Goal: Task Accomplishment & Management: Complete application form

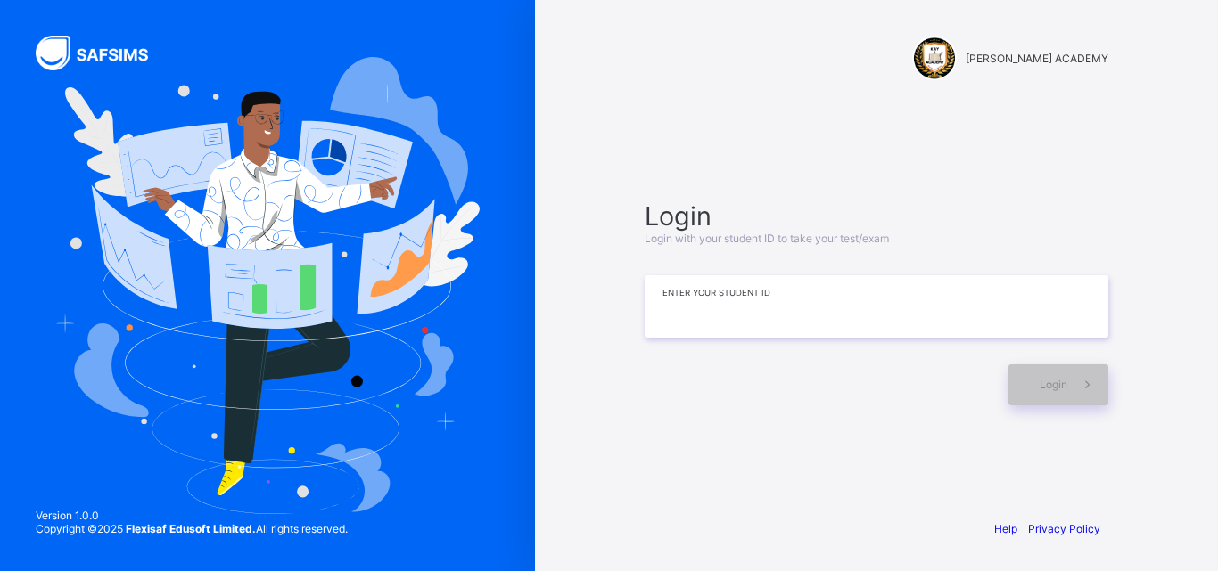
click at [670, 326] on input at bounding box center [877, 306] width 464 height 62
click at [1217, 324] on div "[PERSON_NAME] ACADEMY Login Login with your student ID to take your test/exam *…" at bounding box center [876, 285] width 683 height 571
click at [1003, 294] on input "*******" at bounding box center [877, 306] width 464 height 62
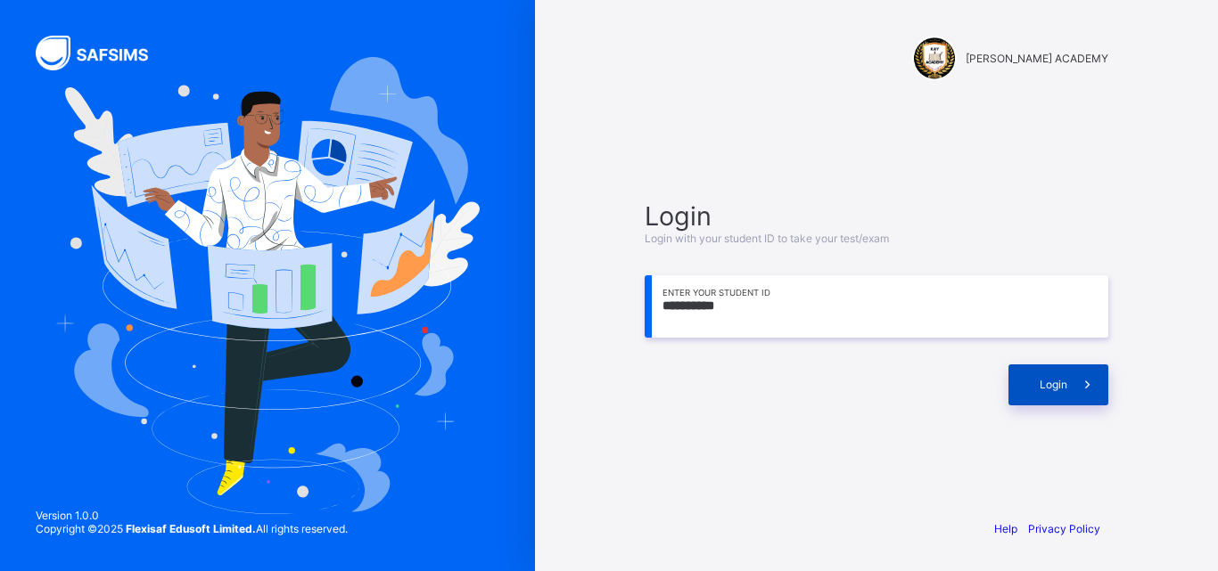
click at [1040, 370] on div "Login" at bounding box center [1058, 385] width 100 height 41
click at [1217, 325] on div "**********" at bounding box center [876, 285] width 683 height 571
click at [1088, 400] on span at bounding box center [1087, 385] width 41 height 41
click at [678, 306] on input "**********" at bounding box center [877, 306] width 464 height 62
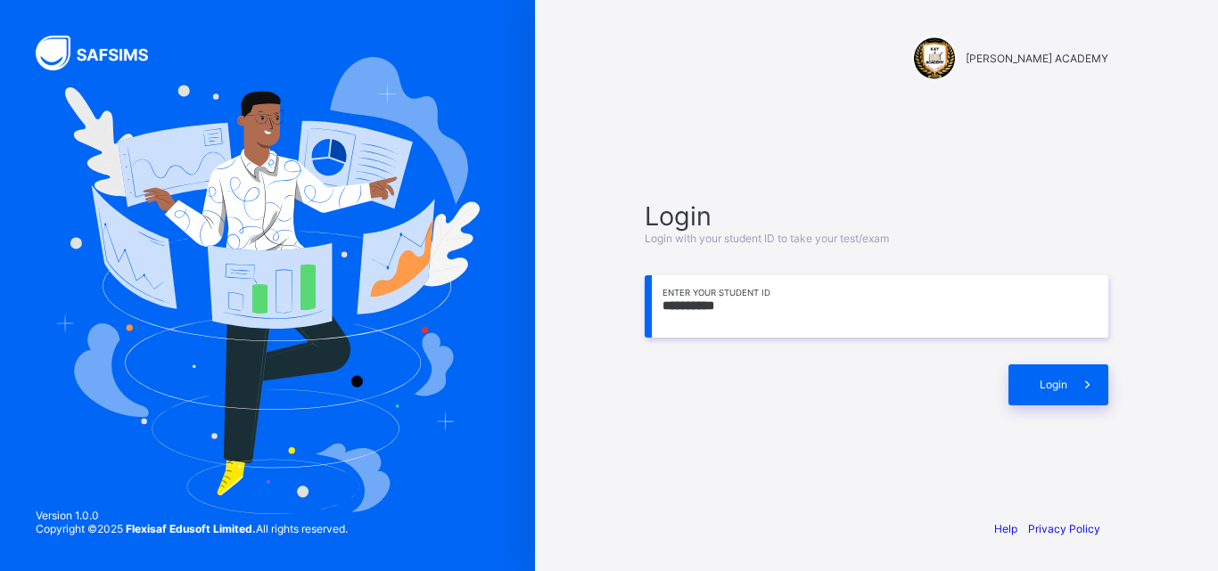
drag, startPoint x: 680, startPoint y: 306, endPoint x: 653, endPoint y: 308, distance: 27.8
click at [653, 308] on input "**********" at bounding box center [877, 306] width 464 height 62
type input "**********"
click at [1023, 393] on div "Login" at bounding box center [1058, 385] width 100 height 41
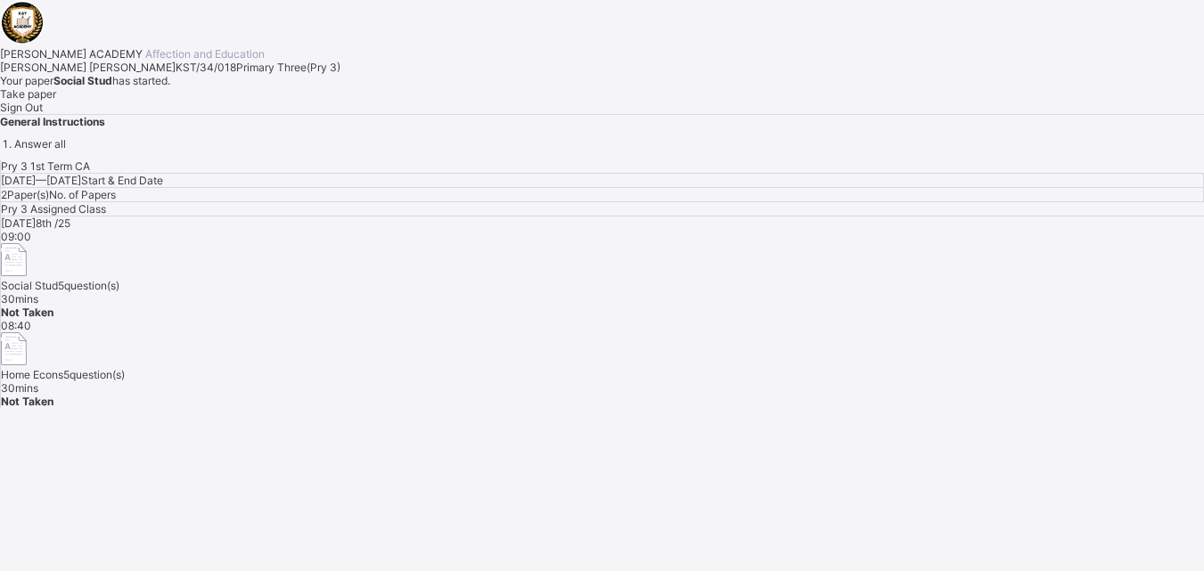
click at [209, 101] on div "Take paper" at bounding box center [602, 93] width 1204 height 13
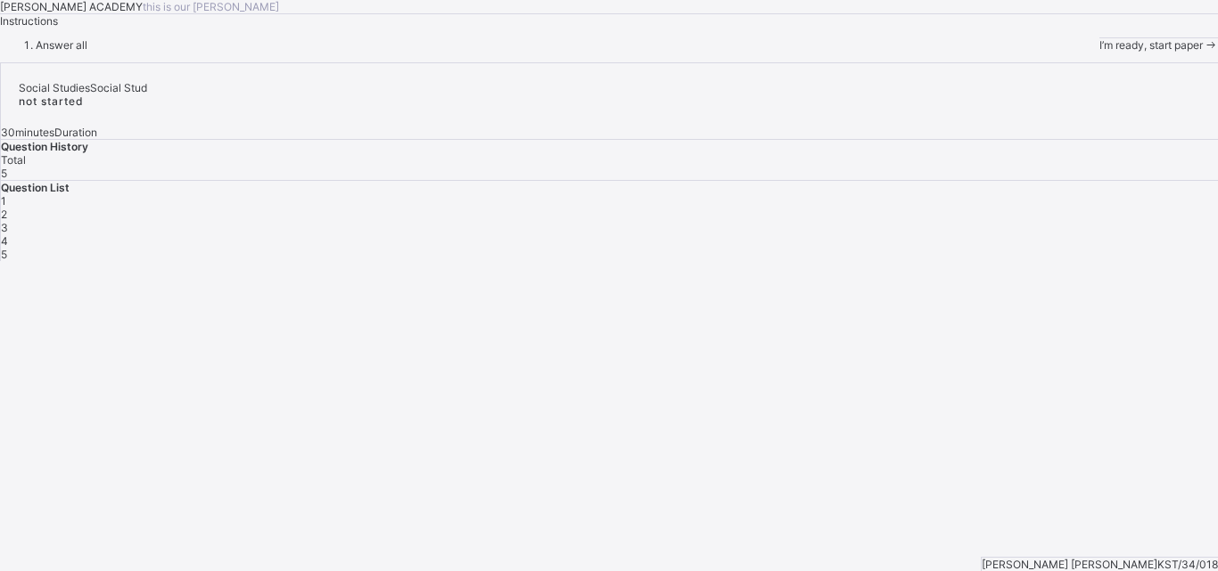
click at [1099, 52] on span "I’m ready, start paper" at bounding box center [1150, 44] width 103 height 13
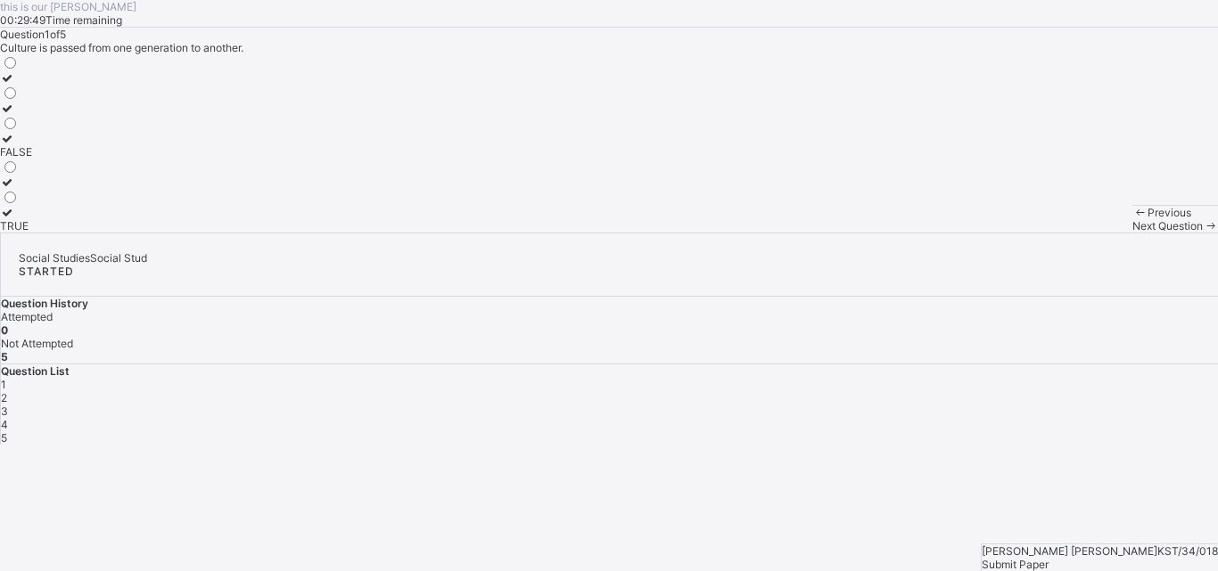
click at [32, 233] on label "TRUE" at bounding box center [16, 219] width 32 height 27
click at [1132, 233] on span "Next Question" at bounding box center [1167, 225] width 70 height 13
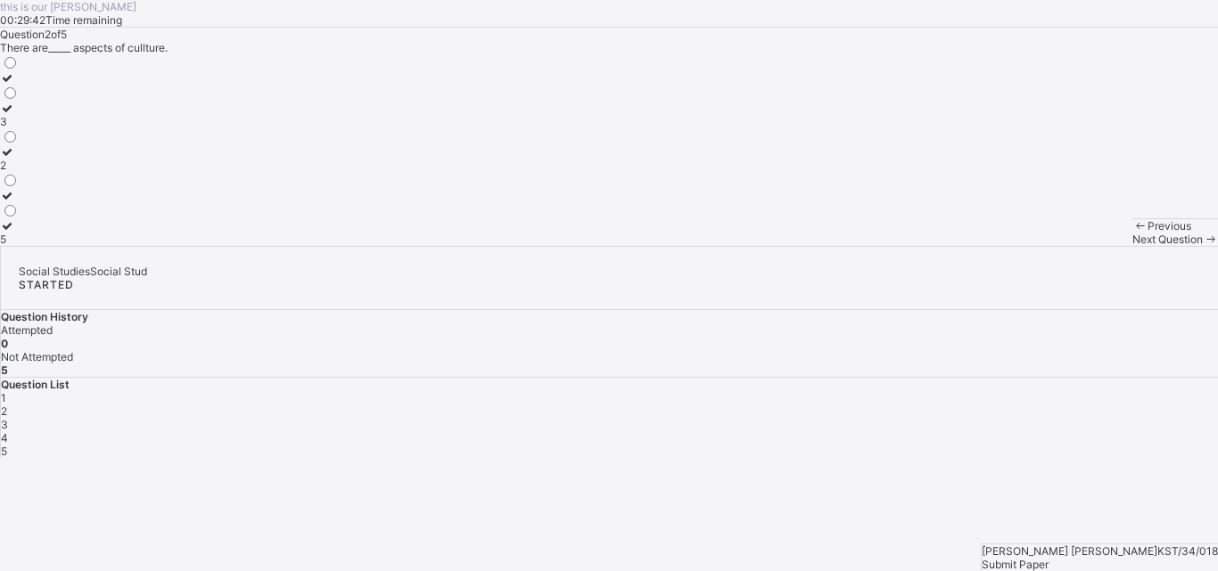
click at [1132, 246] on span "Next Question" at bounding box center [1167, 239] width 70 height 13
click at [41, 142] on div "life" at bounding box center [20, 134] width 41 height 13
click at [1132, 246] on span "Next Question" at bounding box center [1167, 239] width 70 height 13
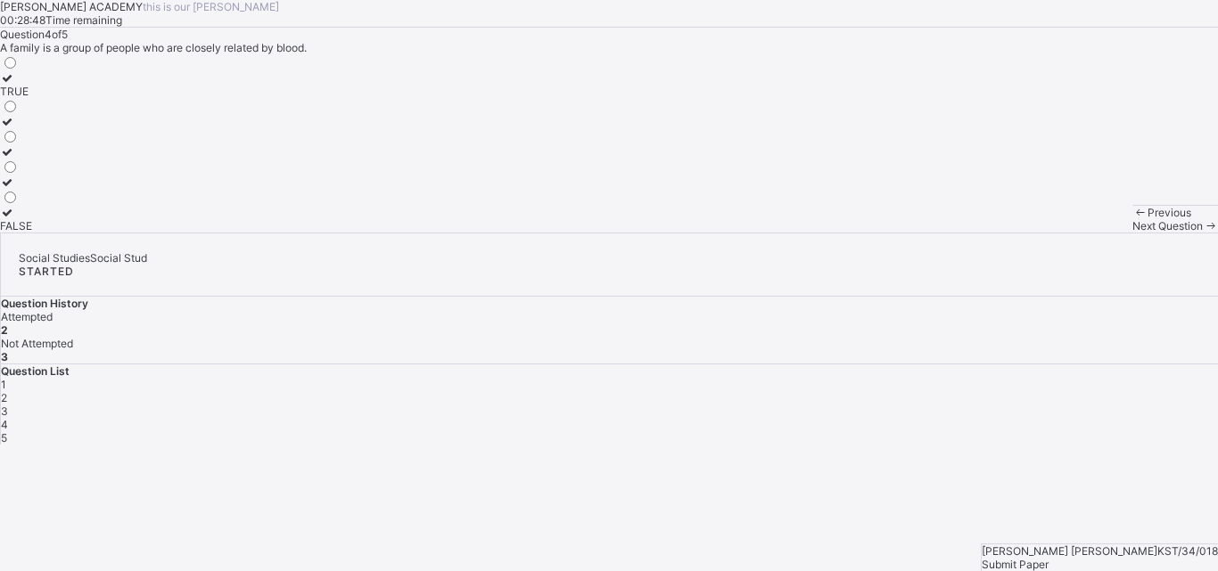
click at [7, 391] on span "2" at bounding box center [4, 397] width 6 height 13
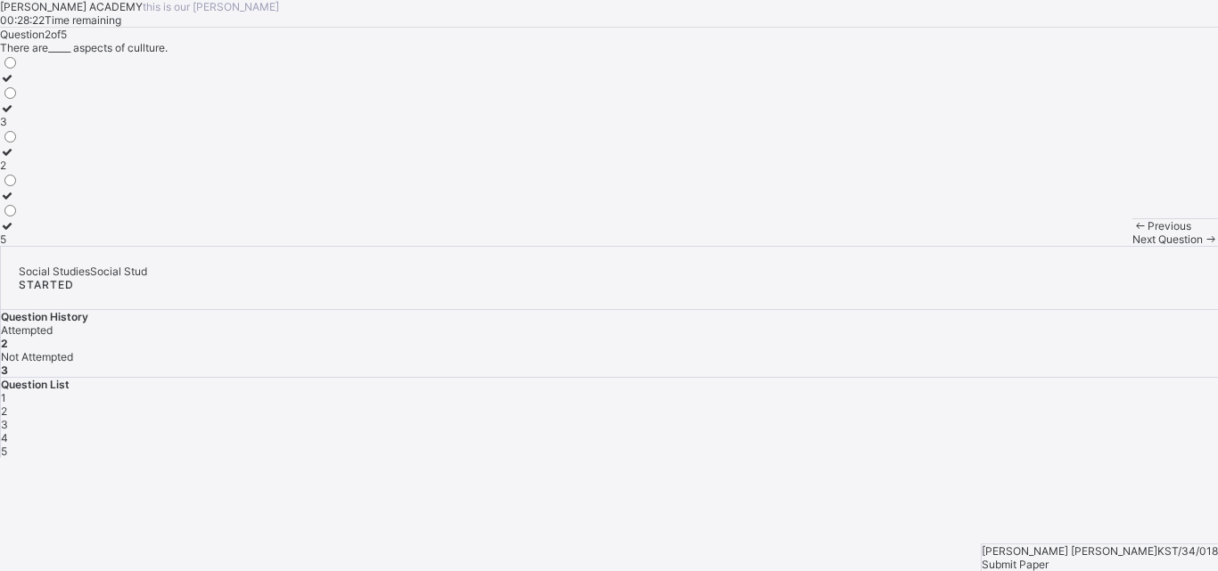
click at [19, 172] on div "2" at bounding box center [9, 165] width 19 height 13
click at [1038, 431] on div "4" at bounding box center [609, 437] width 1217 height 13
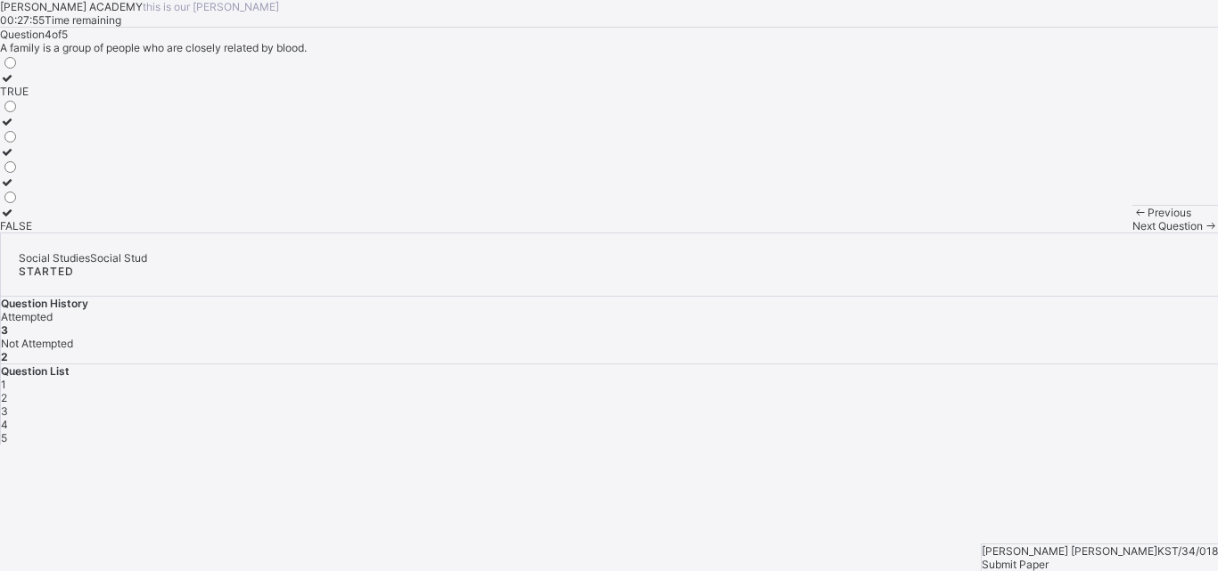
click at [32, 98] on div "TRUE" at bounding box center [16, 91] width 32 height 13
click at [1086, 431] on div "5" at bounding box center [609, 437] width 1217 height 13
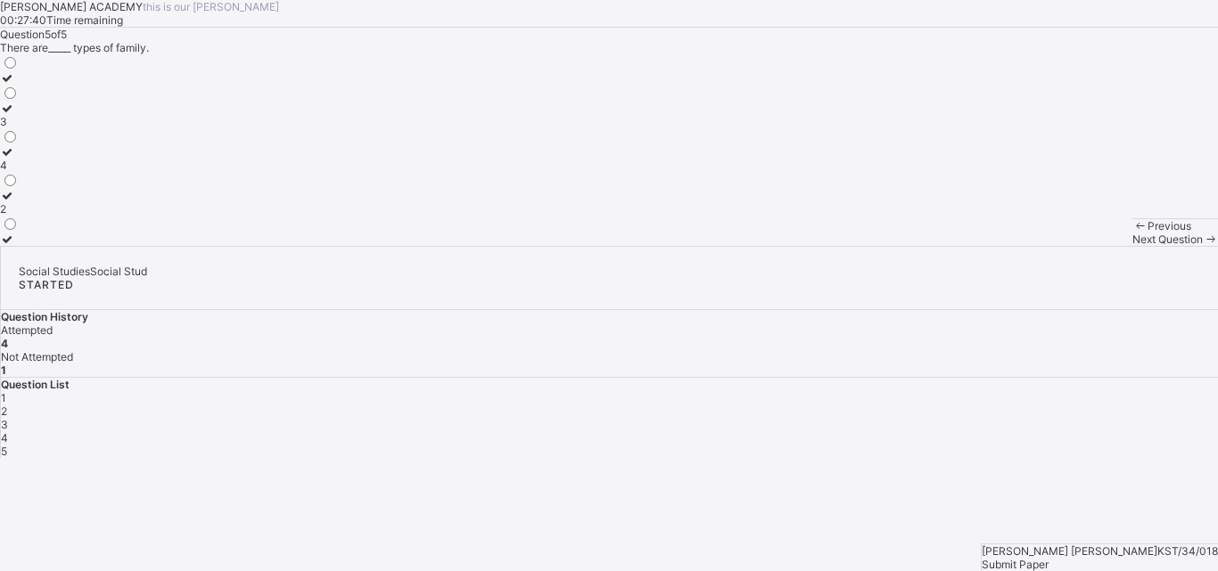
click at [19, 216] on label "2" at bounding box center [9, 202] width 19 height 27
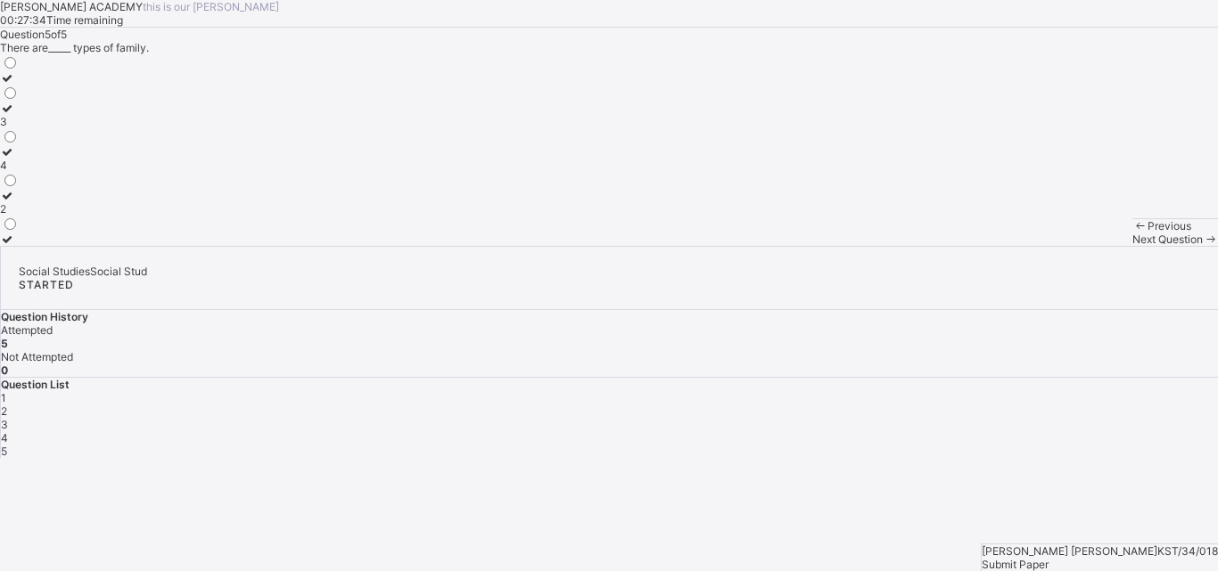
click at [19, 216] on label "2" at bounding box center [9, 202] width 19 height 27
click at [1048, 558] on span "Submit Paper" at bounding box center [1014, 564] width 67 height 13
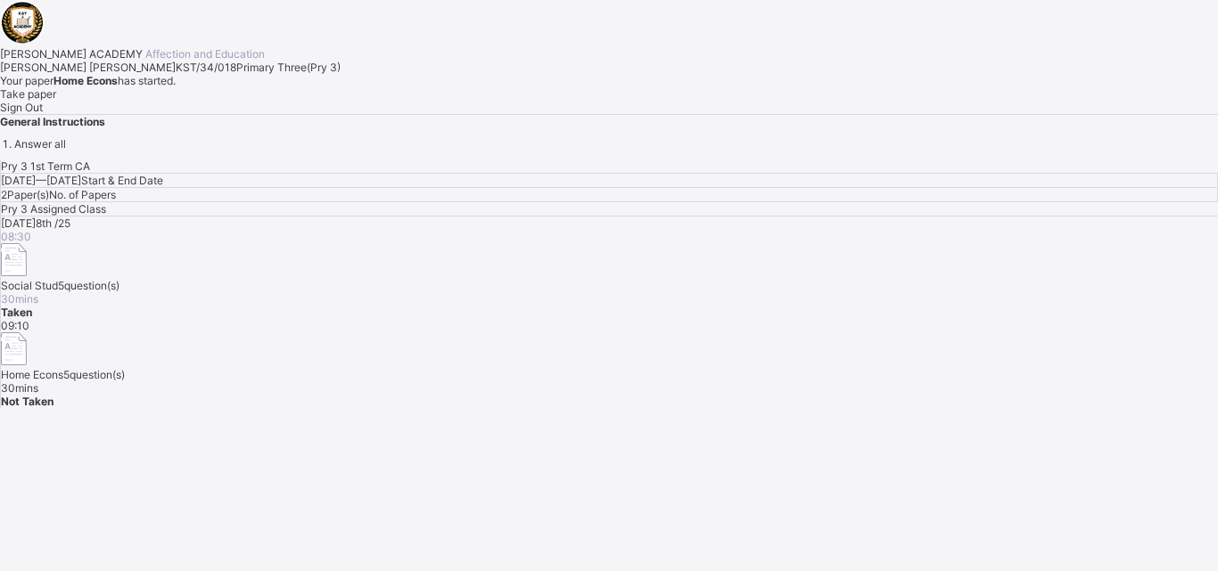
click at [56, 101] on span "Take paper" at bounding box center [28, 93] width 56 height 13
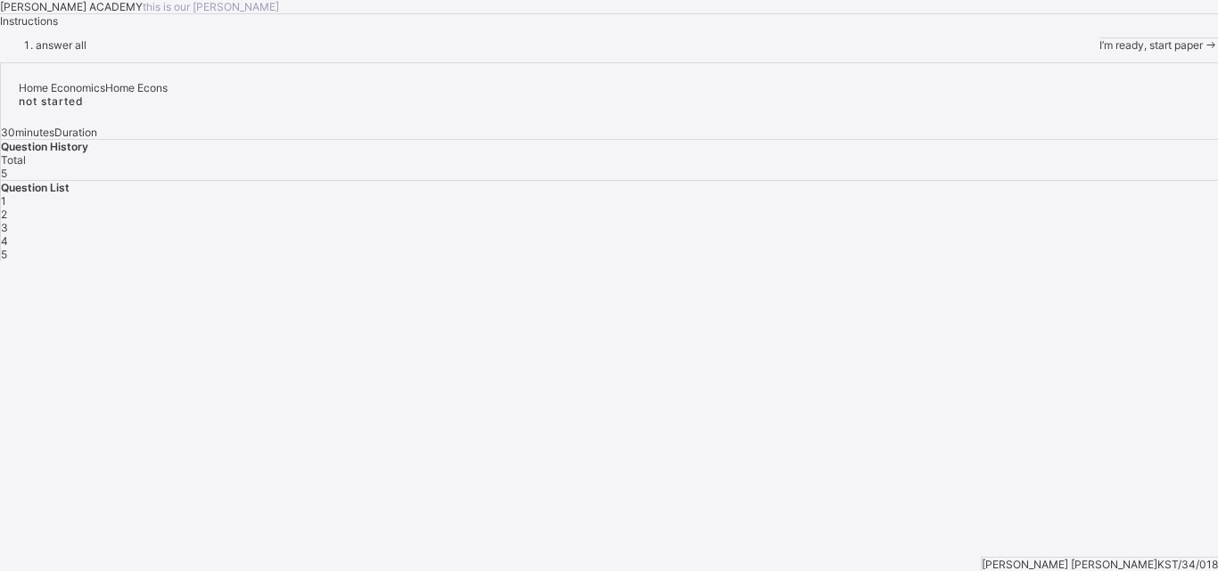
click at [1099, 52] on span "I’m ready, start paper" at bounding box center [1150, 44] width 103 height 13
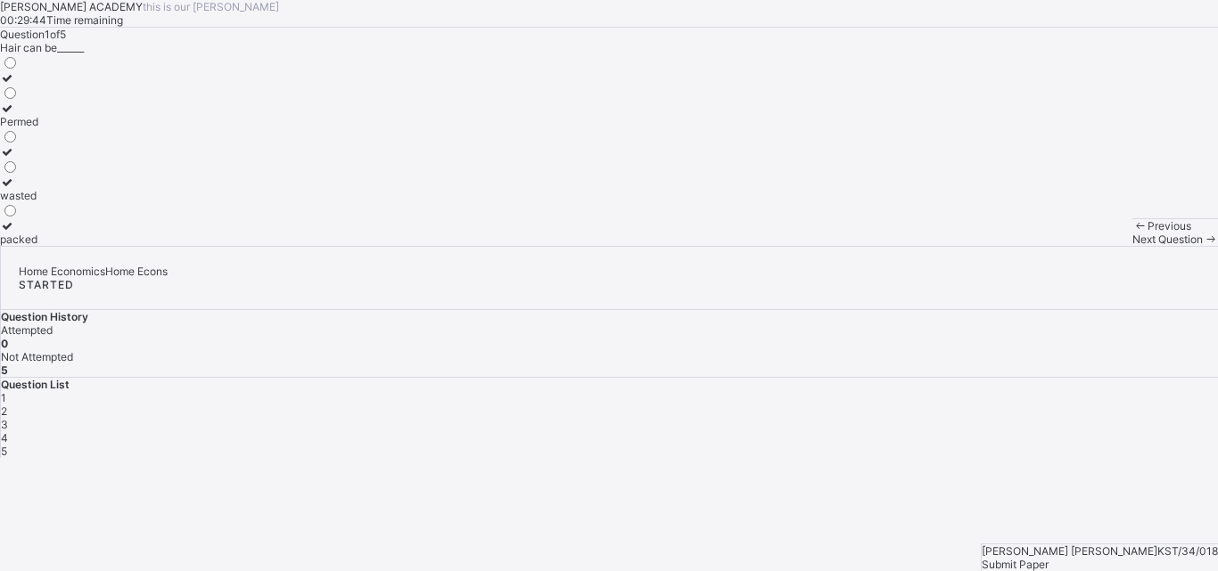
click at [38, 246] on div "packed" at bounding box center [19, 239] width 38 height 13
click at [935, 405] on div "2" at bounding box center [609, 411] width 1217 height 13
click at [38, 142] on div "Sponge" at bounding box center [19, 134] width 38 height 13
click at [8, 418] on span "3" at bounding box center [4, 424] width 7 height 13
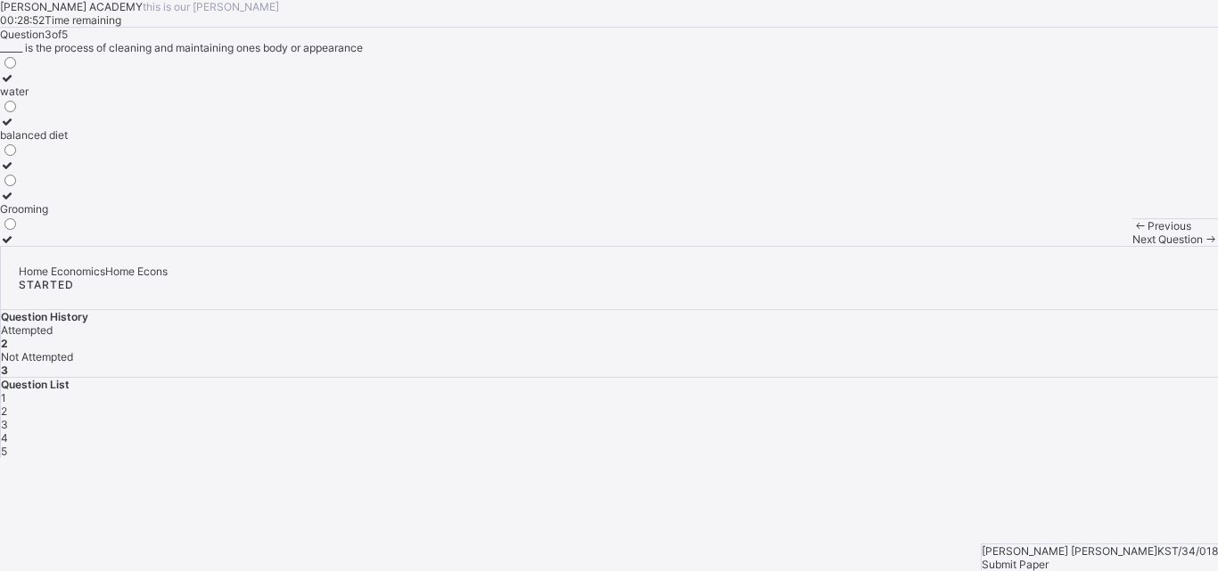
click at [68, 216] on div "Grooming" at bounding box center [34, 208] width 68 height 13
click at [8, 431] on span "4" at bounding box center [4, 437] width 7 height 13
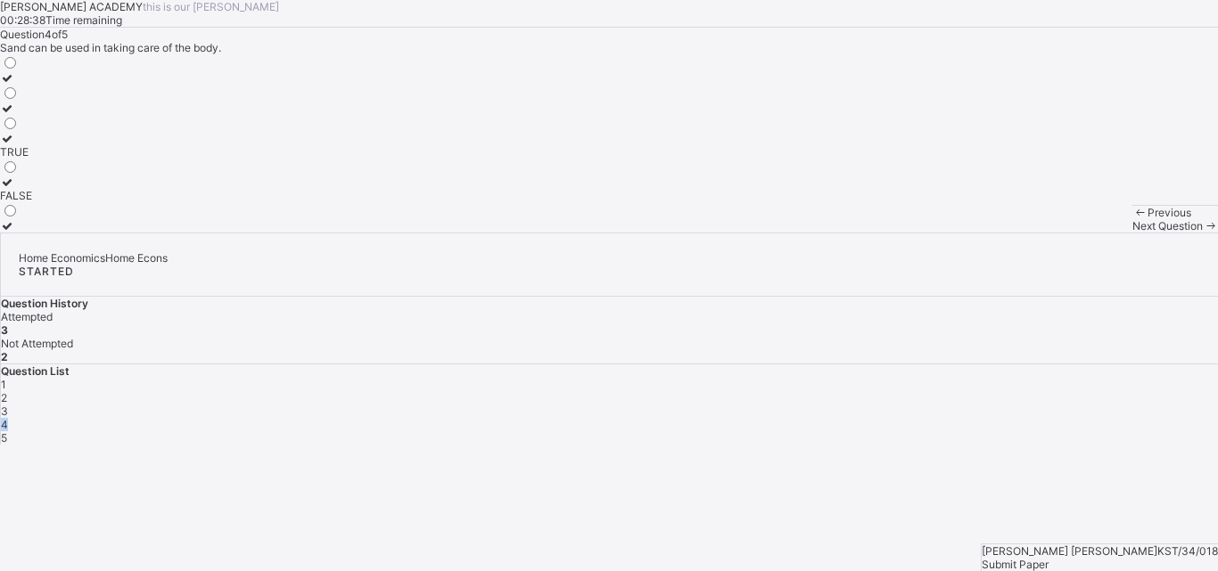
click at [8, 418] on span "4" at bounding box center [4, 424] width 7 height 13
click at [32, 202] on div "FALSE" at bounding box center [16, 195] width 32 height 13
click at [7, 431] on span "5" at bounding box center [4, 437] width 6 height 13
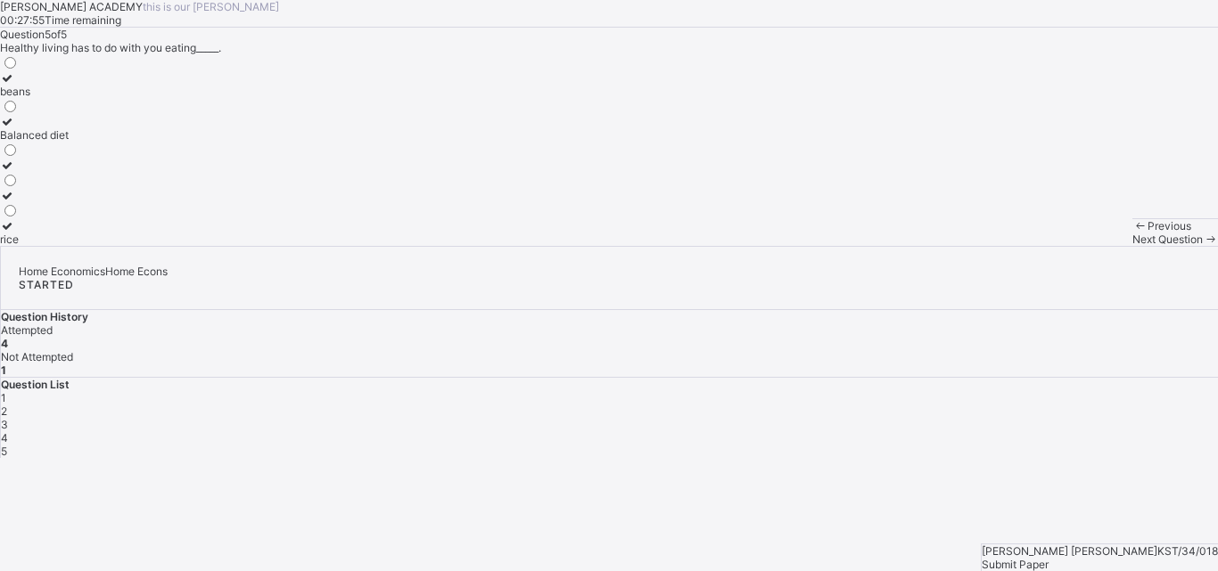
click at [69, 142] on div "Balanced diet" at bounding box center [34, 134] width 69 height 13
click at [1048, 558] on span "Submit Paper" at bounding box center [1014, 564] width 67 height 13
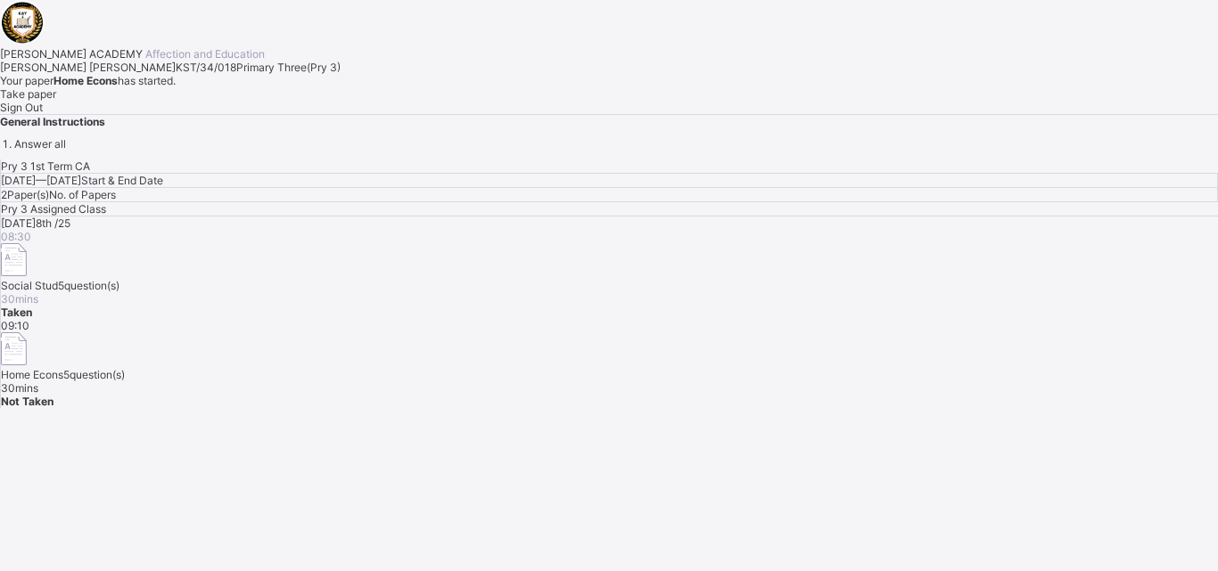
click at [56, 101] on span "Take paper" at bounding box center [28, 93] width 56 height 13
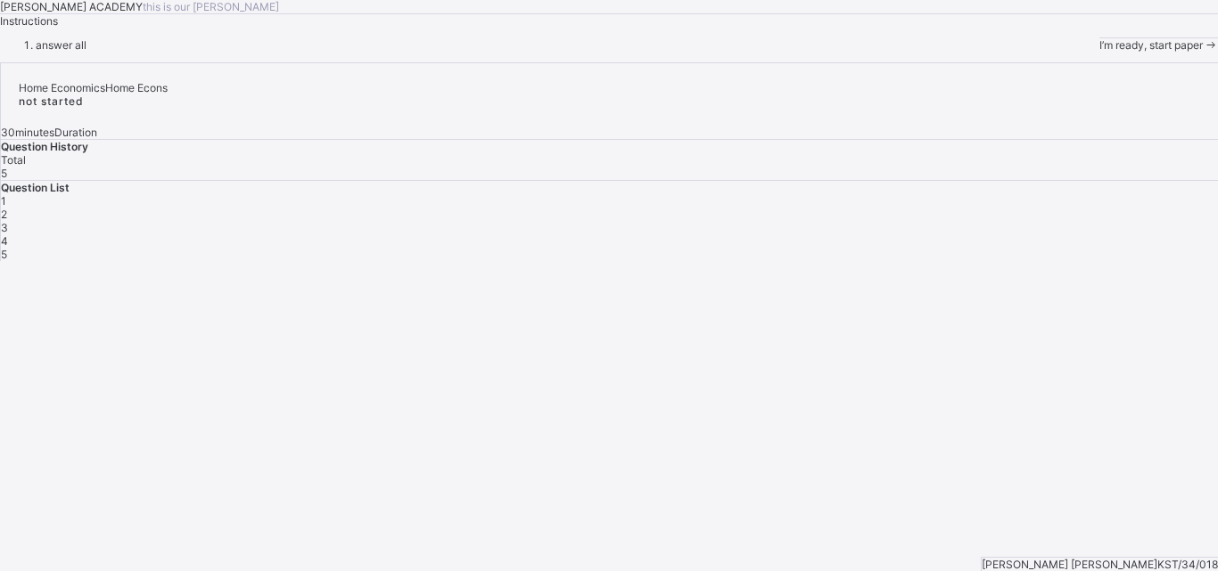
click at [1099, 52] on div "I’m ready, start paper" at bounding box center [1158, 44] width 119 height 13
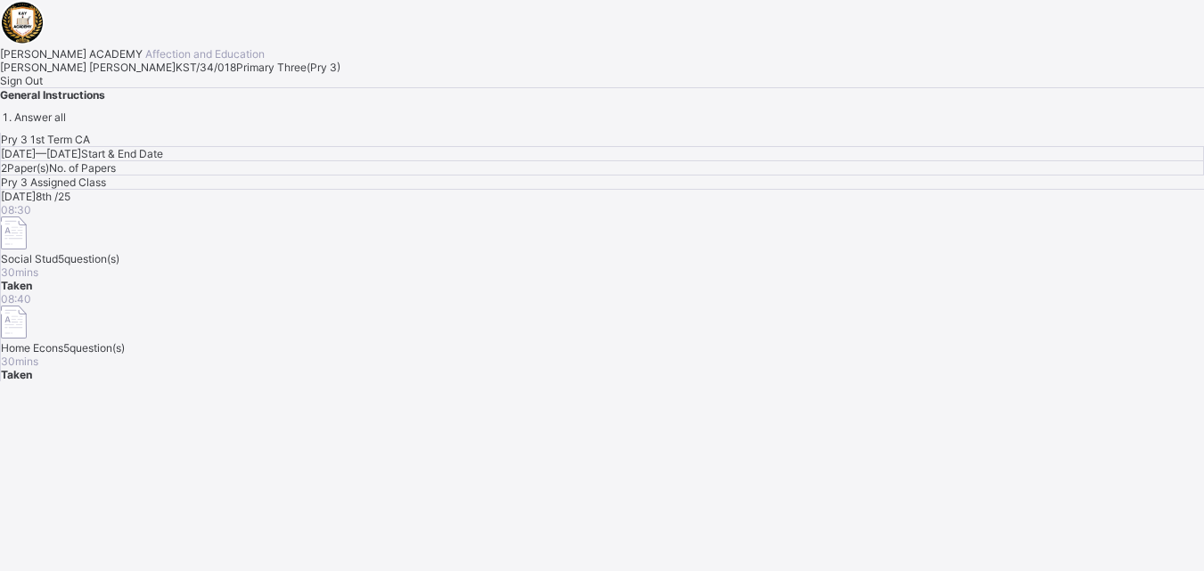
click at [205, 87] on div "Sign Out" at bounding box center [602, 80] width 1204 height 13
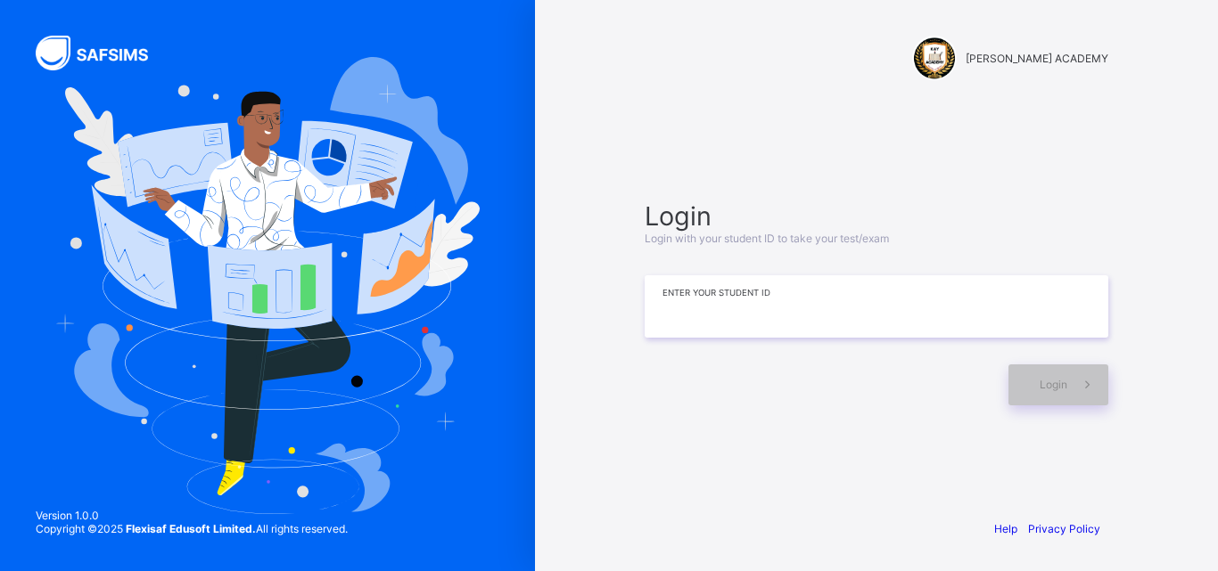
click at [694, 307] on input at bounding box center [877, 306] width 464 height 62
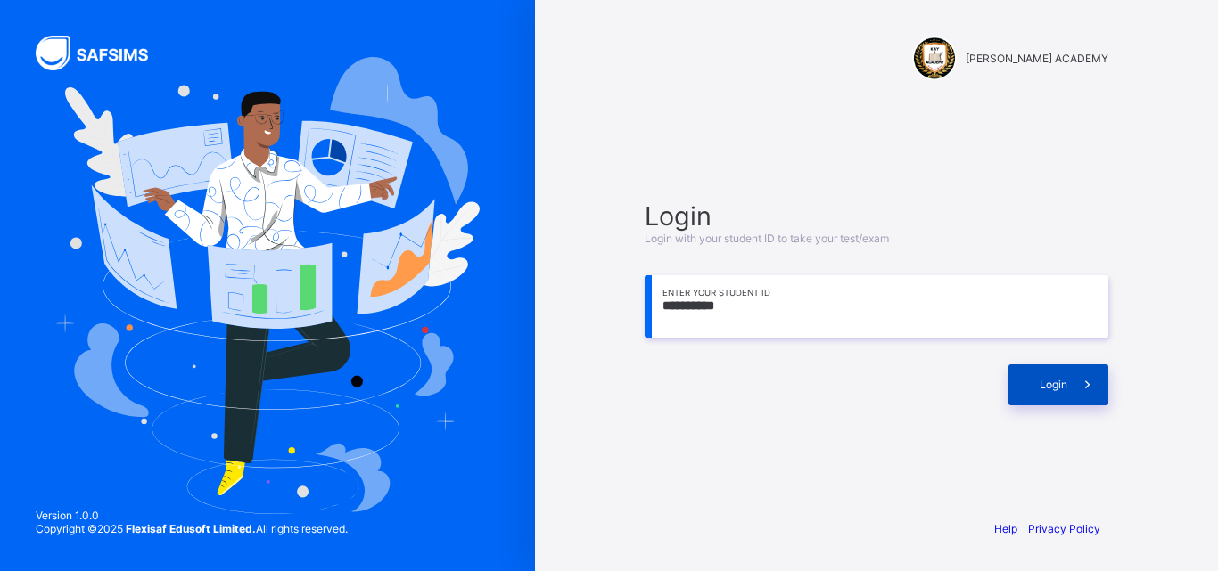
type input "**********"
click at [1042, 381] on span "Login" at bounding box center [1053, 384] width 28 height 13
click at [1029, 396] on div "Login" at bounding box center [1058, 385] width 100 height 41
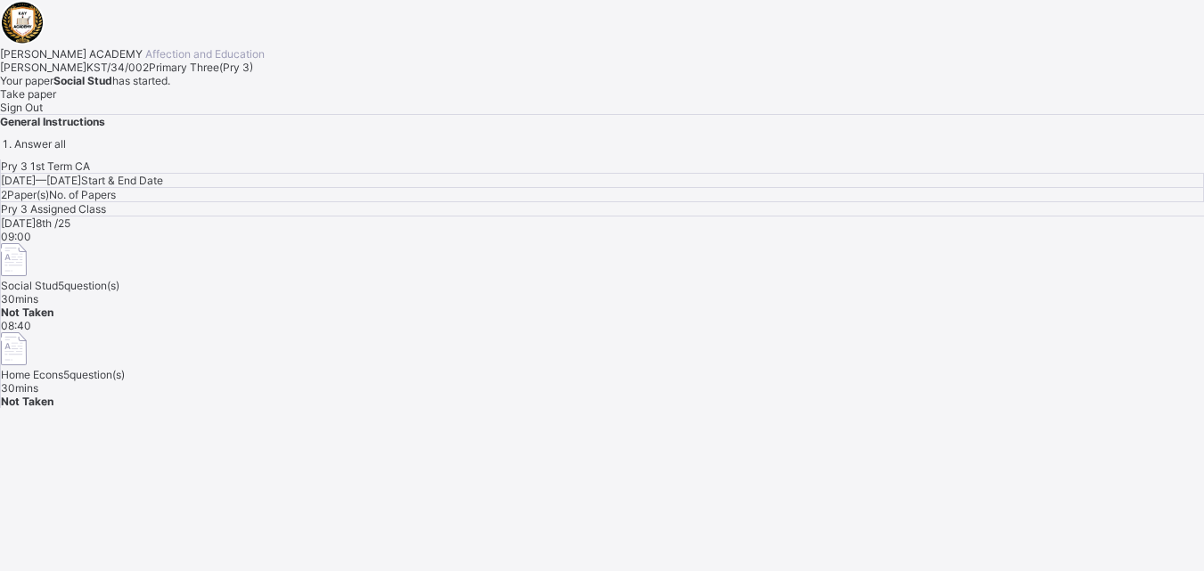
click at [234, 101] on div "Take paper" at bounding box center [602, 93] width 1204 height 13
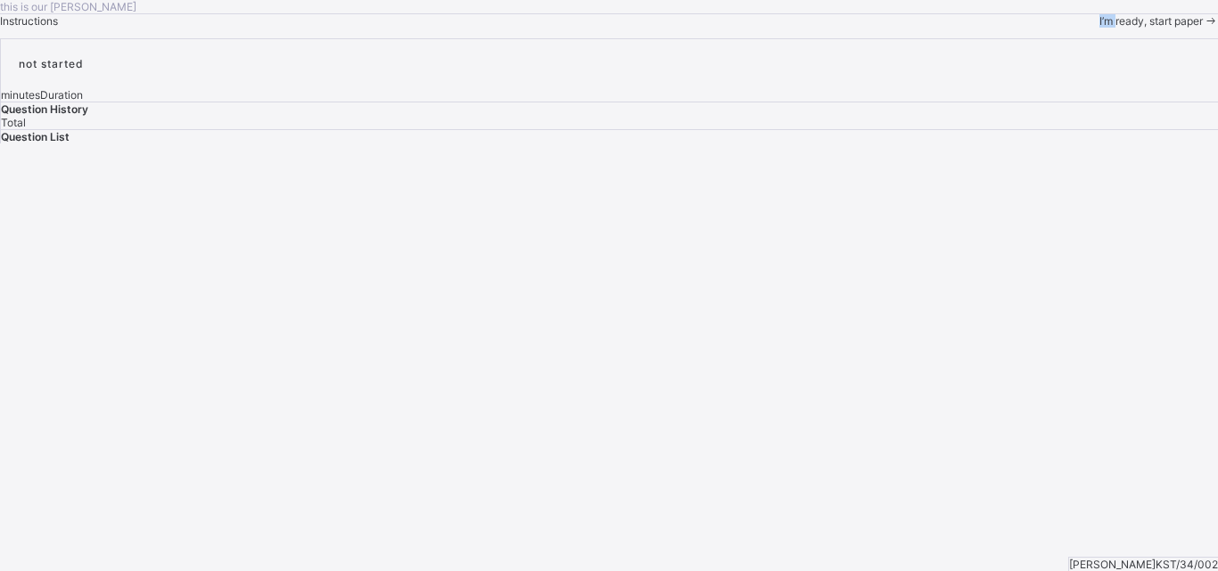
click at [234, 28] on div "this is our [PERSON_NAME] Instructions I’m ready, start paper" at bounding box center [609, 14] width 1218 height 28
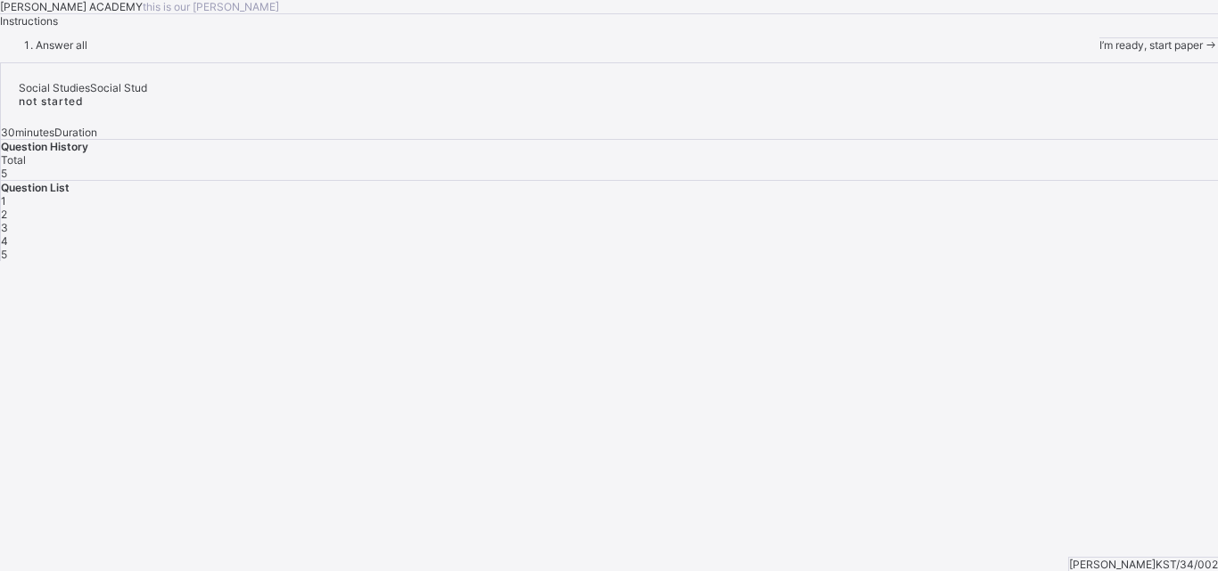
click at [1099, 52] on span "I’m ready, start paper" at bounding box center [1150, 44] width 103 height 13
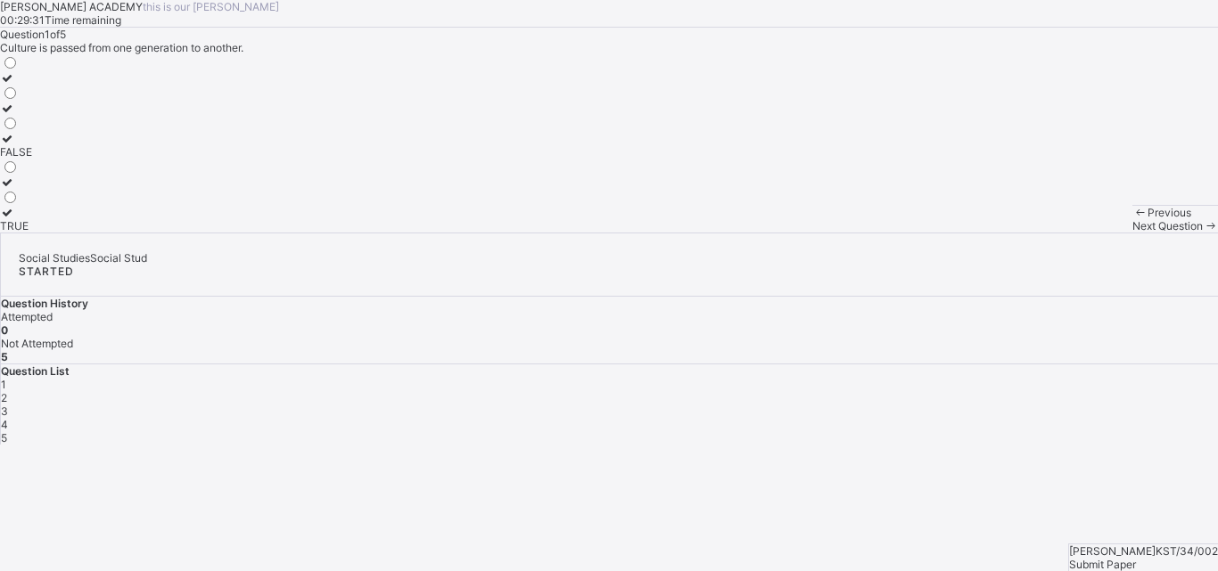
click at [32, 233] on div "TRUE" at bounding box center [16, 225] width 32 height 13
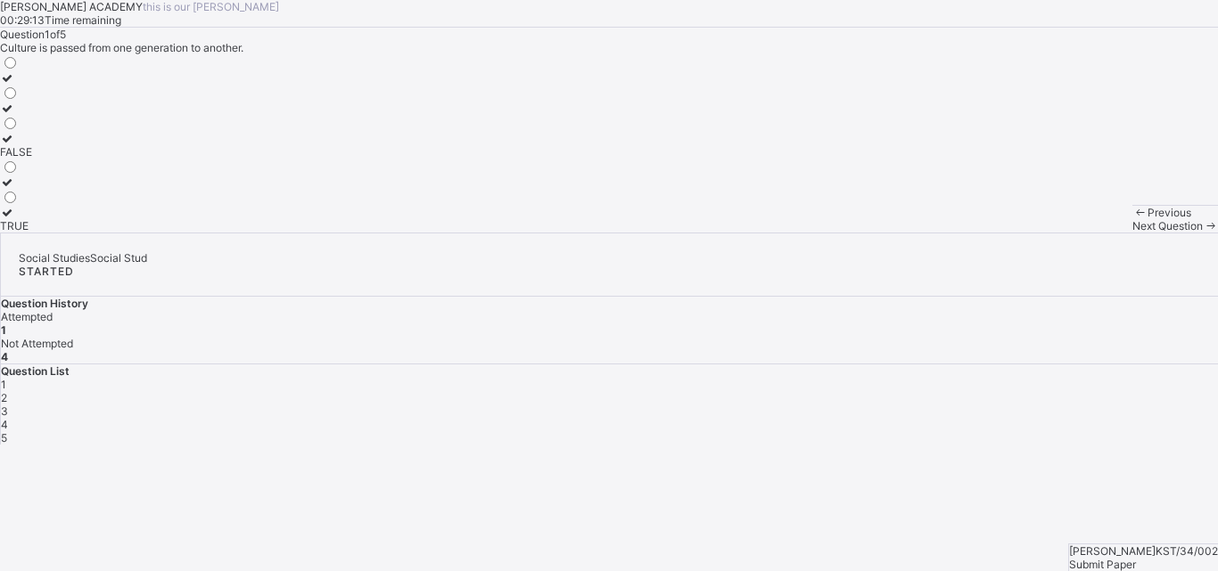
click at [32, 159] on label "FALSE" at bounding box center [16, 145] width 32 height 27
click at [32, 159] on div "FALSE" at bounding box center [16, 151] width 32 height 13
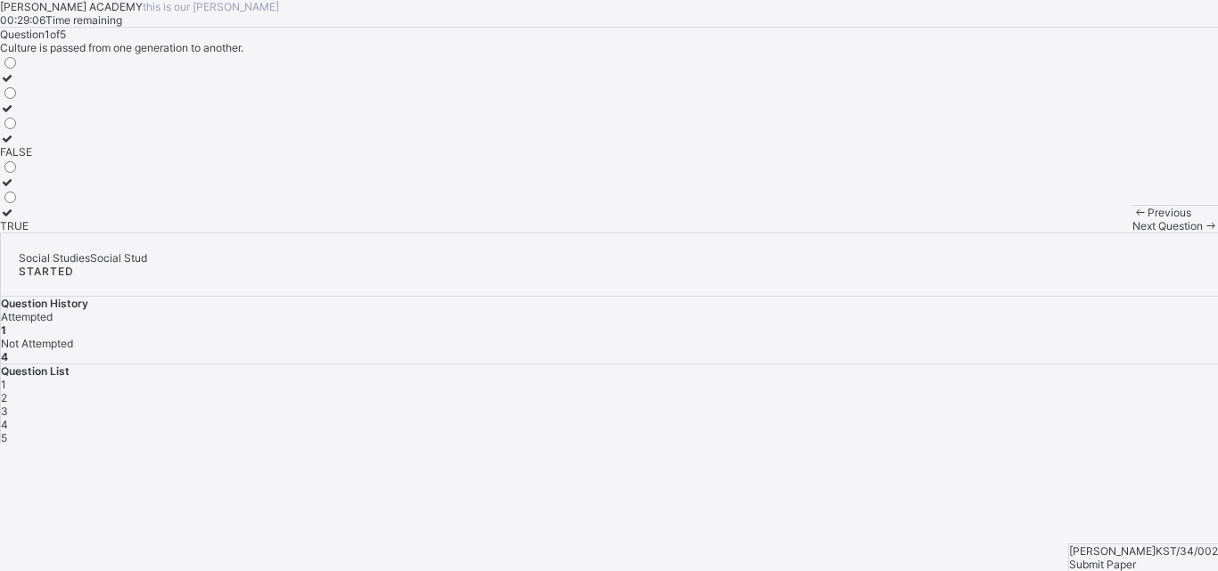
click at [32, 159] on div "FALSE" at bounding box center [16, 151] width 32 height 13
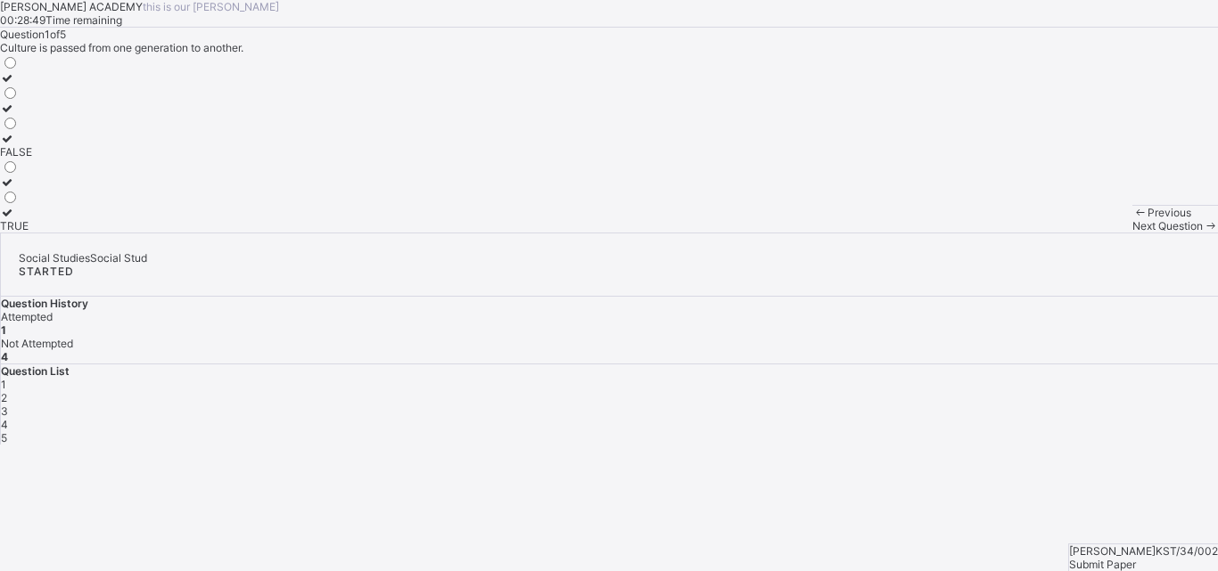
click at [32, 159] on div "FALSE" at bounding box center [16, 151] width 32 height 13
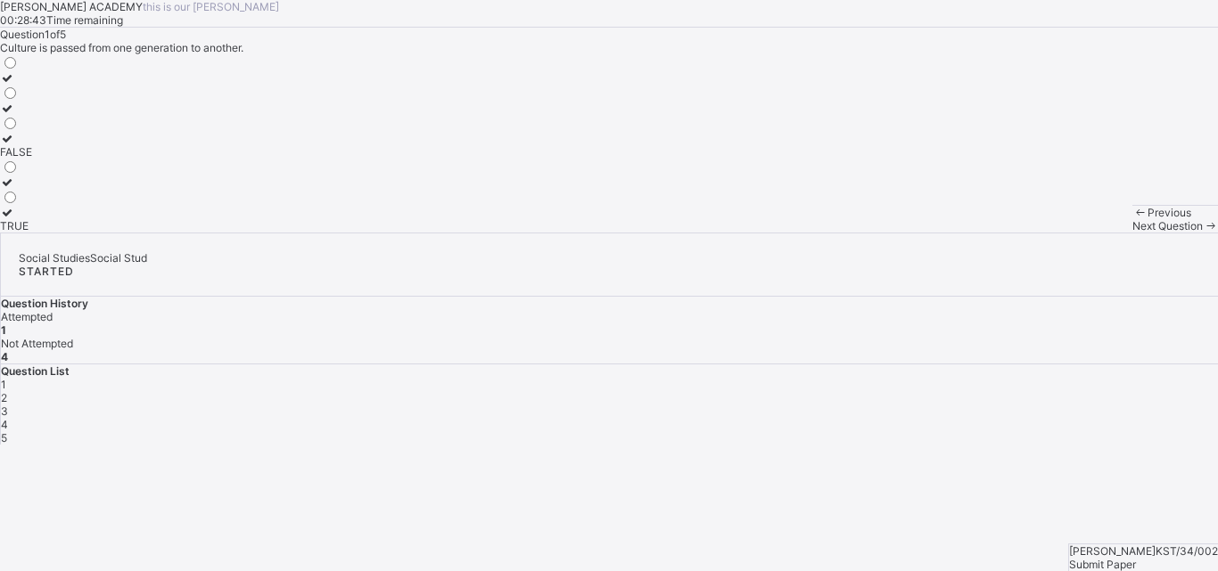
click at [32, 159] on div "FALSE" at bounding box center [16, 151] width 32 height 13
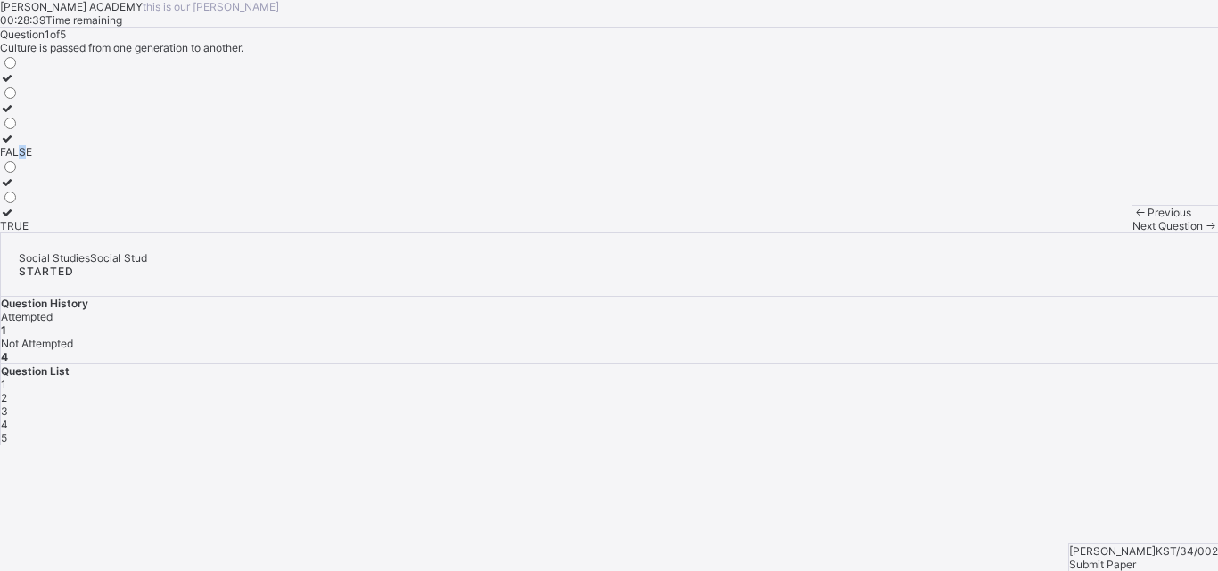
click at [32, 159] on div "FALSE" at bounding box center [16, 151] width 32 height 13
click at [32, 159] on label "FALSE" at bounding box center [16, 145] width 32 height 27
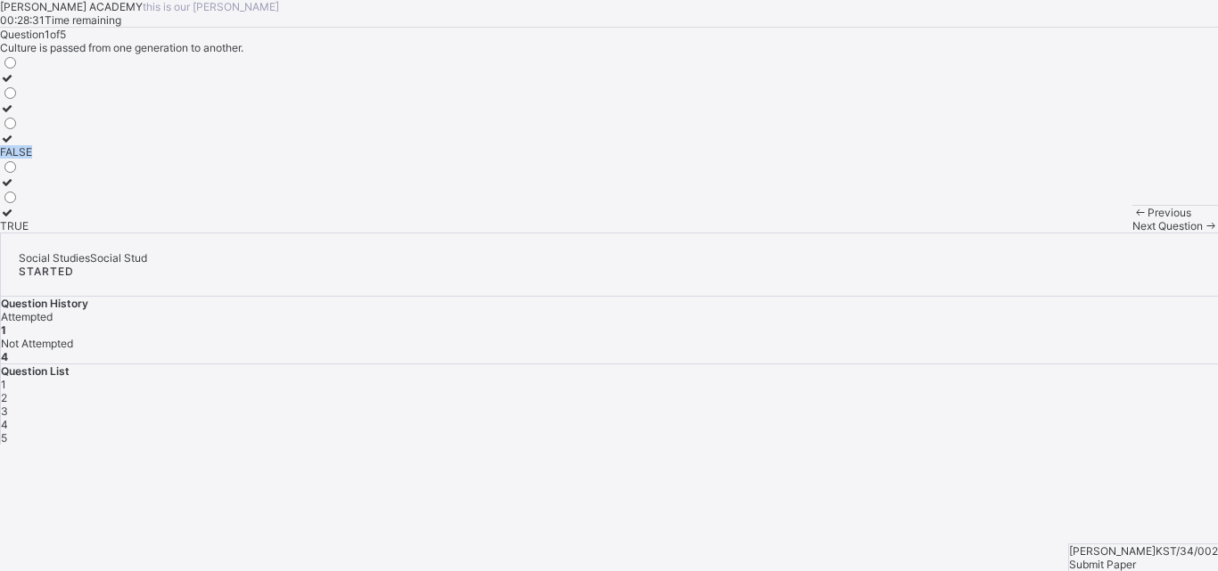
click at [32, 159] on div "FALSE" at bounding box center [16, 151] width 32 height 13
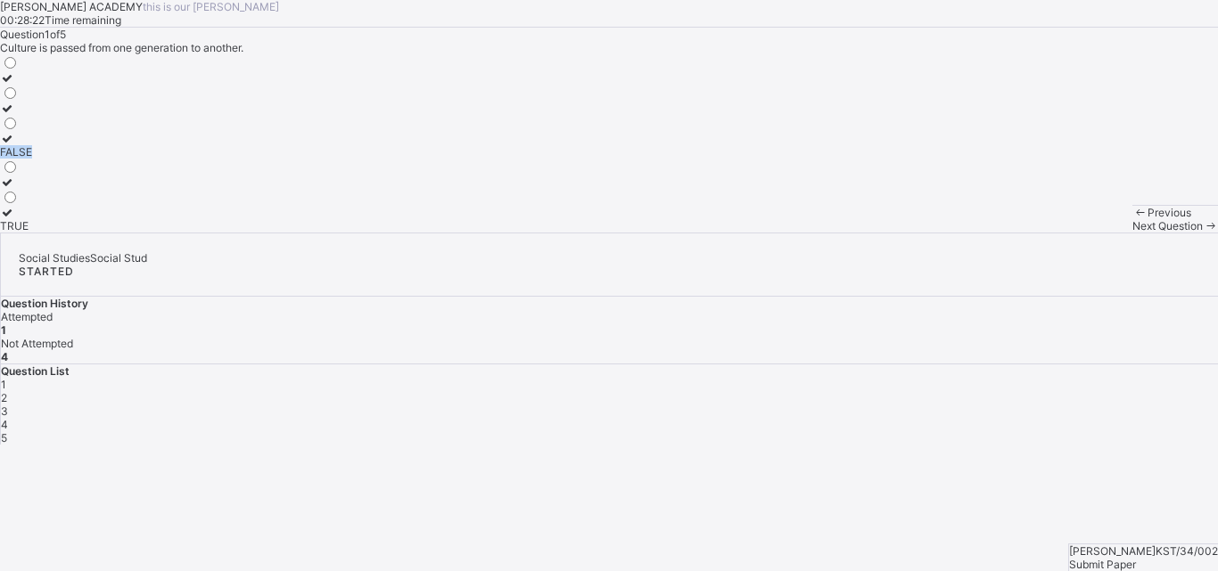
click at [32, 159] on div "FALSE" at bounding box center [16, 151] width 32 height 13
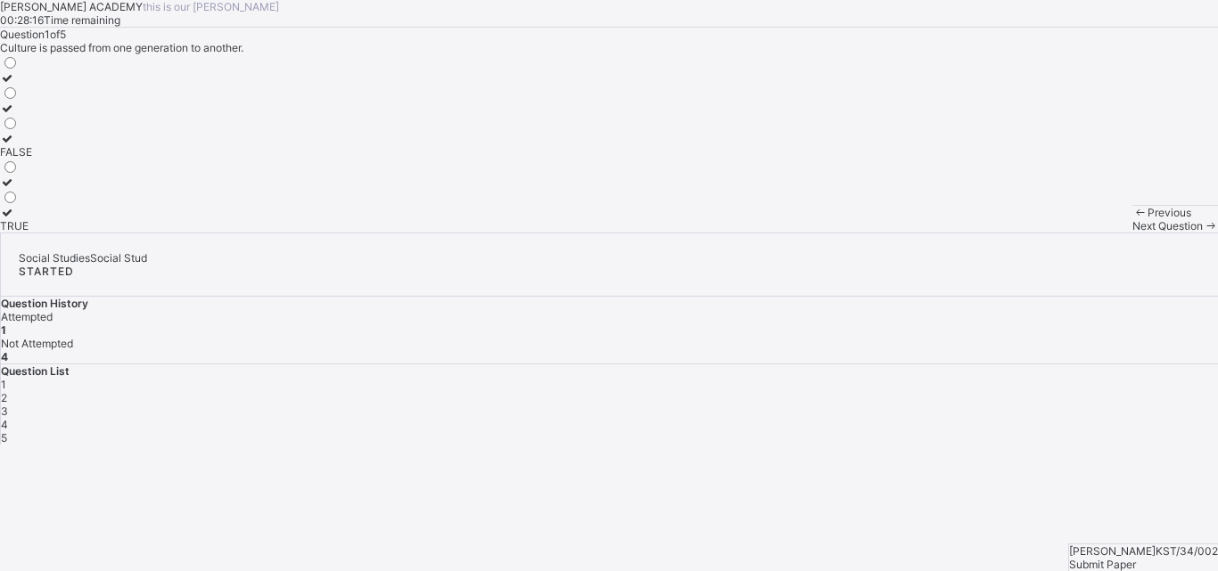
click at [32, 159] on div "FALSE" at bounding box center [16, 151] width 32 height 13
drag, startPoint x: 179, startPoint y: 372, endPoint x: 146, endPoint y: 359, distance: 35.3
click at [32, 159] on div "FALSE" at bounding box center [16, 151] width 32 height 13
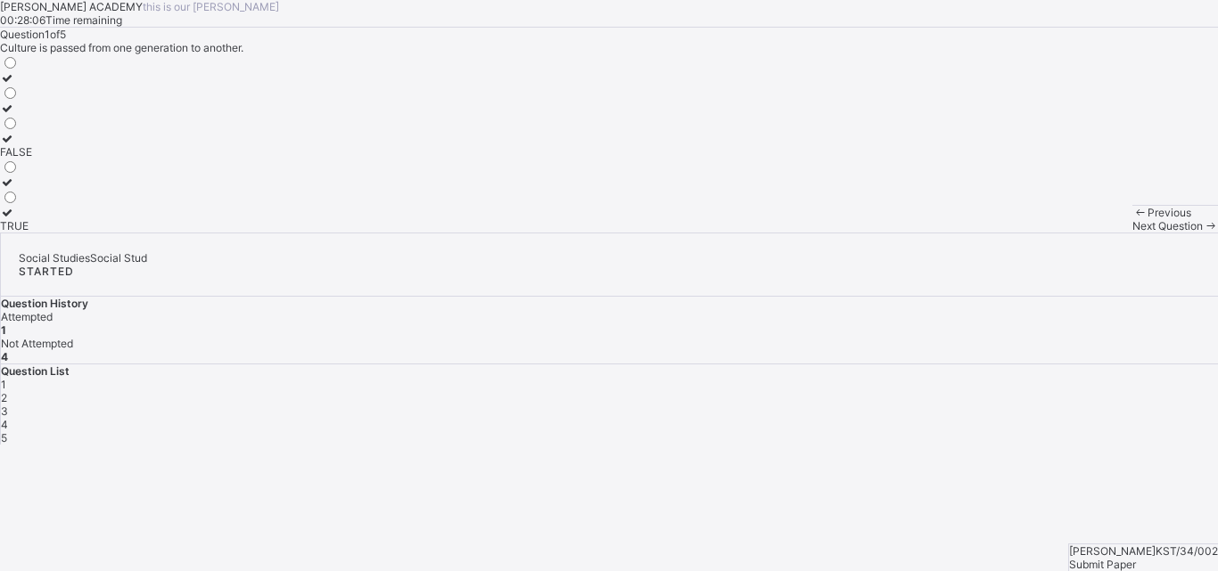
click at [32, 159] on label "FALSE" at bounding box center [16, 145] width 32 height 27
click at [15, 145] on icon at bounding box center [7, 138] width 15 height 13
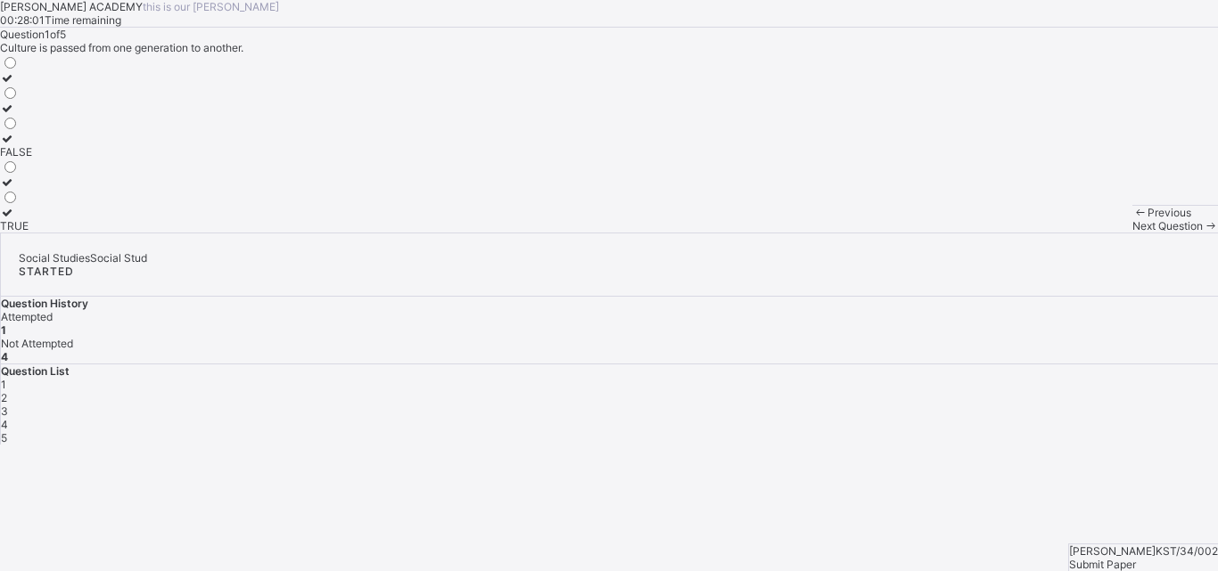
click at [15, 145] on icon at bounding box center [7, 138] width 15 height 13
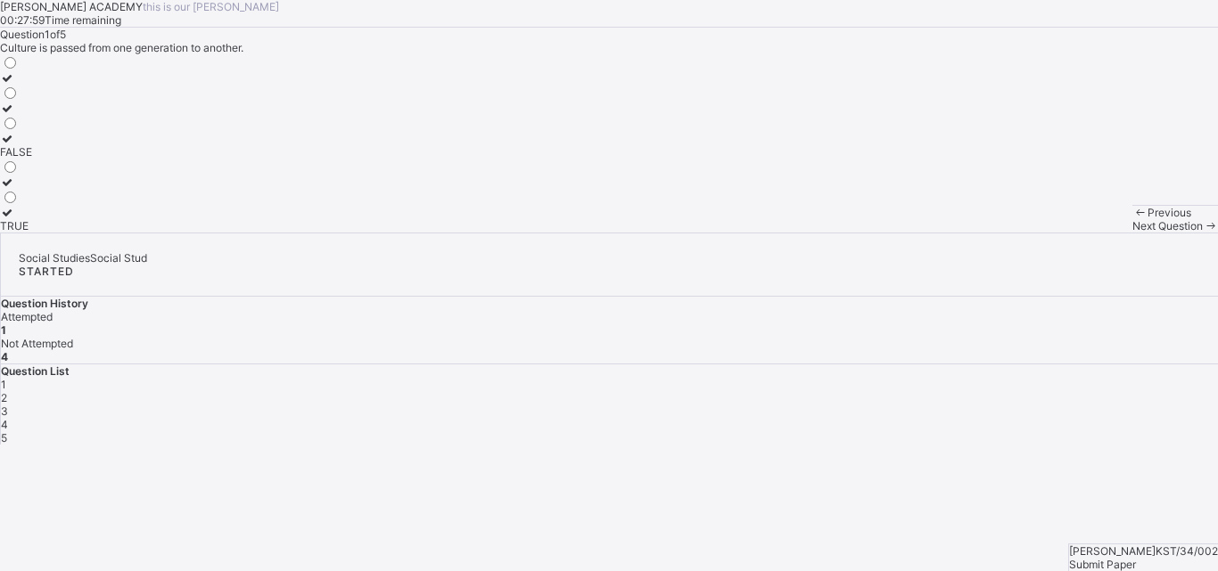
click at [15, 145] on icon at bounding box center [7, 138] width 15 height 13
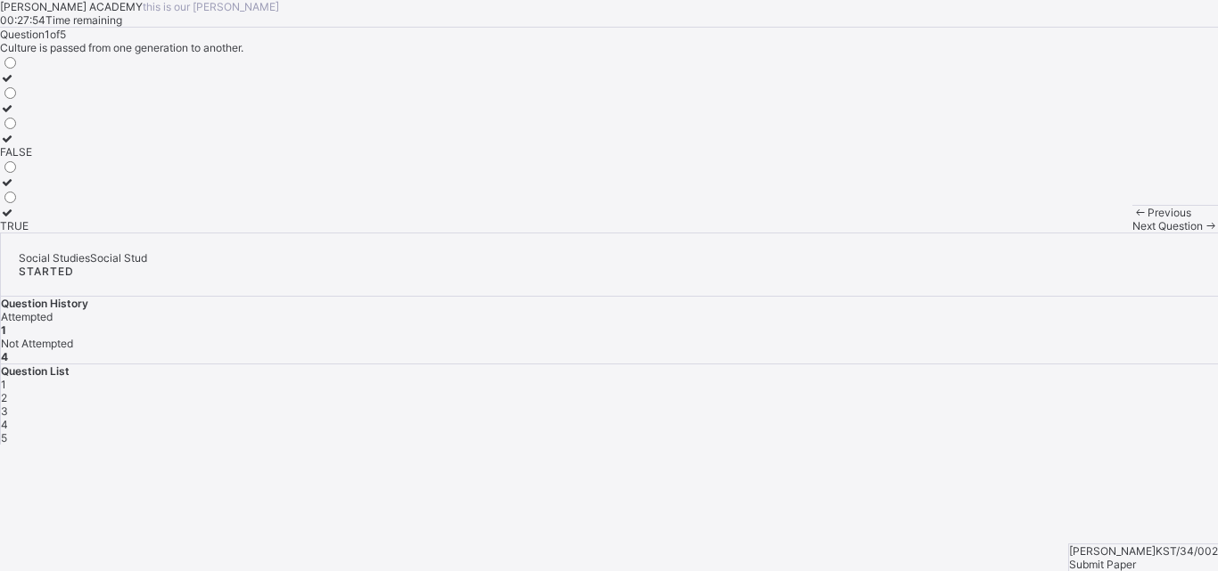
click at [15, 145] on icon at bounding box center [7, 138] width 15 height 13
click at [32, 159] on div "FALSE" at bounding box center [16, 151] width 32 height 13
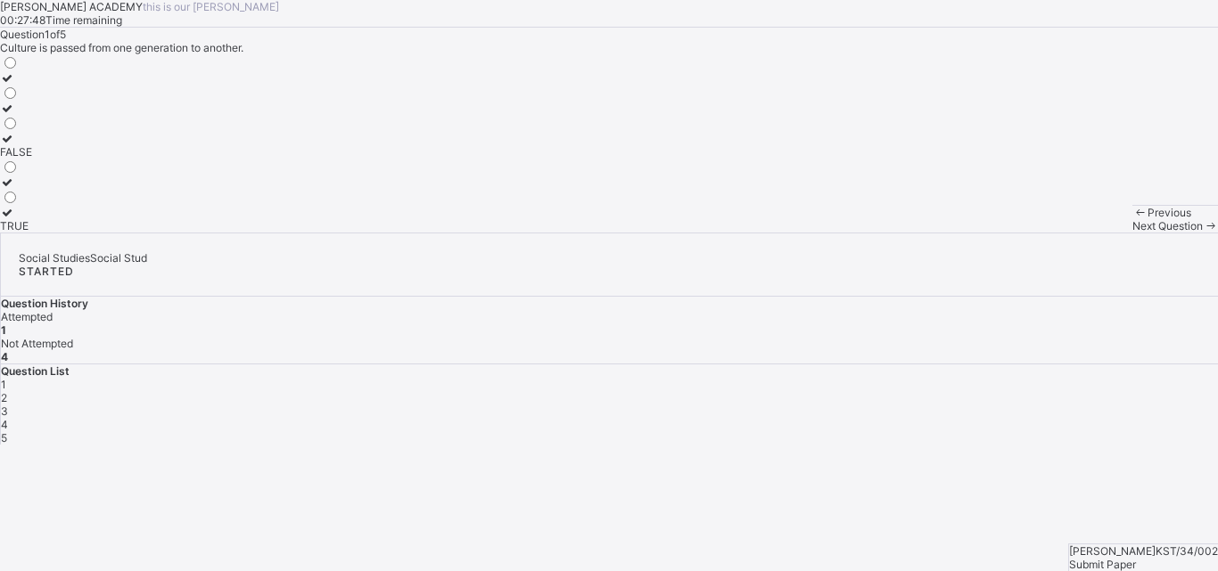
click at [32, 159] on div "FALSE" at bounding box center [16, 151] width 32 height 13
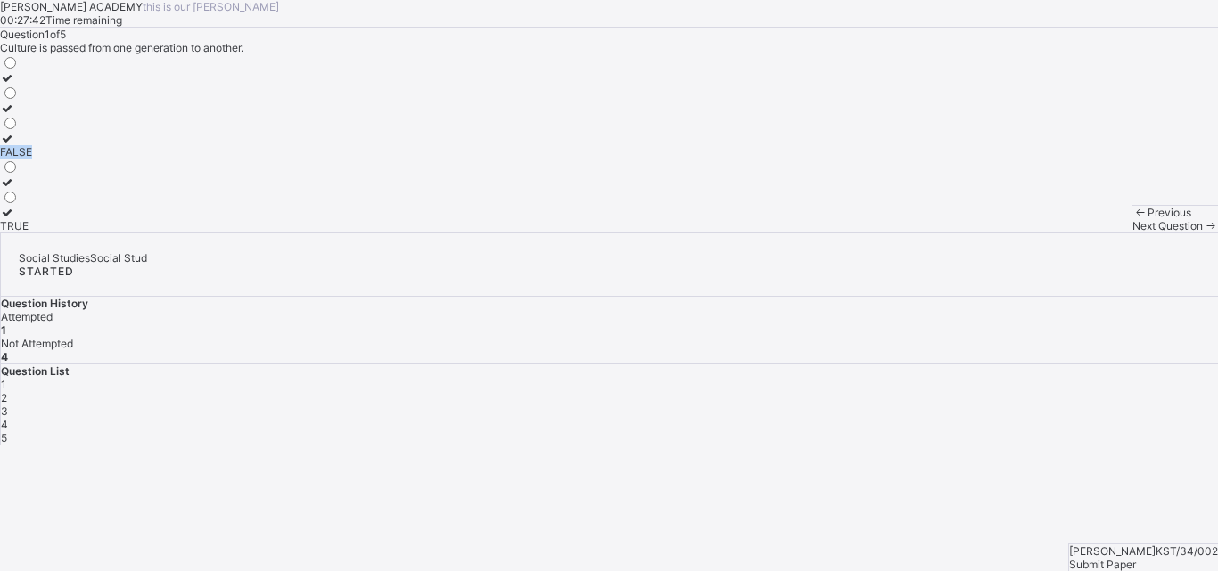
click at [32, 159] on div "FALSE" at bounding box center [16, 151] width 32 height 13
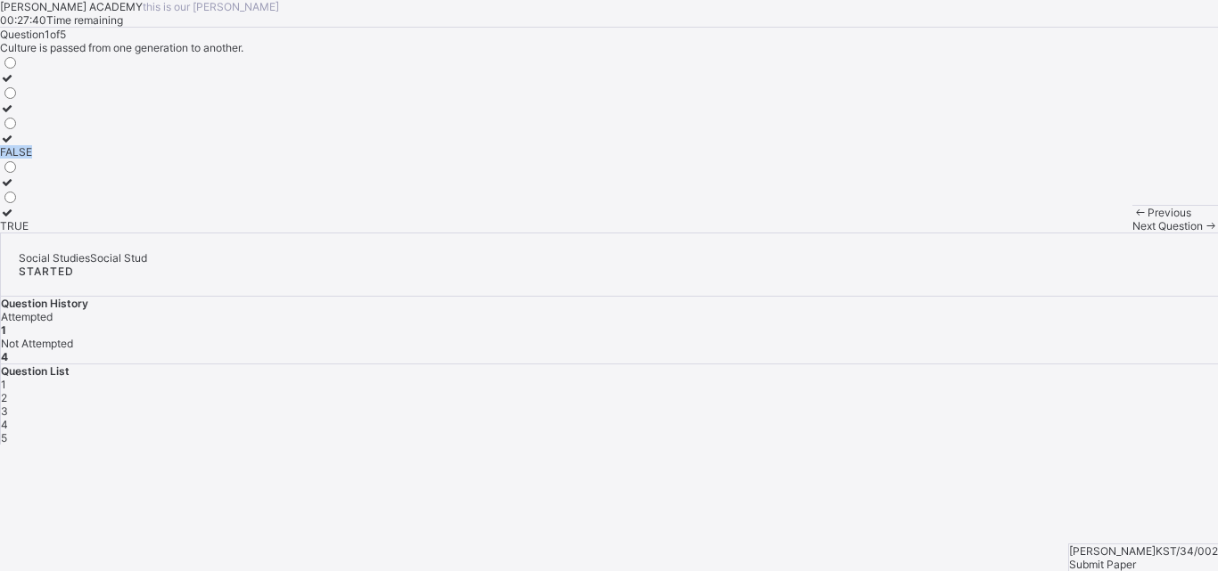
click at [32, 159] on div "FALSE" at bounding box center [16, 151] width 32 height 13
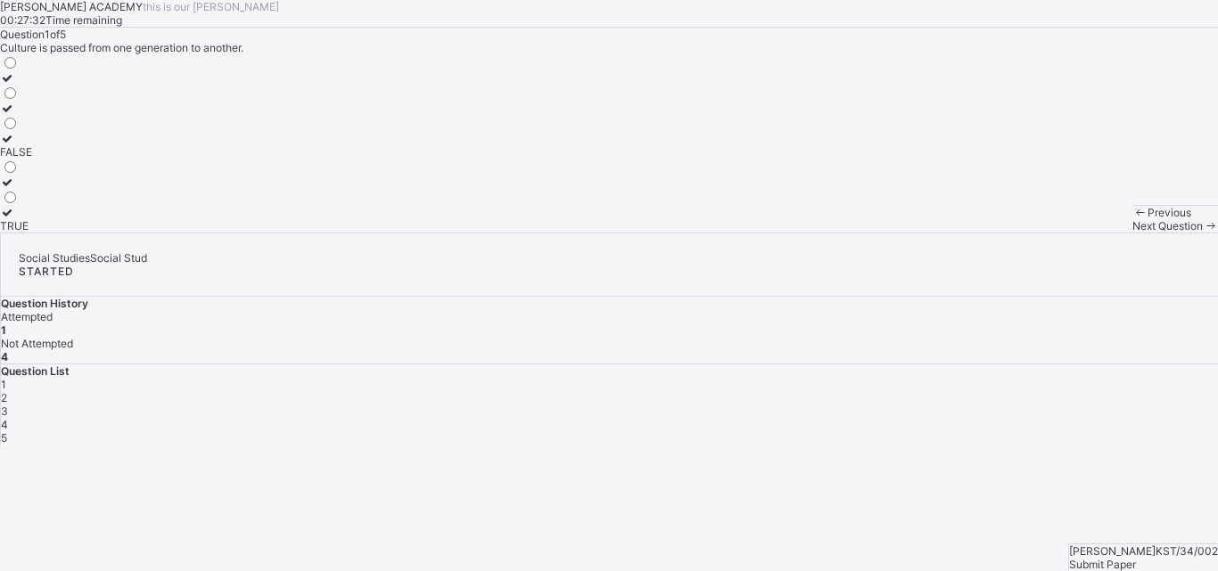
click at [32, 159] on div "FALSE" at bounding box center [16, 151] width 32 height 13
click at [7, 391] on span "2" at bounding box center [4, 397] width 6 height 13
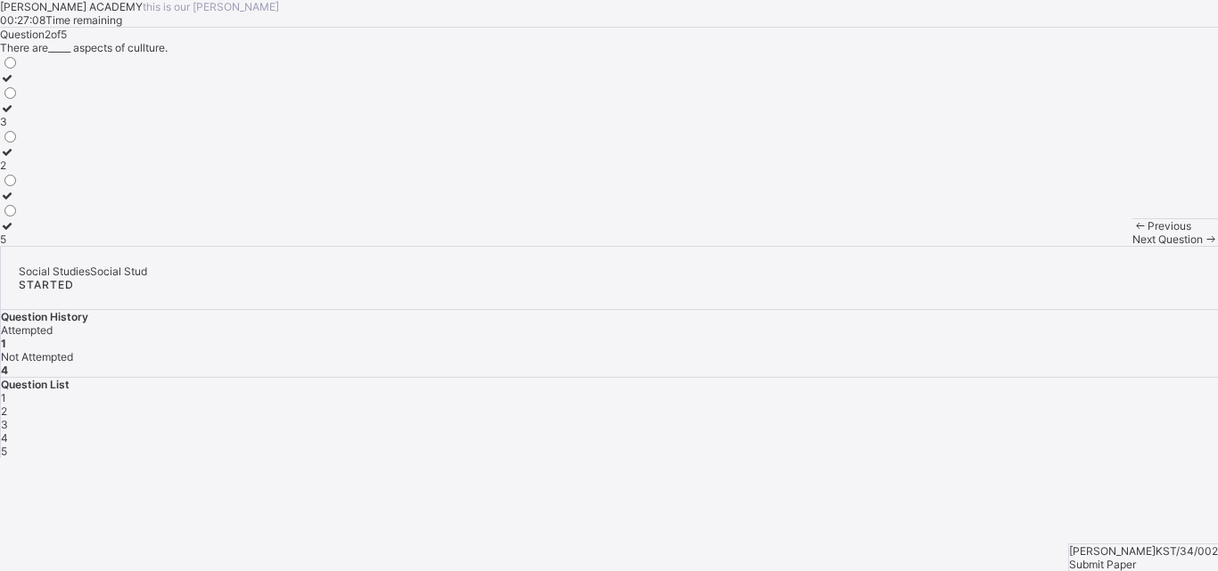
click at [7, 405] on span "2" at bounding box center [4, 411] width 6 height 13
drag, startPoint x: 152, startPoint y: 475, endPoint x: 143, endPoint y: 478, distance: 10.2
click at [19, 246] on div "5" at bounding box center [9, 239] width 19 height 13
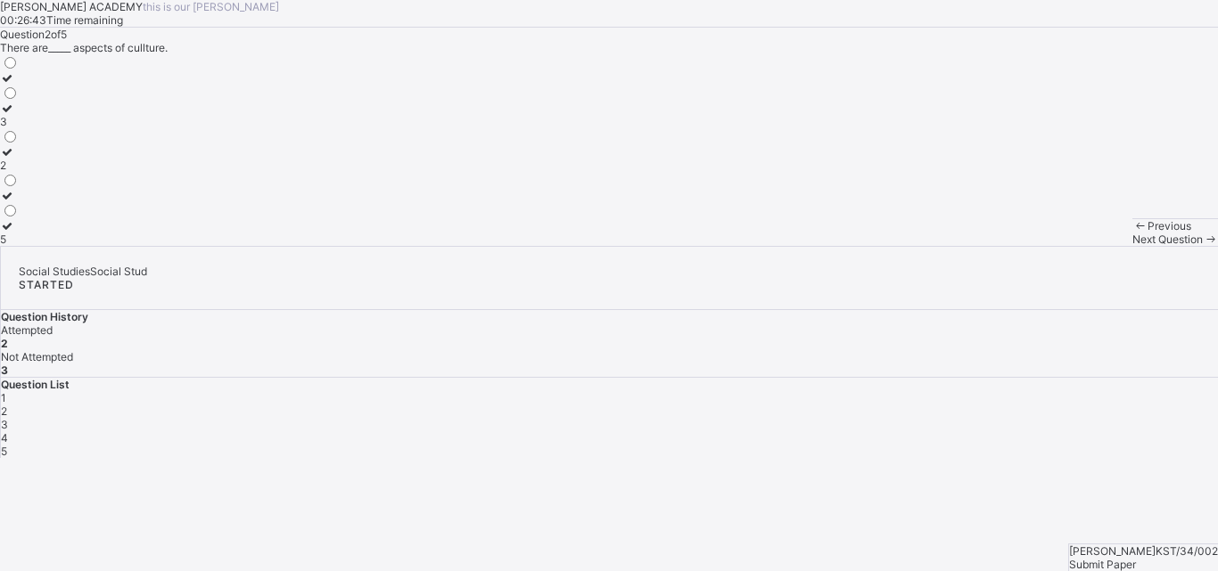
click at [19, 246] on div "5" at bounding box center [9, 239] width 19 height 13
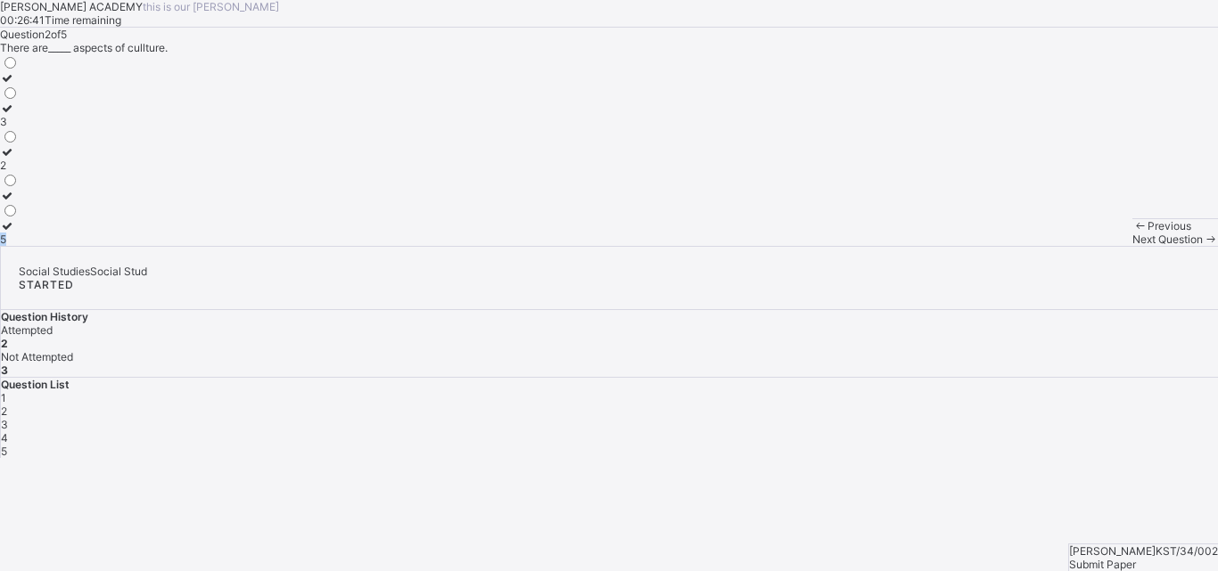
click at [19, 246] on div "5" at bounding box center [9, 239] width 19 height 13
click at [19, 172] on div "2" at bounding box center [9, 165] width 19 height 13
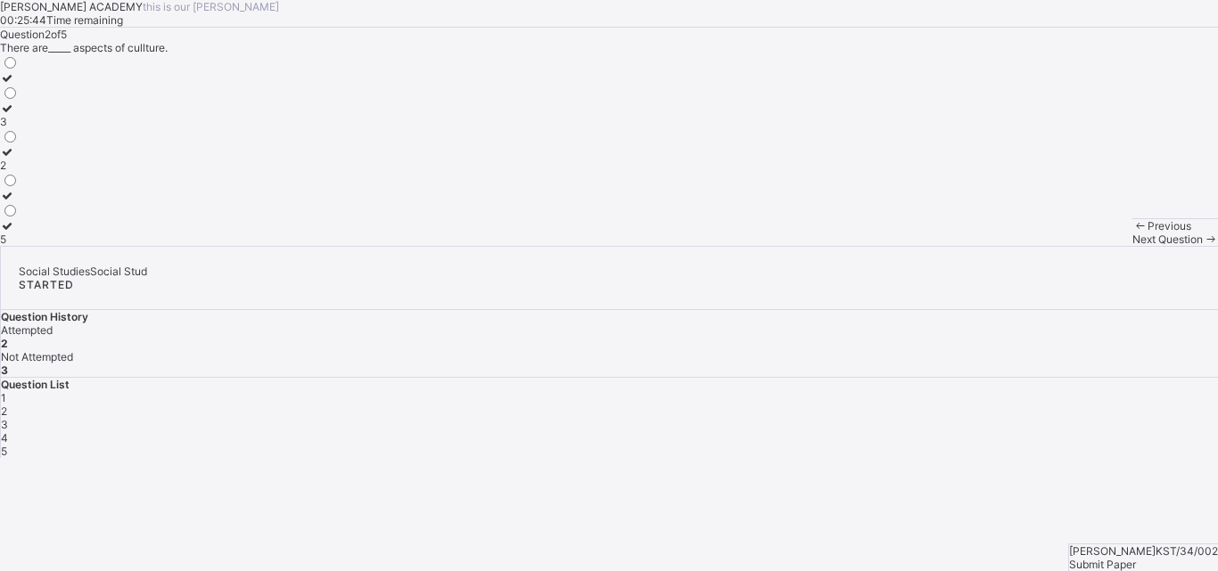
click at [8, 418] on span "3" at bounding box center [4, 424] width 7 height 13
click at [41, 142] on div "life" at bounding box center [20, 134] width 41 height 13
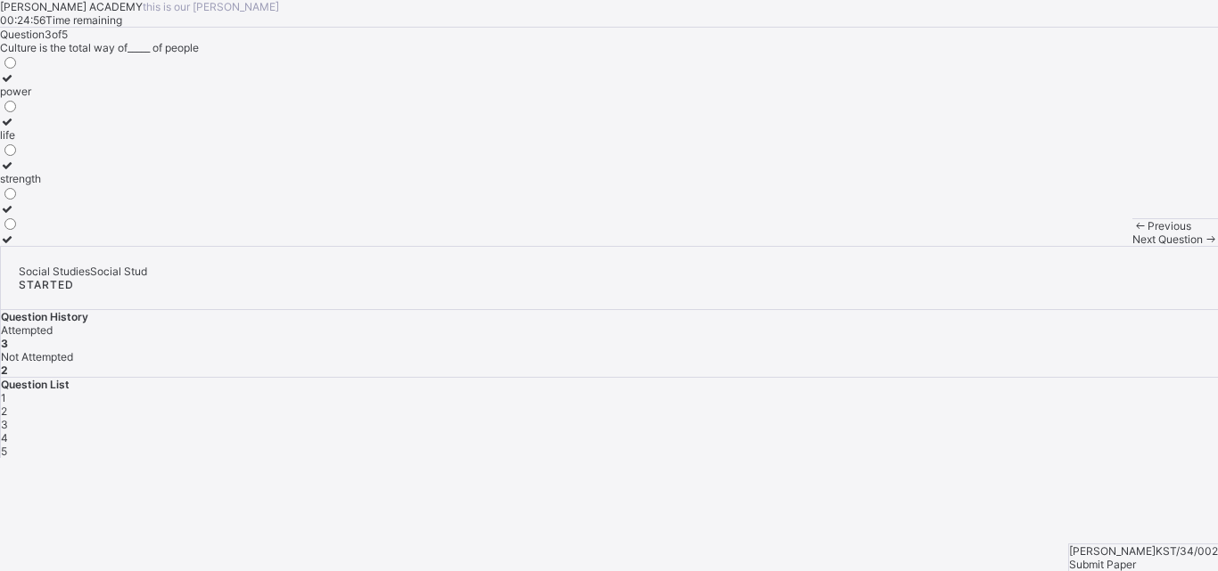
click at [8, 431] on span "4" at bounding box center [4, 437] width 7 height 13
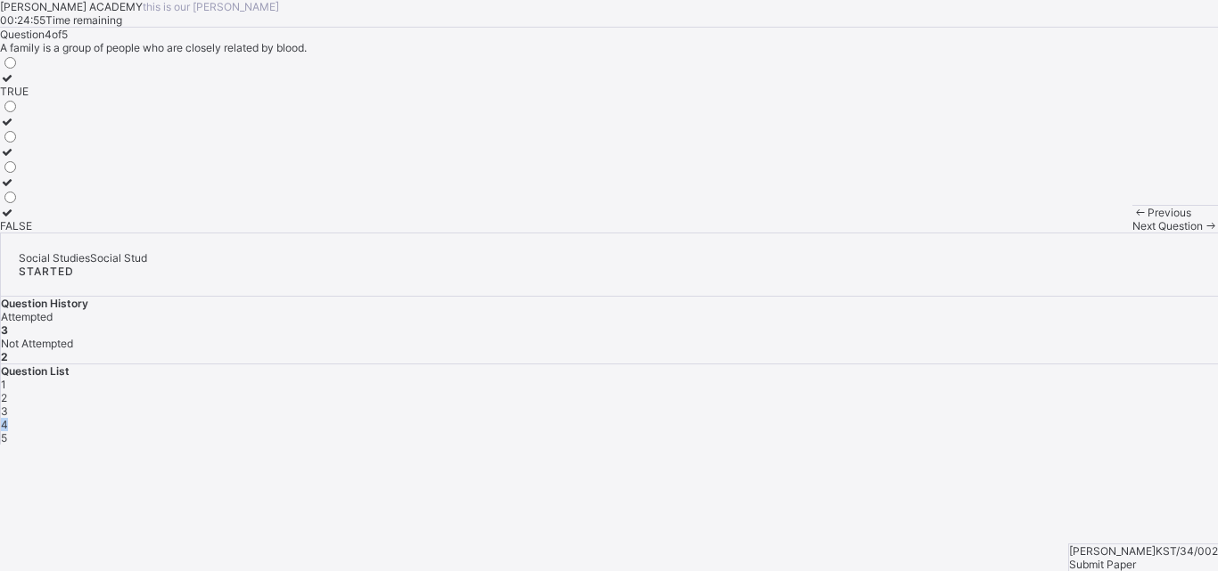
click at [8, 418] on span "4" at bounding box center [4, 424] width 7 height 13
click at [32, 98] on div "TRUE" at bounding box center [16, 91] width 32 height 13
click at [1085, 431] on div "5" at bounding box center [609, 437] width 1217 height 13
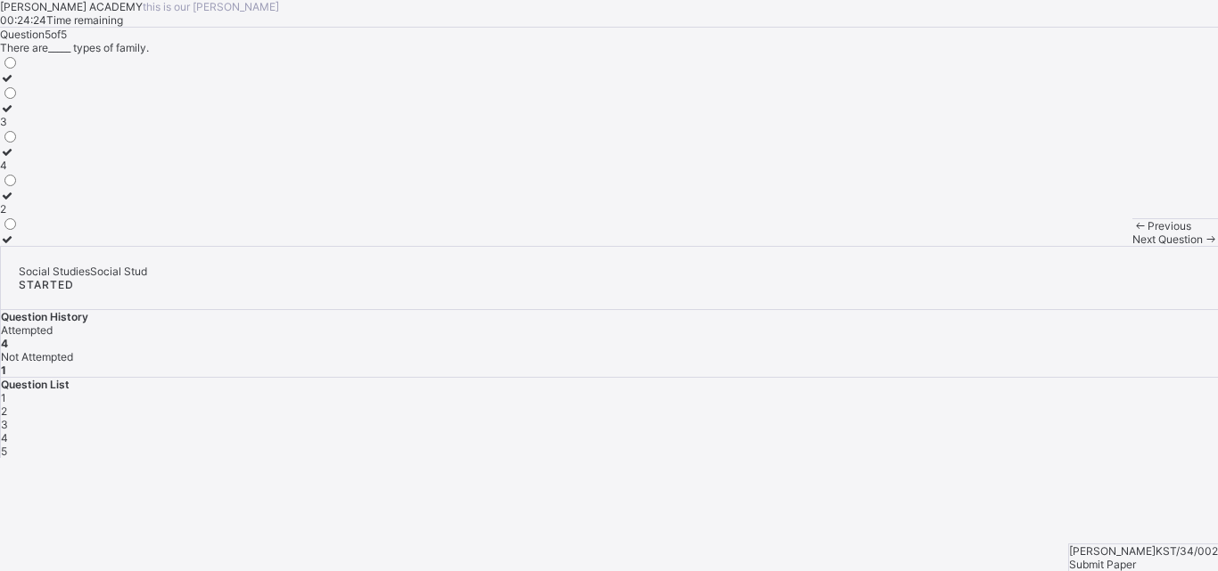
click at [1085, 445] on div "5" at bounding box center [609, 451] width 1217 height 13
click at [19, 216] on div "2" at bounding box center [9, 208] width 19 height 13
click at [702, 134] on div "Question 5 of 5 There are_____ types of family. 3 4 2" at bounding box center [609, 137] width 1218 height 218
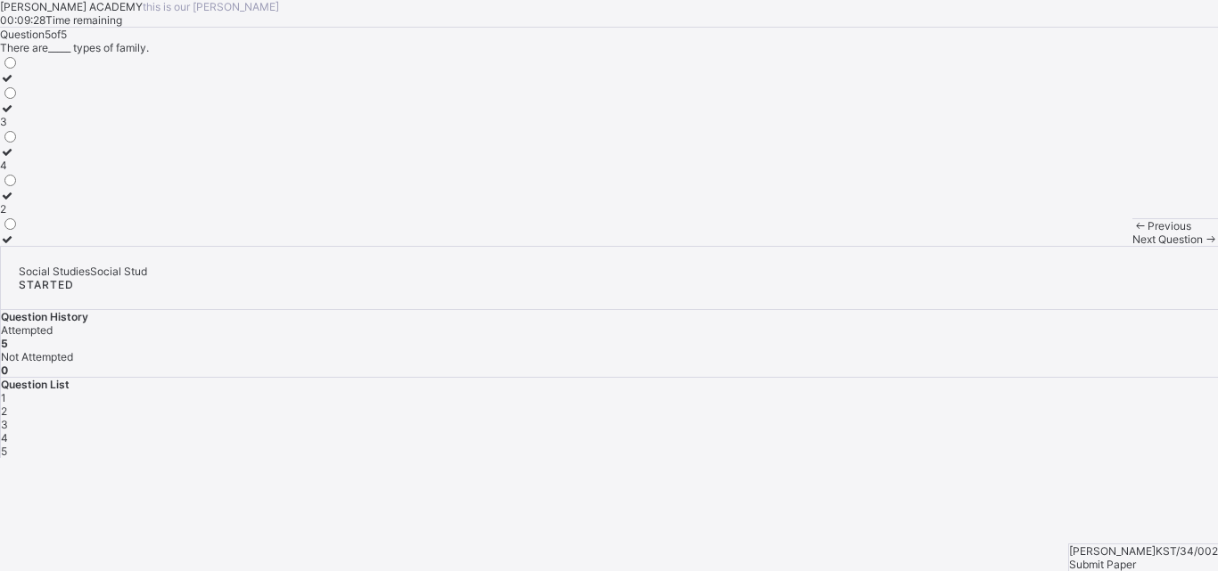
click at [1136, 558] on span "Submit Paper" at bounding box center [1102, 564] width 67 height 13
click at [891, 504] on div "× Submitting Paper This action will submit your paper. You won't have access to…" at bounding box center [609, 546] width 1218 height 177
click at [792, 458] on div "×" at bounding box center [609, 464] width 1218 height 13
click at [1132, 558] on div "Submit Paper" at bounding box center [1143, 564] width 149 height 13
click at [1132, 522] on div "× Submitting Paper This action will submit your paper. You won't have access to…" at bounding box center [609, 546] width 1218 height 177
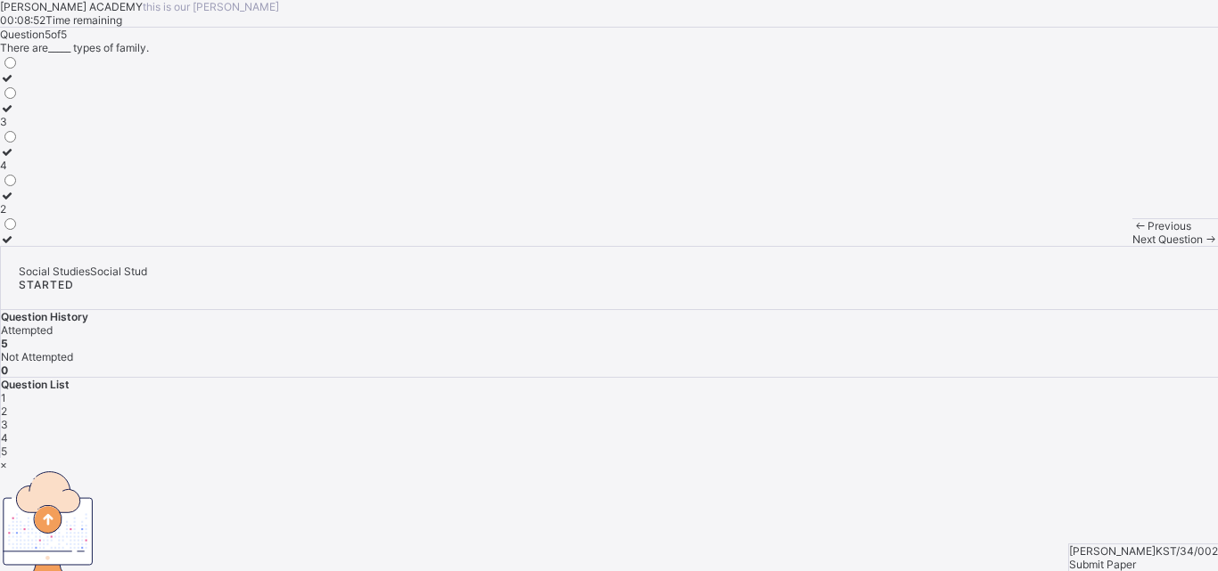
click at [792, 458] on div "×" at bounding box center [609, 464] width 1218 height 13
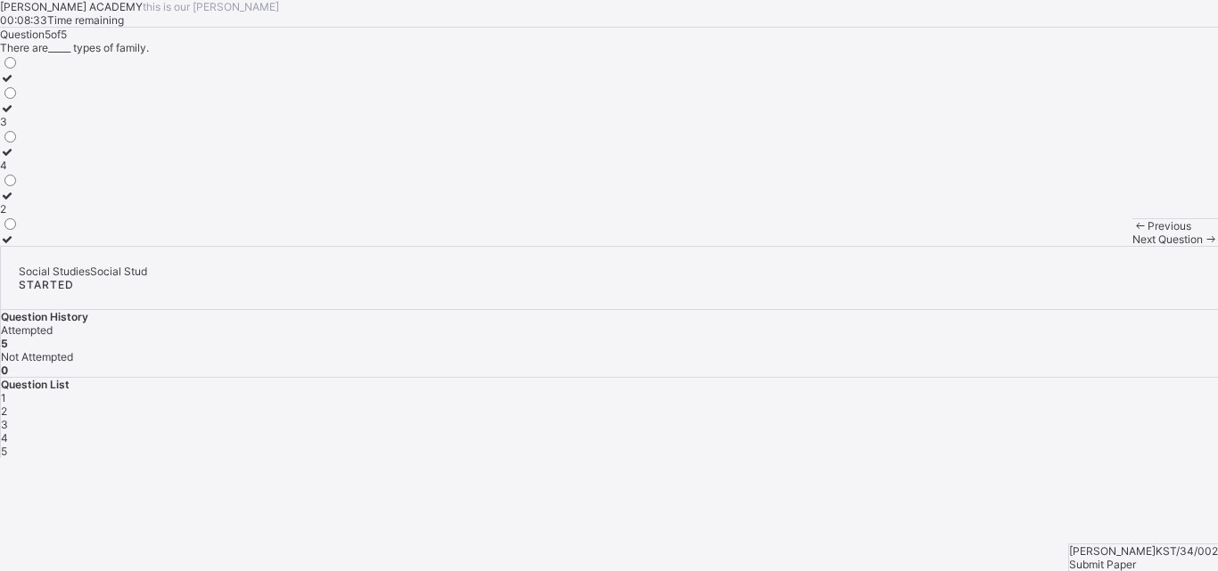
click at [792, 153] on div "[PERSON_NAME] ACADEMY this is our [PERSON_NAME] 00:08:33 Time remaining Questio…" at bounding box center [609, 123] width 1218 height 246
click at [1136, 558] on span "Submit Paper" at bounding box center [1102, 564] width 67 height 13
click at [539, 246] on div "Question 5 of 5 There are_____ types of family. 3 4 2" at bounding box center [609, 137] width 1218 height 218
click at [1132, 246] on span "Next Question" at bounding box center [1167, 239] width 70 height 13
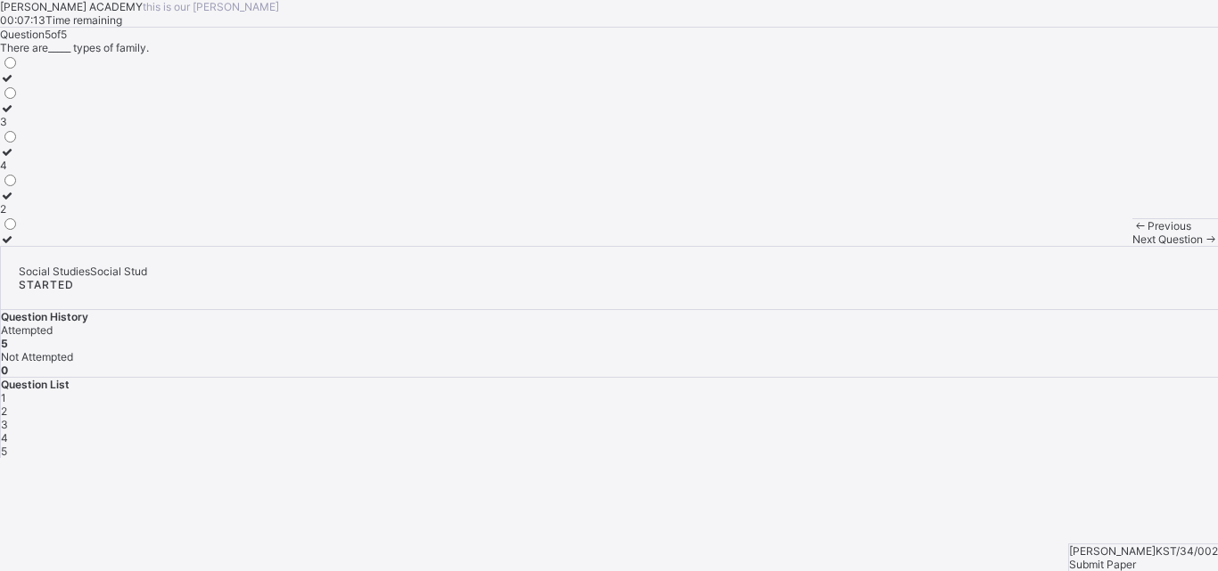
click at [1132, 246] on span "Next Question" at bounding box center [1167, 239] width 70 height 13
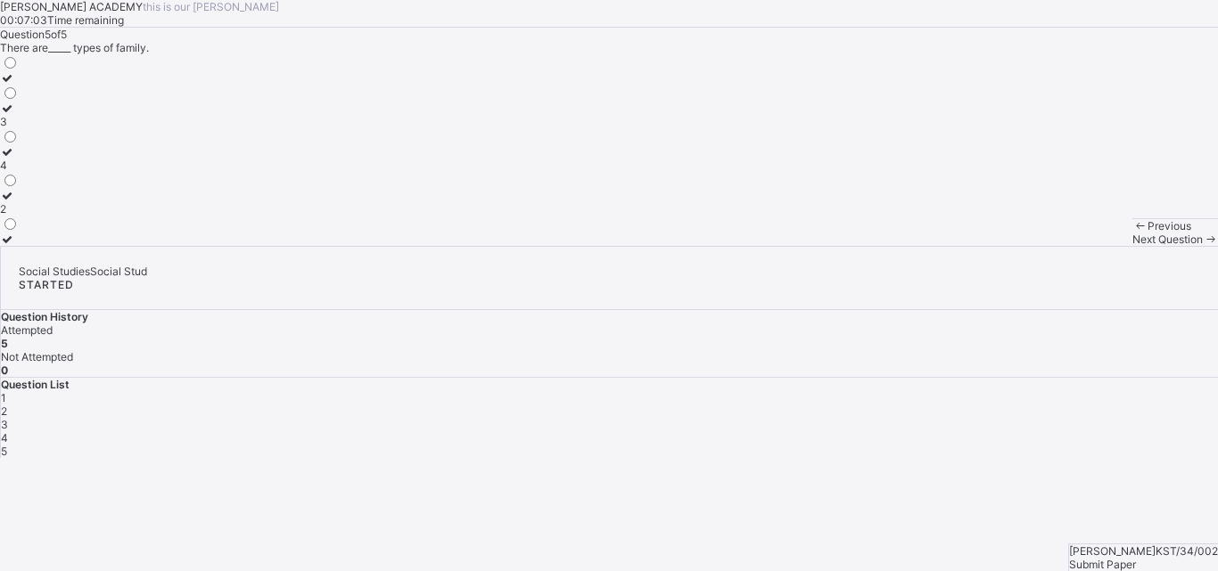
click at [1135, 558] on div "Submit Paper" at bounding box center [1143, 564] width 149 height 13
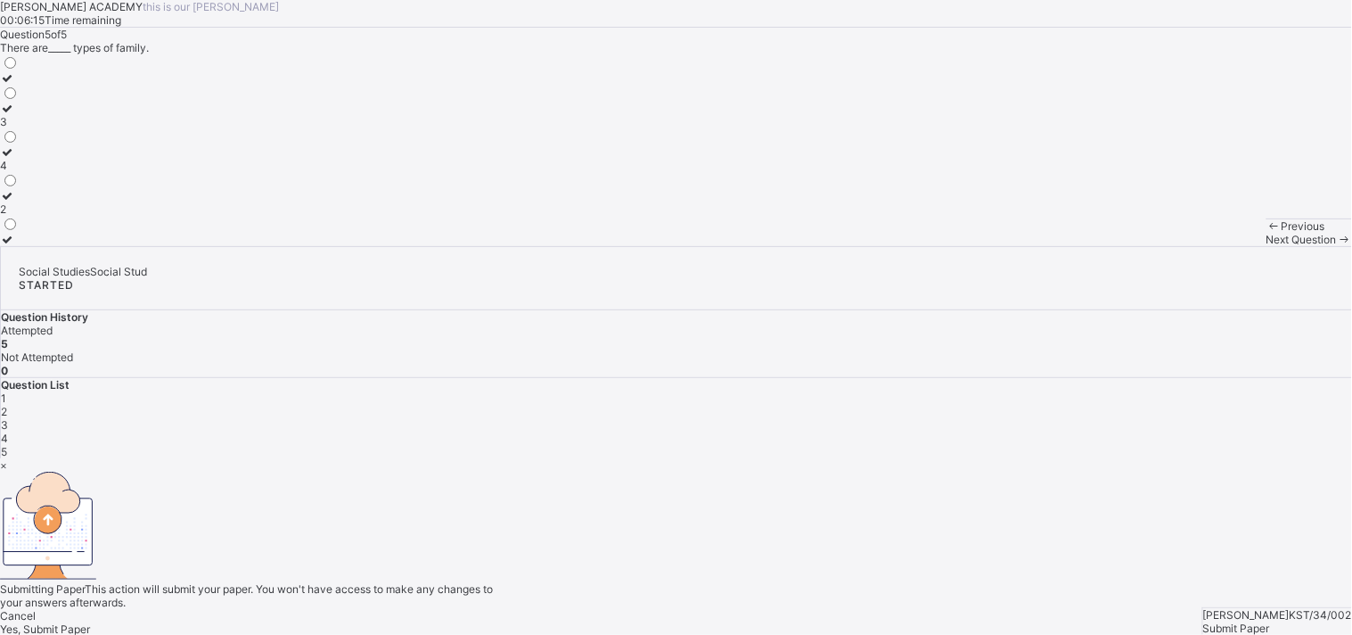
click at [705, 571] on div "Yes, Submit Paper" at bounding box center [676, 628] width 1352 height 13
click at [881, 458] on div "×" at bounding box center [676, 464] width 1352 height 13
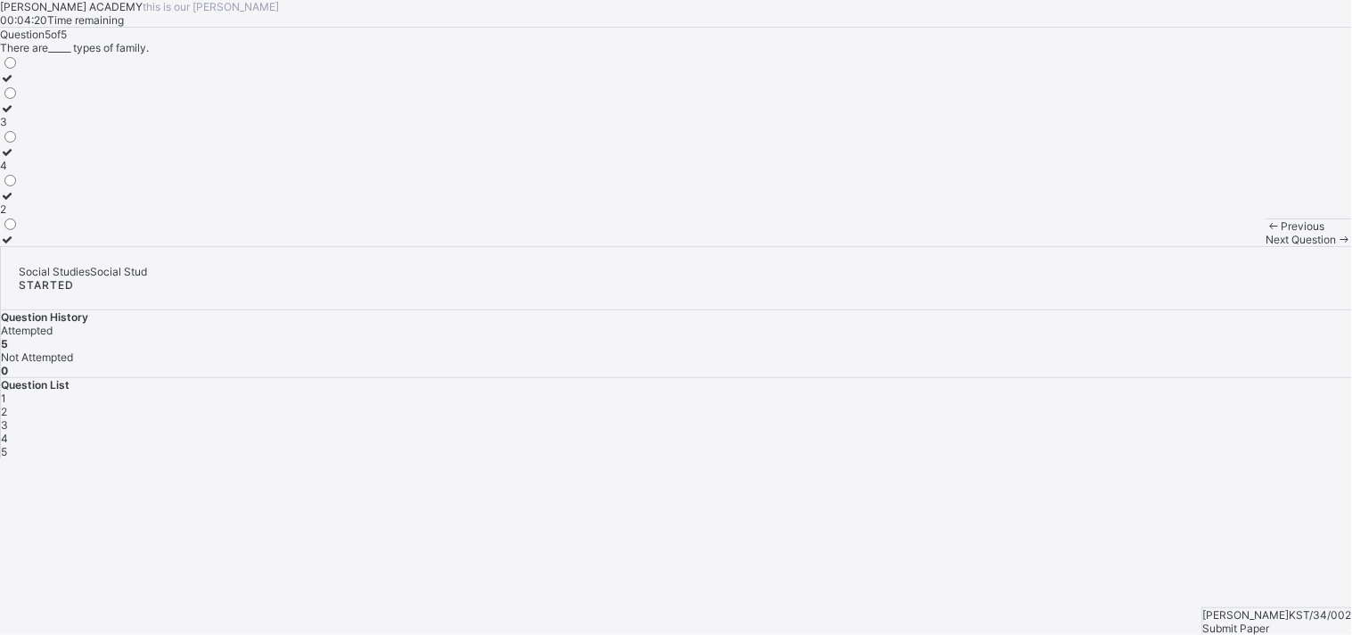
click at [1217, 278] on div "STARTED" at bounding box center [677, 284] width 1316 height 13
drag, startPoint x: 1294, startPoint y: 19, endPoint x: 1293, endPoint y: 30, distance: 11.6
click at [1217, 278] on div "STARTED" at bounding box center [677, 284] width 1316 height 13
click at [74, 278] on span "STARTED" at bounding box center [46, 284] width 55 height 13
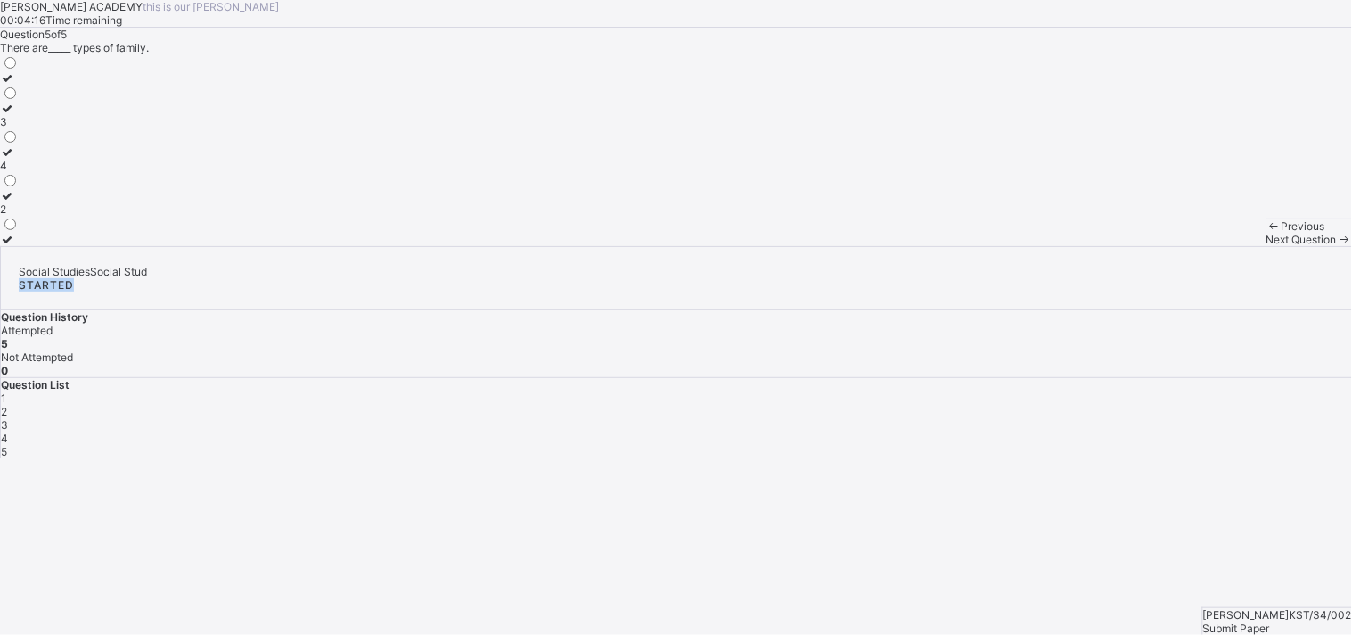
click at [74, 278] on span "STARTED" at bounding box center [46, 284] width 55 height 13
click at [1217, 571] on div "Submit Paper" at bounding box center [1277, 627] width 149 height 13
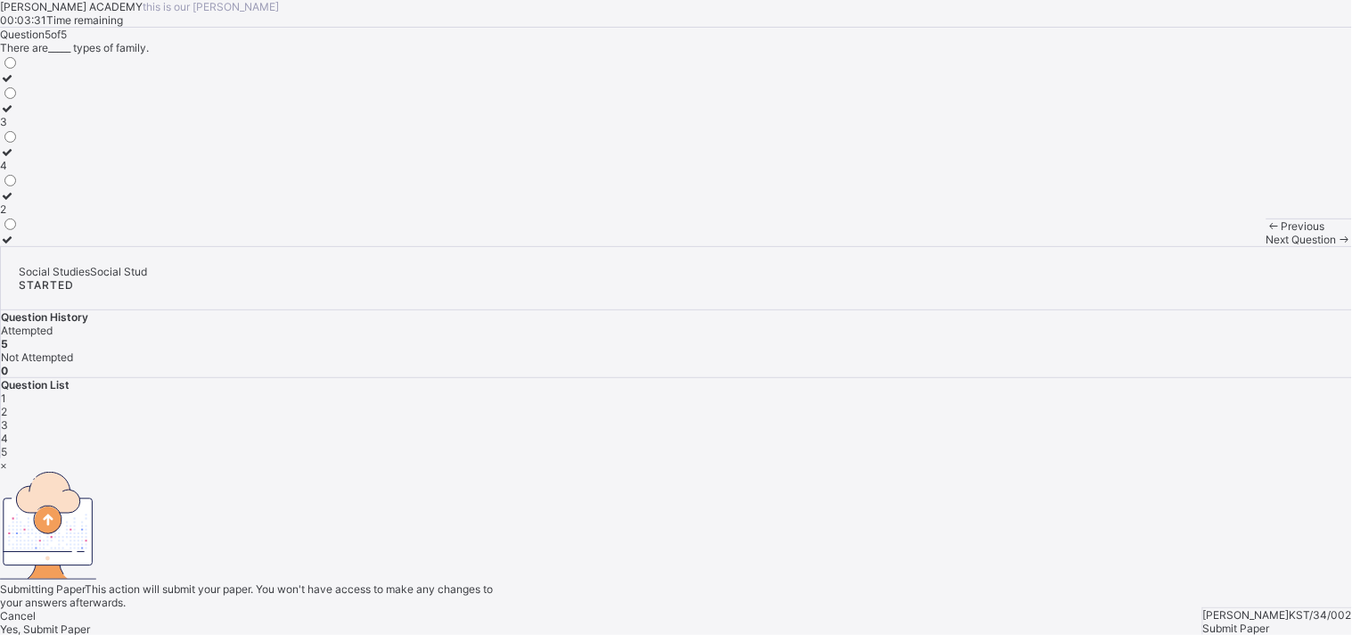
click at [746, 571] on div "Yes, Submit Paper" at bounding box center [676, 628] width 1352 height 13
click at [90, 571] on span "Yes, Submit Paper" at bounding box center [45, 628] width 90 height 13
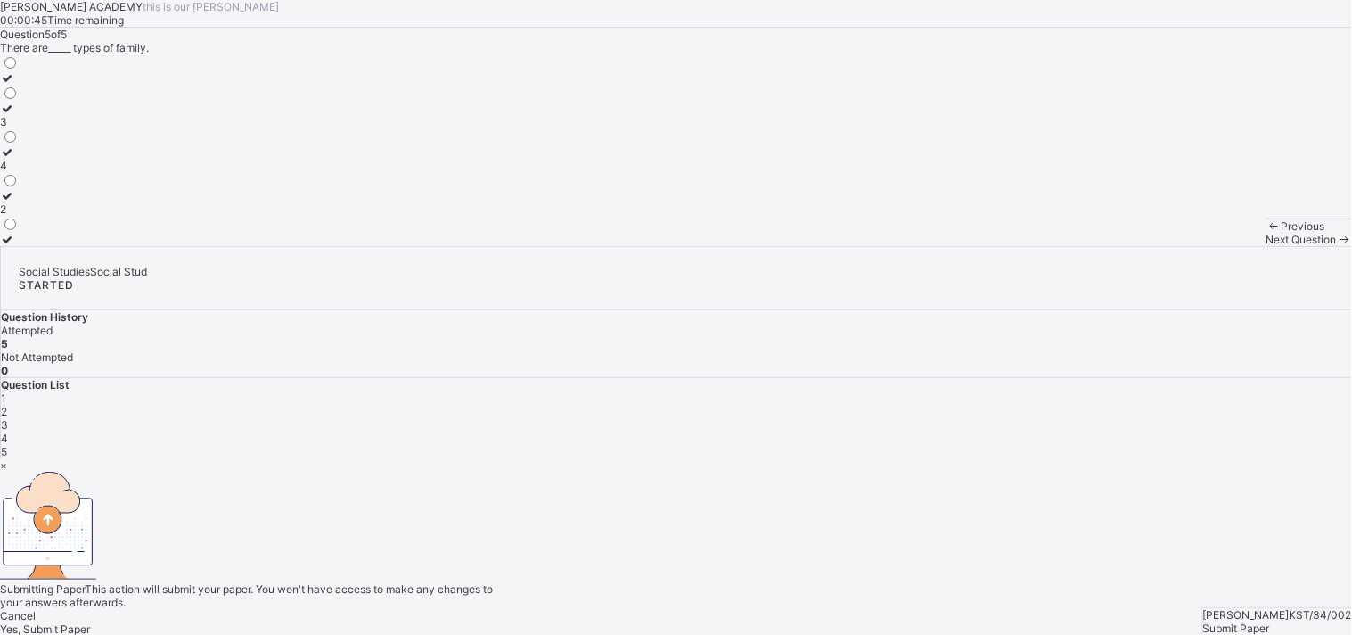
click at [90, 571] on span "Yes, Submit Paper" at bounding box center [45, 628] width 90 height 13
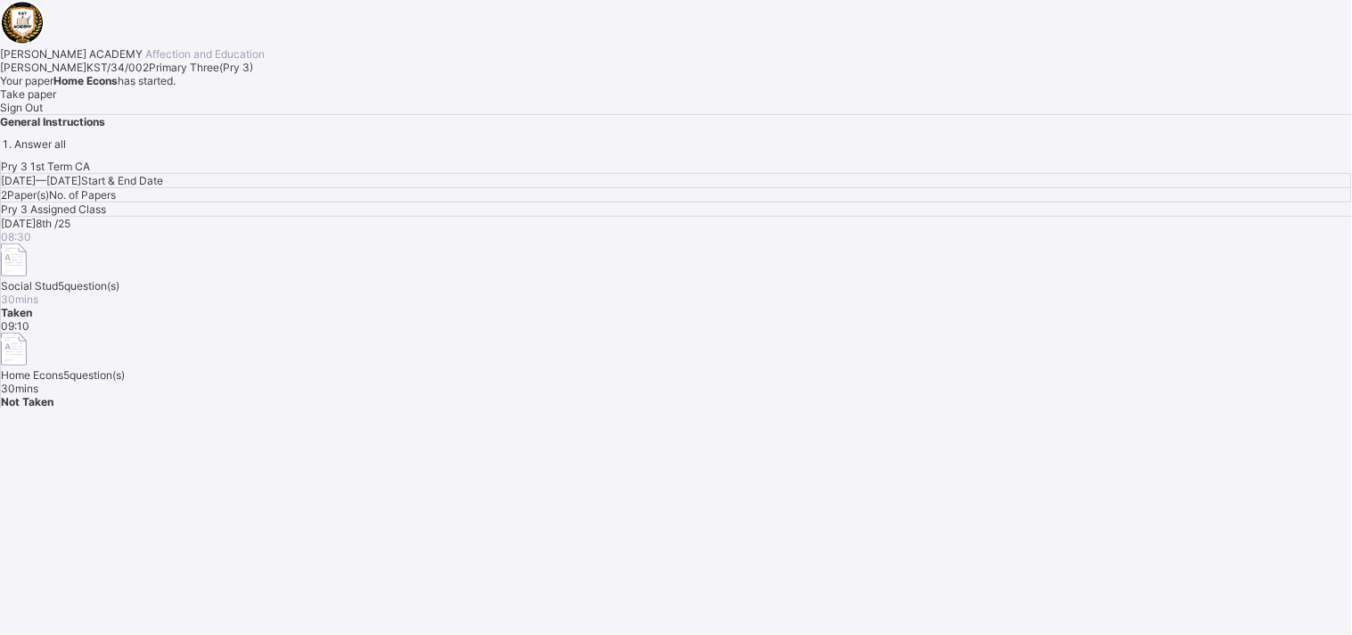
click at [244, 101] on div "Take paper" at bounding box center [676, 93] width 1352 height 13
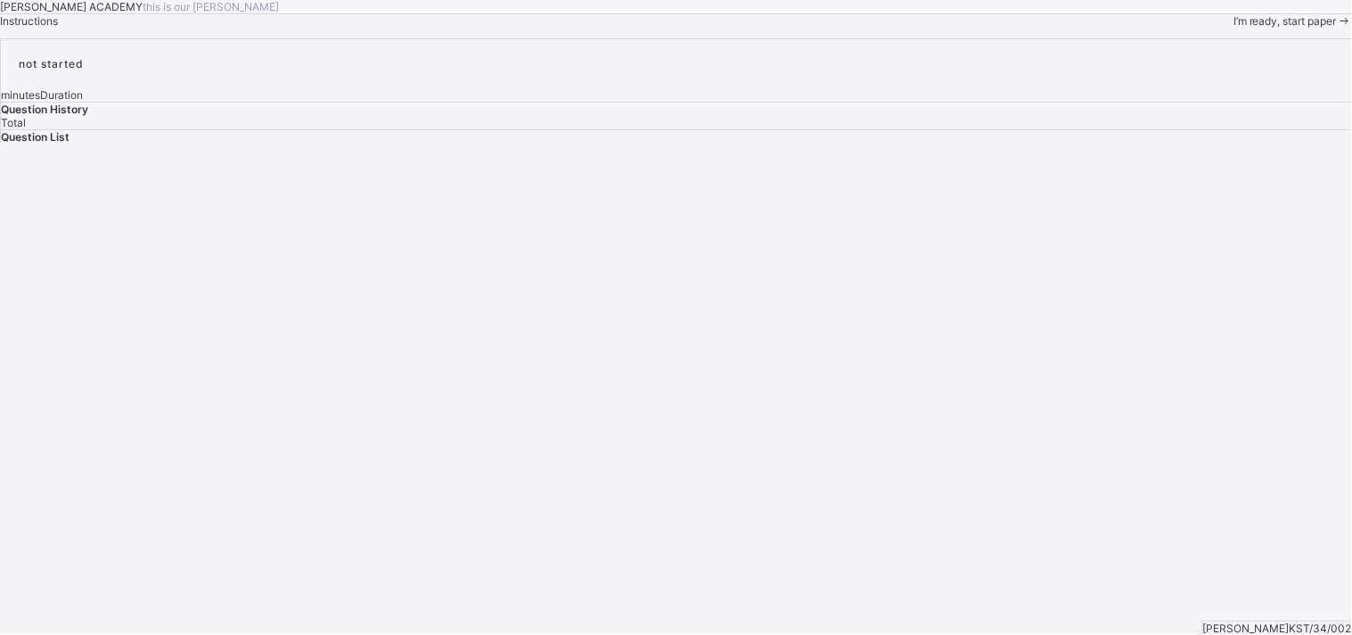
click at [1217, 28] on span "I’m ready, start paper" at bounding box center [1285, 20] width 103 height 13
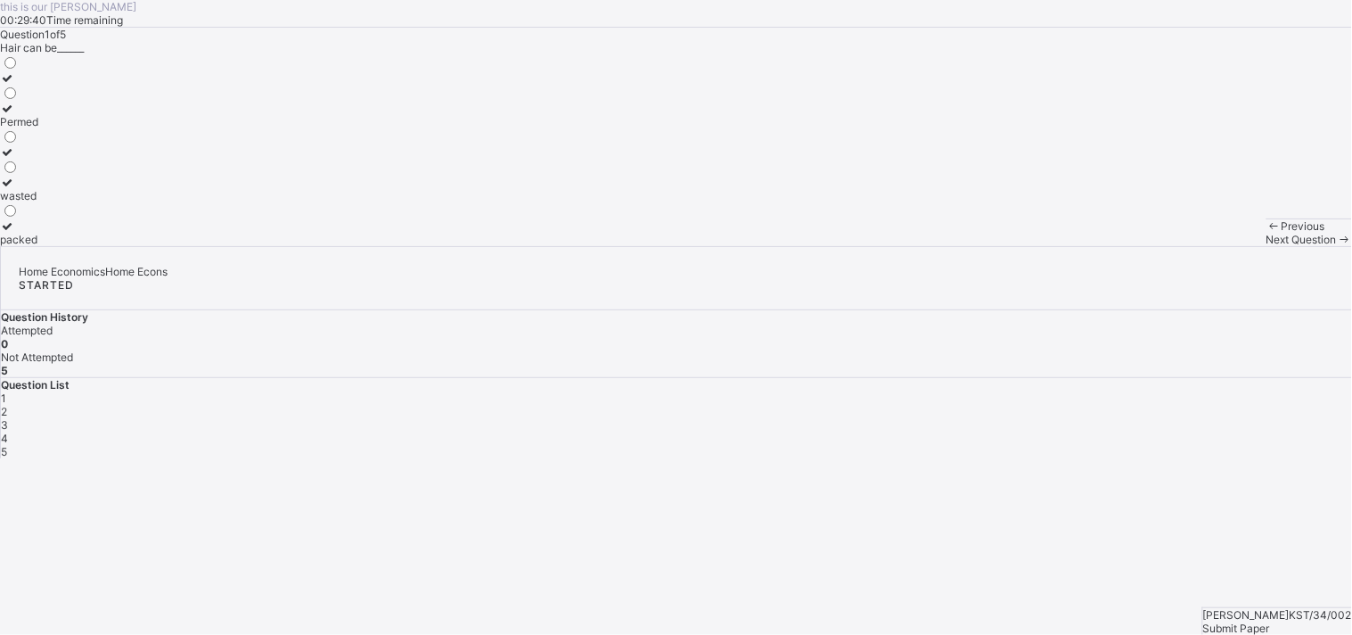
click at [38, 246] on div "packed" at bounding box center [19, 239] width 38 height 13
click at [1217, 246] on span "Next Question" at bounding box center [1302, 239] width 70 height 13
click at [38, 142] on div "Sponge" at bounding box center [19, 134] width 38 height 13
click at [1217, 246] on span "Next Question" at bounding box center [1302, 239] width 70 height 13
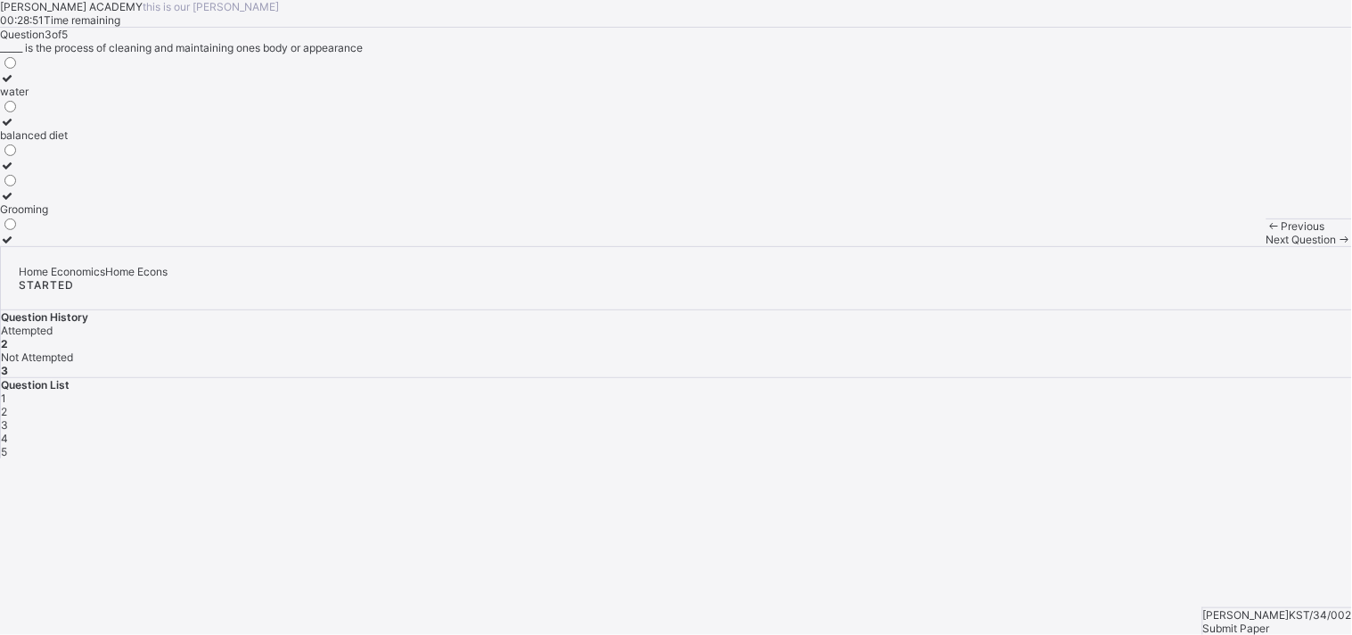
click at [68, 98] on div "water" at bounding box center [34, 91] width 68 height 13
click at [1217, 246] on span "Next Question" at bounding box center [1302, 239] width 70 height 13
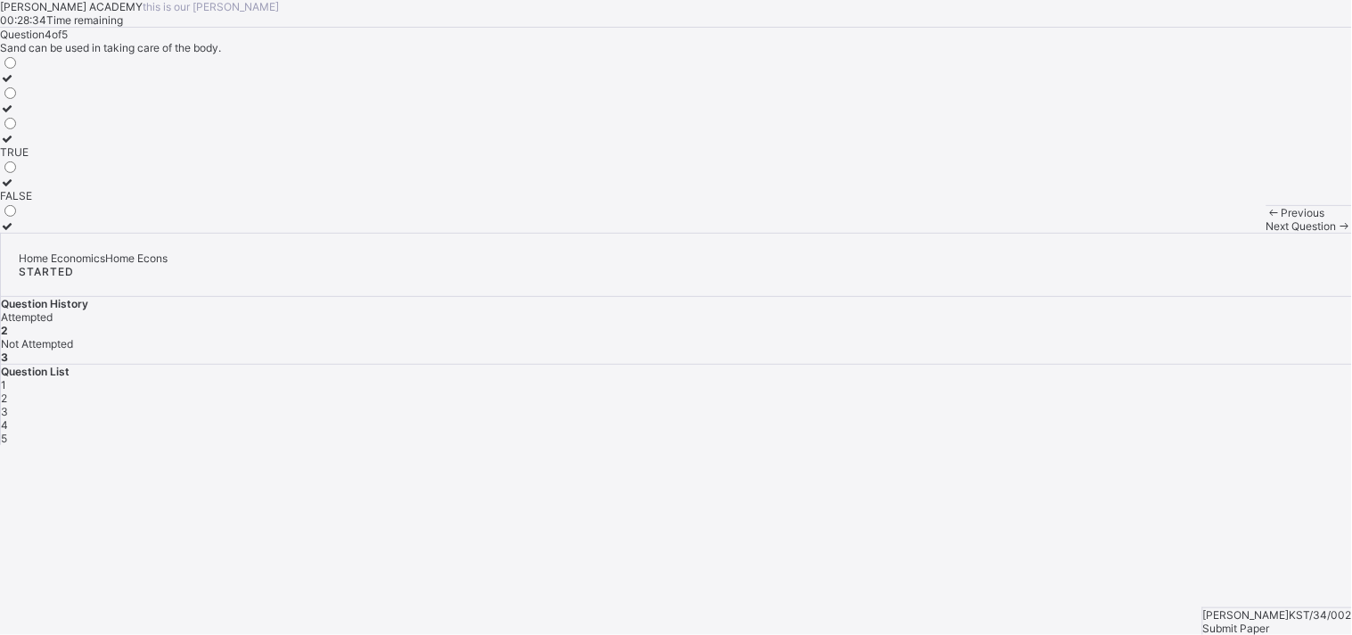
click at [32, 202] on label "FALSE" at bounding box center [16, 189] width 32 height 27
click at [1217, 233] on span "Next Question" at bounding box center [1302, 225] width 70 height 13
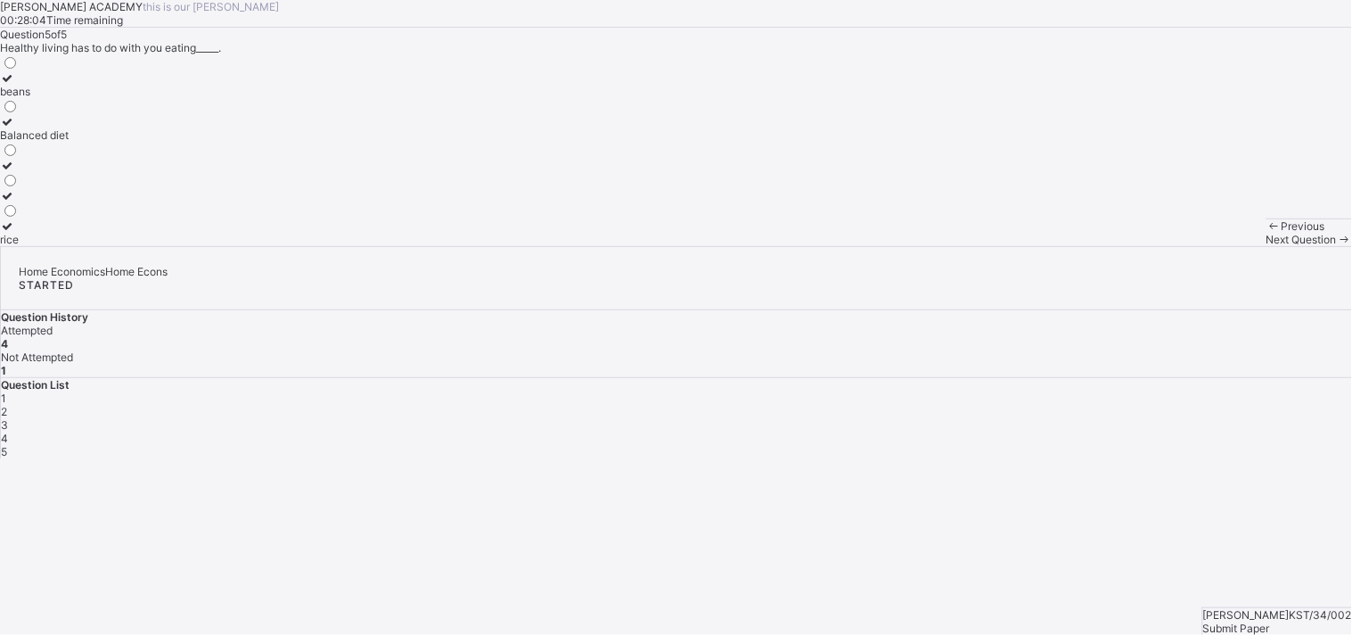
click at [69, 142] on label "Balanced diet" at bounding box center [34, 128] width 69 height 27
click at [1217, 571] on div "Submit Paper" at bounding box center [1277, 627] width 149 height 13
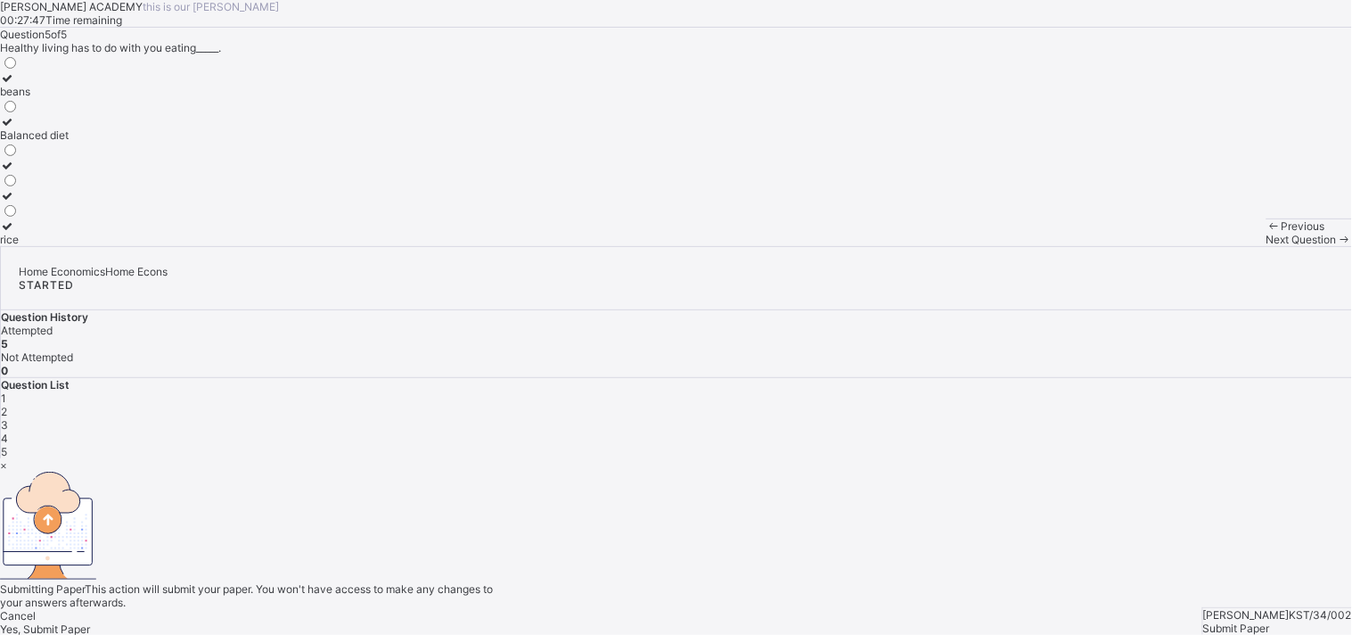
click at [90, 571] on span "Yes, Submit Paper" at bounding box center [45, 628] width 90 height 13
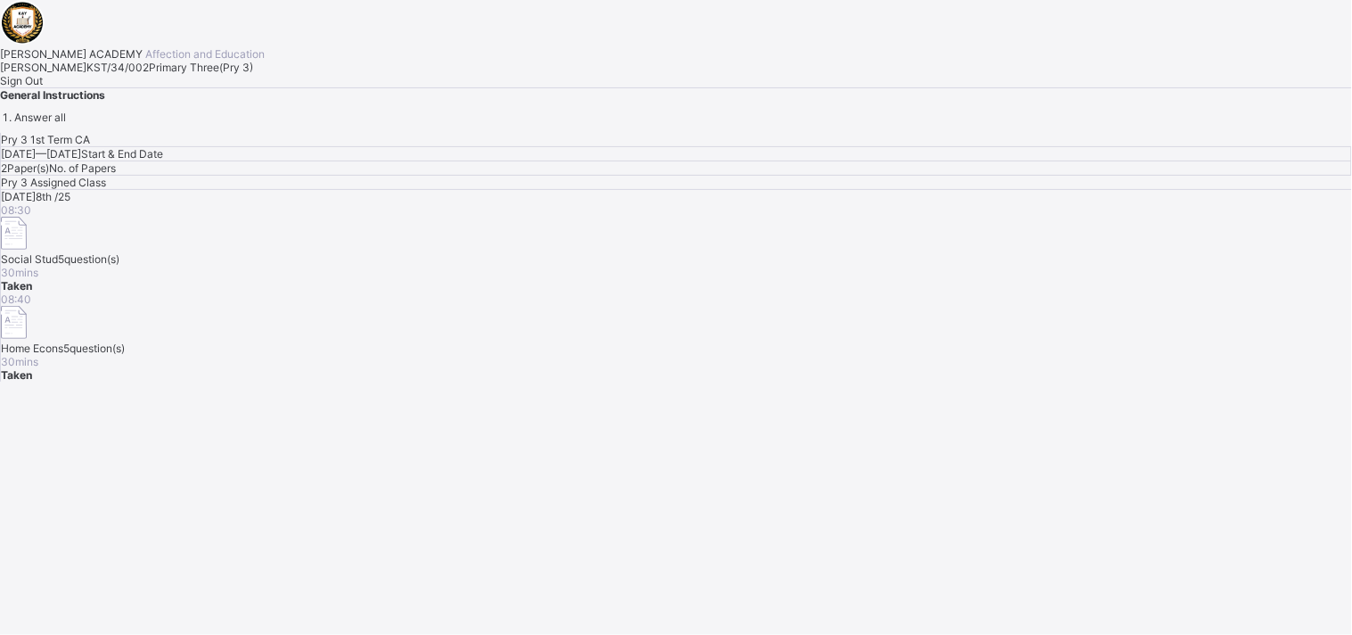
drag, startPoint x: 702, startPoint y: 450, endPoint x: 229, endPoint y: 462, distance: 472.6
click at [229, 87] on div "Sign Out" at bounding box center [676, 80] width 1352 height 13
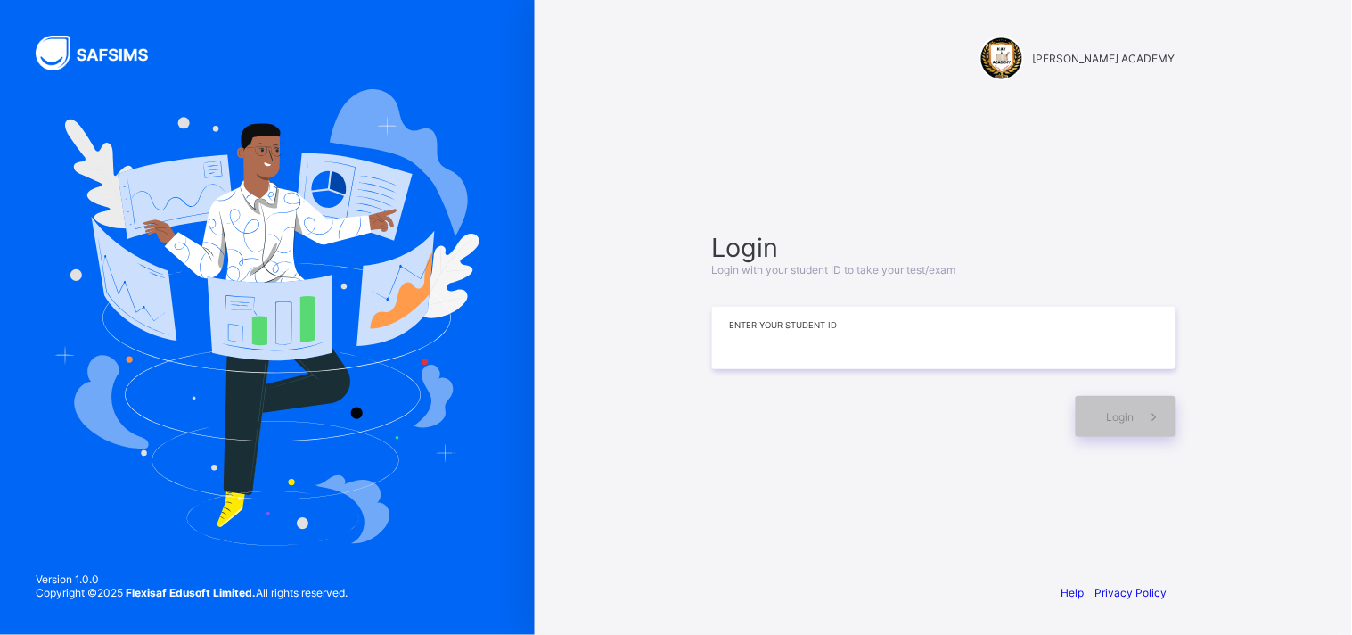
click at [731, 330] on input at bounding box center [944, 338] width 464 height 62
type input "*"
type input "**********"
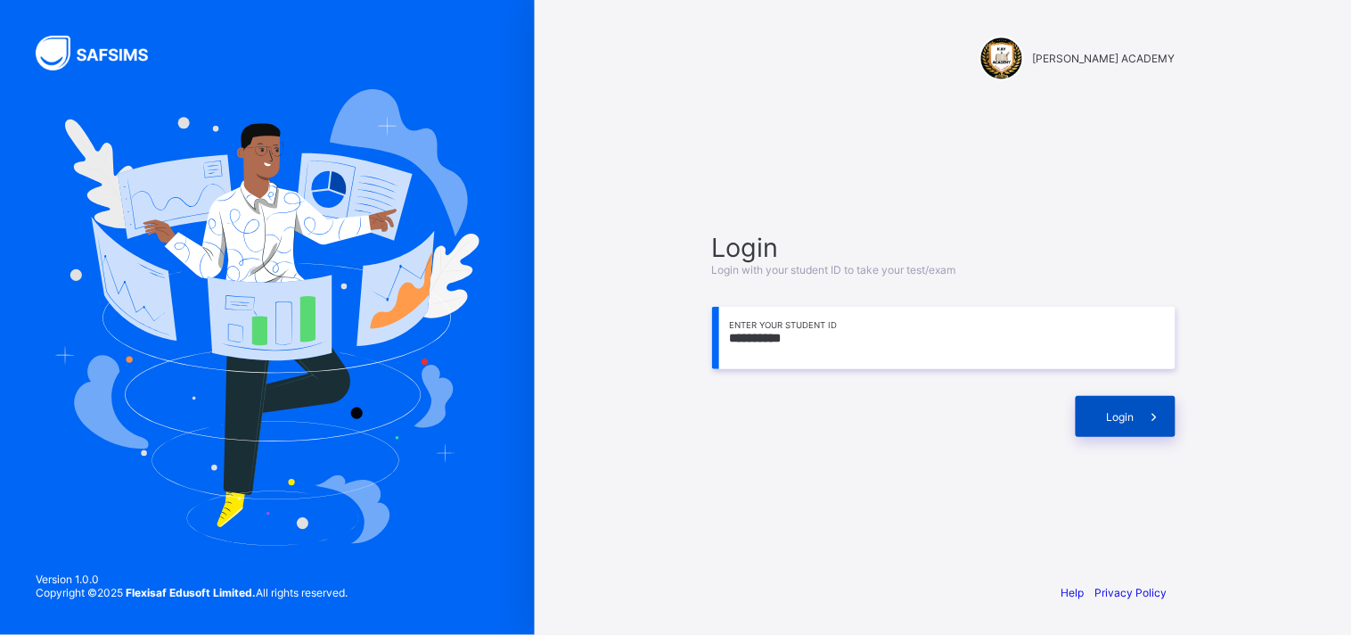
click at [1102, 425] on div "Login" at bounding box center [1126, 416] width 100 height 41
click at [1104, 413] on div "Login" at bounding box center [1126, 416] width 100 height 41
click at [1117, 415] on span "Login" at bounding box center [1121, 416] width 28 height 13
click at [1095, 399] on div "Login" at bounding box center [1126, 416] width 100 height 41
click at [1116, 419] on span "Login" at bounding box center [1121, 416] width 28 height 13
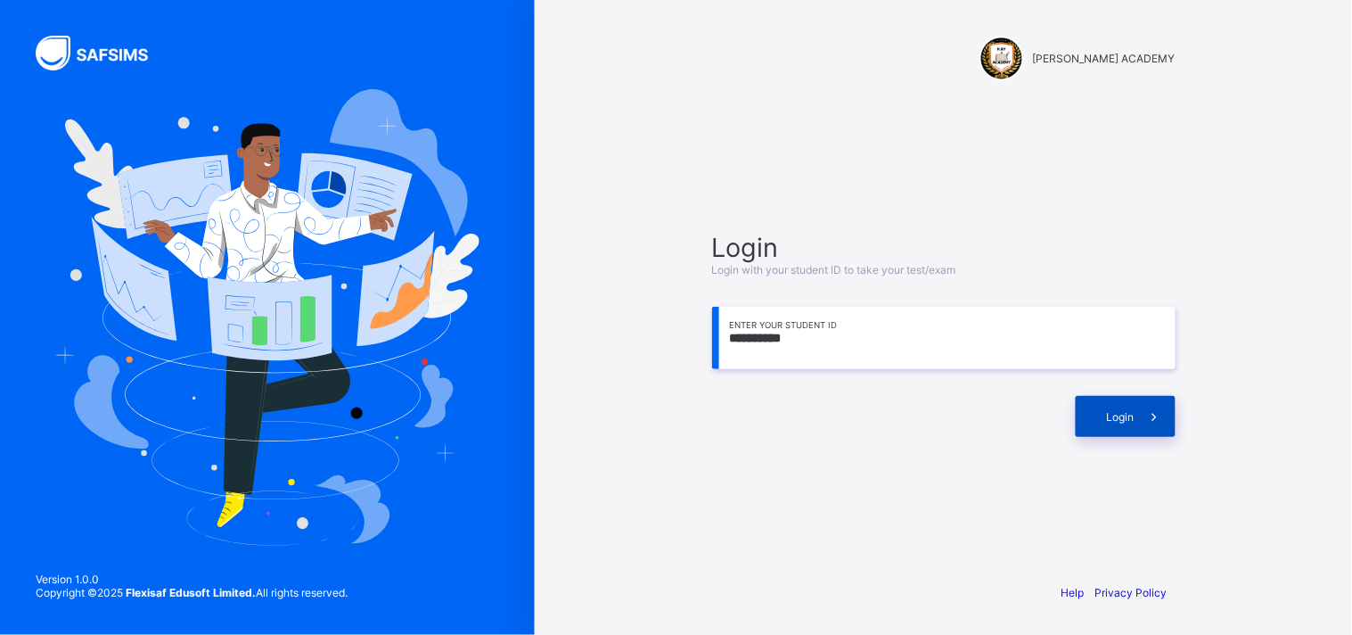
click at [1117, 416] on span "Login" at bounding box center [1121, 416] width 28 height 13
click at [694, 405] on div "**********" at bounding box center [943, 334] width 499 height 396
click at [1091, 407] on div "Login" at bounding box center [1126, 416] width 100 height 41
click at [1113, 415] on span "Login" at bounding box center [1121, 416] width 28 height 13
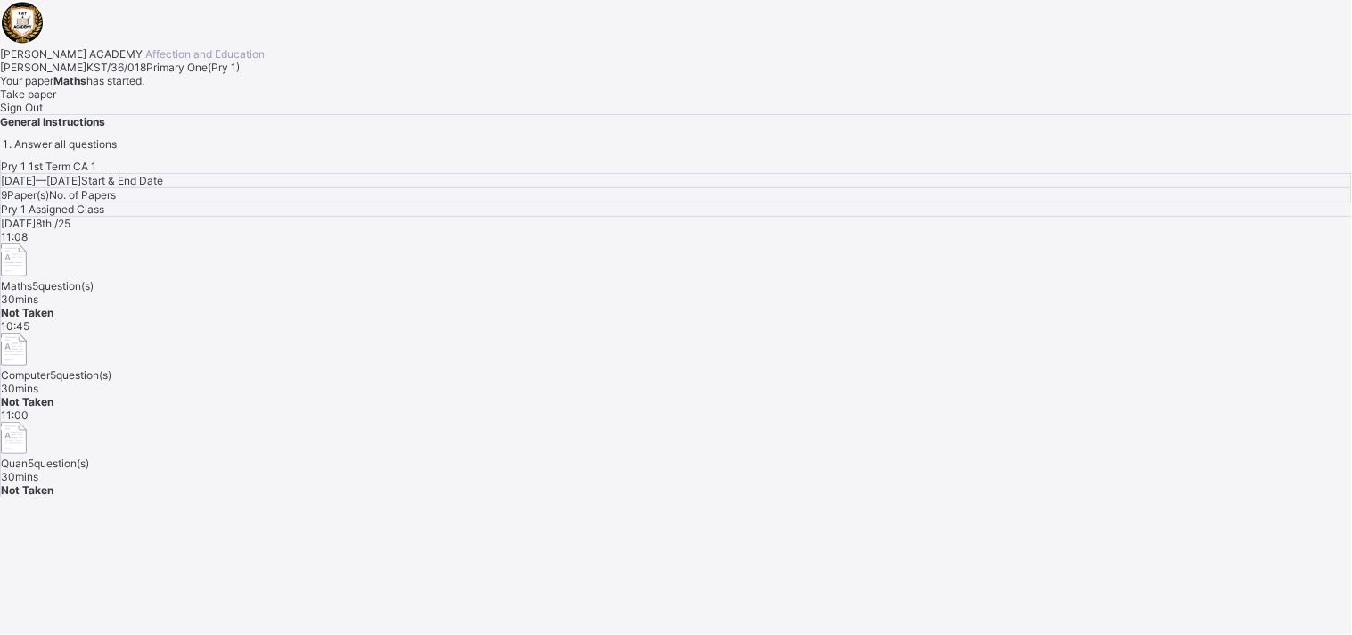
click at [1113, 415] on div "[DATE] 8th /25 11:08 Maths 5 question(s) 30 mins Not Taken 10:45 Computer 5 que…" at bounding box center [676, 357] width 1351 height 280
click at [847, 497] on div "Pry 1 1st Term CA 1 [DATE] — [DATE] Start & End Date 9 Paper(s) No. of Papers P…" at bounding box center [676, 328] width 1352 height 337
click at [220, 101] on div "Take paper" at bounding box center [676, 93] width 1352 height 13
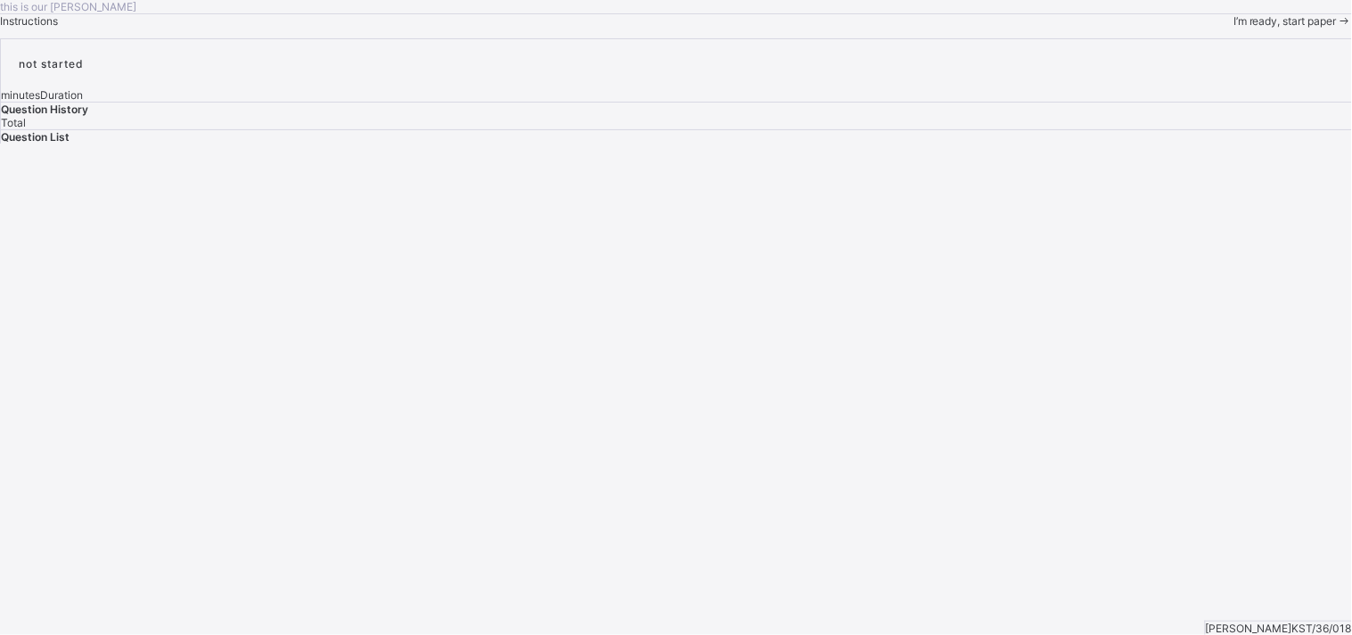
click at [1217, 28] on span "I’m ready, start paper" at bounding box center [1285, 20] width 103 height 13
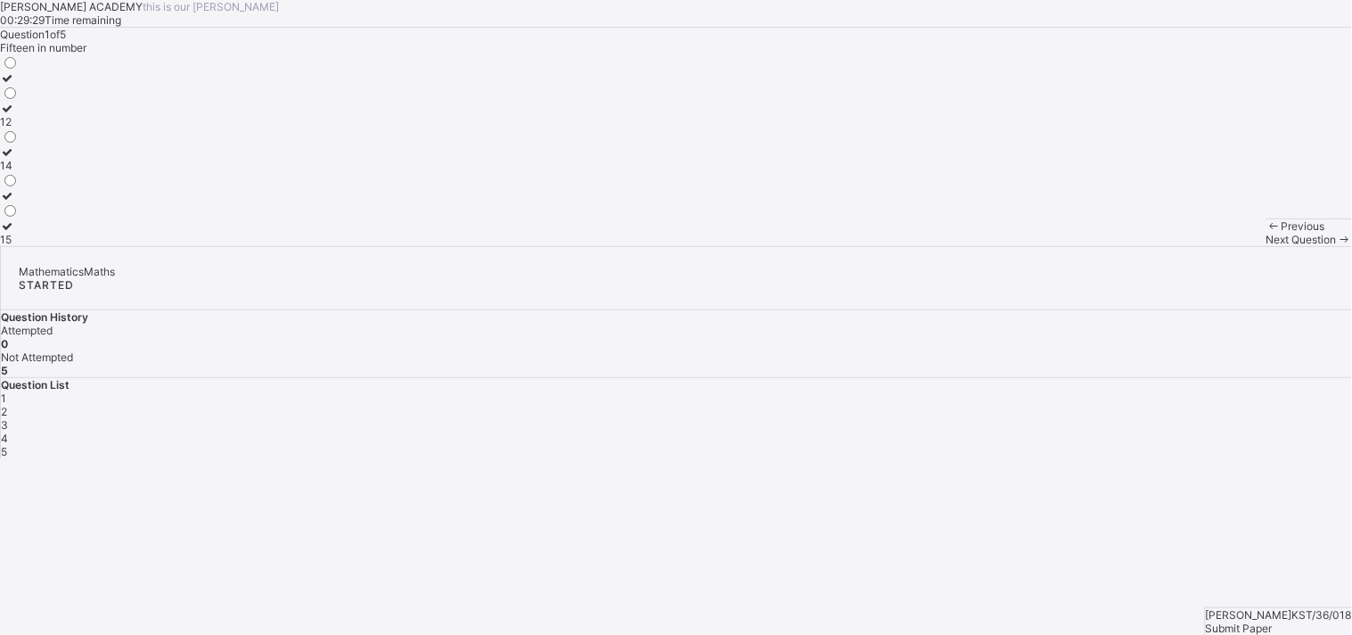
click at [19, 246] on label "15" at bounding box center [9, 232] width 19 height 27
click at [1217, 246] on span "Next Question" at bounding box center [1302, 239] width 70 height 13
click at [83, 202] on div "TWENTY SEVEN" at bounding box center [41, 195] width 83 height 13
click at [1217, 246] on div "Next Question" at bounding box center [1310, 239] width 86 height 13
click at [19, 98] on label "½" at bounding box center [9, 84] width 19 height 27
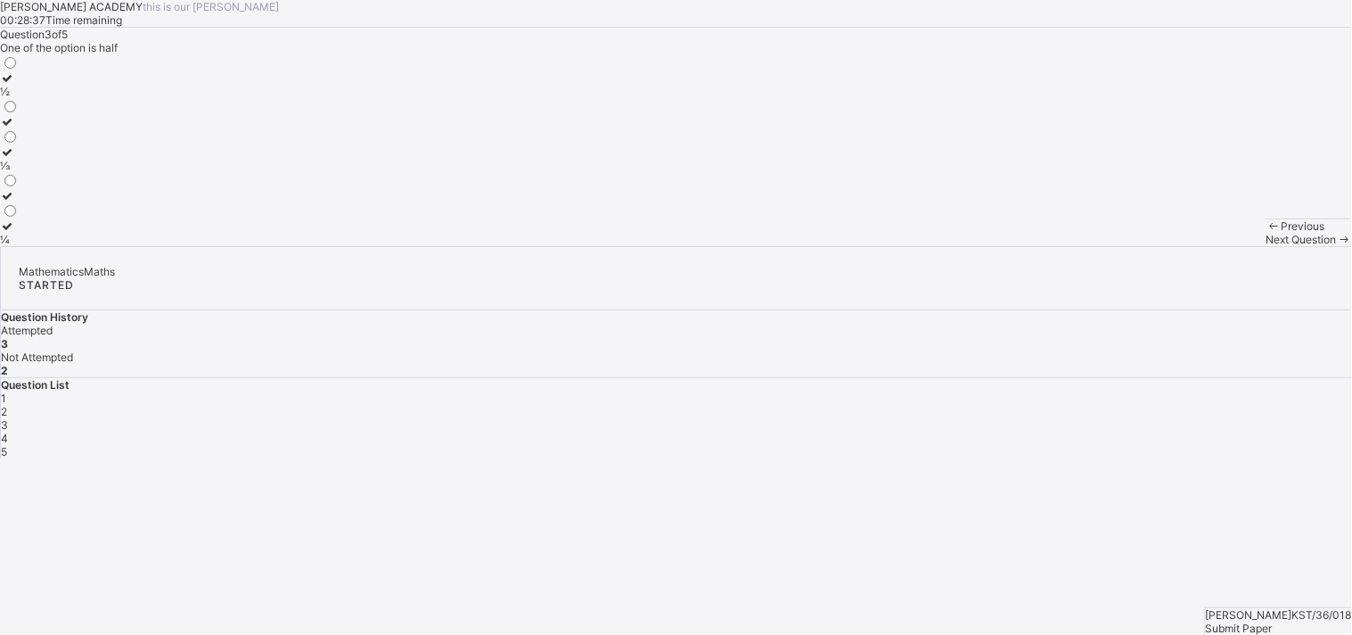
click at [1217, 246] on div "Next Question" at bounding box center [1310, 239] width 86 height 13
click at [70, 202] on label "THIRTY FIVE" at bounding box center [35, 189] width 70 height 27
click at [1217, 246] on span "Next Question" at bounding box center [1302, 239] width 70 height 13
click at [19, 142] on div "25" at bounding box center [9, 134] width 19 height 13
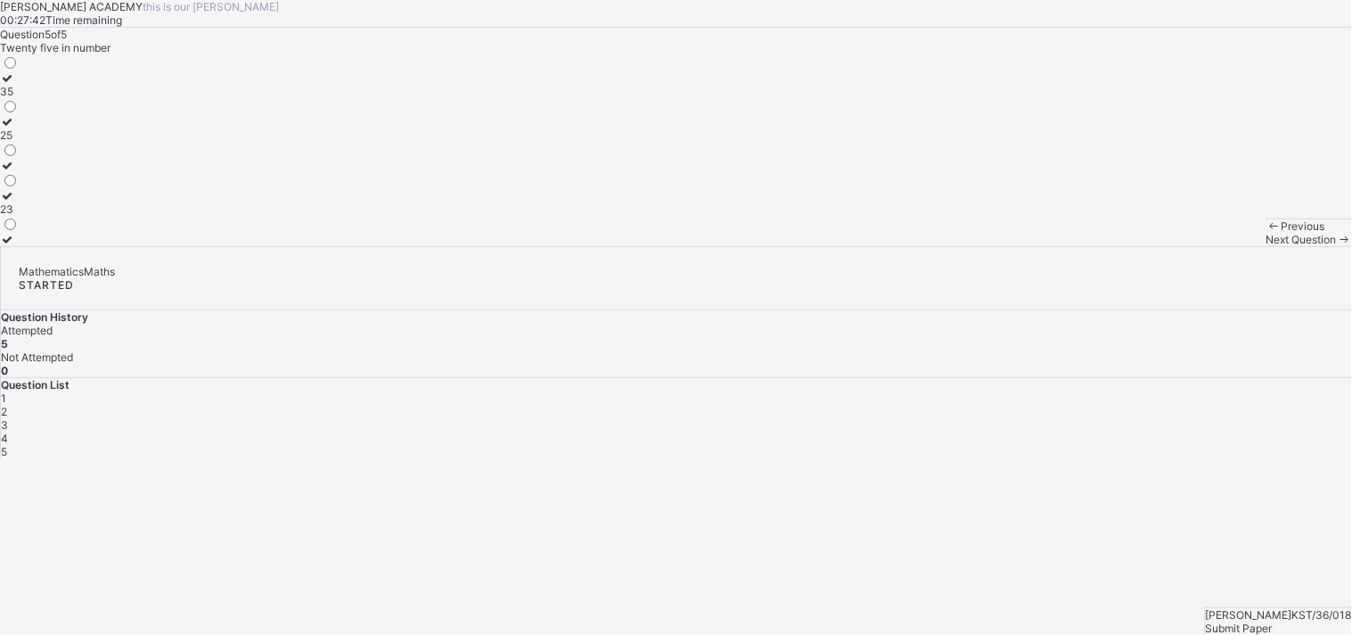
click at [1217, 571] on span "Submit Paper" at bounding box center [1239, 627] width 67 height 13
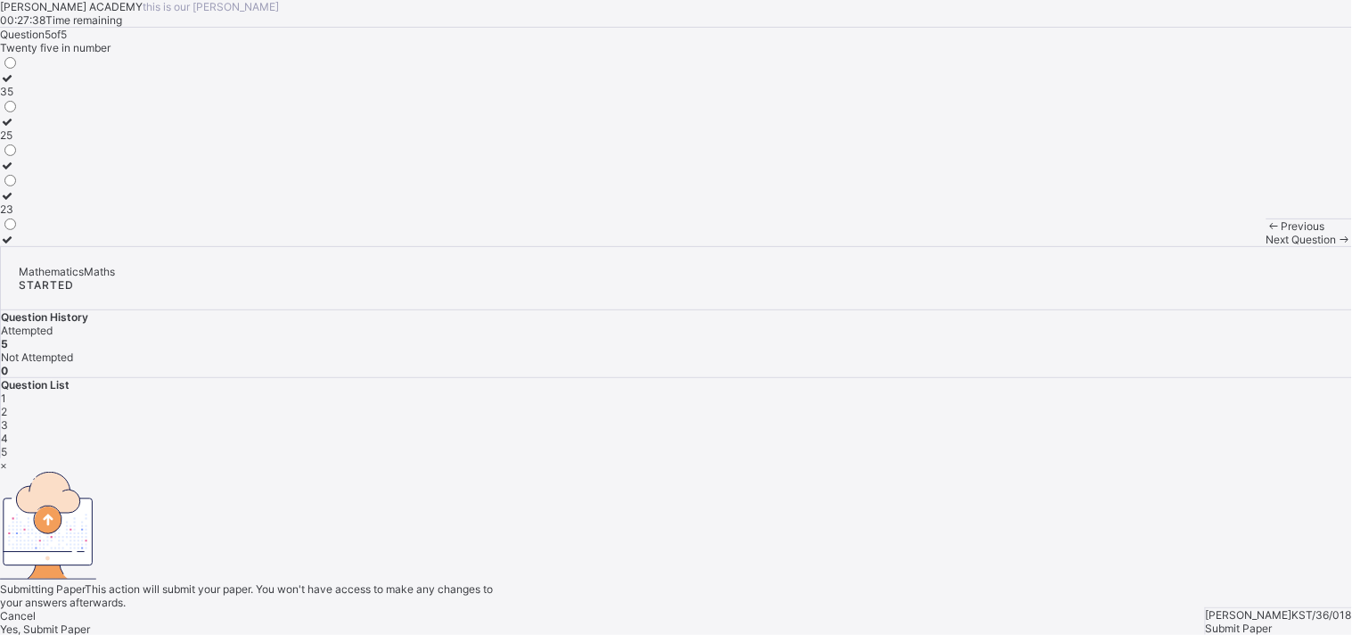
click at [90, 571] on span "Yes, Submit Paper" at bounding box center [45, 628] width 90 height 13
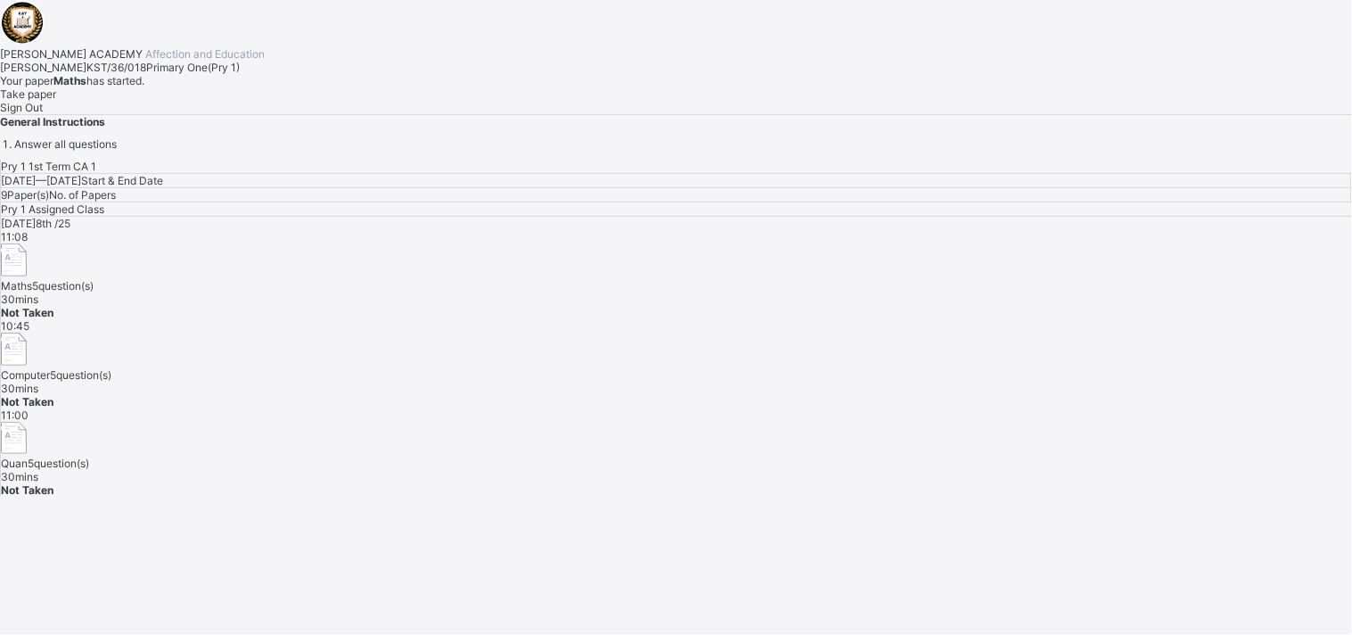
click at [56, 101] on span "Take paper" at bounding box center [28, 93] width 56 height 13
click at [146, 74] on span "KST/36/018" at bounding box center [116, 67] width 60 height 13
click at [56, 101] on span "Take paper" at bounding box center [28, 93] width 56 height 13
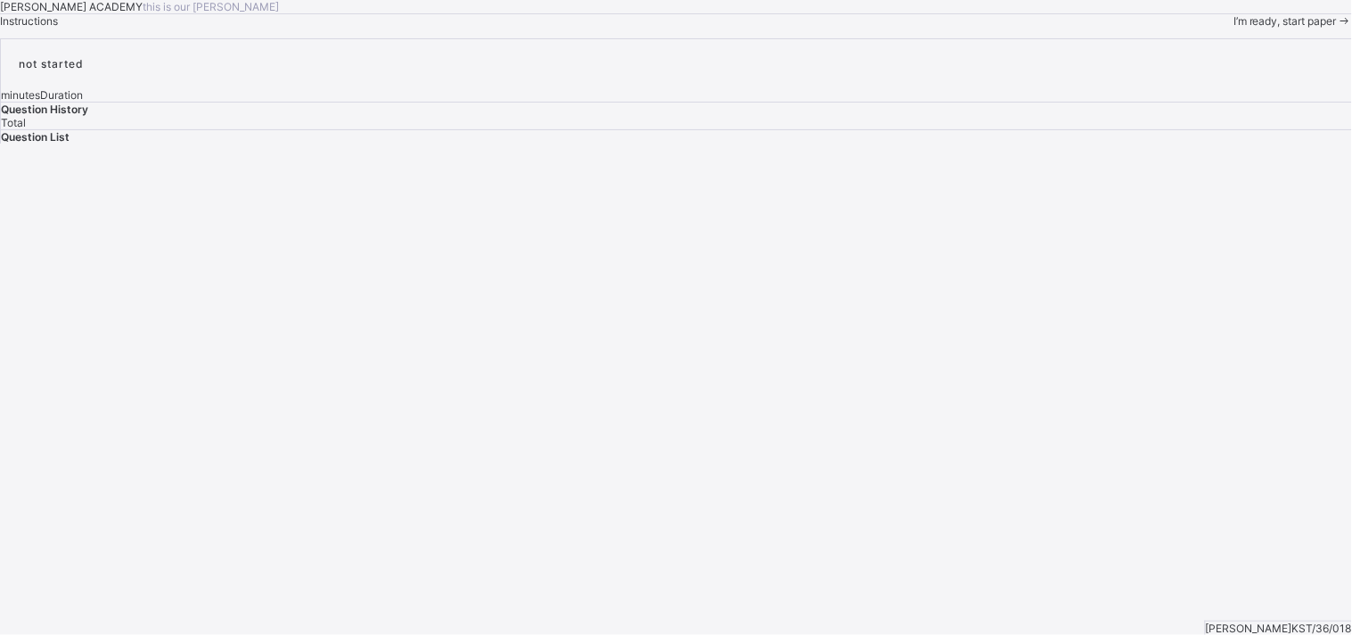
click at [1217, 28] on div "I’m ready, start paper" at bounding box center [1293, 20] width 119 height 13
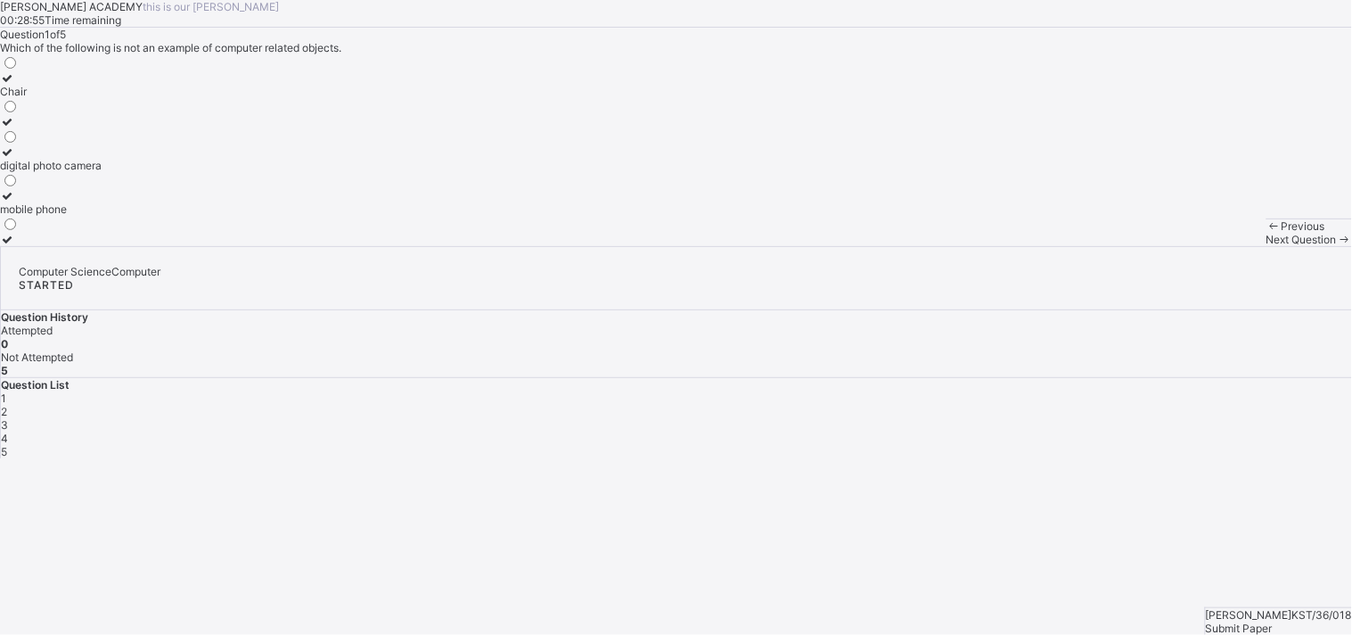
click at [15, 85] on icon at bounding box center [7, 77] width 15 height 13
click at [1217, 246] on div "Next Question" at bounding box center [1310, 239] width 86 height 13
click at [41, 172] on div "Pictures" at bounding box center [20, 165] width 41 height 13
click at [1217, 246] on span at bounding box center [1344, 239] width 15 height 13
click at [73, 98] on label "Mobile phones" at bounding box center [36, 84] width 73 height 27
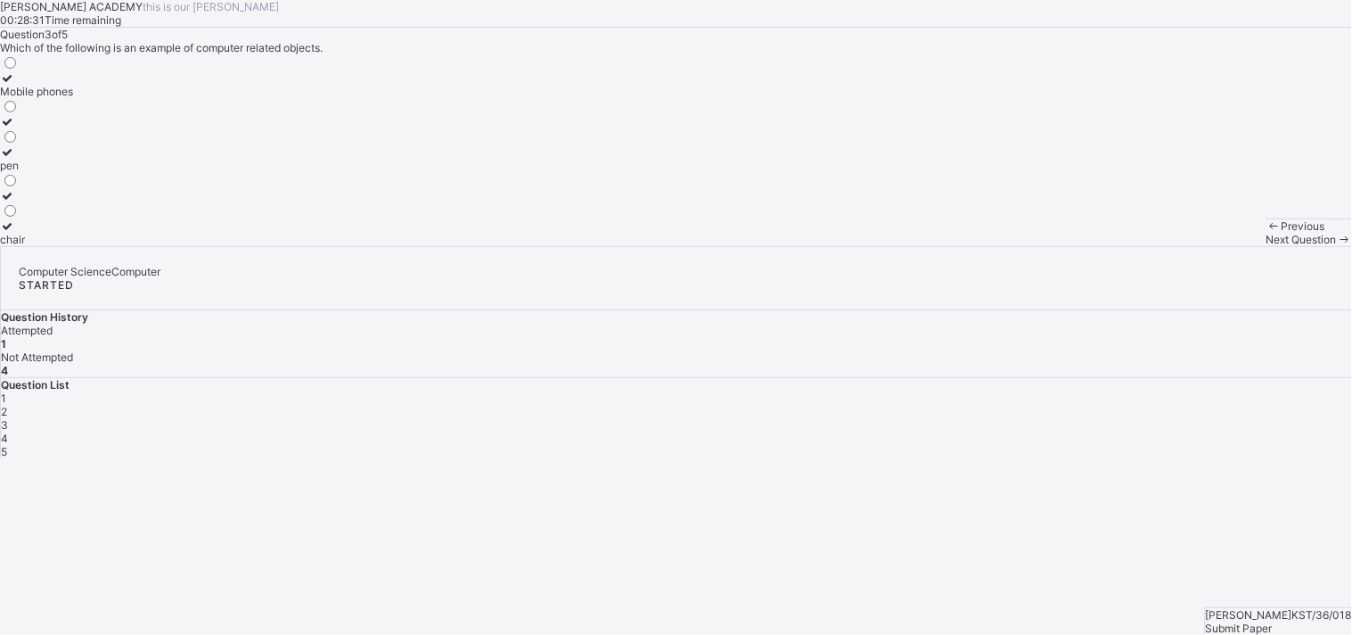
click at [1217, 246] on span at bounding box center [1344, 239] width 15 height 13
click at [71, 172] on div "Calls" at bounding box center [35, 165] width 71 height 13
click at [1217, 246] on icon at bounding box center [1344, 239] width 15 height 13
click at [44, 172] on div "Features" at bounding box center [22, 165] width 44 height 13
click at [1217, 571] on div "Submit Paper" at bounding box center [1279, 627] width 146 height 13
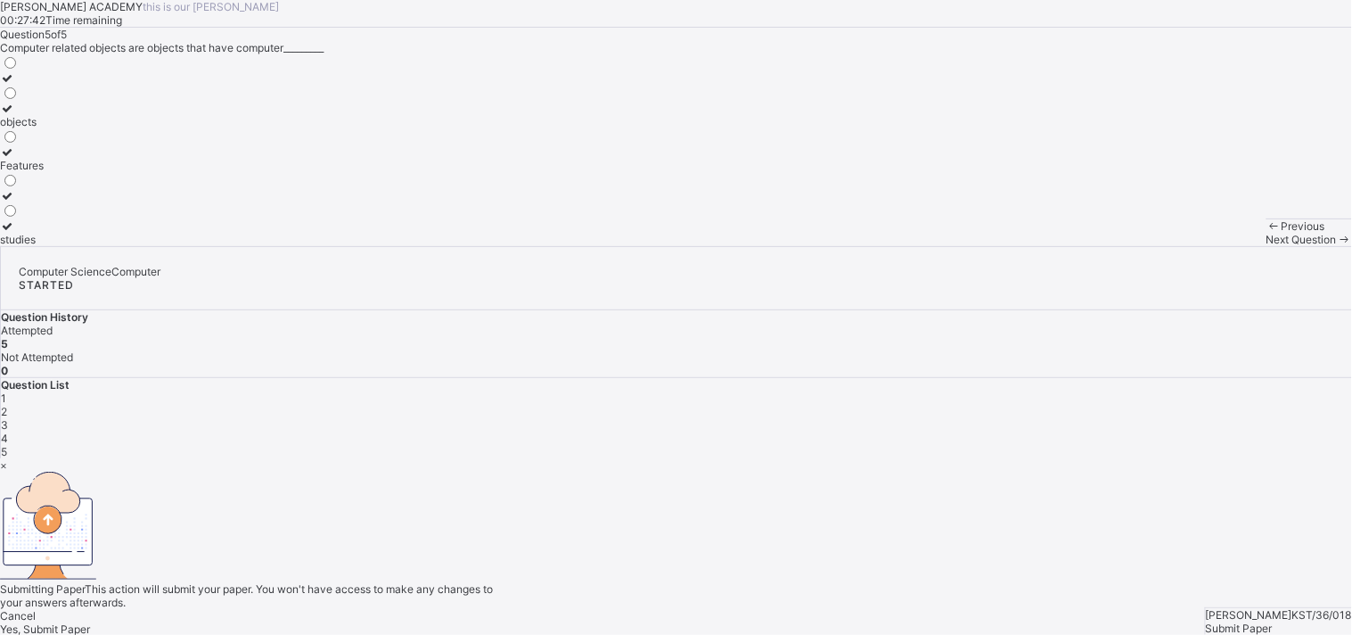
click at [711, 571] on div "Cancel Yes, Submit Paper" at bounding box center [676, 622] width 1352 height 27
click at [90, 571] on span "Yes, Submit Paper" at bounding box center [45, 628] width 90 height 13
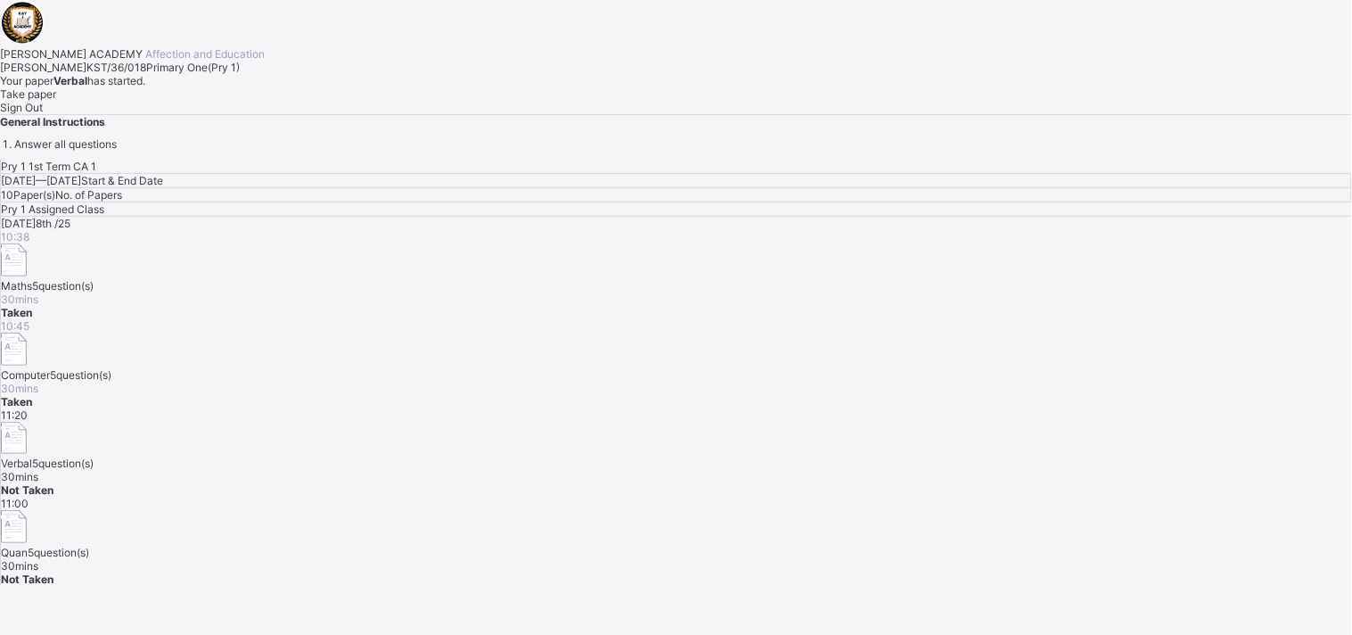
click at [56, 101] on span "Take paper" at bounding box center [28, 93] width 56 height 13
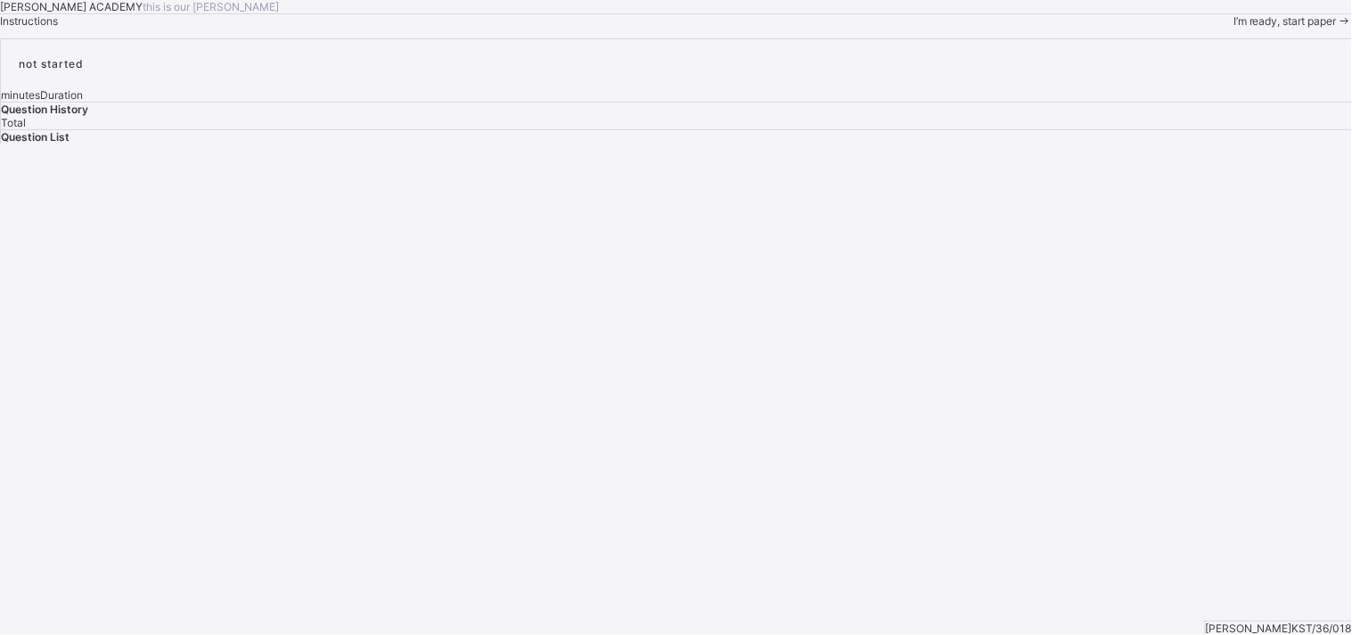
click at [1217, 28] on div "I’m ready, start paper" at bounding box center [1293, 20] width 119 height 13
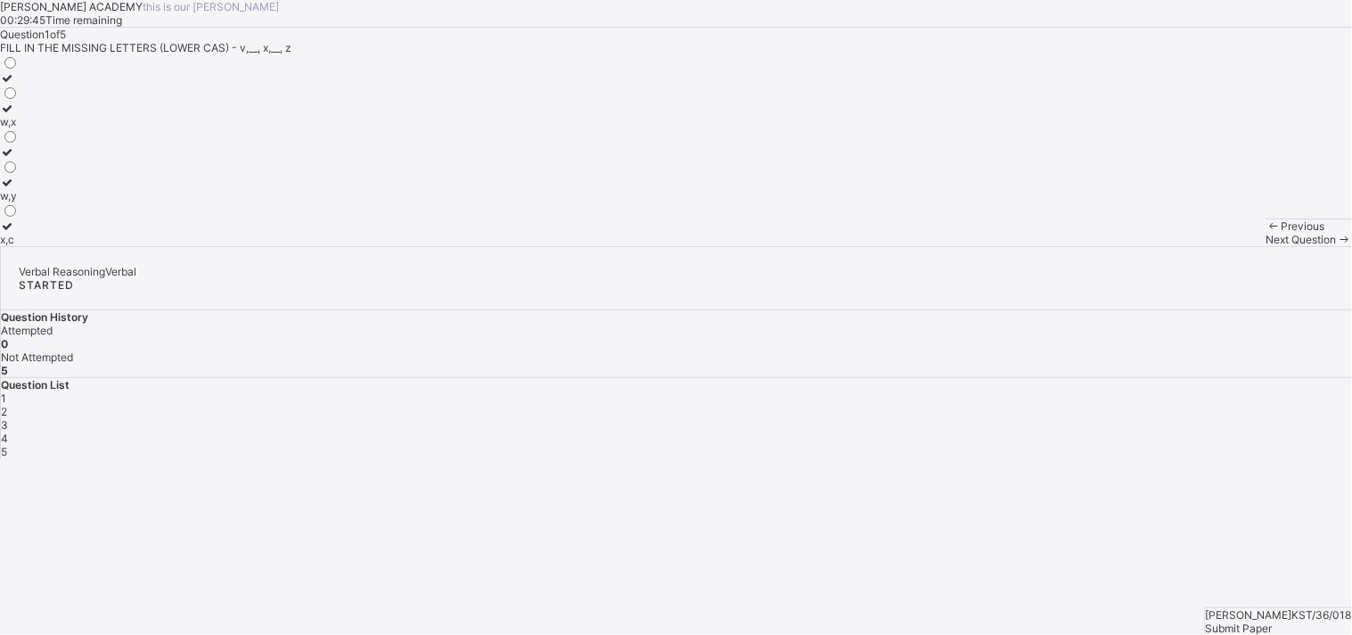
click at [15, 189] on icon at bounding box center [7, 182] width 15 height 13
click at [1217, 246] on span "Next Question" at bounding box center [1302, 239] width 70 height 13
click at [19, 98] on div "L,N" at bounding box center [9, 91] width 19 height 13
click at [1217, 246] on span "Next Question" at bounding box center [1302, 239] width 70 height 13
click at [19, 142] on label "C,E" at bounding box center [9, 128] width 19 height 27
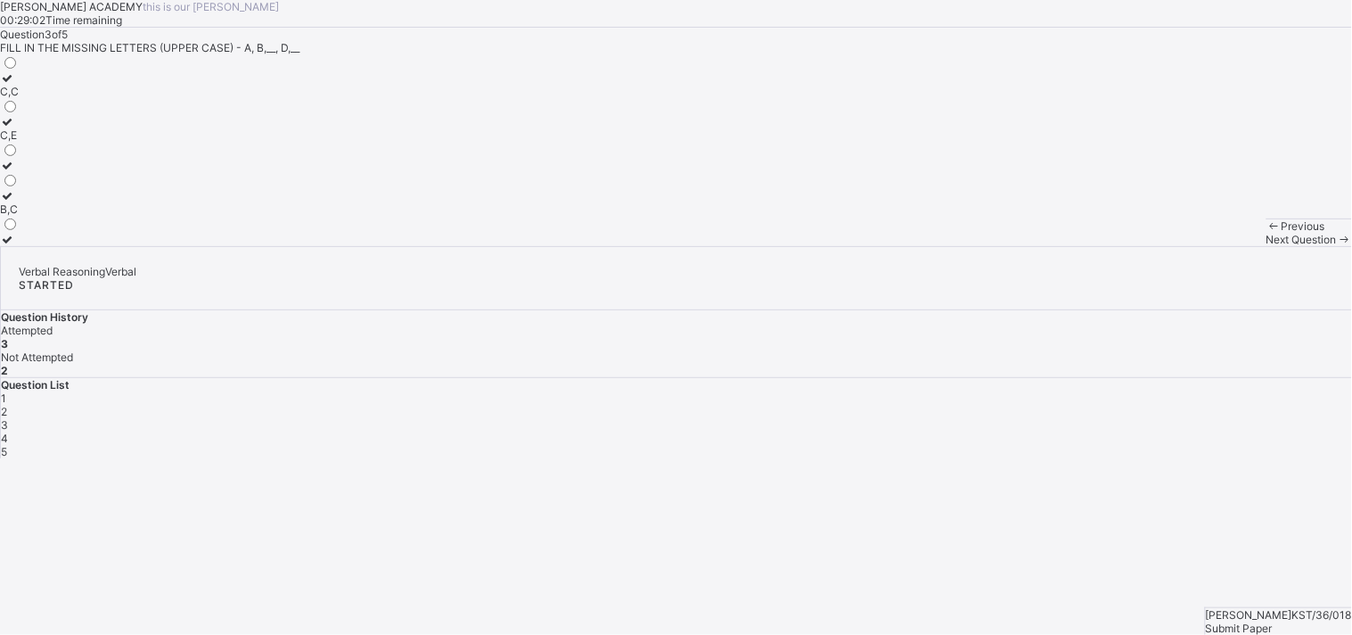
click at [1217, 246] on span "Next Question" at bounding box center [1302, 239] width 70 height 13
click at [27, 98] on label "F,H,K" at bounding box center [13, 84] width 27 height 27
click at [1217, 246] on div "Next Question" at bounding box center [1310, 239] width 86 height 13
click at [19, 142] on label "r,t" at bounding box center [9, 128] width 19 height 27
click at [1217, 571] on div "Submit Paper" at bounding box center [1279, 627] width 146 height 13
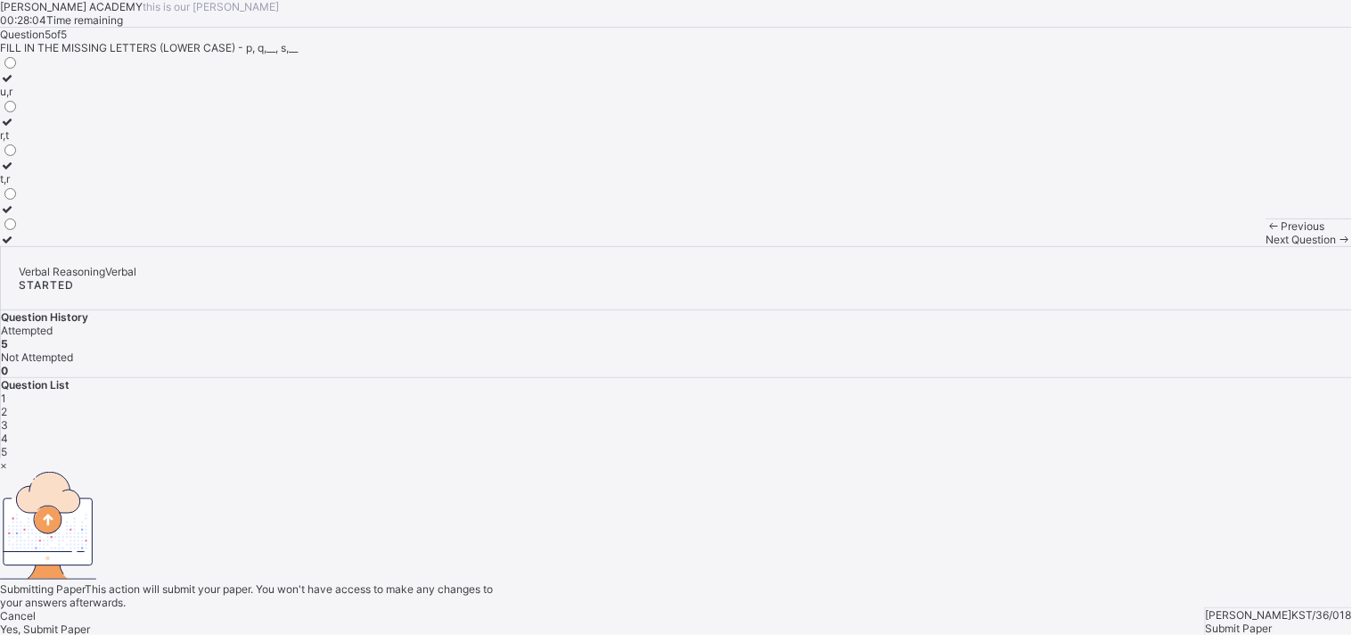
click at [722, 571] on div "Yes, Submit Paper" at bounding box center [676, 628] width 1352 height 13
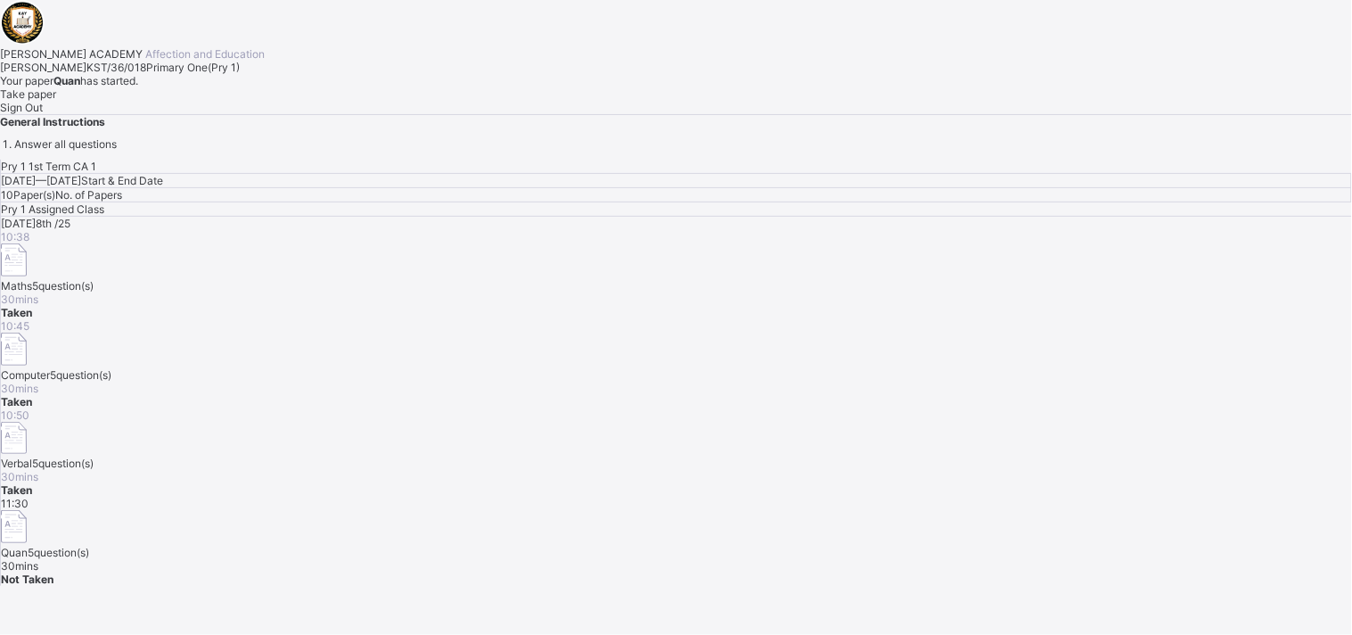
click at [56, 101] on span "Take paper" at bounding box center [28, 93] width 56 height 13
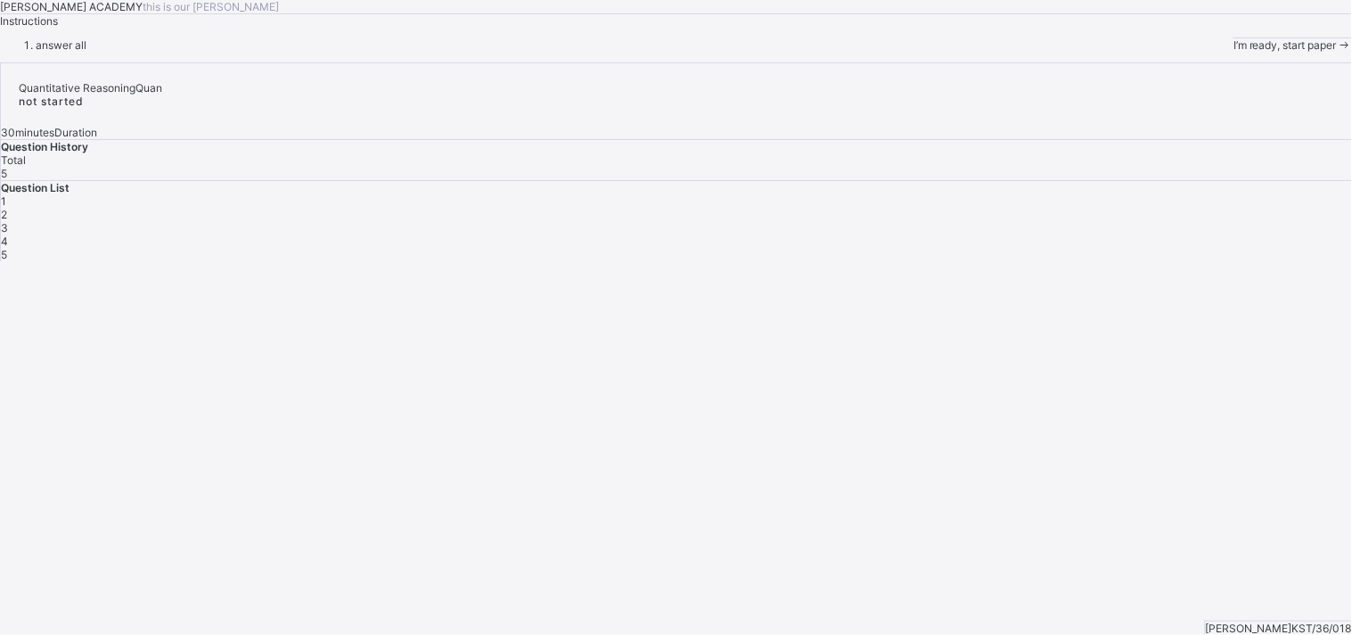
click at [1217, 52] on span at bounding box center [1344, 44] width 15 height 13
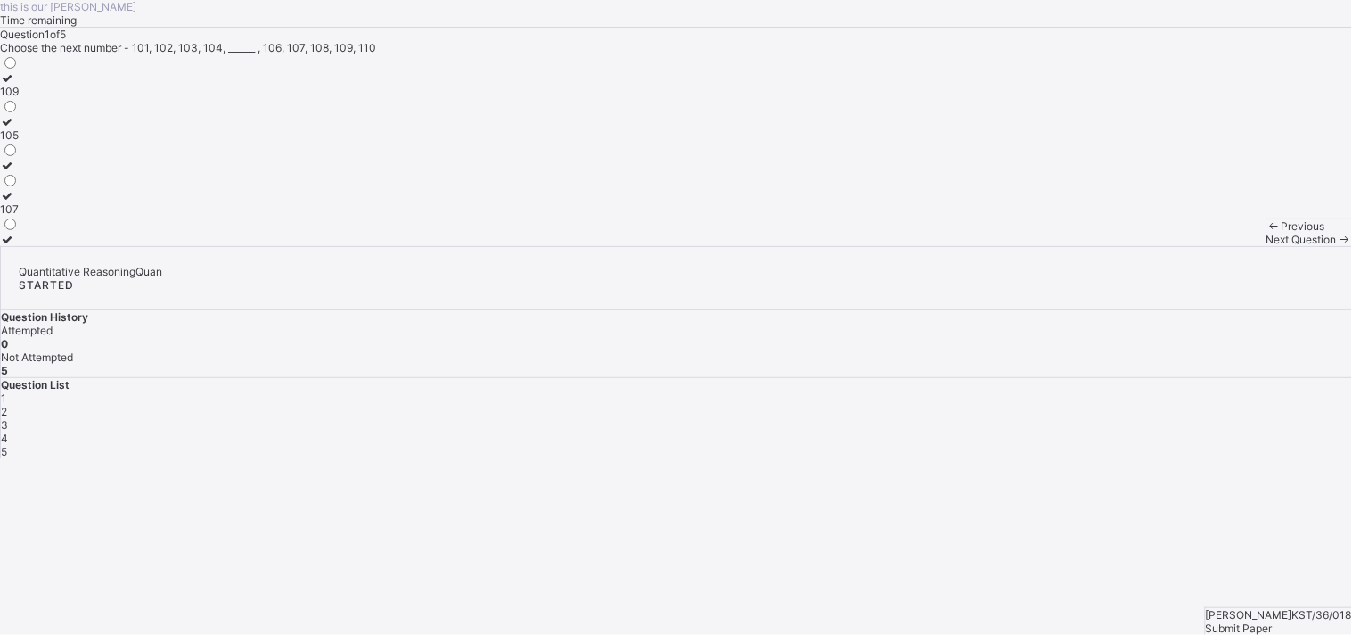
click at [1217, 246] on span "Next Question" at bounding box center [1302, 239] width 70 height 13
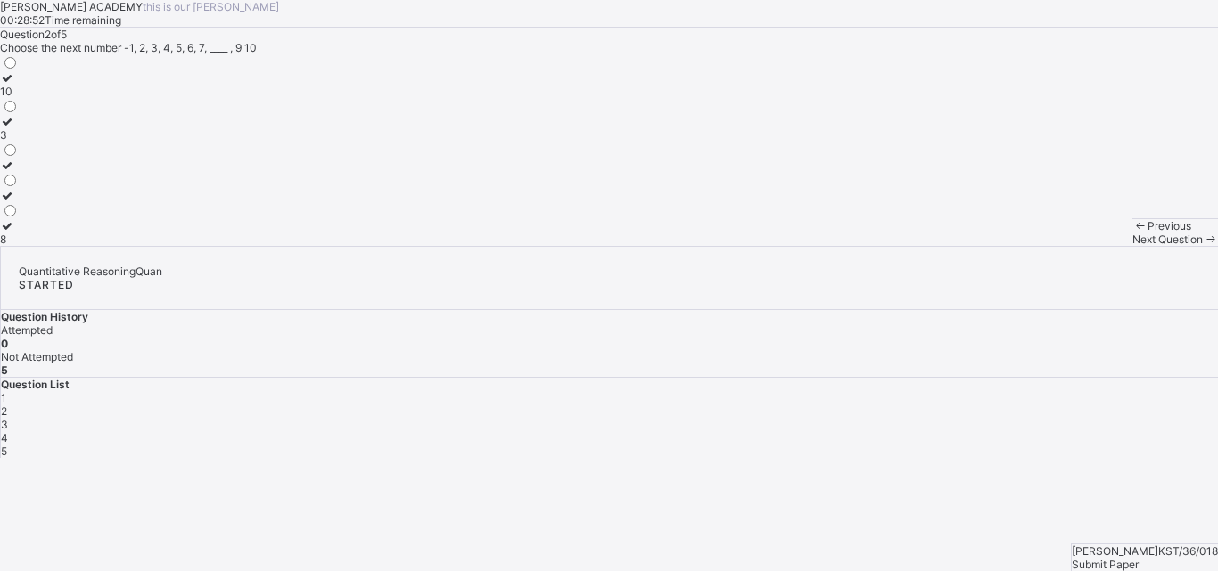
drag, startPoint x: 105, startPoint y: 479, endPoint x: 435, endPoint y: 442, distance: 331.9
click at [435, 246] on div "Question 2 of 5 Choose the next number -1, 2, 3, 4, 5, 6, 7, ____ , 9 10 10 3 8" at bounding box center [609, 137] width 1218 height 218
drag, startPoint x: 134, startPoint y: 503, endPoint x: 132, endPoint y: 493, distance: 10.0
click at [19, 246] on div "10 3 8" at bounding box center [9, 150] width 19 height 192
click at [19, 246] on label "8" at bounding box center [9, 232] width 19 height 27
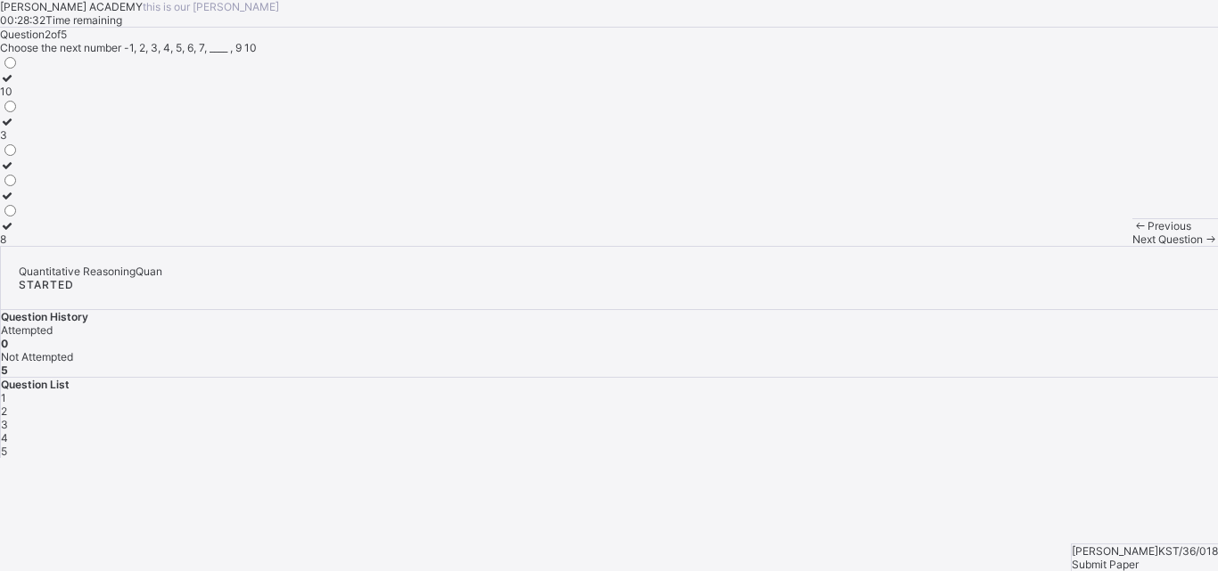
click at [19, 246] on label "8" at bounding box center [9, 232] width 19 height 27
drag, startPoint x: 226, startPoint y: 451, endPoint x: 491, endPoint y: 398, distance: 270.1
click at [491, 246] on div "Question 2 of 5 Choose the next number -1, 2, 3, 4, 5, 6, 7, ____ , 9 10 10 3 8" at bounding box center [609, 137] width 1218 height 218
click at [1203, 246] on span at bounding box center [1210, 239] width 15 height 13
drag, startPoint x: 133, startPoint y: 491, endPoint x: 89, endPoint y: 408, distance: 93.7
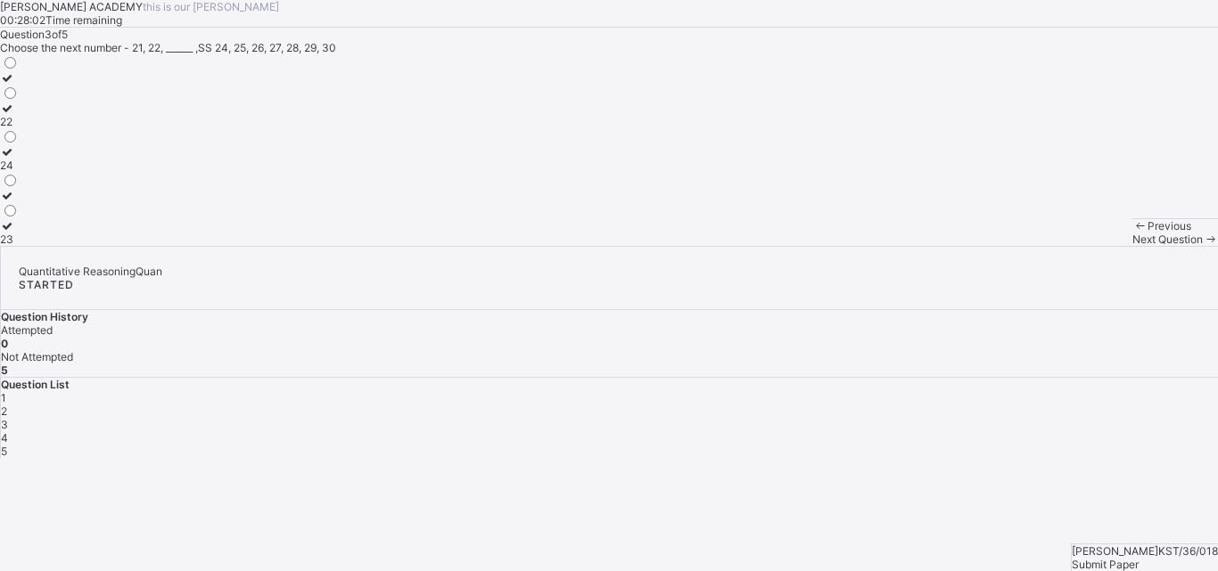
click at [19, 246] on div "22 24 23" at bounding box center [9, 150] width 19 height 192
click at [19, 202] on label at bounding box center [9, 195] width 19 height 13
drag, startPoint x: 127, startPoint y: 486, endPoint x: 117, endPoint y: 488, distance: 10.0
click at [19, 246] on label "23" at bounding box center [9, 232] width 19 height 27
click at [1132, 233] on div "Previous" at bounding box center [1175, 225] width 86 height 13
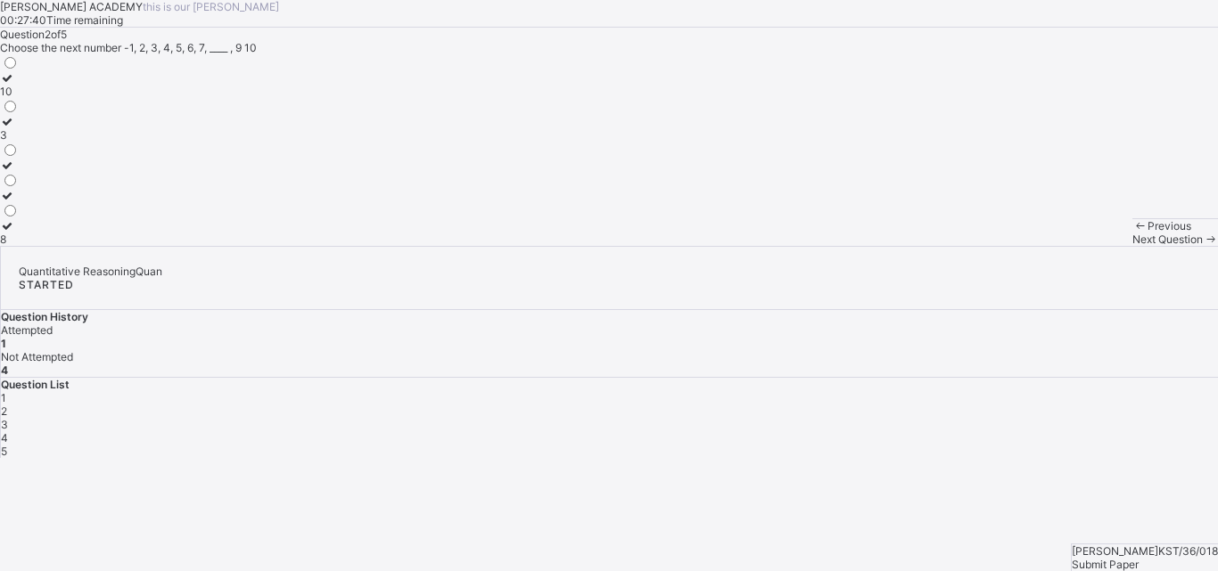
click at [1132, 246] on div "Next Question" at bounding box center [1175, 239] width 86 height 13
click at [15, 233] on icon at bounding box center [7, 225] width 15 height 13
click at [1132, 246] on span "Next Question" at bounding box center [1167, 239] width 70 height 13
click at [15, 115] on icon at bounding box center [7, 108] width 15 height 13
click at [486, 246] on div "Question 4 of 5 Choose the next number - 20, 30, 40, 50, 60, ______ , 80, 90, 1…" at bounding box center [609, 137] width 1218 height 218
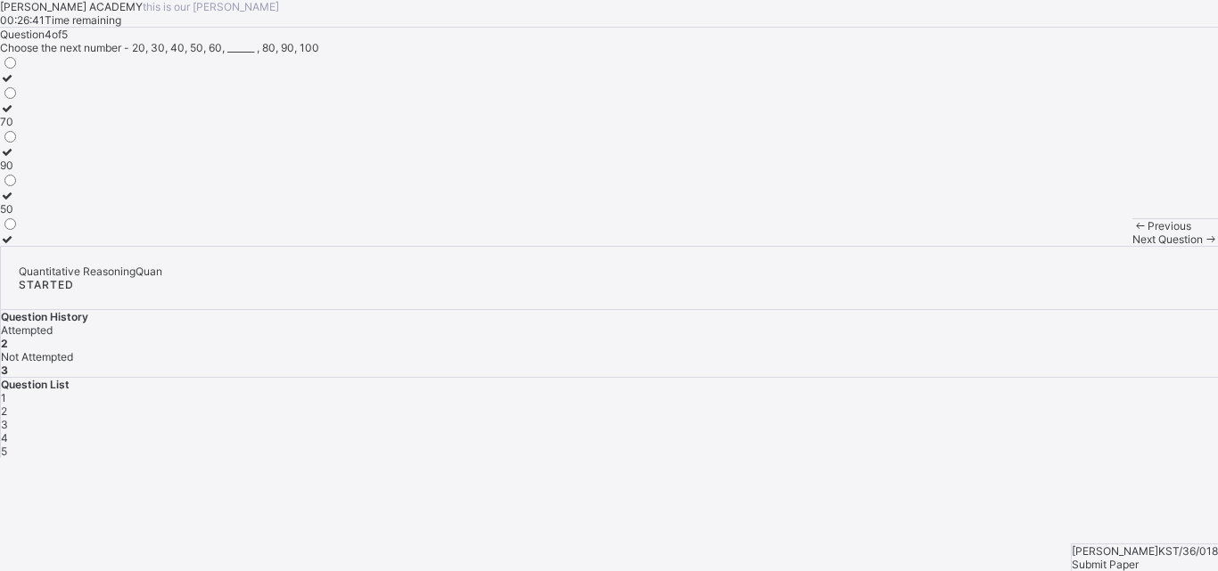
click at [1132, 246] on span "Next Question" at bounding box center [1167, 239] width 70 height 13
click at [15, 85] on icon at bounding box center [7, 77] width 15 height 13
click at [1135, 558] on span "Submit Paper" at bounding box center [1105, 564] width 67 height 13
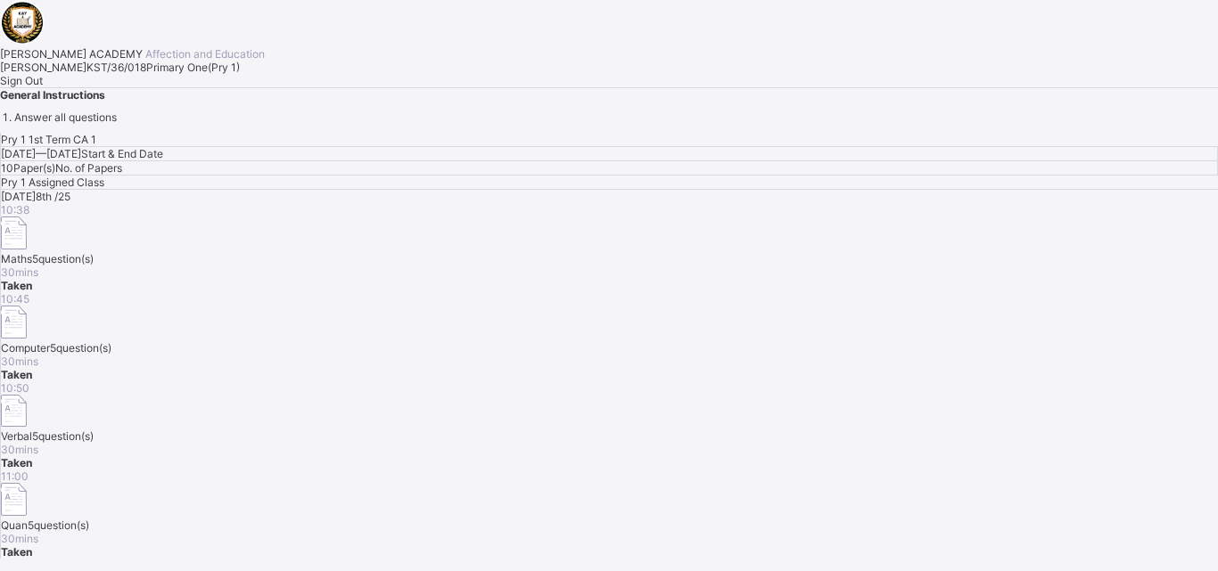
click at [43, 87] on span "Sign Out" at bounding box center [21, 80] width 43 height 13
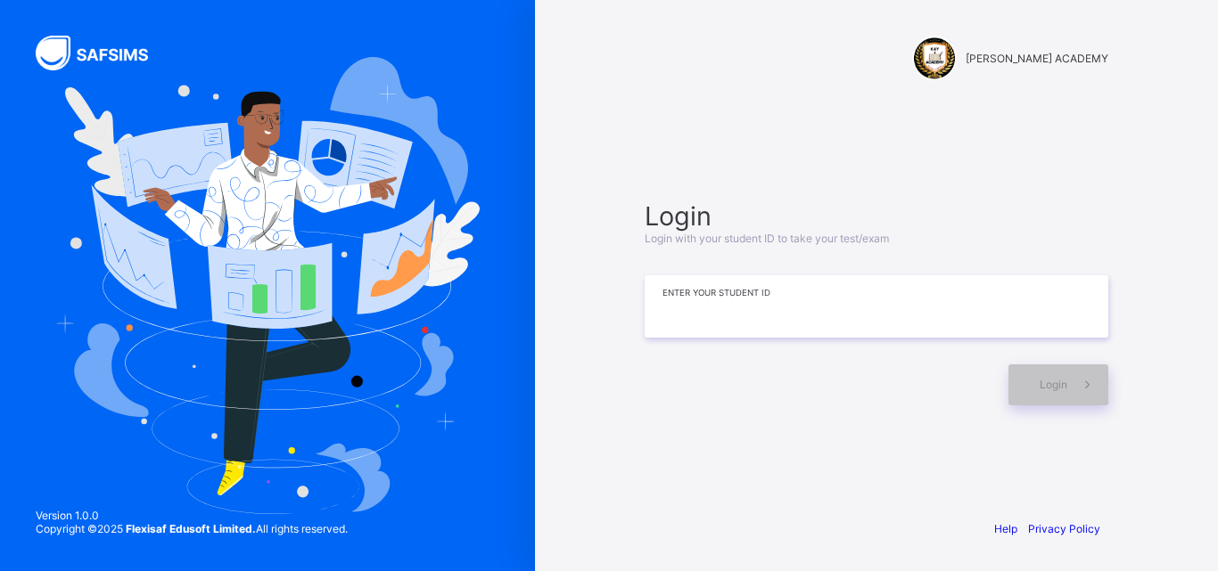
click at [656, 326] on input at bounding box center [877, 306] width 464 height 62
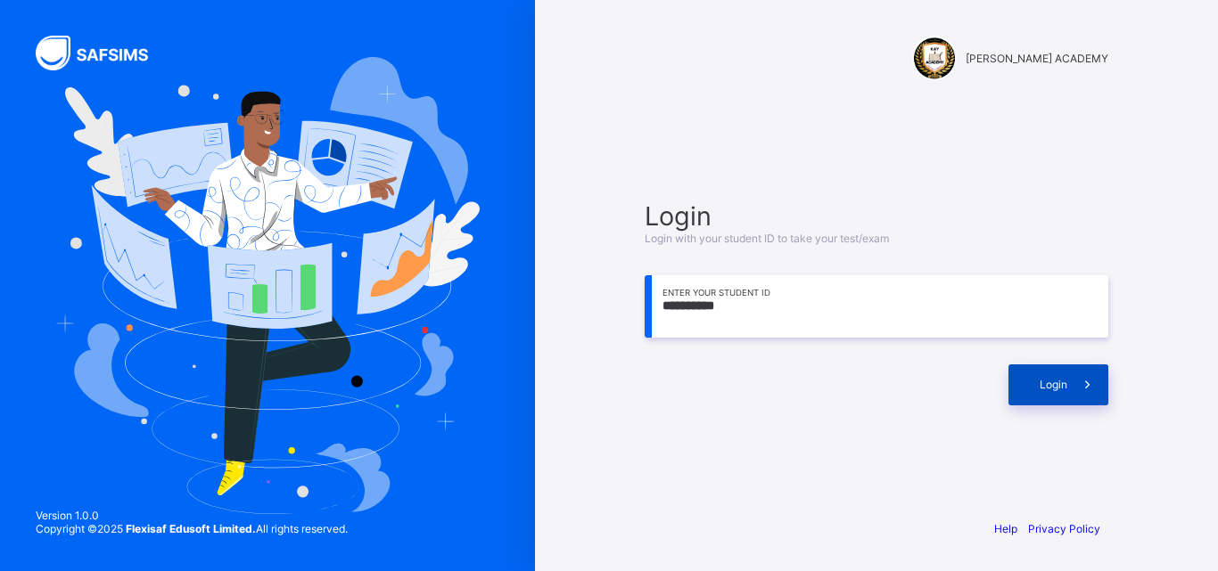
type input "**********"
click at [1045, 372] on div "Login" at bounding box center [1058, 385] width 100 height 41
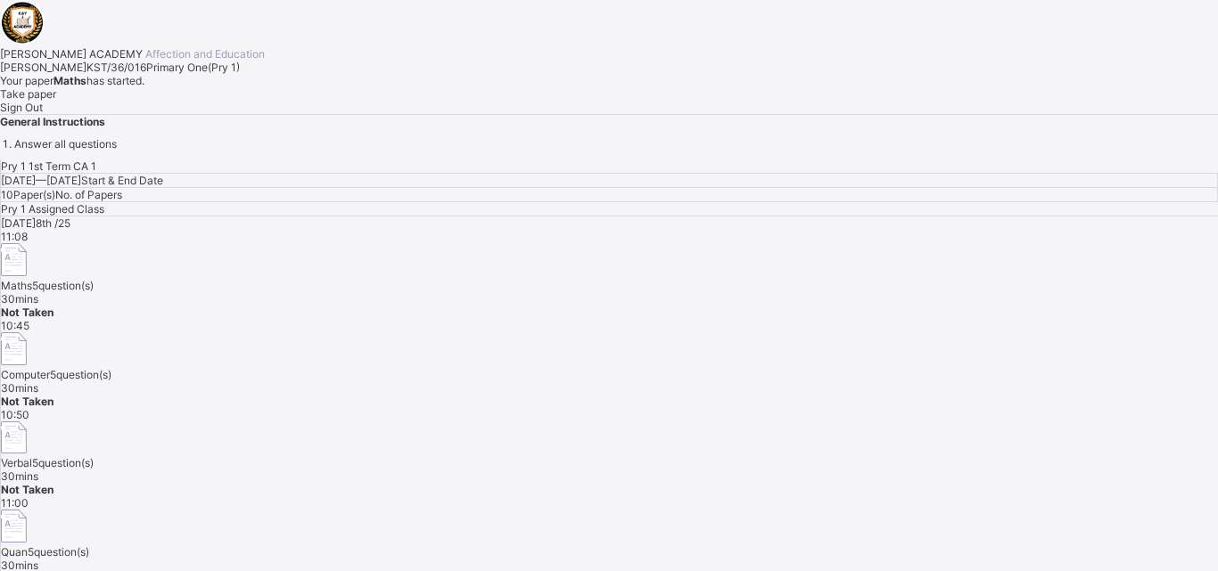
click at [204, 101] on div "Take paper" at bounding box center [609, 93] width 1218 height 13
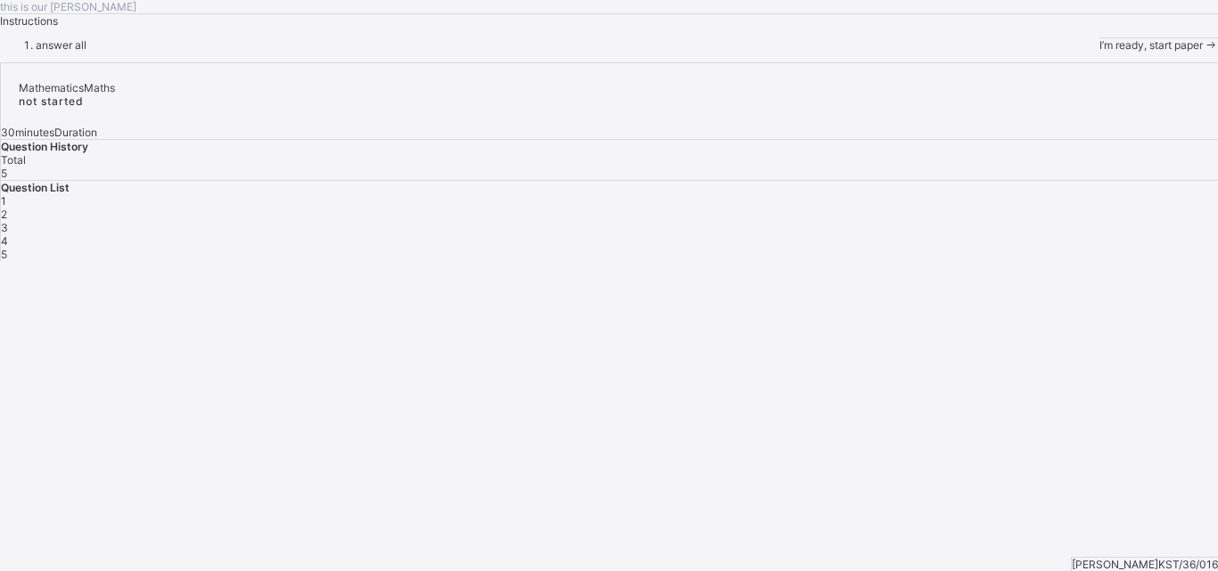
click at [1099, 52] on span "I’m ready, start paper" at bounding box center [1150, 44] width 103 height 13
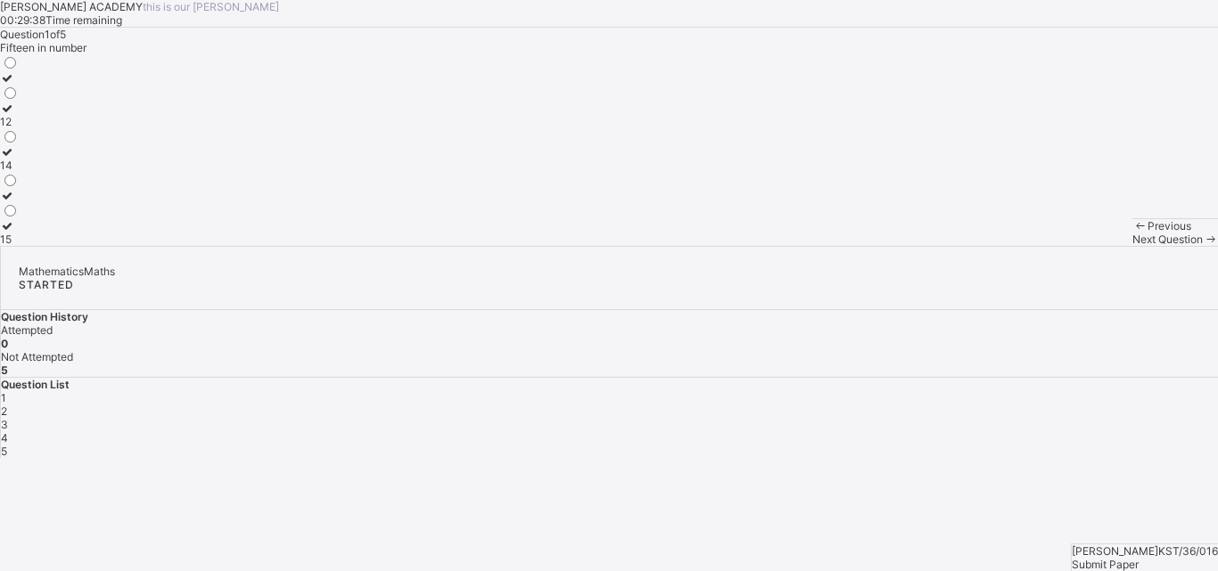
click at [19, 246] on div "15" at bounding box center [9, 239] width 19 height 13
click at [1203, 246] on span at bounding box center [1210, 239] width 15 height 13
click at [407, 246] on div "Question 2 of 5 Write 27 in words TWENTY SIX TWENTY SEVEN TWENTY NINE" at bounding box center [609, 137] width 1218 height 218
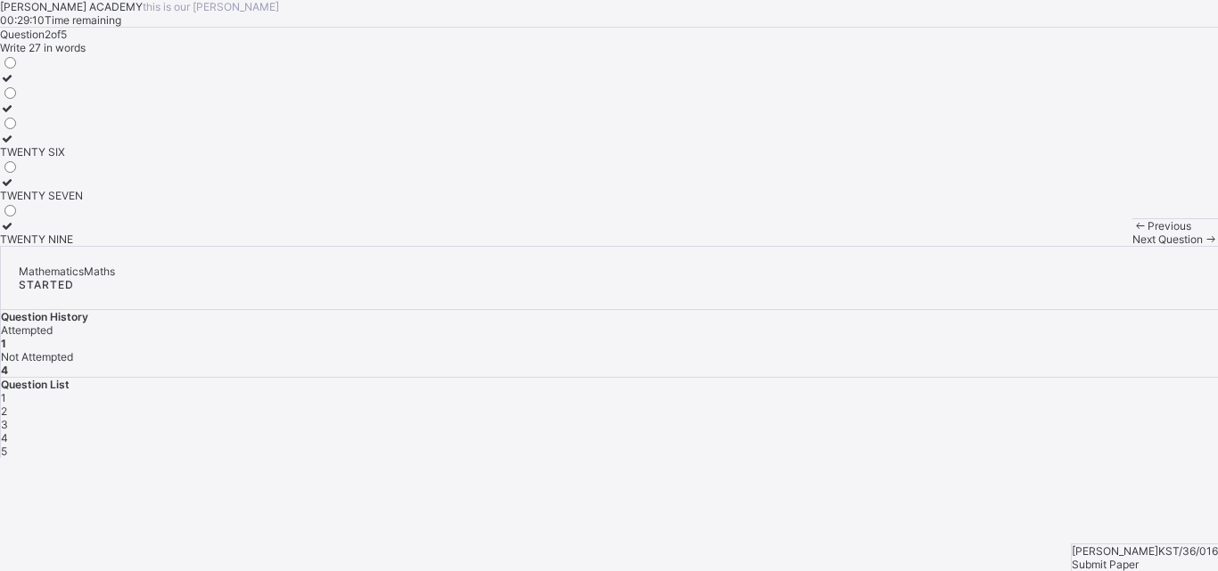
click at [407, 246] on div "Question 2 of 5 Write 27 in words TWENTY SIX TWENTY SEVEN TWENTY NINE" at bounding box center [609, 137] width 1218 height 218
click at [83, 202] on div "TWENTY SEVEN" at bounding box center [41, 195] width 83 height 13
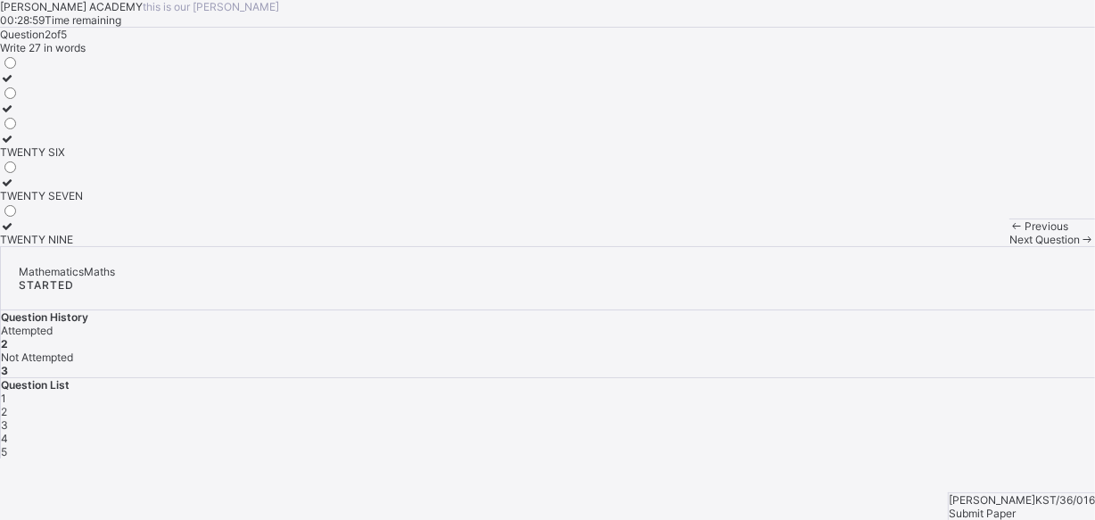
click at [379, 246] on div "Question 2 of 5 Write 27 in words TWENTY SIX TWENTY SEVEN TWENTY NINE" at bounding box center [547, 137] width 1095 height 218
click at [1009, 246] on div "Previous Next Question" at bounding box center [1052, 232] width 86 height 28
drag, startPoint x: 667, startPoint y: 510, endPoint x: 644, endPoint y: 493, distance: 28.7
click at [1009, 246] on div "Previous Next Question" at bounding box center [1052, 232] width 86 height 28
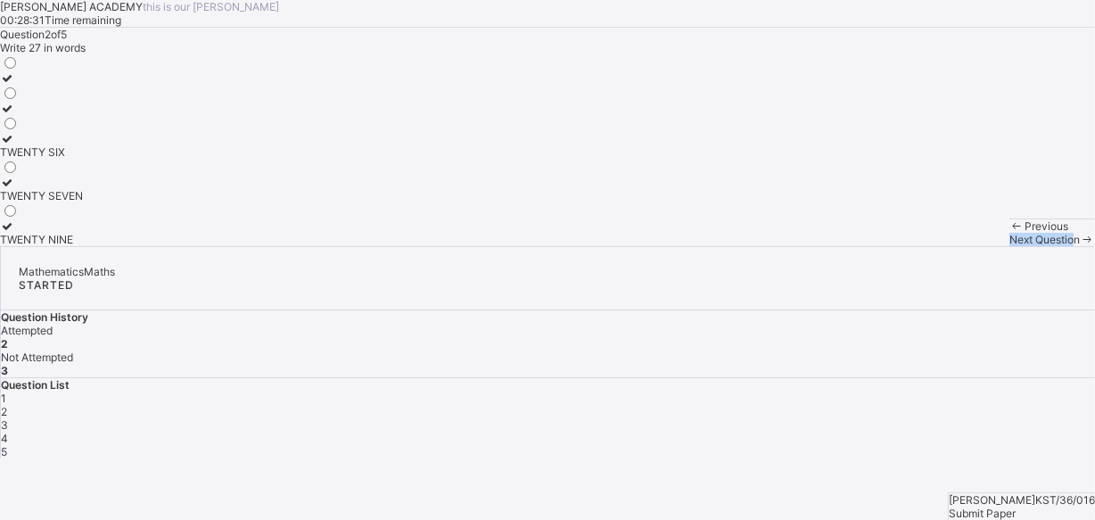
click at [1009, 246] on span "Next Question" at bounding box center [1044, 239] width 70 height 13
click at [19, 98] on label "½" at bounding box center [9, 84] width 19 height 27
click at [1080, 246] on icon at bounding box center [1087, 239] width 15 height 13
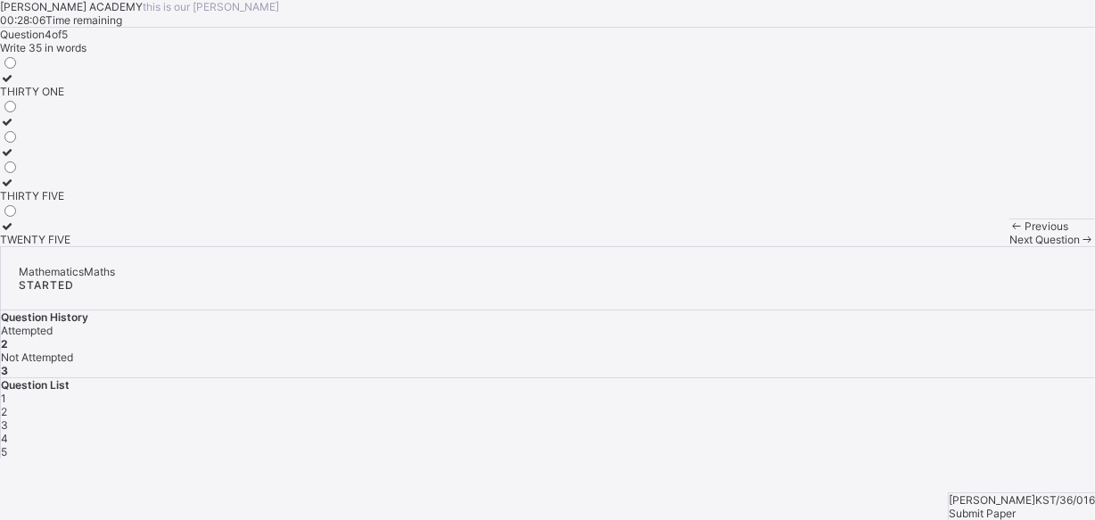
scroll to position [39, 0]
click at [70, 202] on div "THIRTY FIVE" at bounding box center [35, 195] width 70 height 13
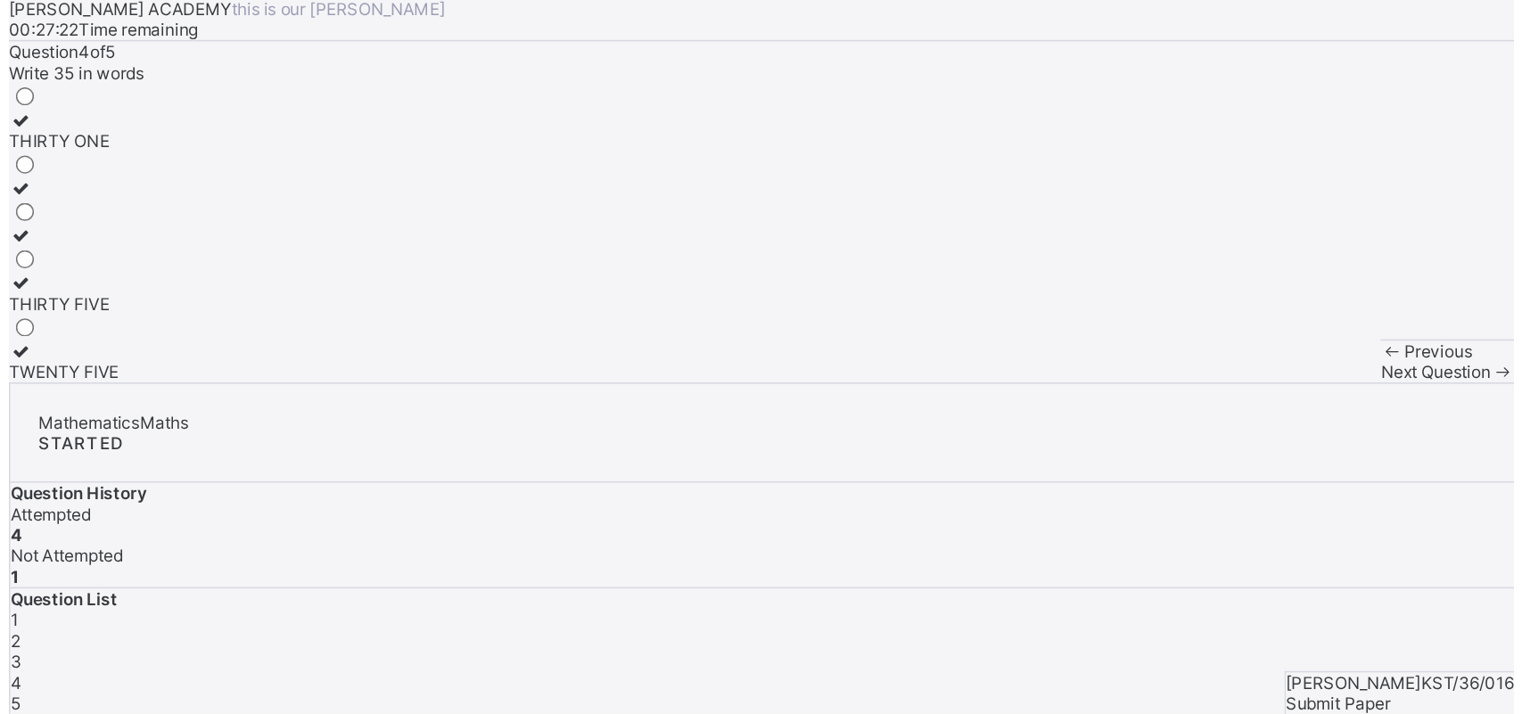
scroll to position [0, 0]
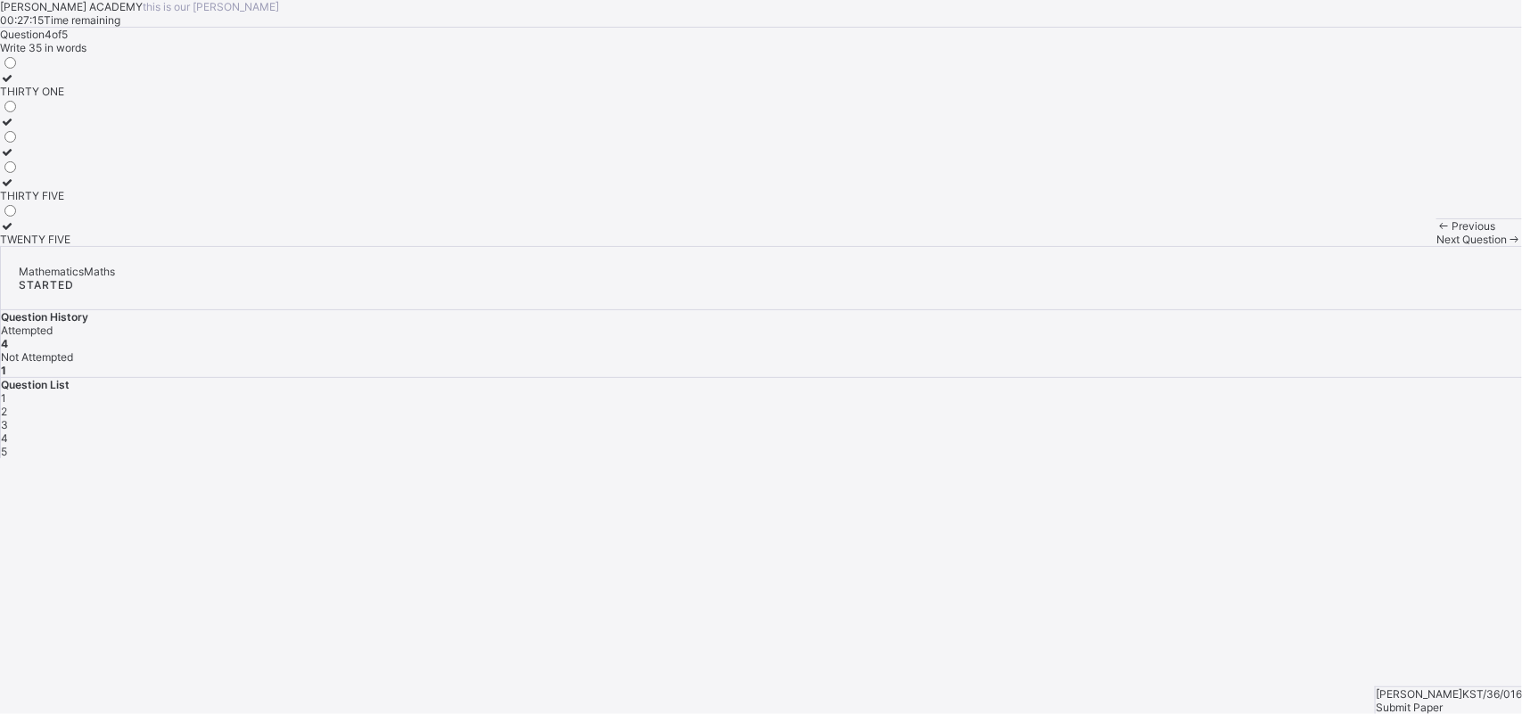
click at [1217, 246] on span "Next Question" at bounding box center [1471, 239] width 70 height 13
click at [19, 246] on div "35 25 23" at bounding box center [9, 150] width 19 height 192
click at [19, 142] on div "25" at bounding box center [9, 134] width 19 height 13
click at [1217, 571] on div "Submit Paper" at bounding box center [1448, 707] width 146 height 13
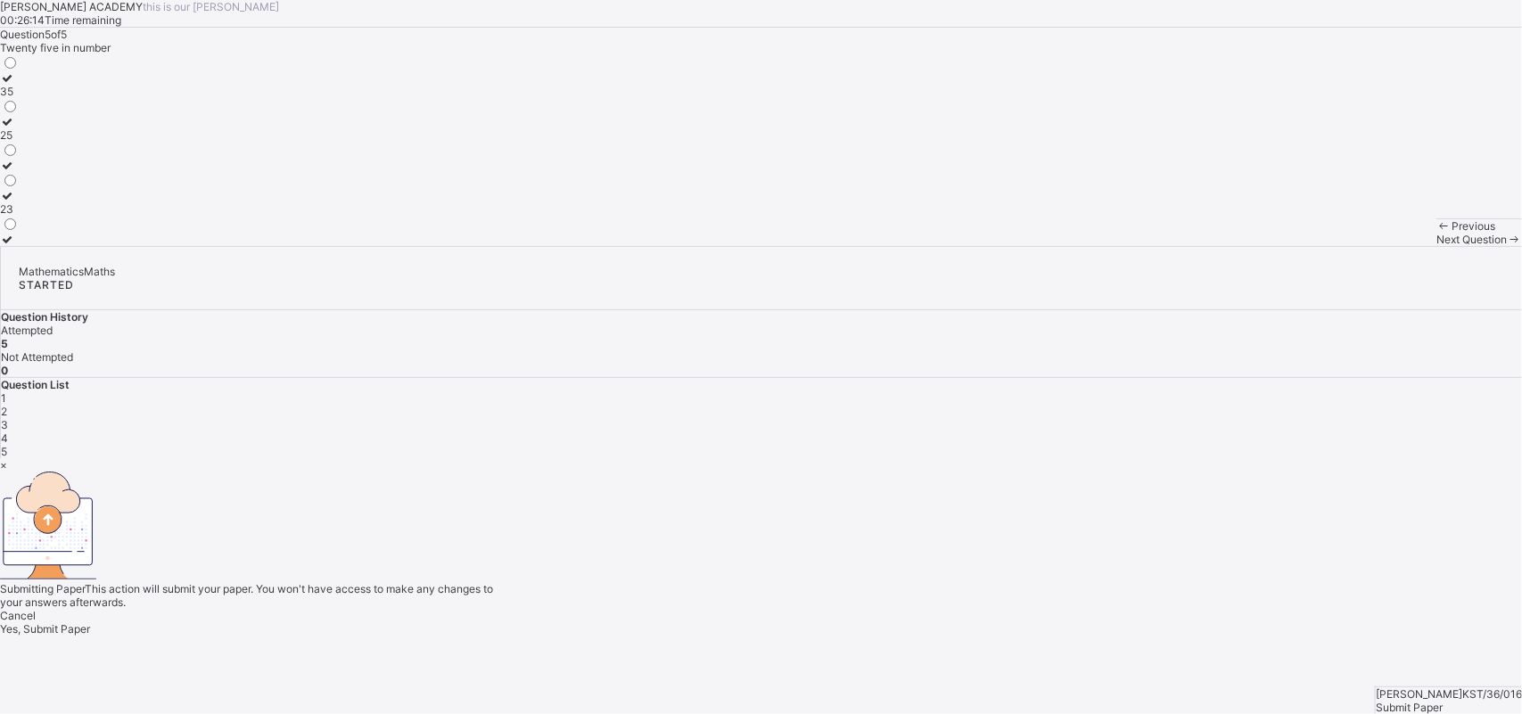
click at [760, 571] on div "Yes, Submit Paper" at bounding box center [761, 628] width 1522 height 13
click at [90, 571] on span "Yes, Submit Paper" at bounding box center [45, 628] width 90 height 13
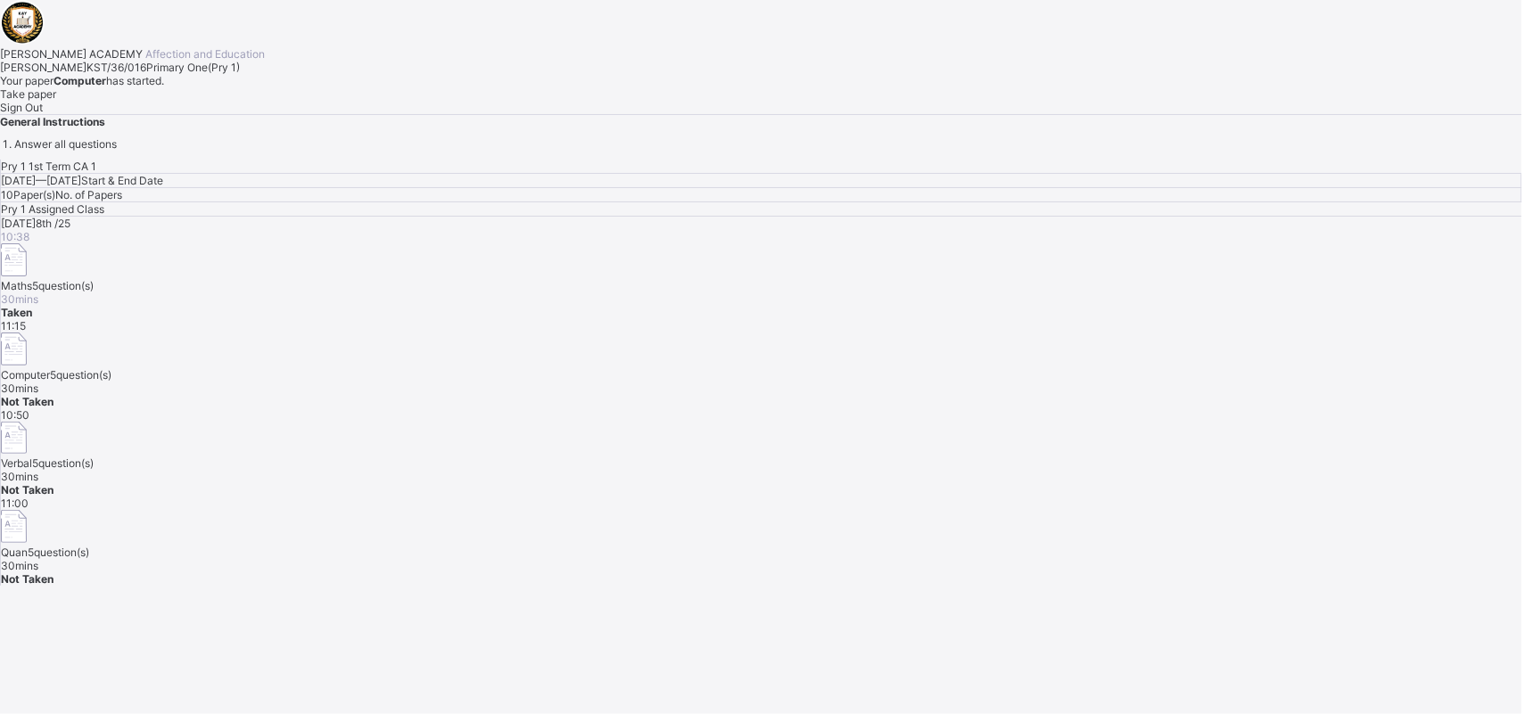
click at [243, 101] on div "Take paper" at bounding box center [761, 93] width 1522 height 13
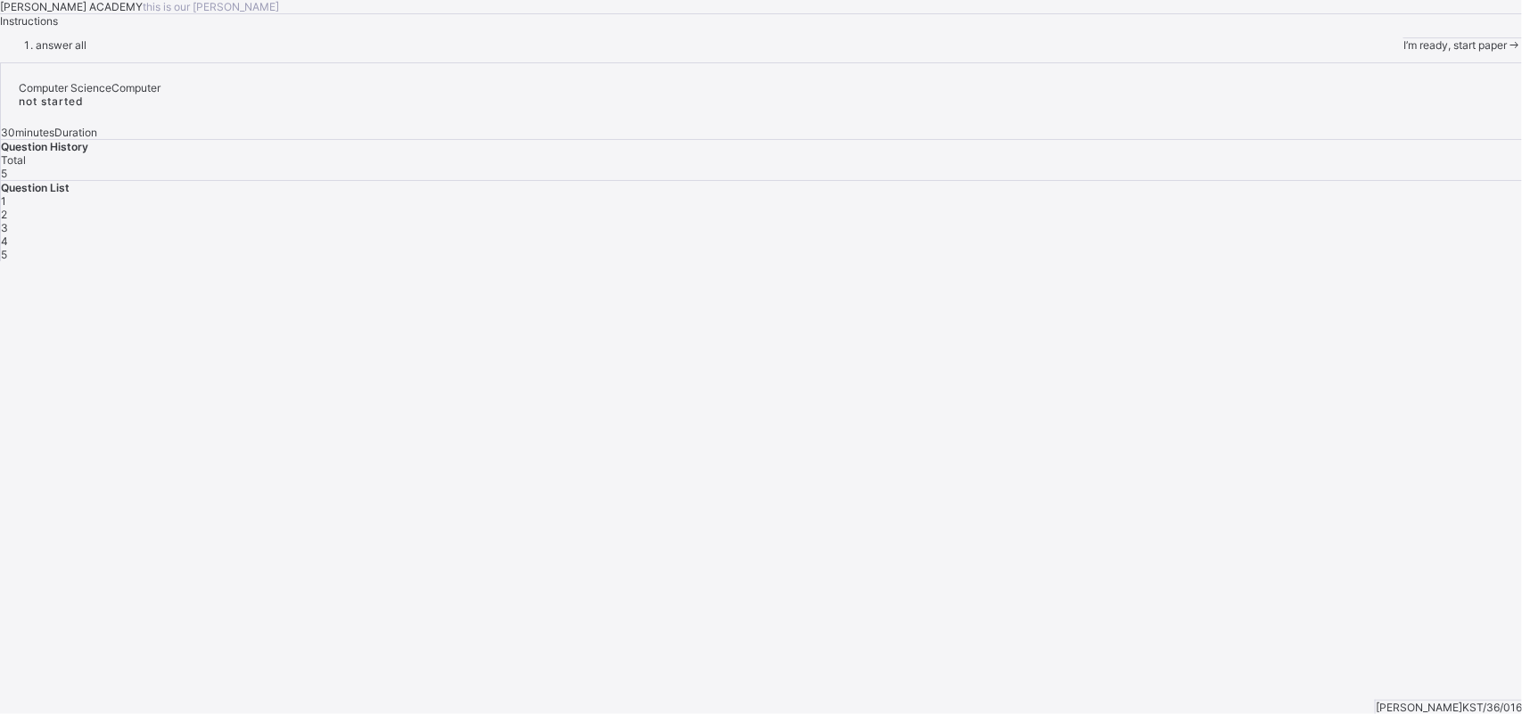
click at [1217, 52] on span at bounding box center [1514, 44] width 15 height 13
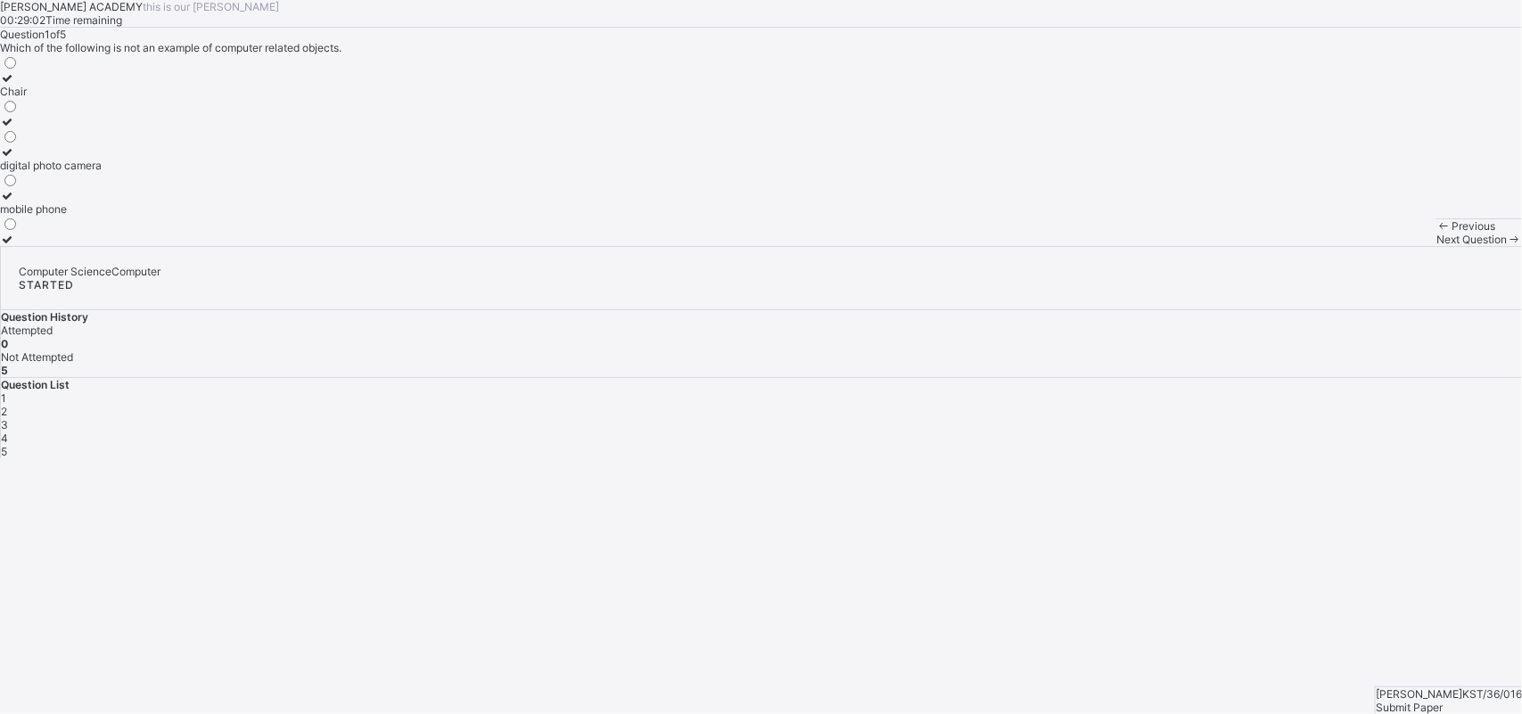
click at [102, 172] on label "digital photo camera" at bounding box center [51, 158] width 102 height 27
click at [1217, 246] on span "Next Question" at bounding box center [1471, 239] width 70 height 13
drag, startPoint x: 196, startPoint y: 370, endPoint x: 127, endPoint y: 367, distance: 68.7
click at [41, 172] on label "Pictures" at bounding box center [20, 158] width 41 height 27
click at [1217, 246] on span at bounding box center [1514, 239] width 15 height 13
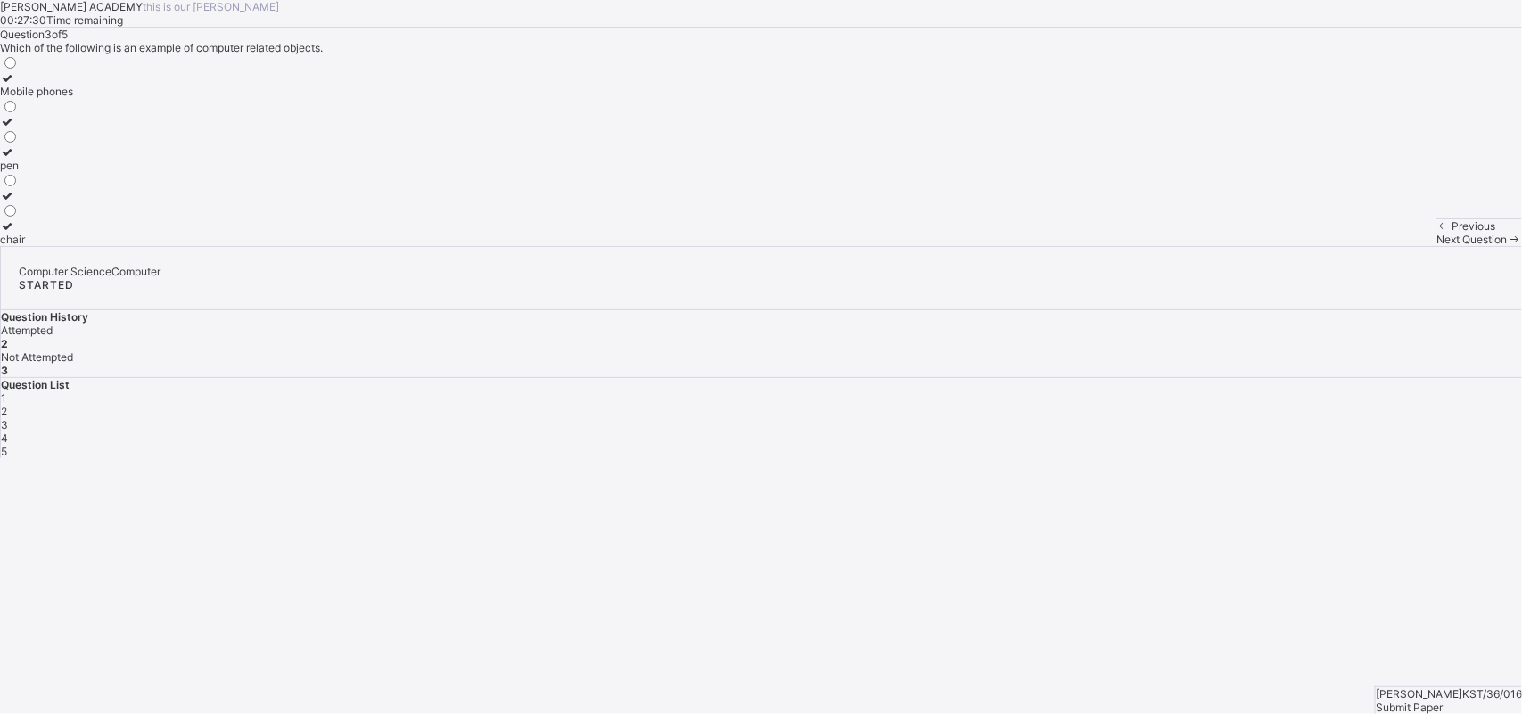
drag, startPoint x: 178, startPoint y: 259, endPoint x: 140, endPoint y: 255, distance: 38.5
click at [73, 98] on div "Mobile phones" at bounding box center [36, 91] width 73 height 13
click at [1217, 246] on span "Next Question" at bounding box center [1471, 239] width 70 height 13
click at [71, 172] on div "Calls" at bounding box center [35, 165] width 71 height 13
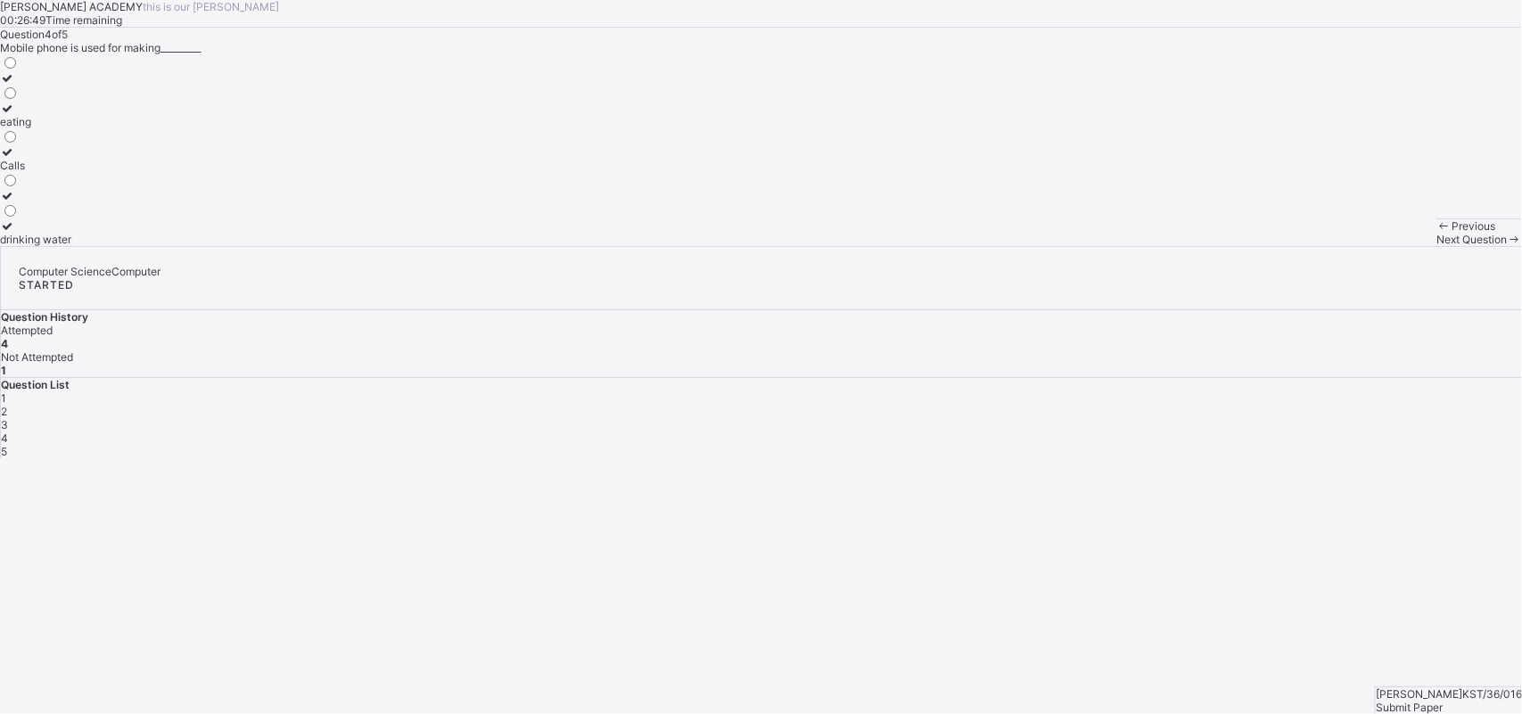
click at [1217, 246] on span at bounding box center [1514, 239] width 15 height 13
click at [44, 172] on label "Features" at bounding box center [22, 158] width 44 height 27
click at [1217, 571] on div "Submit Paper" at bounding box center [1448, 707] width 146 height 13
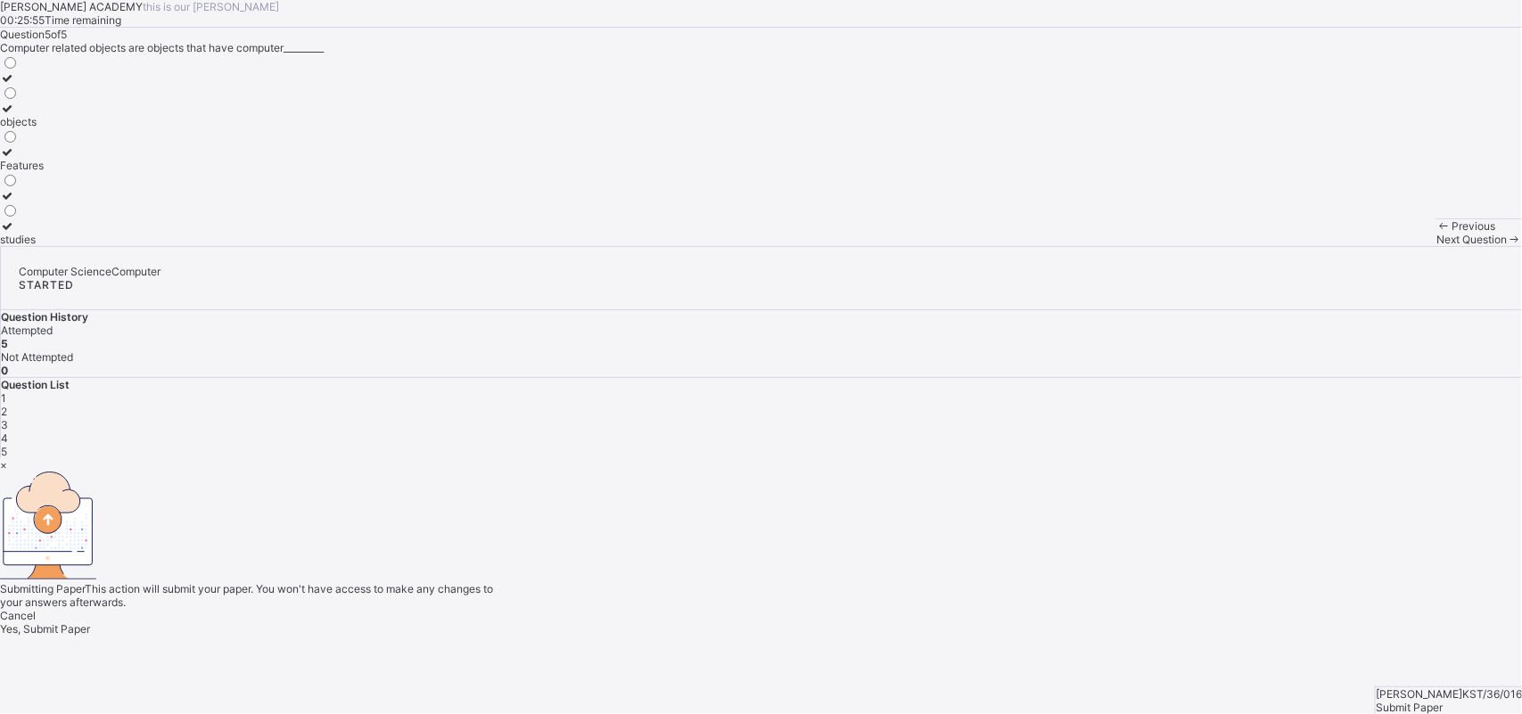
click at [90, 571] on span "Yes, Submit Paper" at bounding box center [45, 628] width 90 height 13
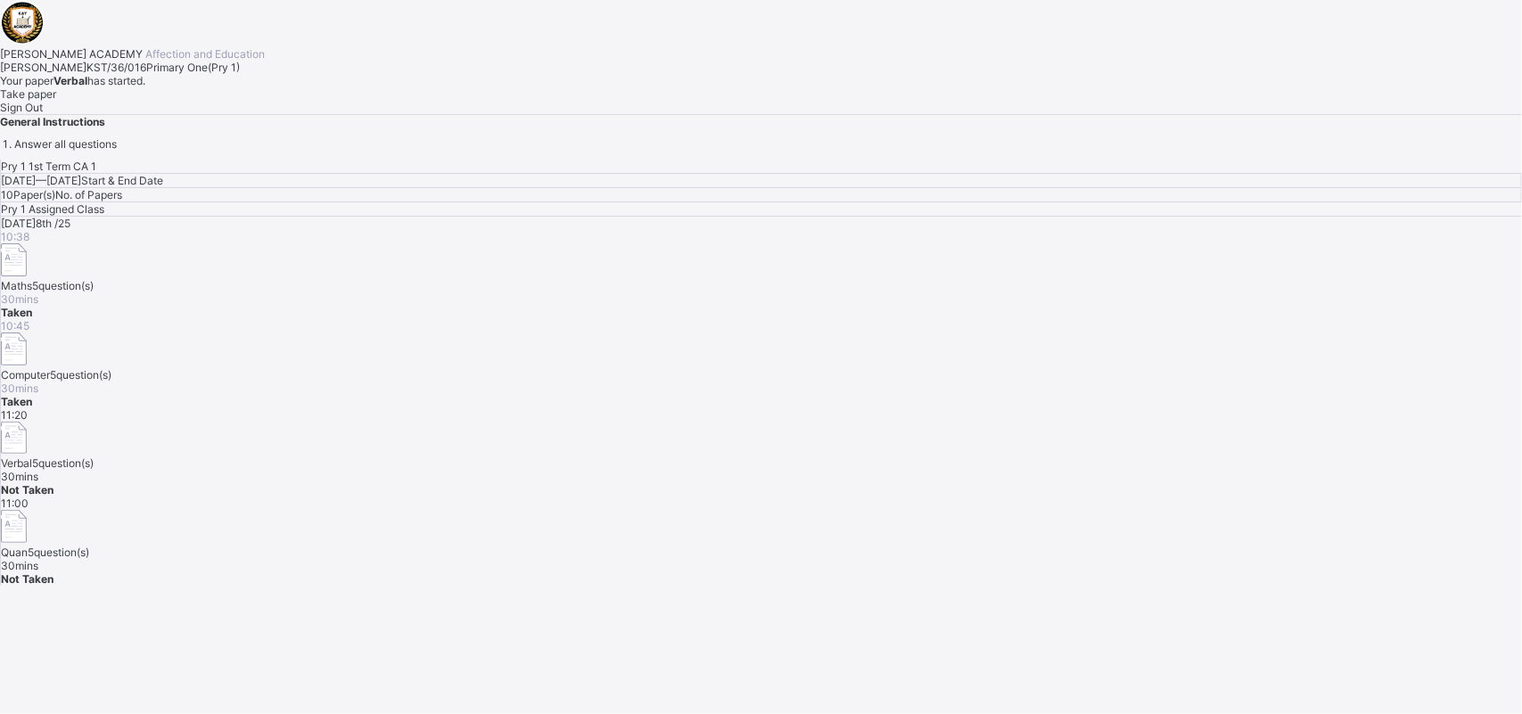
click at [255, 101] on div "Take paper" at bounding box center [761, 93] width 1522 height 13
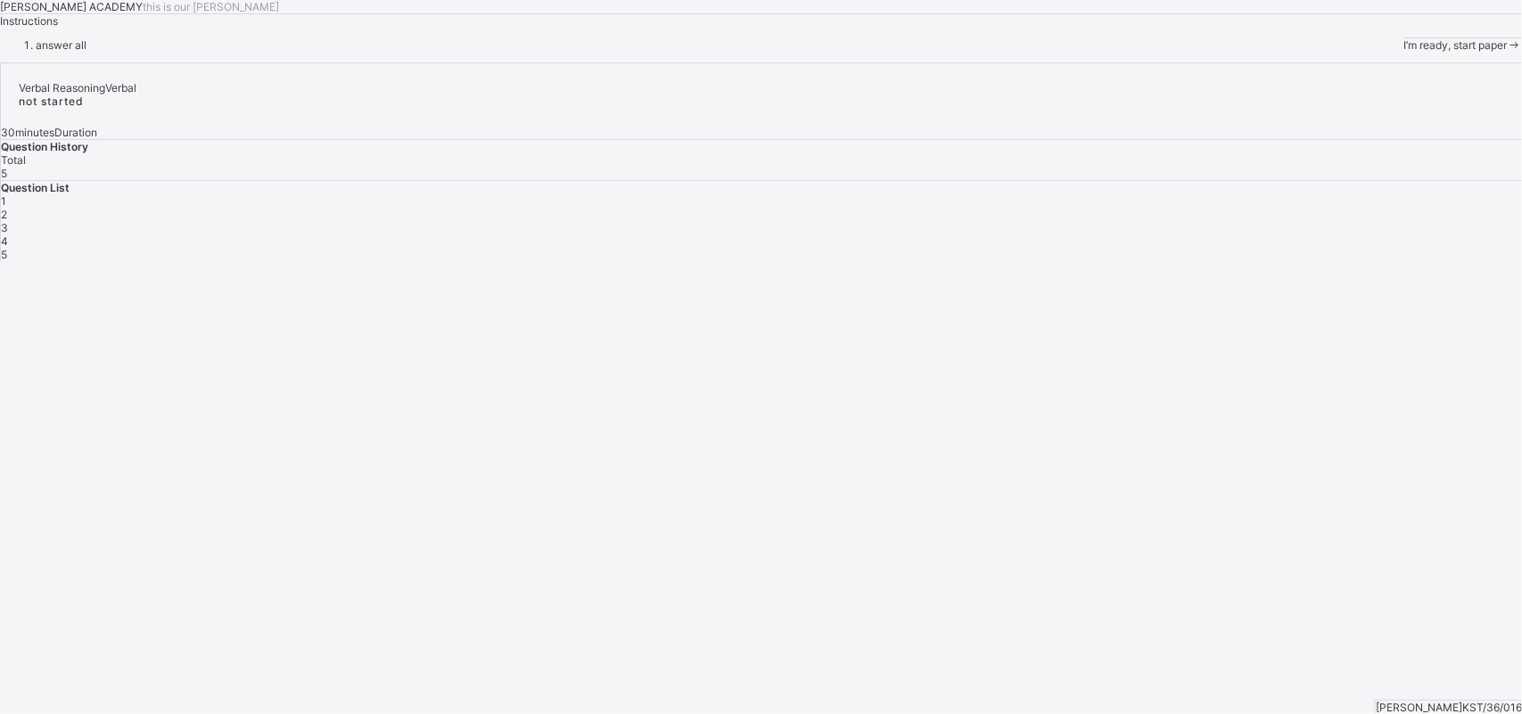
click at [1217, 52] on span at bounding box center [1514, 44] width 15 height 13
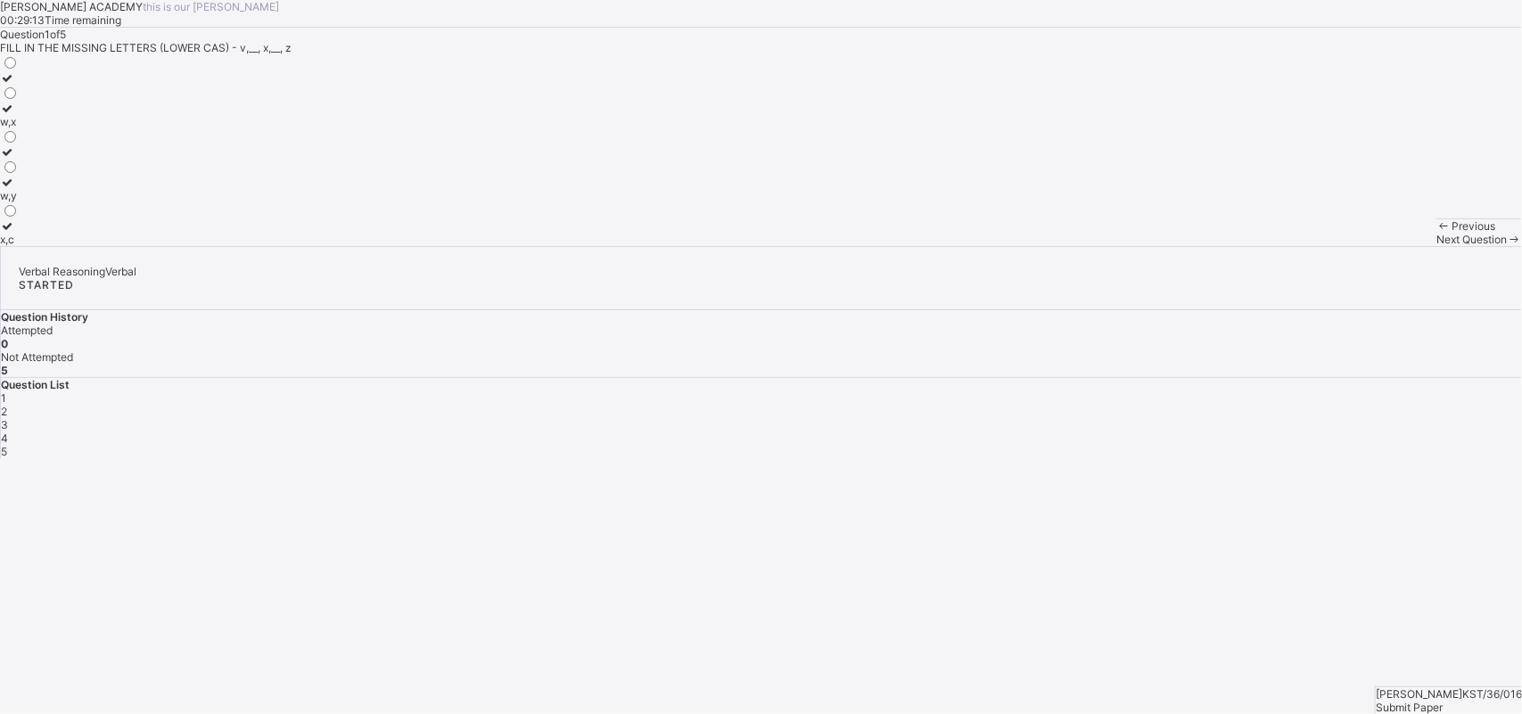
click at [19, 115] on div at bounding box center [9, 108] width 19 height 13
click at [1217, 246] on span at bounding box center [1514, 239] width 15 height 13
click at [19, 98] on label "u,r" at bounding box center [9, 84] width 19 height 27
click at [1217, 246] on span "Next Question" at bounding box center [1471, 239] width 70 height 13
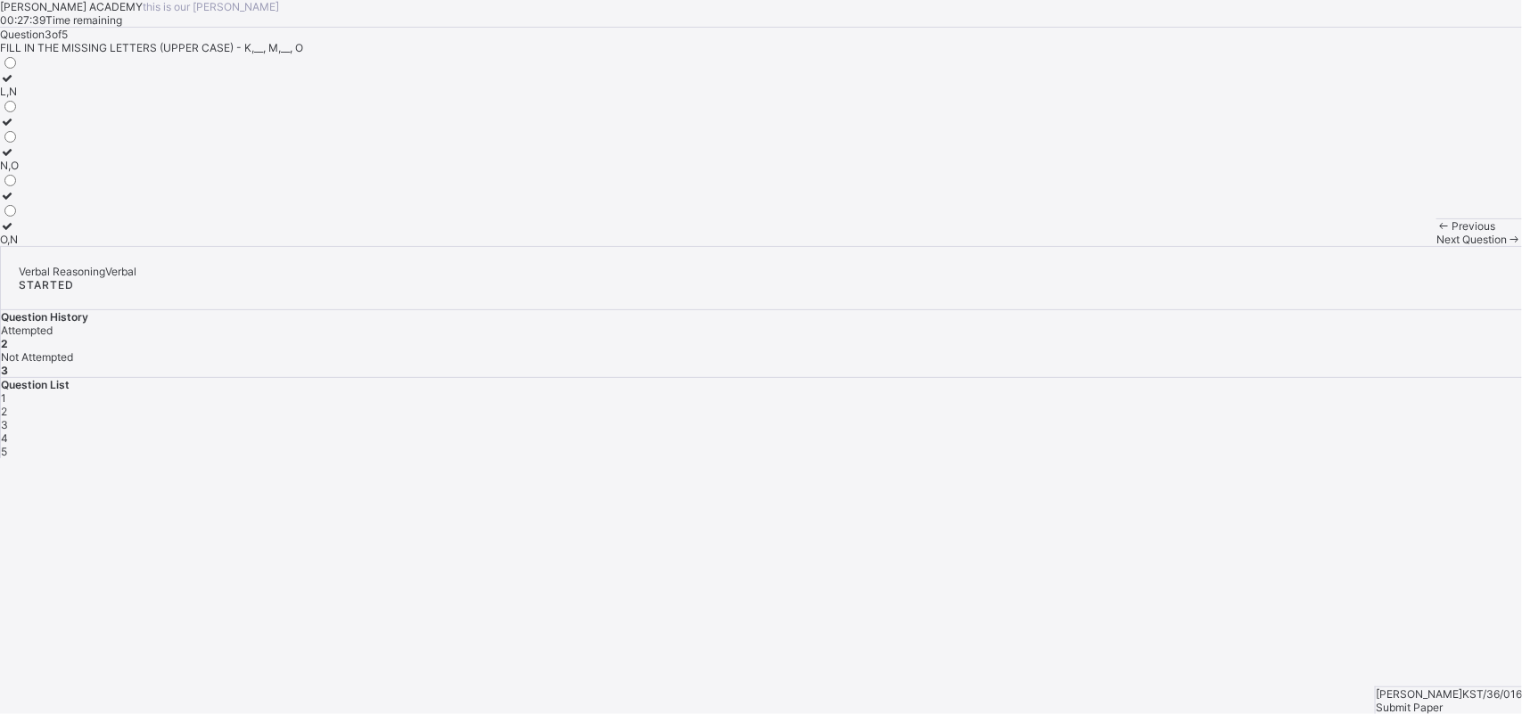
click at [19, 98] on div "L,N" at bounding box center [9, 91] width 19 height 13
click at [1217, 246] on div "Next Question" at bounding box center [1479, 239] width 86 height 13
drag, startPoint x: 710, startPoint y: 594, endPoint x: 541, endPoint y: 491, distance: 197.2
click at [541, 246] on div "[PERSON_NAME] ACADEMY this is our [PERSON_NAME] 00:27:23 Time remaining Questio…" at bounding box center [761, 123] width 1522 height 246
click at [19, 216] on label "B,C" at bounding box center [9, 202] width 19 height 27
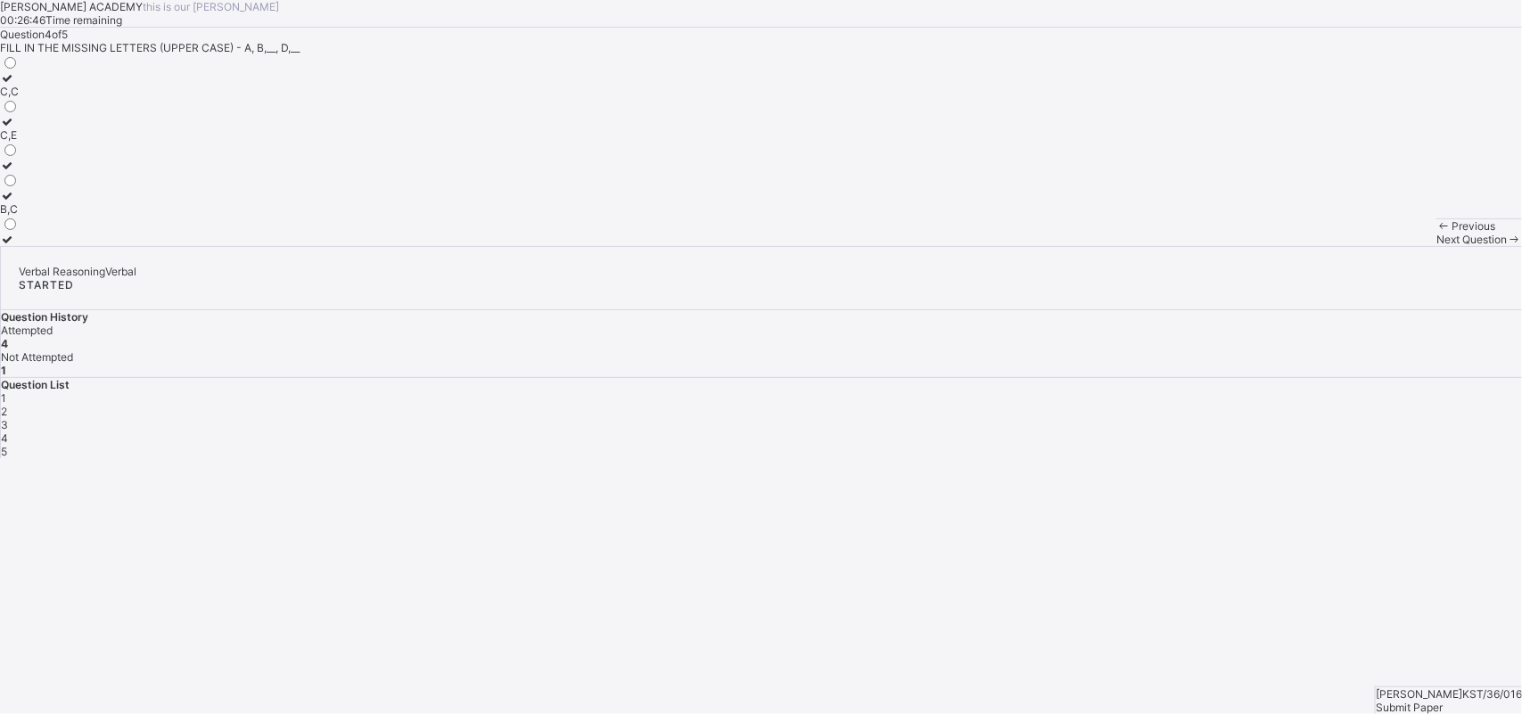
click at [1217, 246] on span at bounding box center [1514, 239] width 15 height 13
click at [27, 98] on label "F,H,K" at bounding box center [13, 84] width 27 height 27
click at [1217, 571] on div "Submit Paper" at bounding box center [1448, 707] width 146 height 13
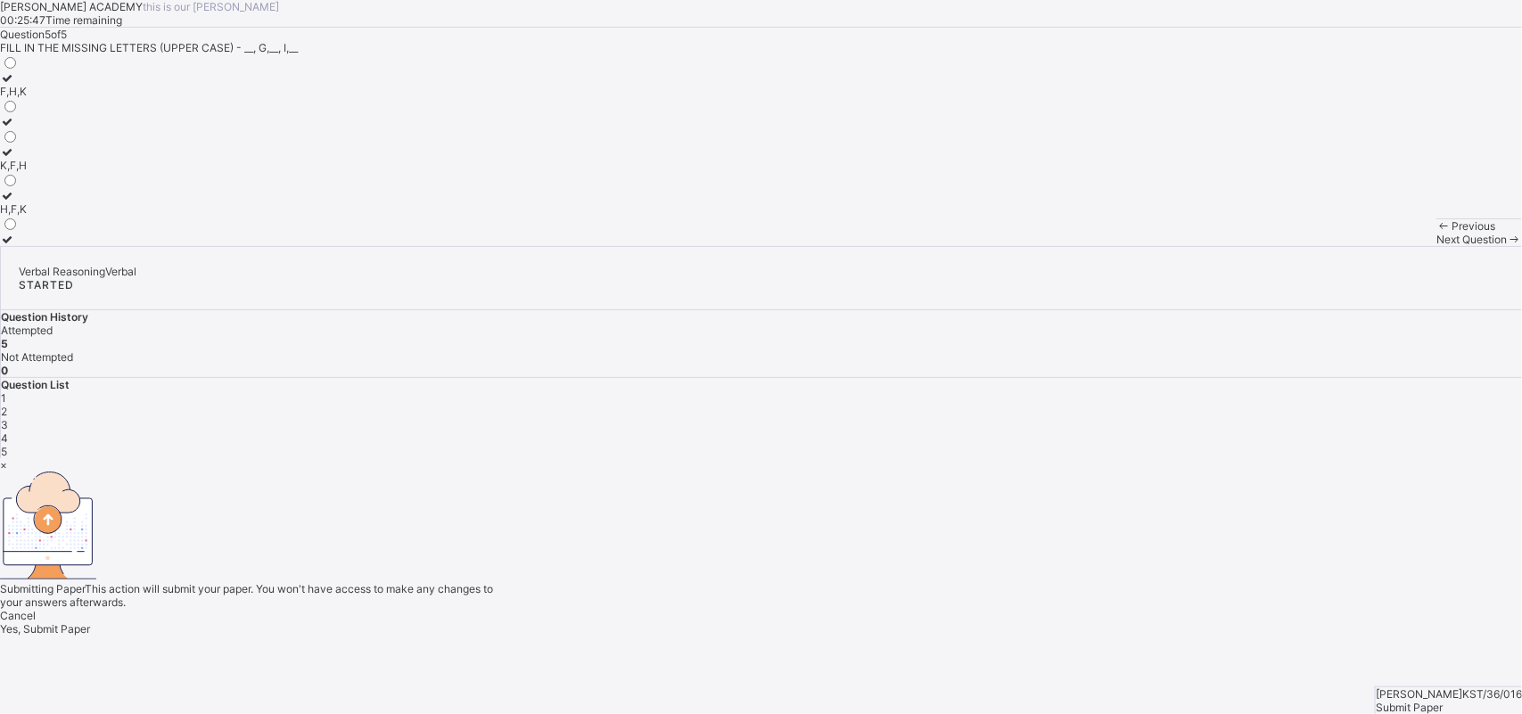
click at [90, 571] on span "Yes, Submit Paper" at bounding box center [45, 628] width 90 height 13
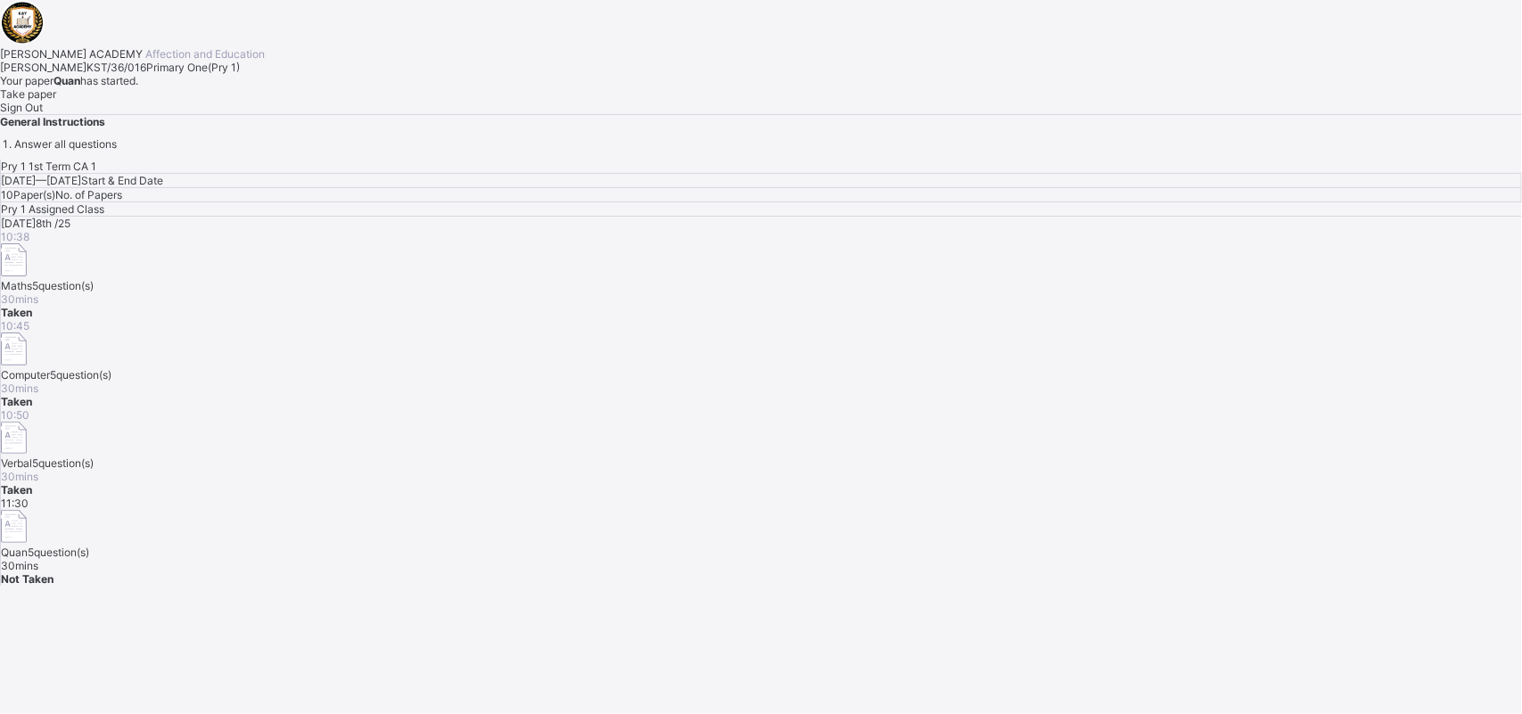
click at [197, 101] on div "Take paper" at bounding box center [761, 93] width 1522 height 13
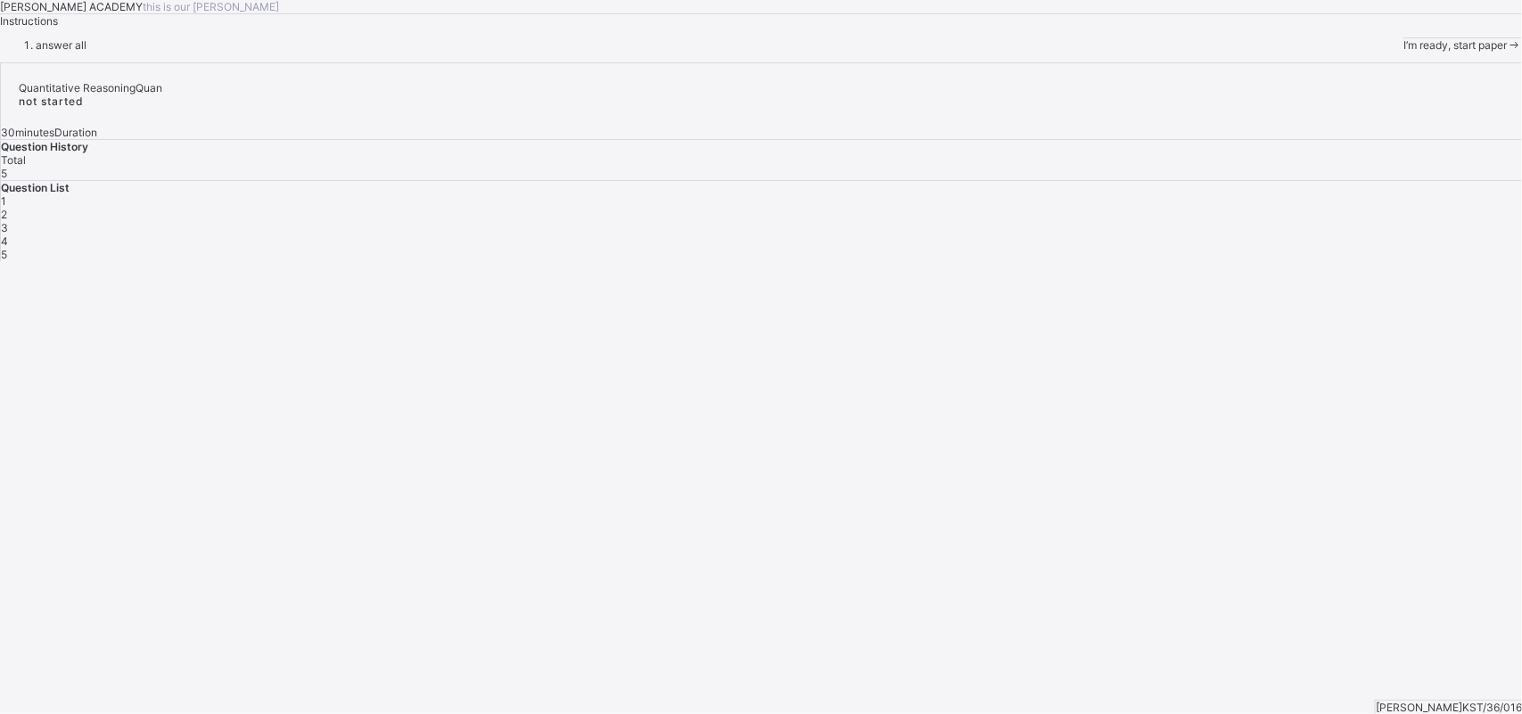
click at [1217, 52] on span at bounding box center [1514, 44] width 15 height 13
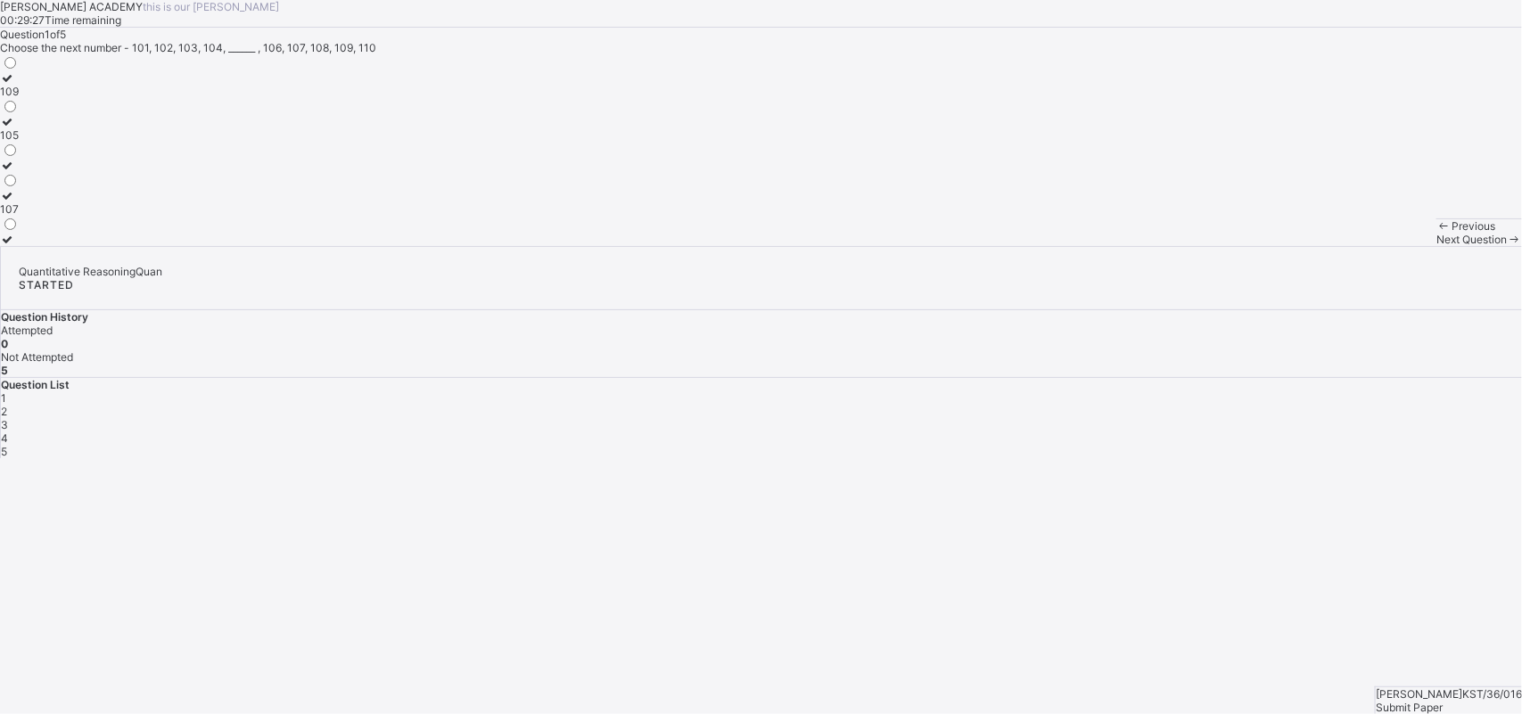
click at [19, 216] on label "107" at bounding box center [9, 202] width 19 height 27
click at [1217, 246] on span "Next Question" at bounding box center [1471, 239] width 70 height 13
drag, startPoint x: 216, startPoint y: 470, endPoint x: 185, endPoint y: 466, distance: 31.4
click at [19, 246] on div "8" at bounding box center [9, 239] width 19 height 13
click at [1217, 246] on div "Next Question" at bounding box center [1479, 239] width 86 height 13
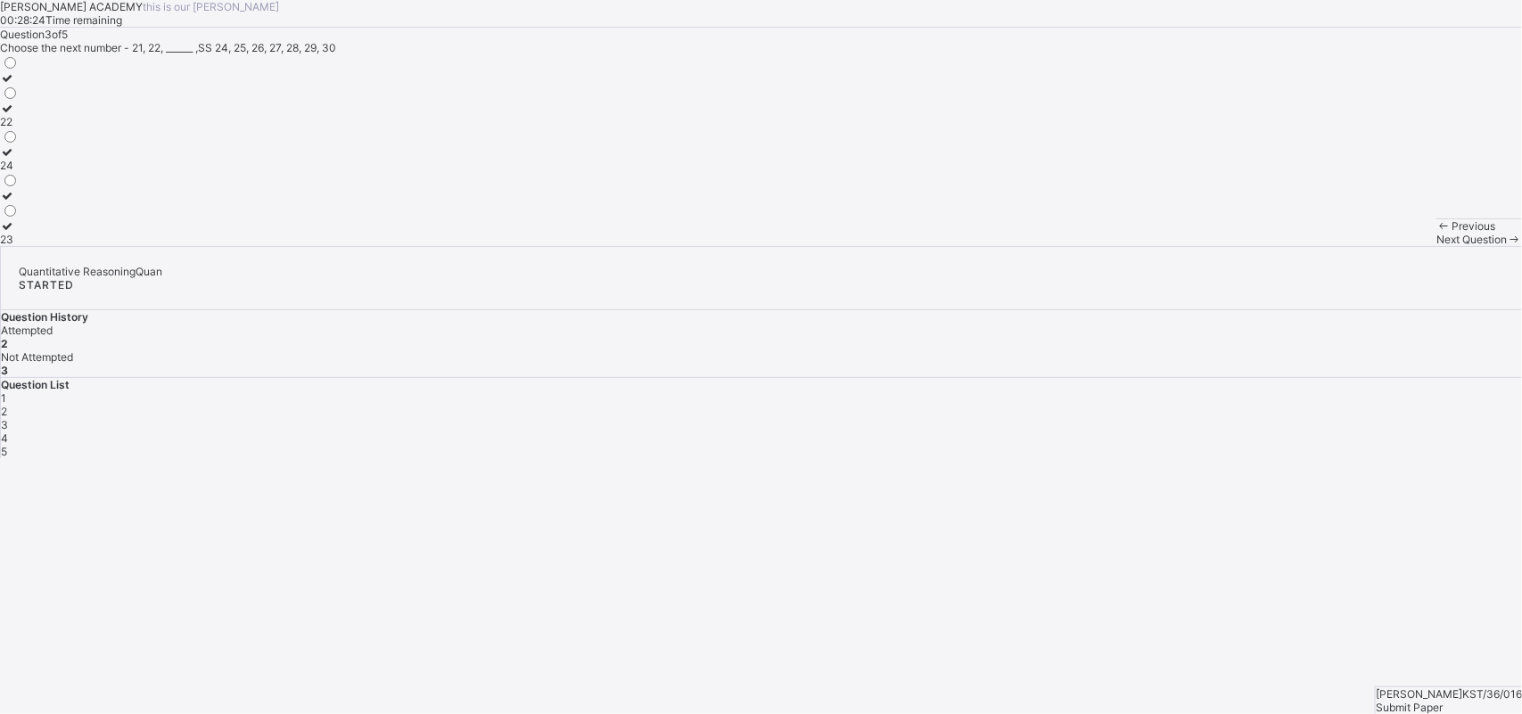
click at [19, 246] on label "23" at bounding box center [9, 232] width 19 height 27
click at [1217, 246] on span "Next Question" at bounding box center [1471, 239] width 70 height 13
click at [19, 128] on div "70" at bounding box center [9, 121] width 19 height 13
click at [1217, 246] on span at bounding box center [1514, 239] width 15 height 13
click at [19, 98] on label "15" at bounding box center [9, 84] width 19 height 27
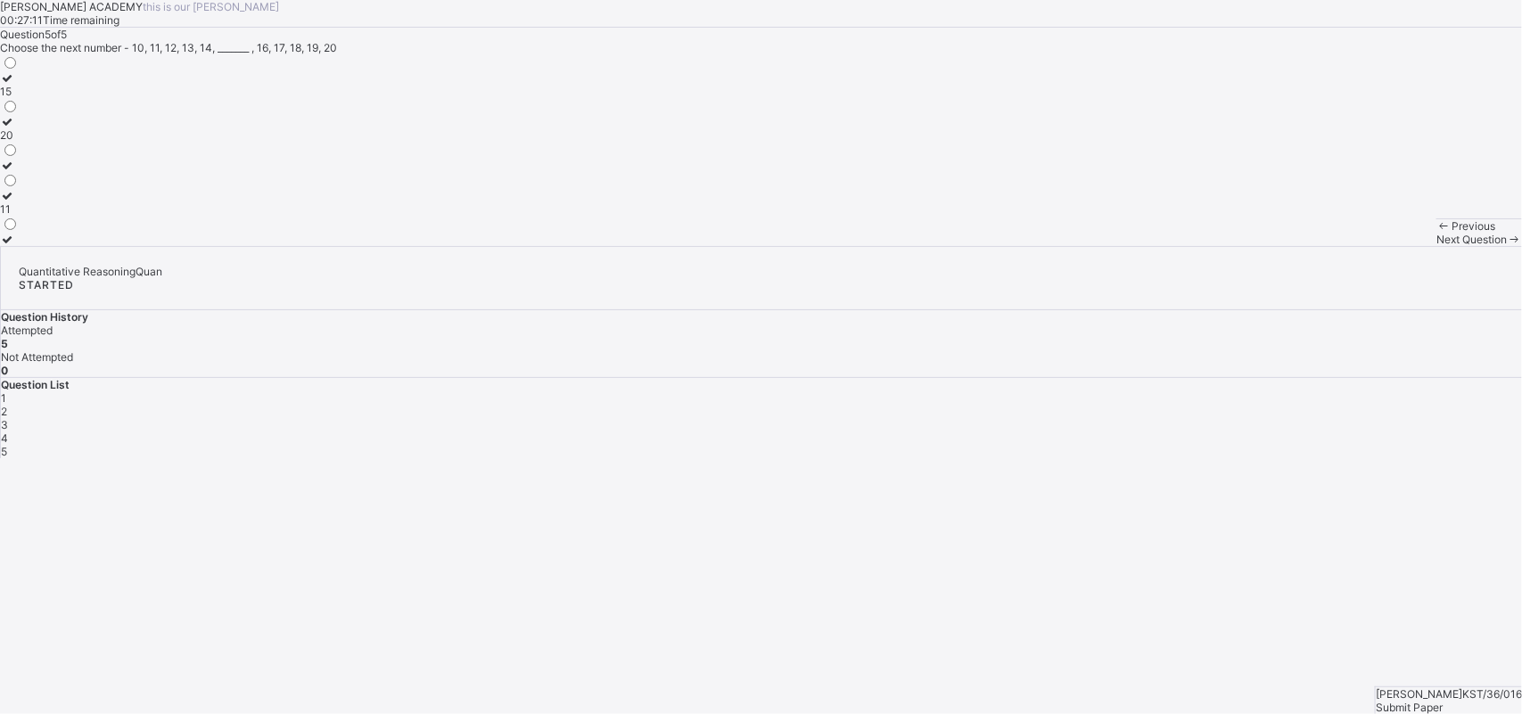
click at [1217, 571] on div "Submit Paper" at bounding box center [1448, 707] width 146 height 13
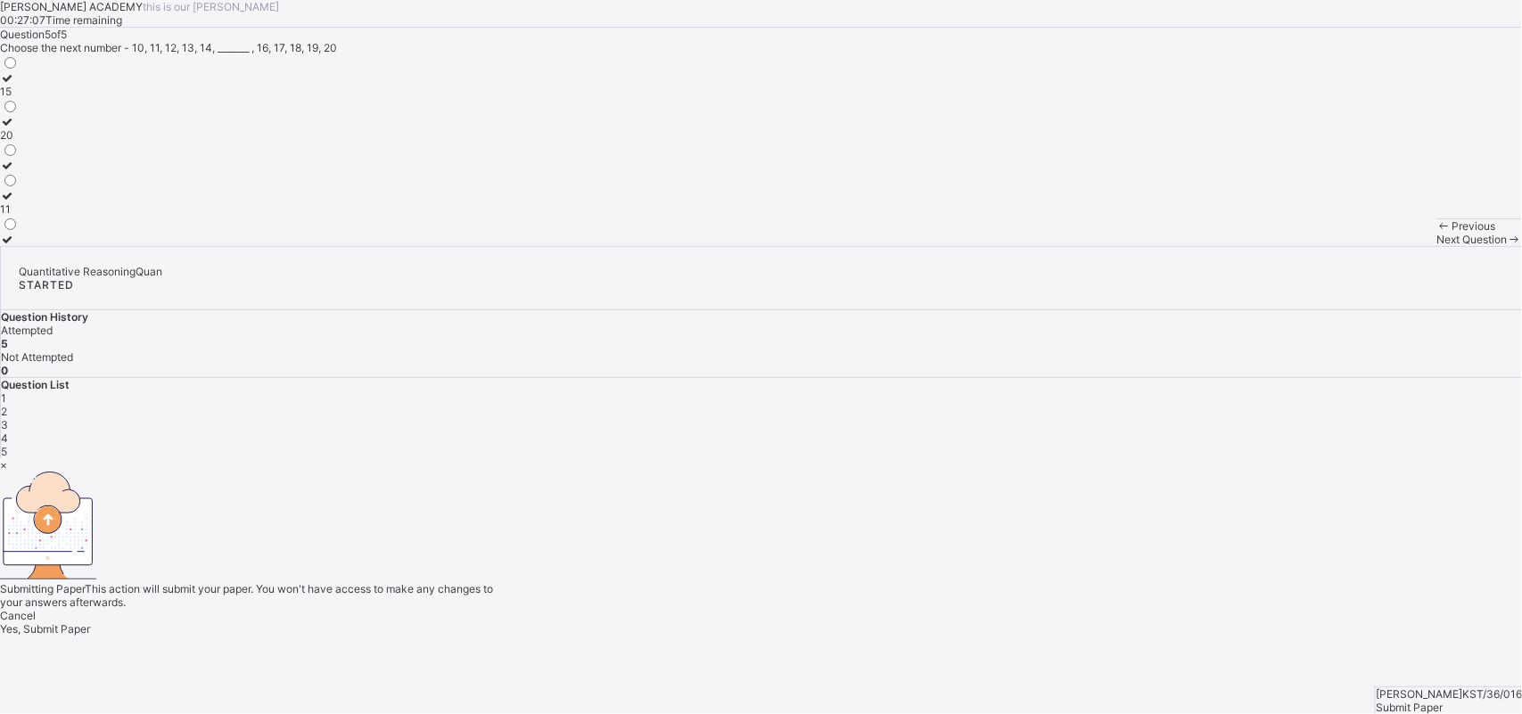
click at [794, 571] on div "Yes, Submit Paper" at bounding box center [761, 628] width 1522 height 13
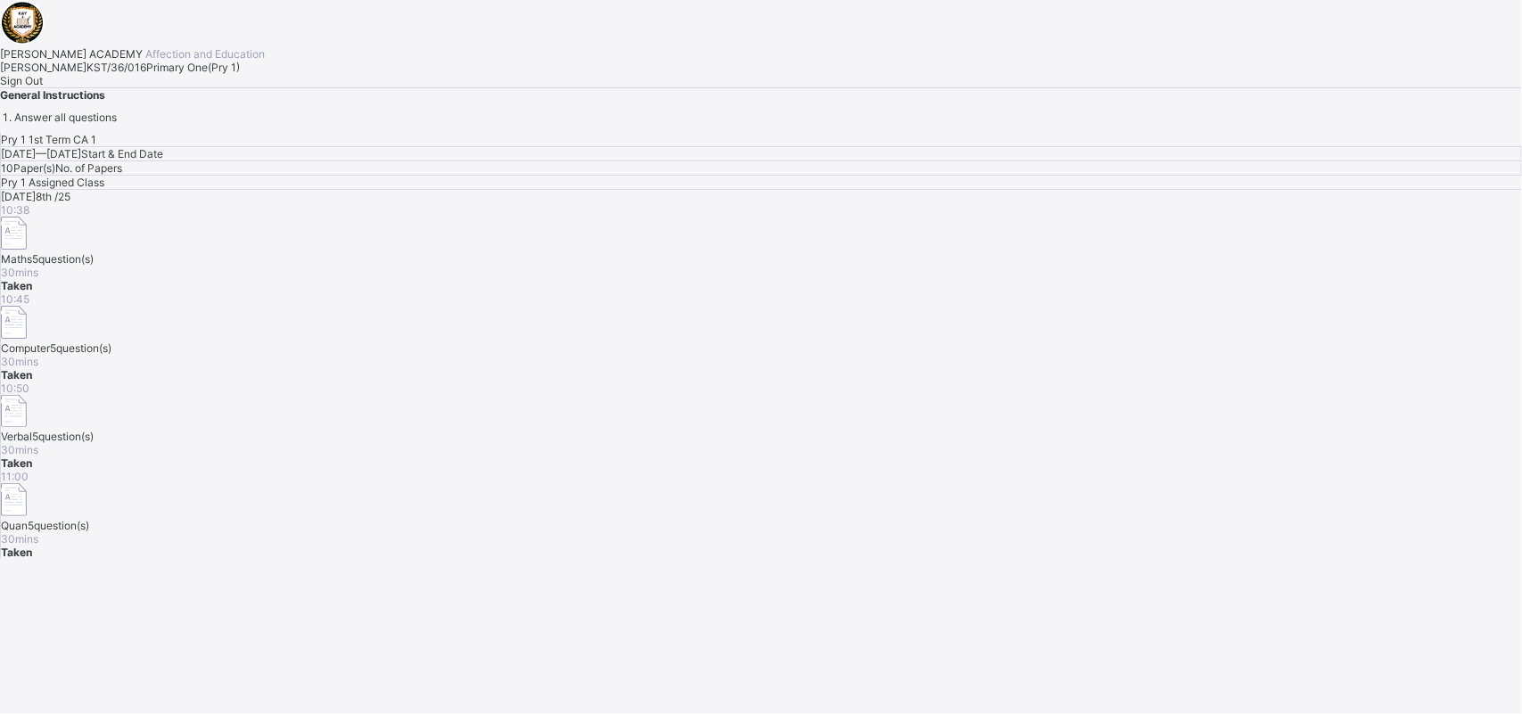
click at [43, 87] on span "Sign Out" at bounding box center [21, 80] width 43 height 13
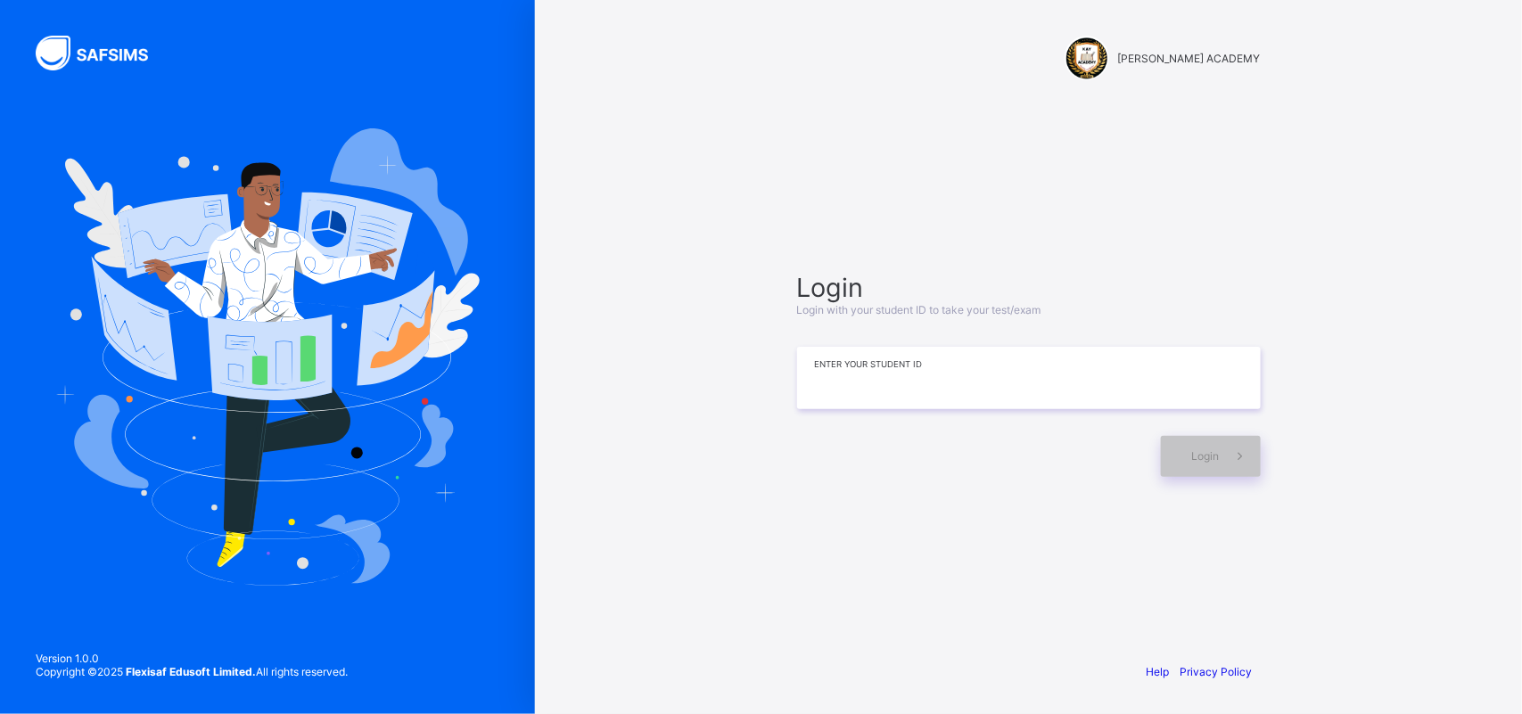
click at [1018, 389] on input at bounding box center [1029, 378] width 464 height 62
type input "*********"
click at [1175, 436] on div "Login" at bounding box center [1211, 456] width 100 height 41
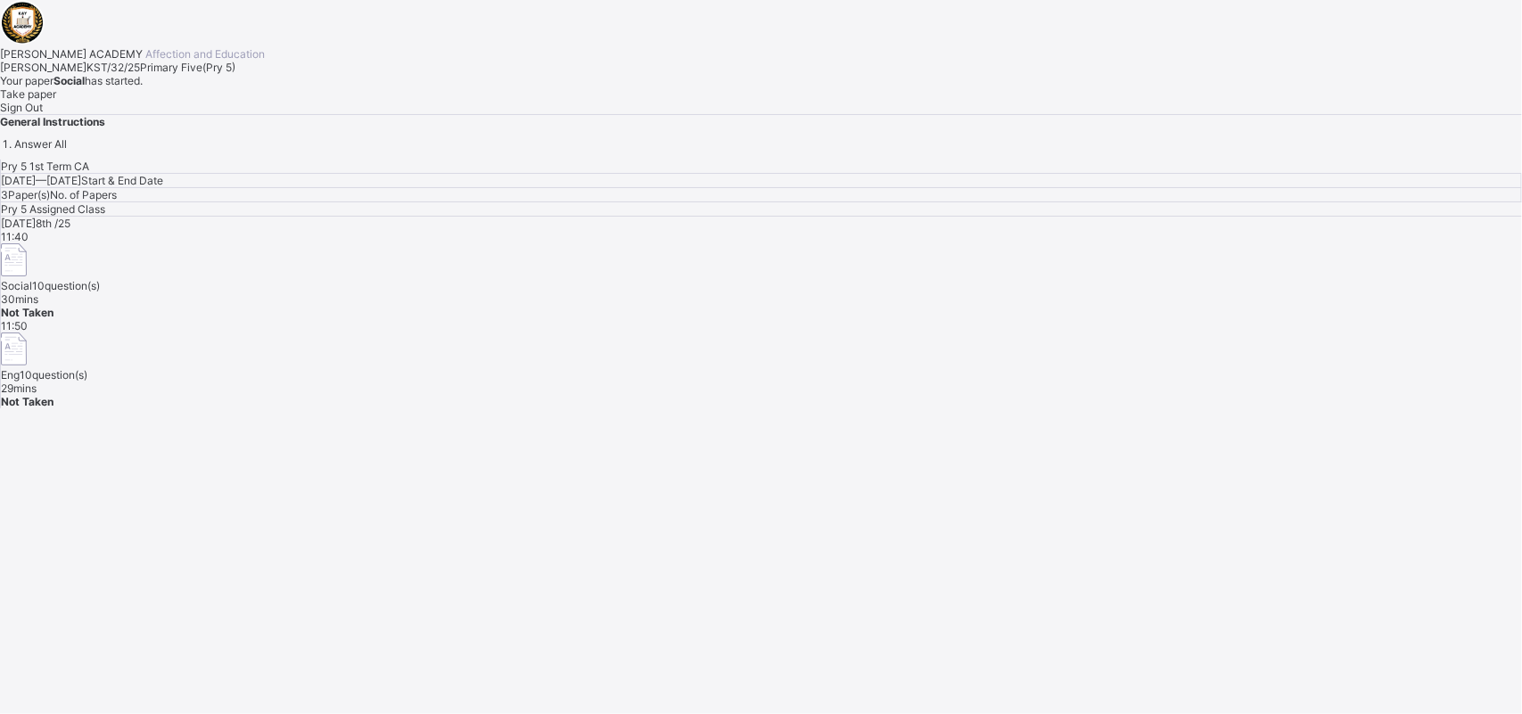
click at [56, 101] on span "Take paper" at bounding box center [28, 93] width 56 height 13
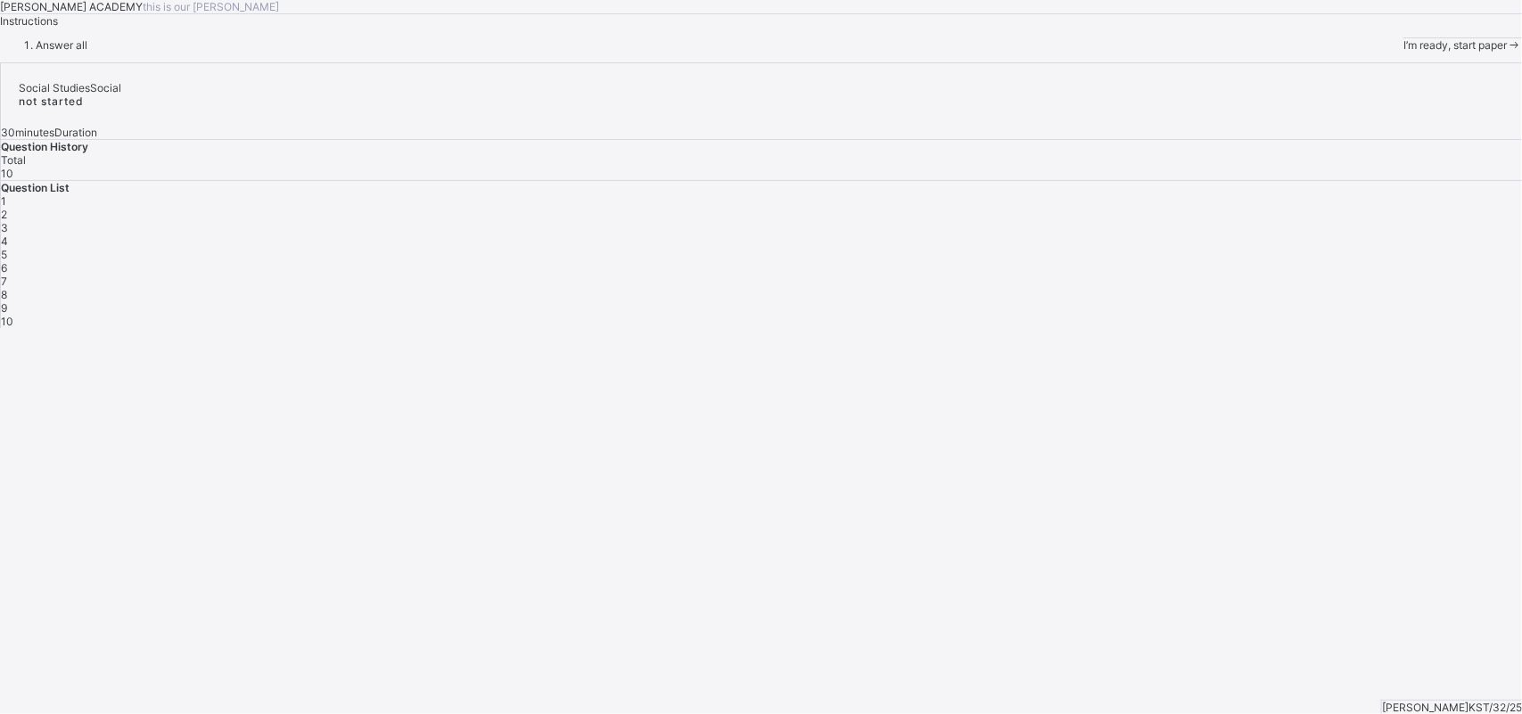
click at [1217, 52] on span "I’m ready, start paper" at bounding box center [1454, 44] width 103 height 13
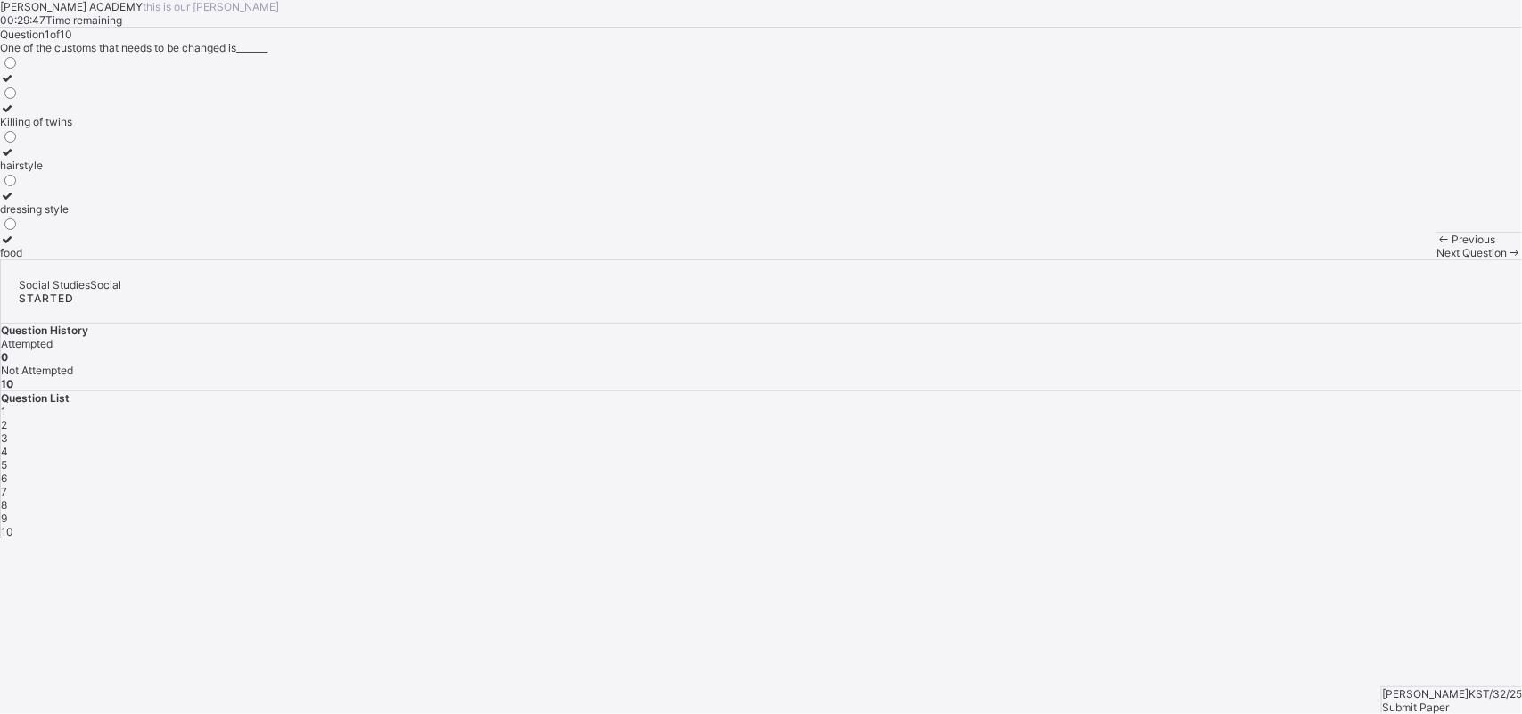
click at [72, 128] on div "Killing of twins" at bounding box center [36, 121] width 72 height 13
click at [7, 418] on span "2" at bounding box center [4, 424] width 6 height 13
click at [36, 128] on div "English" at bounding box center [18, 121] width 36 height 13
click at [8, 431] on span "3" at bounding box center [4, 437] width 7 height 13
click at [589, 259] on div "Killing of twins [DEMOGRAPHIC_DATA][MEDICAL_DATA] cultism. dressing styles" at bounding box center [761, 156] width 1522 height 205
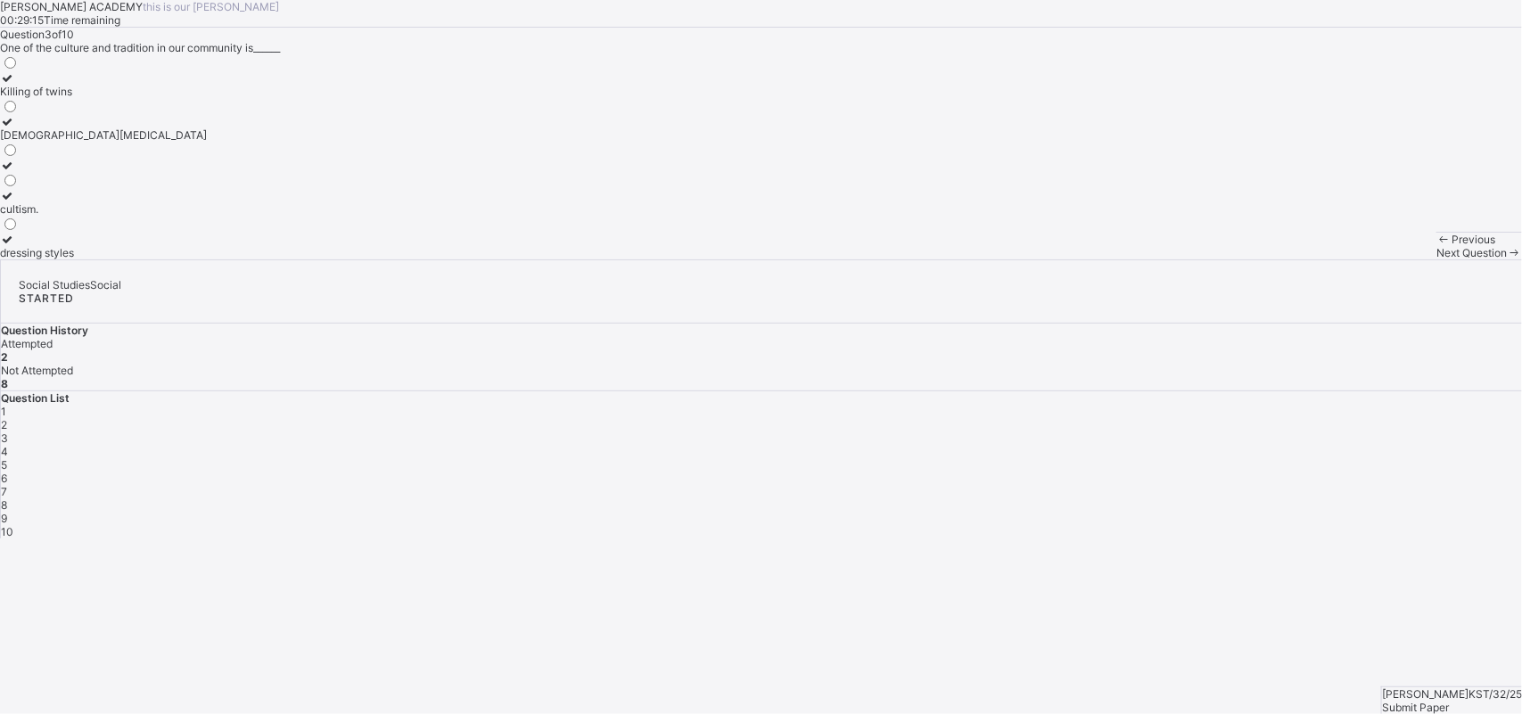
click at [589, 259] on div "Killing of twins [DEMOGRAPHIC_DATA][MEDICAL_DATA] cultism. dressing styles" at bounding box center [761, 156] width 1522 height 205
click at [451, 217] on div "Question 3 of 10 One of the culture and tradition in our community is______ Kil…" at bounding box center [761, 144] width 1522 height 232
click at [207, 98] on label "Killing of twins" at bounding box center [103, 84] width 207 height 27
click at [8, 445] on span "4" at bounding box center [4, 451] width 7 height 13
click at [45, 142] on label "customs." at bounding box center [22, 128] width 45 height 27
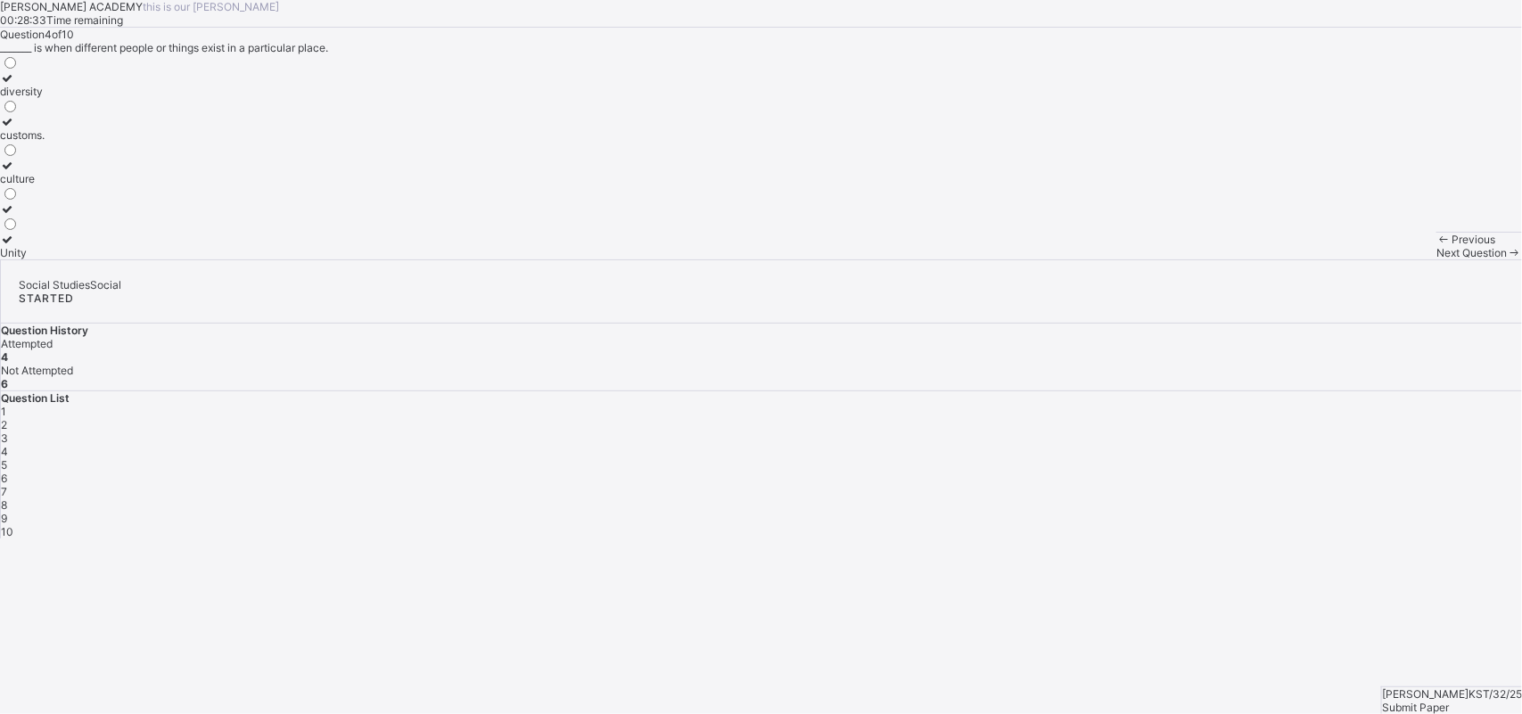
click at [1217, 458] on div "5" at bounding box center [761, 464] width 1521 height 13
click at [1217, 445] on div "4" at bounding box center [761, 451] width 1521 height 13
click at [45, 259] on div "Unity" at bounding box center [22, 252] width 45 height 13
click at [7, 458] on span "5" at bounding box center [4, 464] width 6 height 13
click at [43, 98] on div "diversity" at bounding box center [21, 91] width 43 height 13
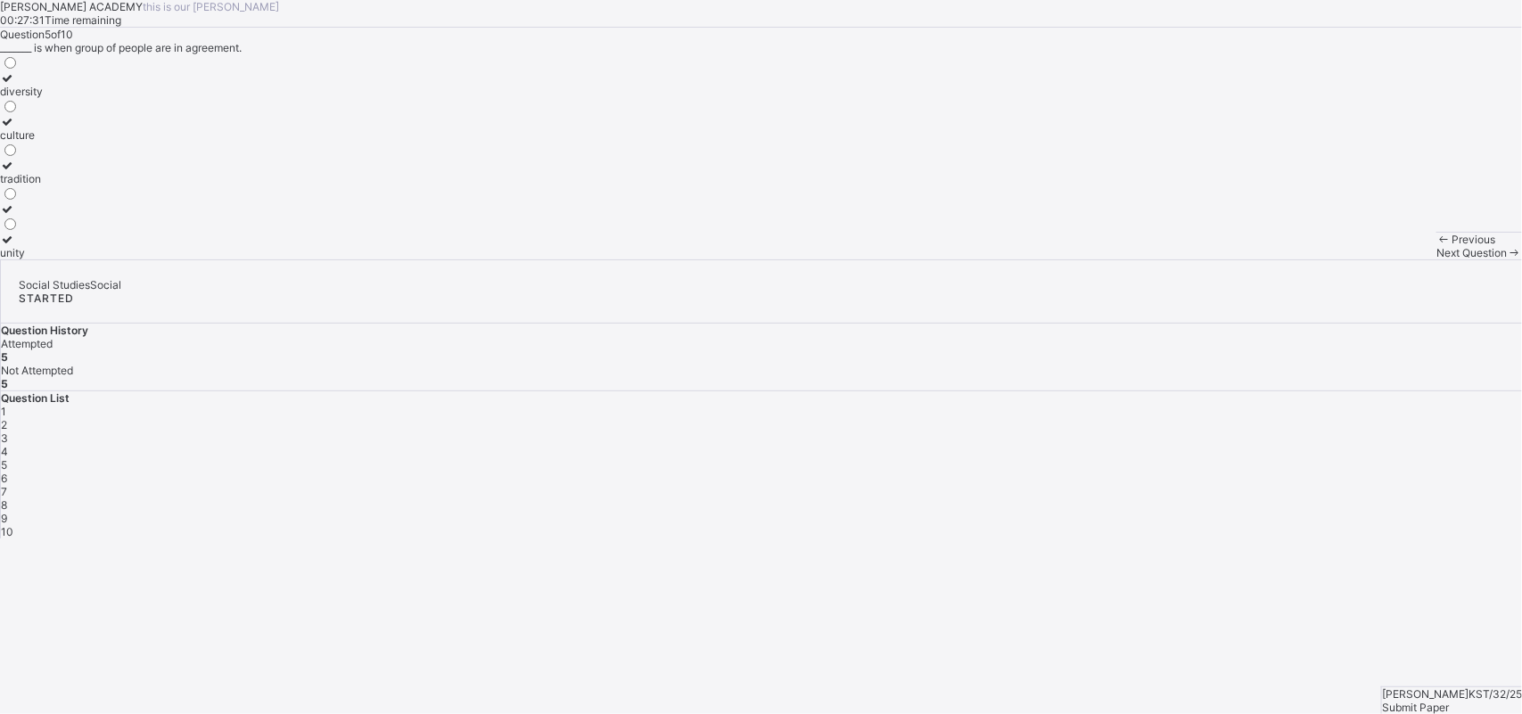
click at [7, 472] on span "6" at bounding box center [4, 478] width 6 height 13
click at [35, 185] on div "cousin" at bounding box center [17, 178] width 35 height 13
click at [7, 485] on span "7" at bounding box center [4, 491] width 6 height 13
click at [25, 216] on div "two" at bounding box center [12, 208] width 25 height 13
click at [7, 498] on span "8" at bounding box center [4, 504] width 6 height 13
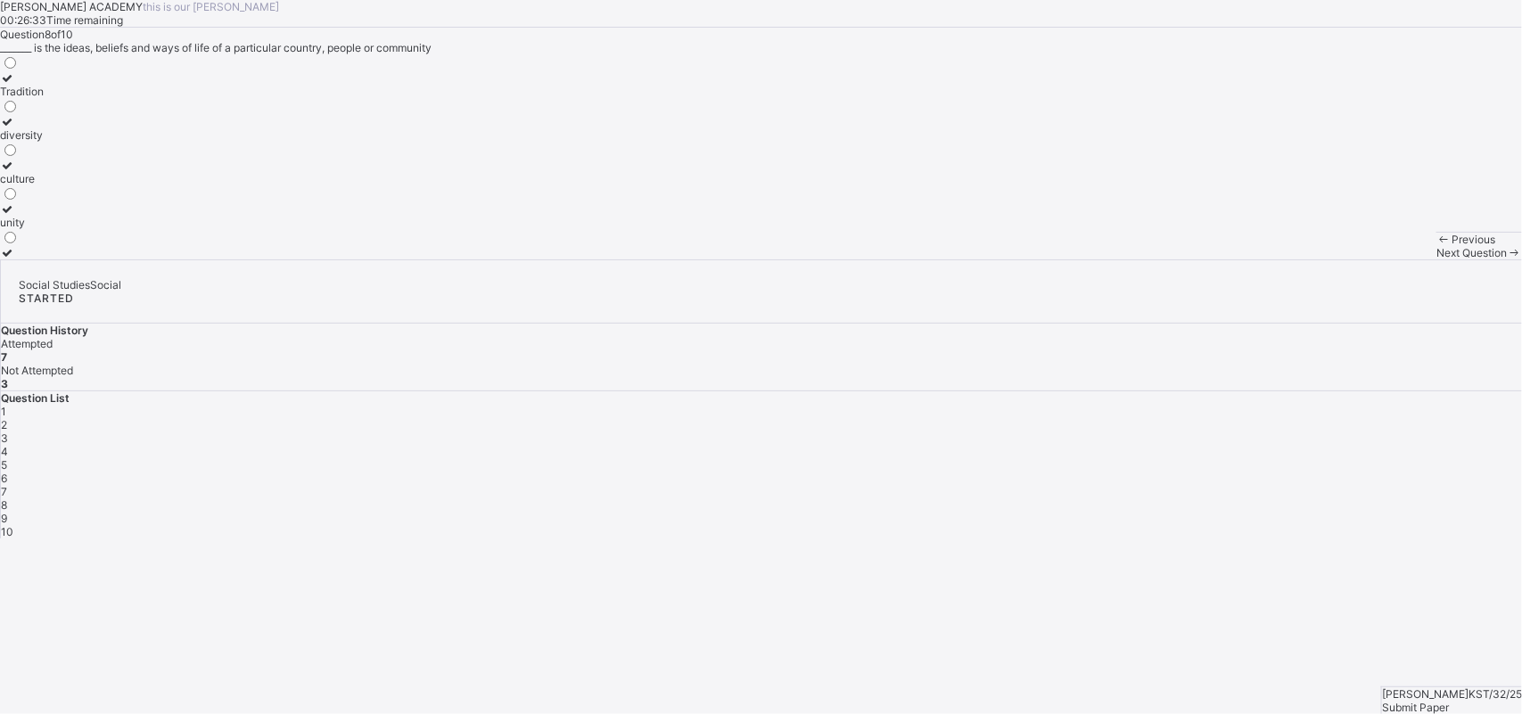
click at [7, 498] on span "8" at bounding box center [4, 504] width 6 height 13
click at [44, 98] on div "Tradition" at bounding box center [22, 91] width 44 height 13
click at [7, 512] on span "9" at bounding box center [4, 518] width 6 height 13
click at [79, 216] on label "nuclear family." at bounding box center [39, 202] width 79 height 27
click at [13, 525] on span "10" at bounding box center [7, 531] width 12 height 13
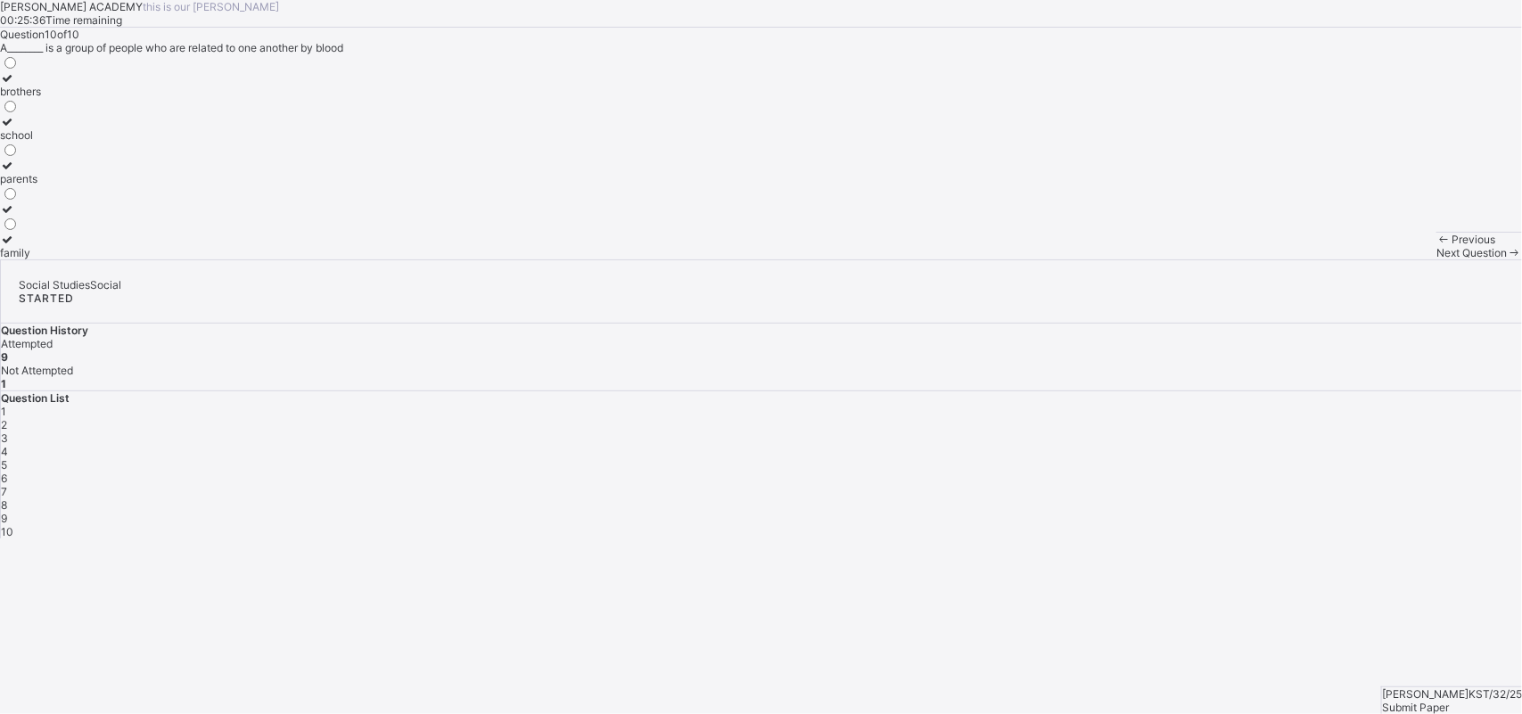
click at [41, 259] on div "family" at bounding box center [20, 252] width 41 height 13
click at [1217, 571] on span "Submit Paper" at bounding box center [1415, 707] width 67 height 13
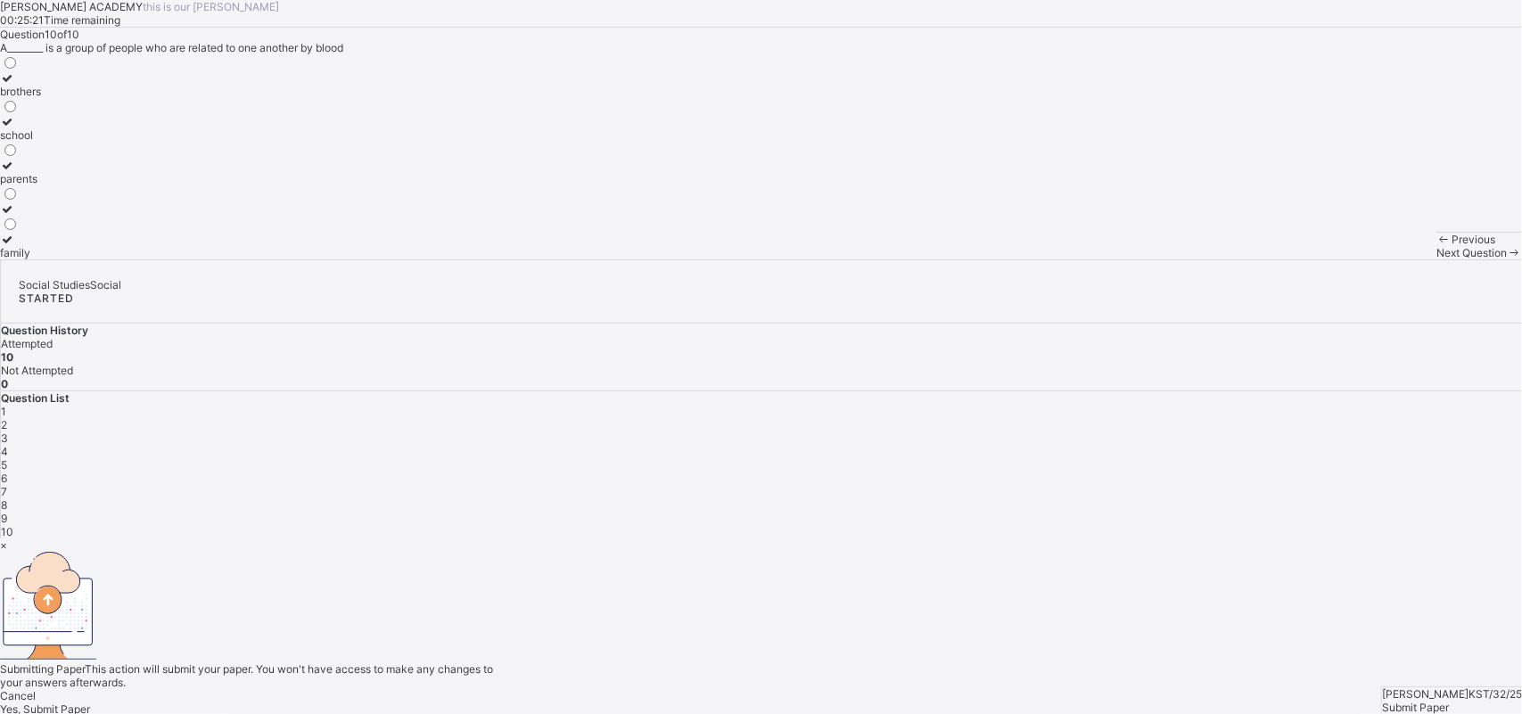
click at [823, 571] on div "Yes, Submit Paper" at bounding box center [761, 708] width 1522 height 13
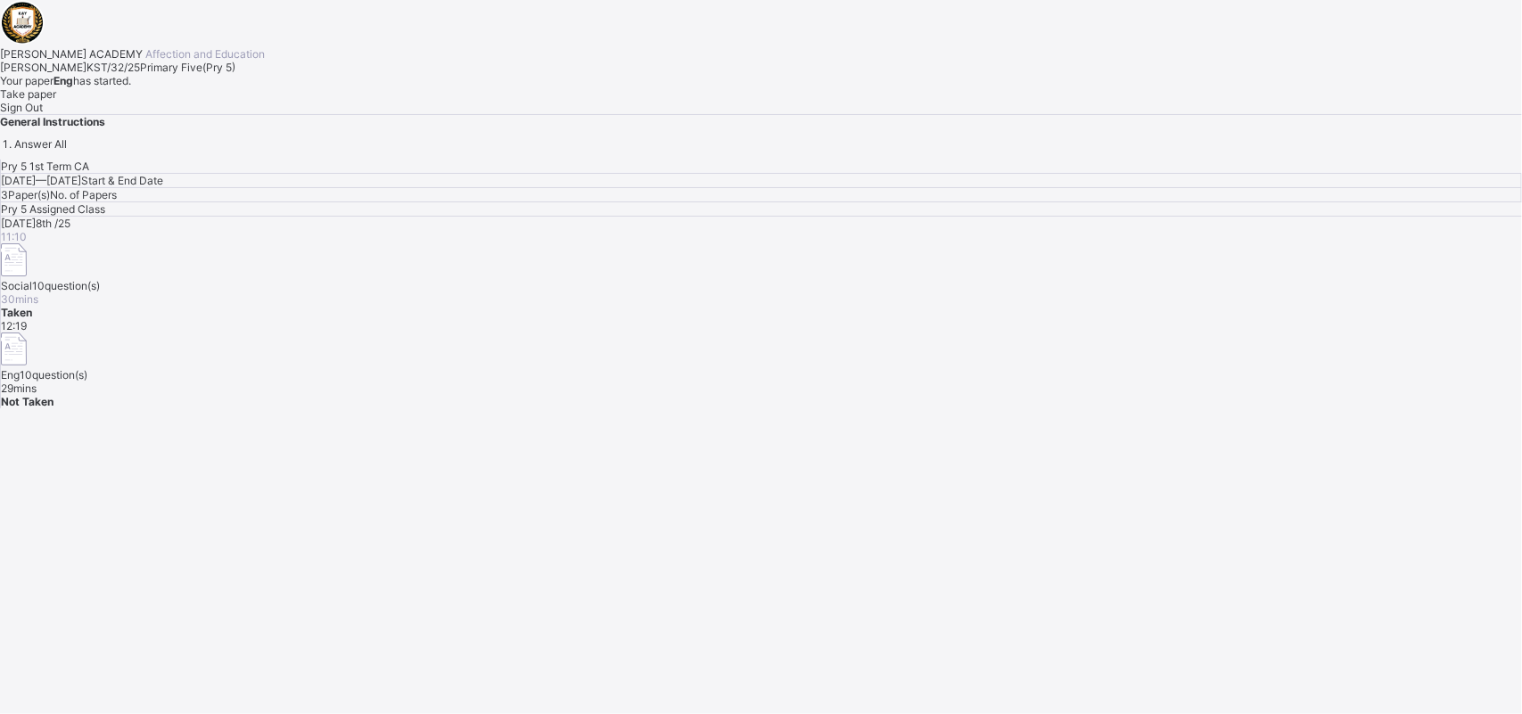
click at [56, 101] on span "Take paper" at bounding box center [28, 93] width 56 height 13
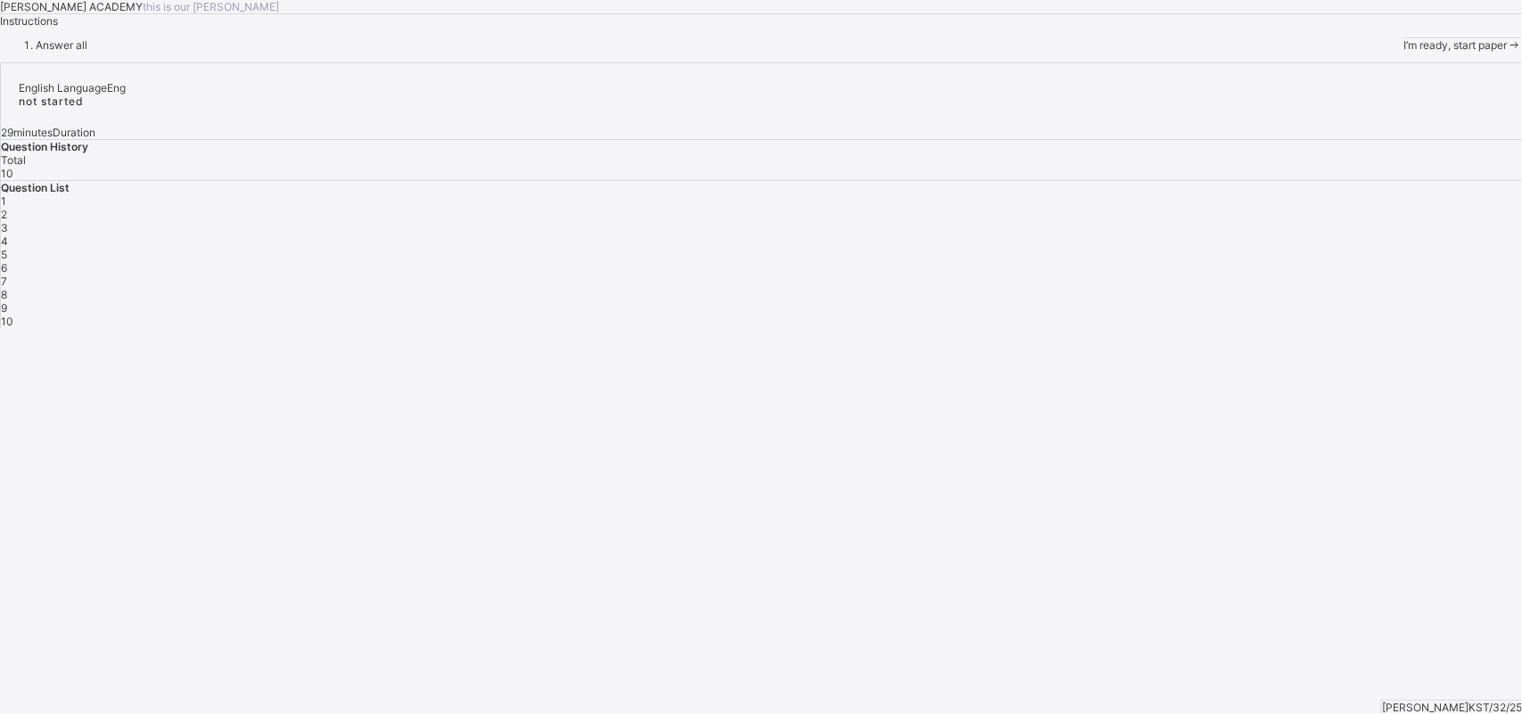
click at [1217, 52] on div "I’m ready, start paper" at bounding box center [1462, 44] width 119 height 13
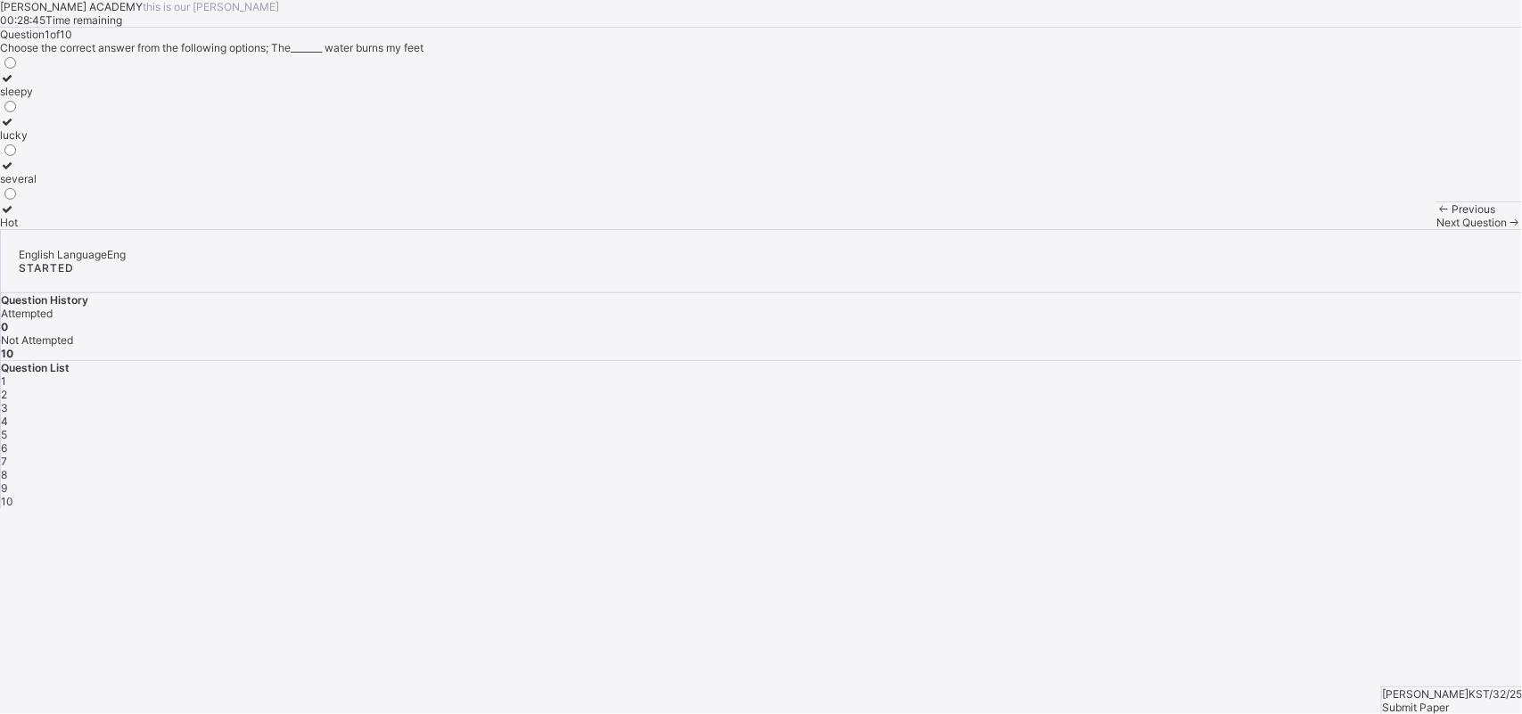
click at [37, 229] on label "Hot" at bounding box center [18, 215] width 37 height 27
click at [1217, 388] on div "2" at bounding box center [761, 394] width 1521 height 13
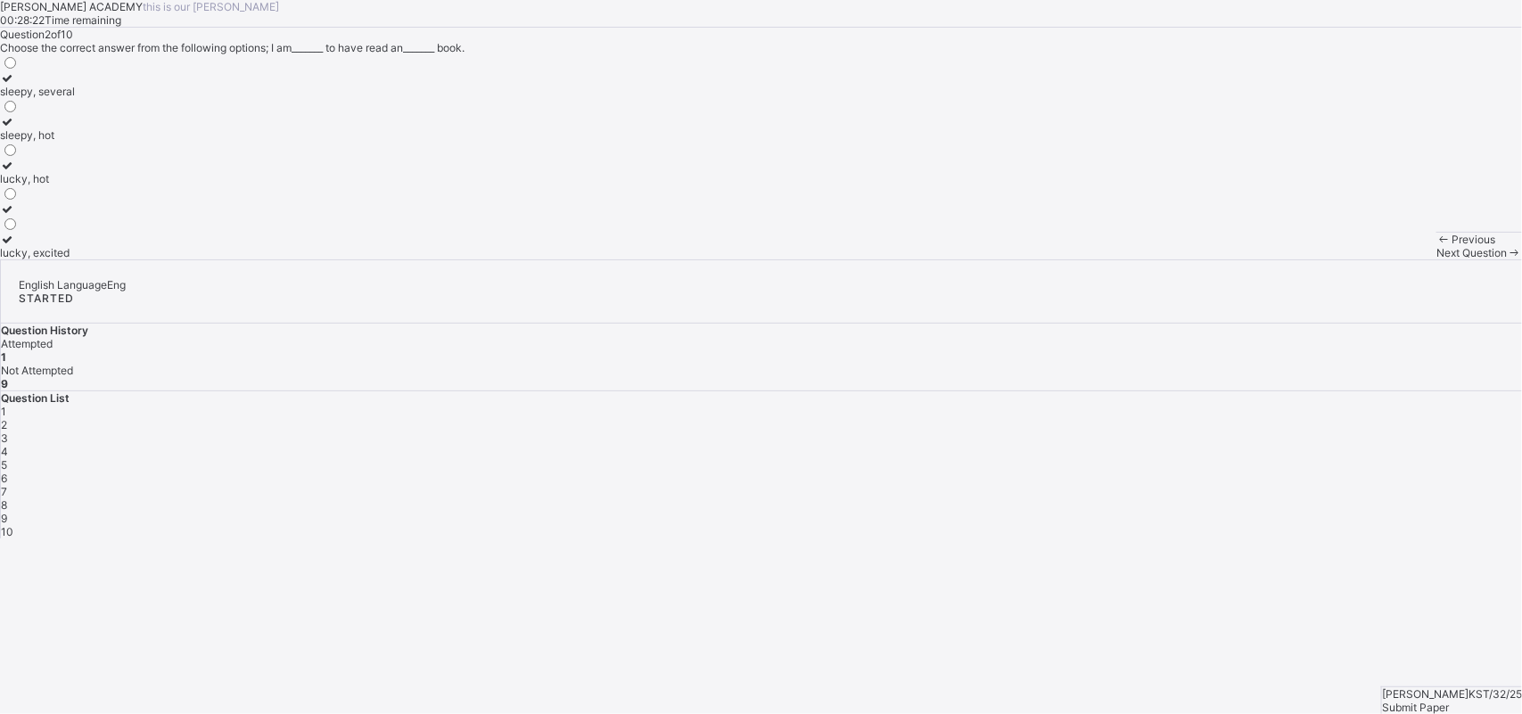
click at [75, 259] on div "lucky, excited" at bounding box center [37, 252] width 75 height 13
click at [8, 431] on span "3" at bounding box center [4, 437] width 7 height 13
click at [34, 98] on label "sleepy" at bounding box center [17, 84] width 34 height 27
click at [1217, 391] on div "Question List 1 2 3 4 5 6 7 8 9 10" at bounding box center [761, 464] width 1521 height 147
click at [1217, 445] on div "4" at bounding box center [761, 451] width 1521 height 13
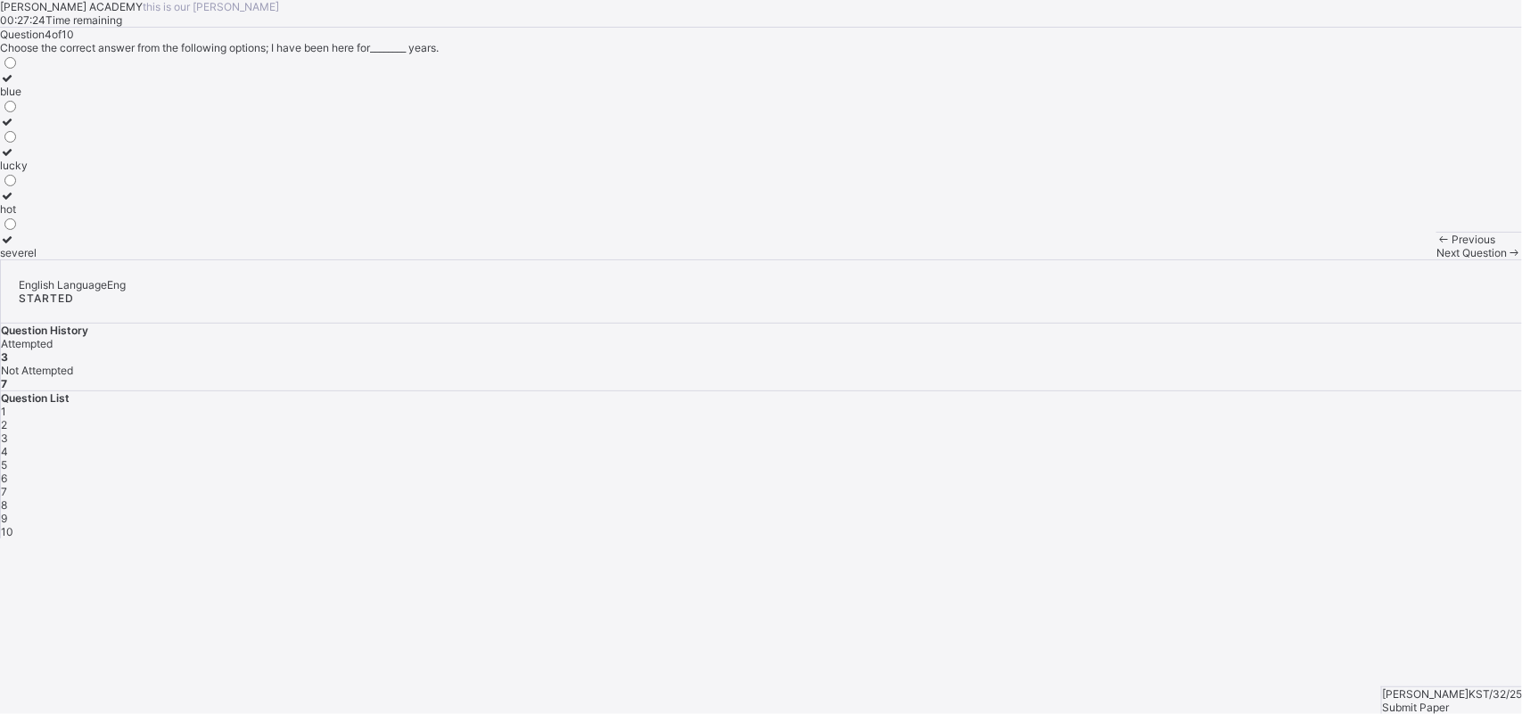
click at [37, 259] on label "severel" at bounding box center [18, 246] width 37 height 27
click at [7, 458] on span "5" at bounding box center [4, 464] width 6 height 13
click at [50, 98] on div "choice" at bounding box center [25, 91] width 50 height 13
click at [1217, 472] on div "6" at bounding box center [761, 478] width 1521 height 13
click at [53, 259] on div "announcer" at bounding box center [26, 252] width 53 height 13
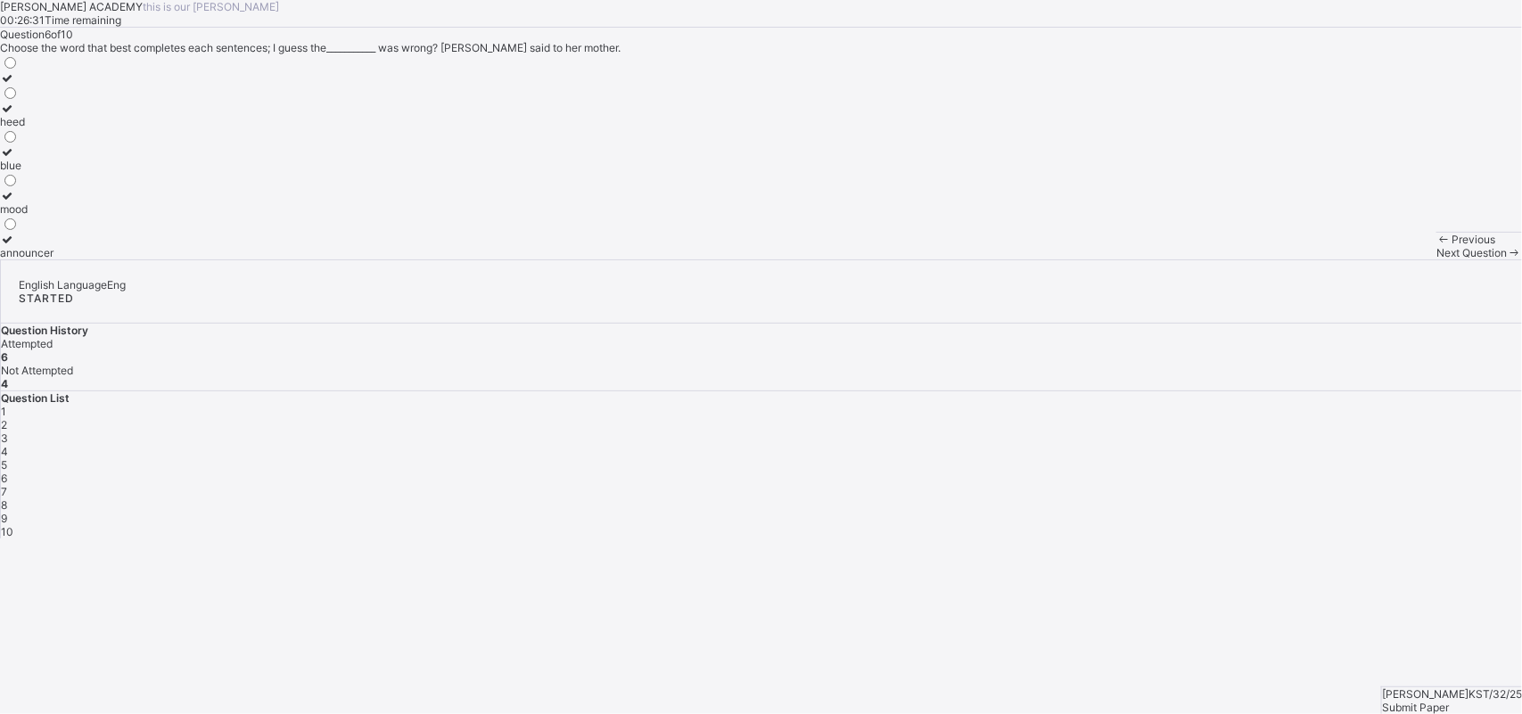
click at [7, 485] on span "7" at bounding box center [4, 491] width 6 height 13
click at [53, 172] on label "mood" at bounding box center [26, 158] width 53 height 27
click at [7, 498] on span "8" at bounding box center [4, 504] width 6 height 13
drag, startPoint x: 562, startPoint y: 260, endPoint x: 344, endPoint y: 274, distance: 218.8
click at [344, 259] on div "heed blue mood choice" at bounding box center [761, 156] width 1522 height 205
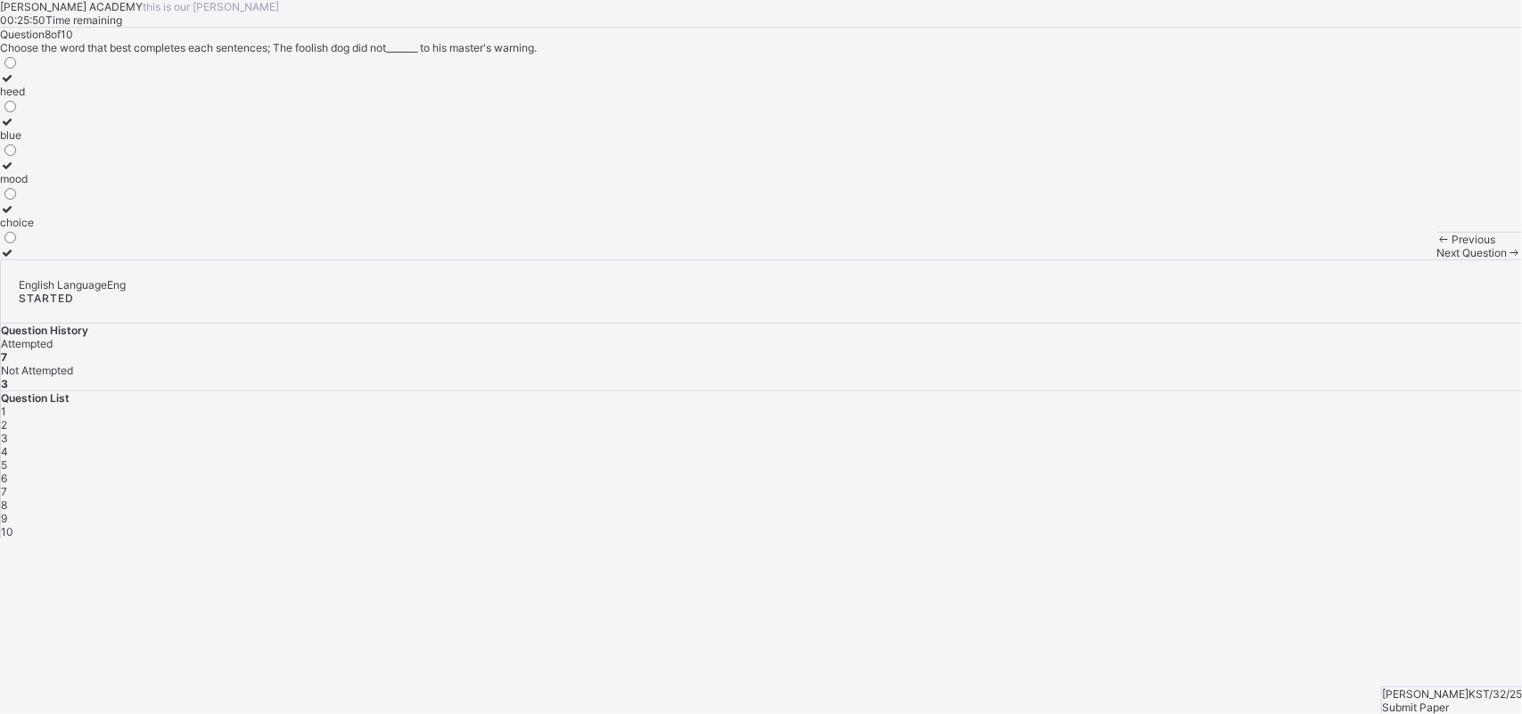
click at [34, 98] on label "heed" at bounding box center [17, 84] width 34 height 27
click at [1217, 512] on div "9" at bounding box center [761, 518] width 1521 height 13
click at [50, 259] on div "drenched" at bounding box center [25, 252] width 50 height 13
click at [13, 525] on span "10" at bounding box center [7, 531] width 12 height 13
click at [50, 172] on label "blue" at bounding box center [25, 158] width 50 height 27
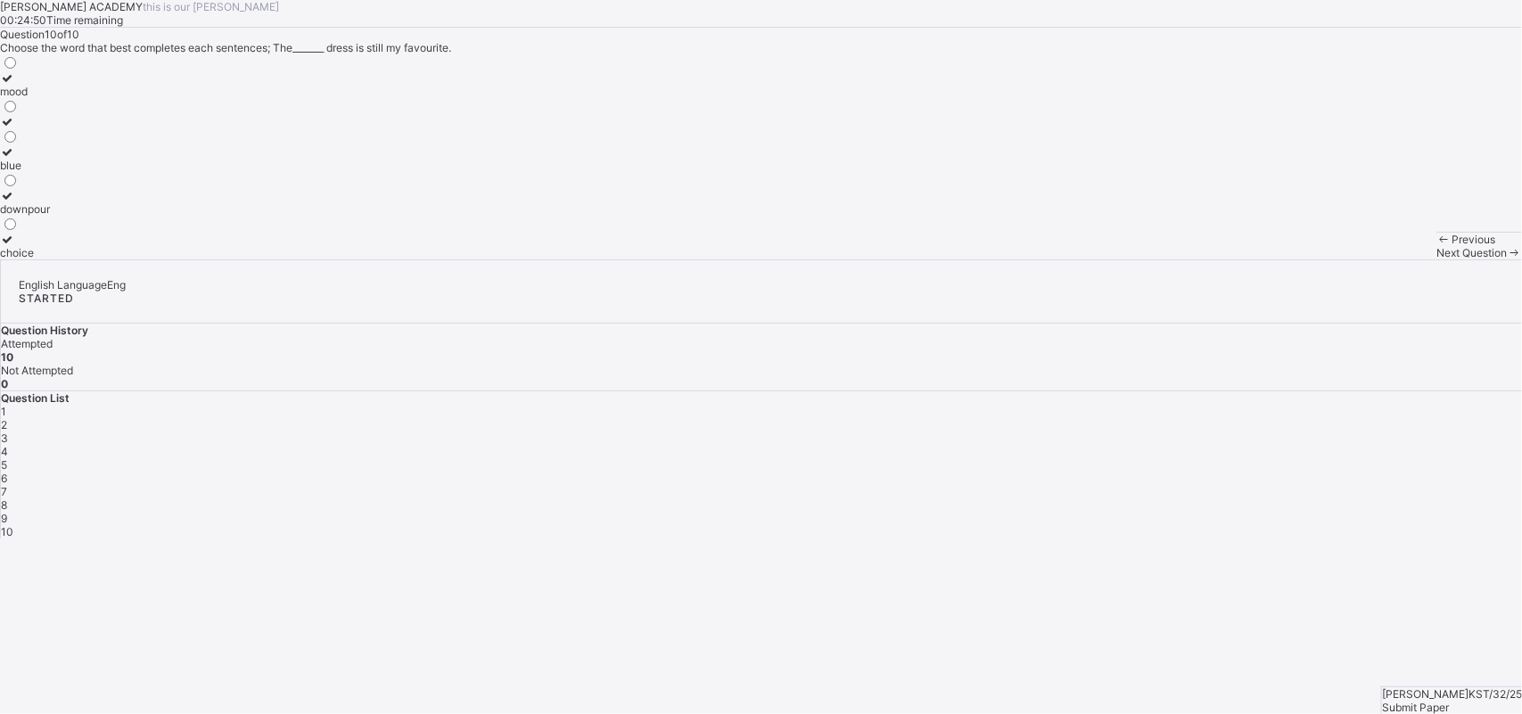
click at [1217, 571] on span "Submit Paper" at bounding box center [1415, 707] width 67 height 13
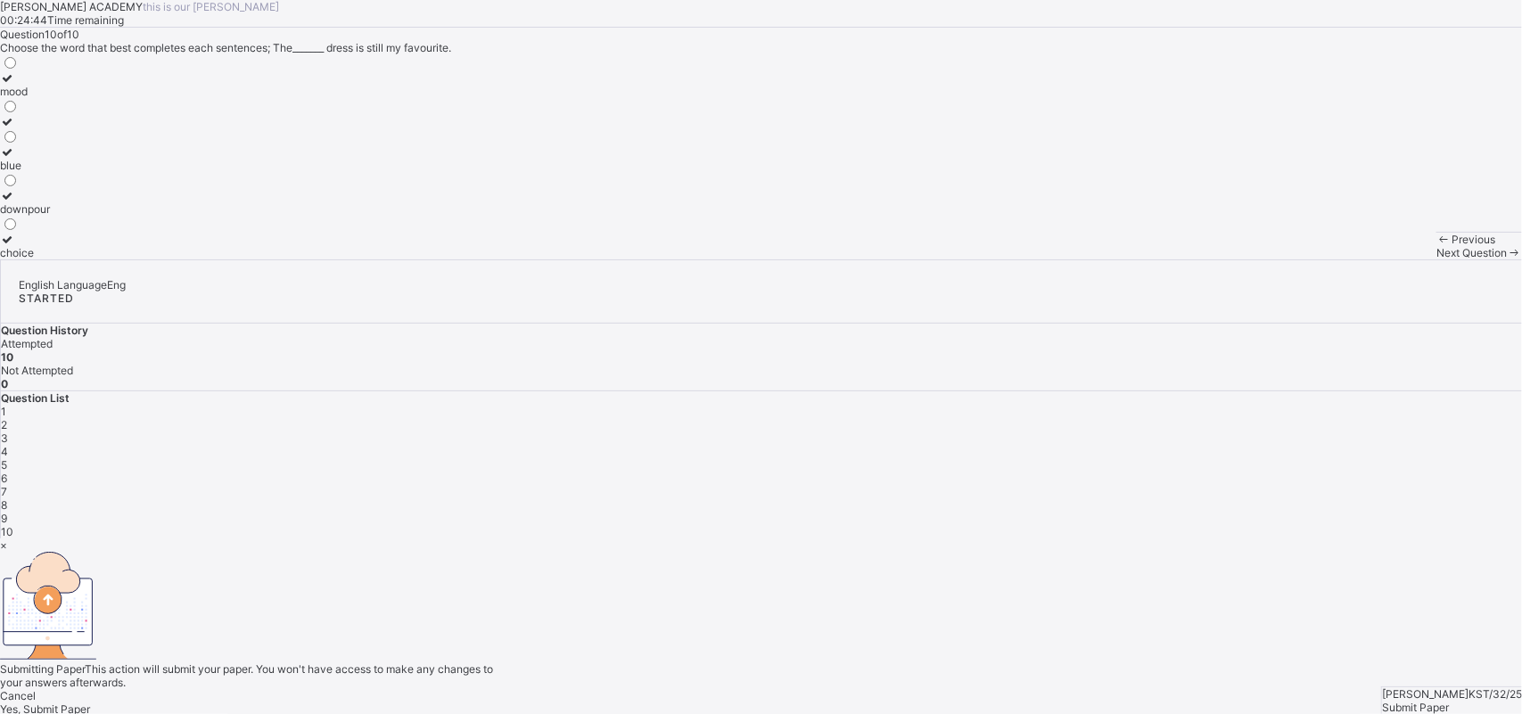
click at [90, 571] on span "Yes, Submit Paper" at bounding box center [45, 708] width 90 height 13
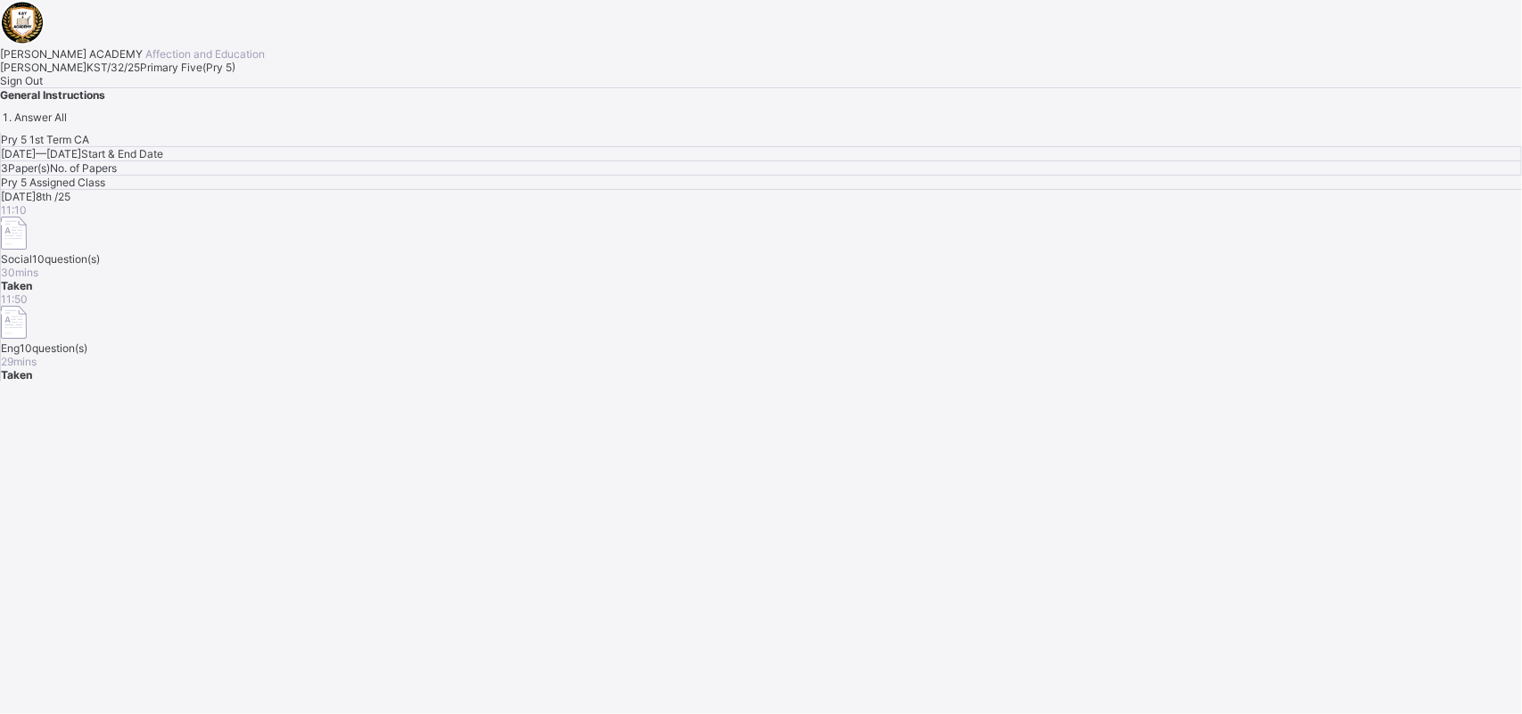
click at [192, 87] on div "Sign Out" at bounding box center [761, 80] width 1522 height 13
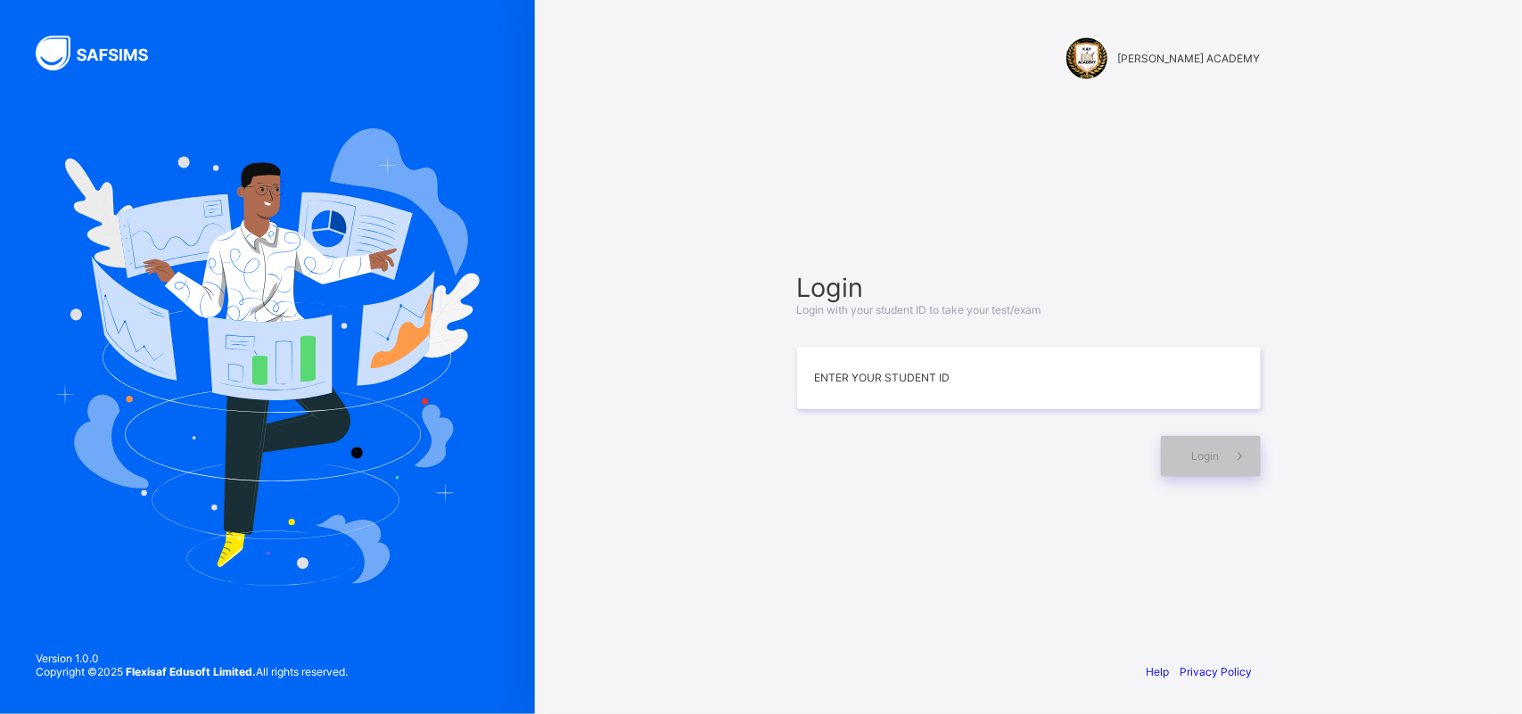
click at [818, 343] on div "Login Login with your student ID to take your test/exam Enter your Student ID L…" at bounding box center [1029, 374] width 464 height 205
click at [832, 368] on input at bounding box center [1029, 378] width 464 height 62
type input "**********"
click at [1205, 462] on div "Login" at bounding box center [1211, 456] width 100 height 41
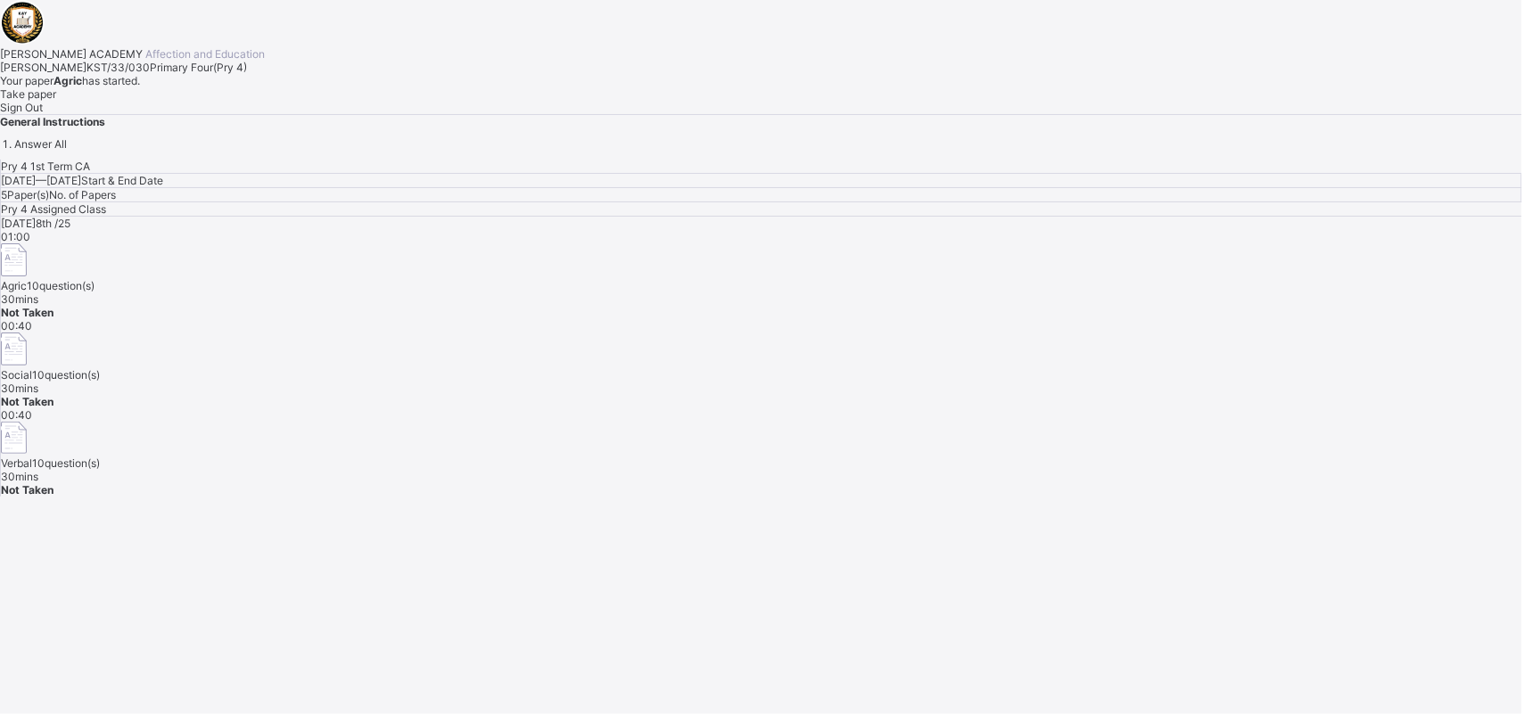
click at [56, 101] on span "Take paper" at bounding box center [28, 93] width 56 height 13
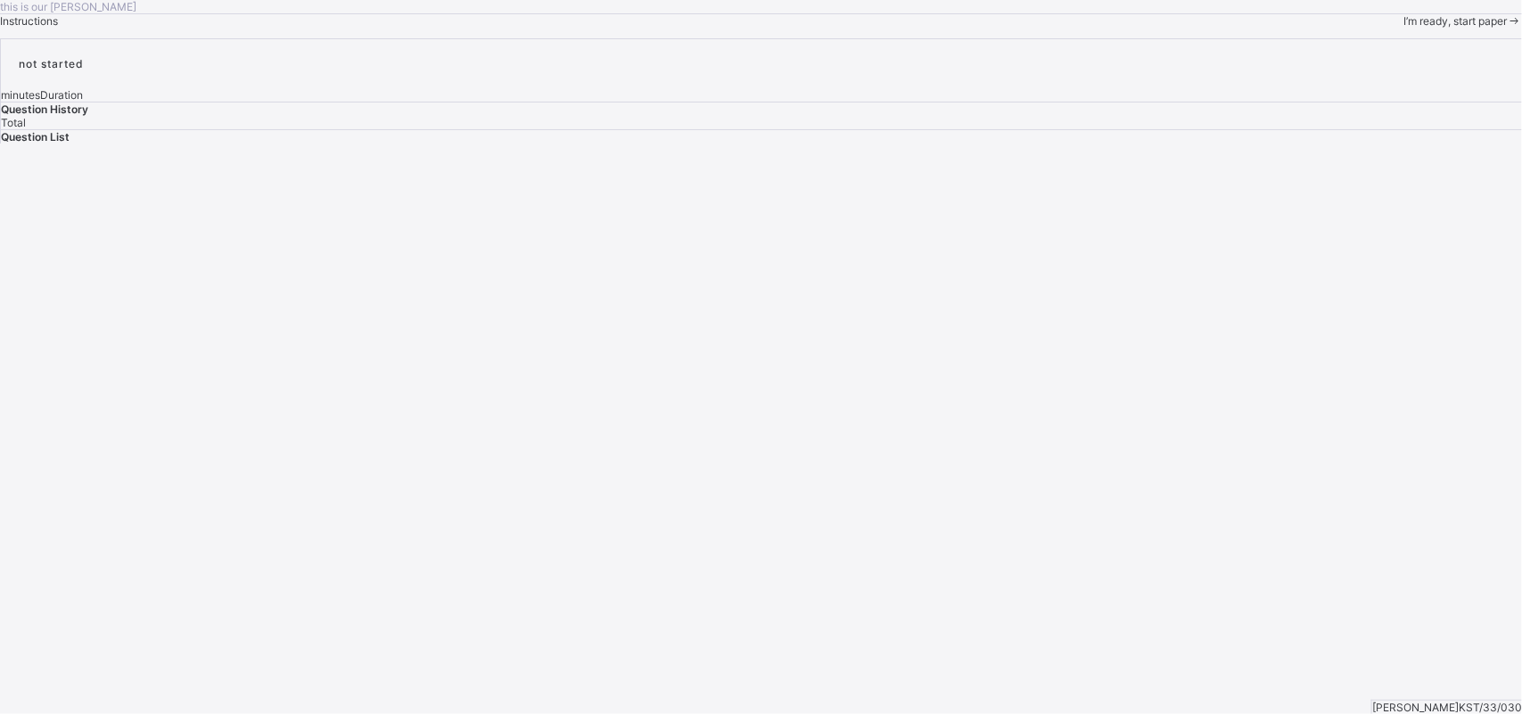
click at [1217, 28] on span "I’m ready, start paper" at bounding box center [1454, 20] width 103 height 13
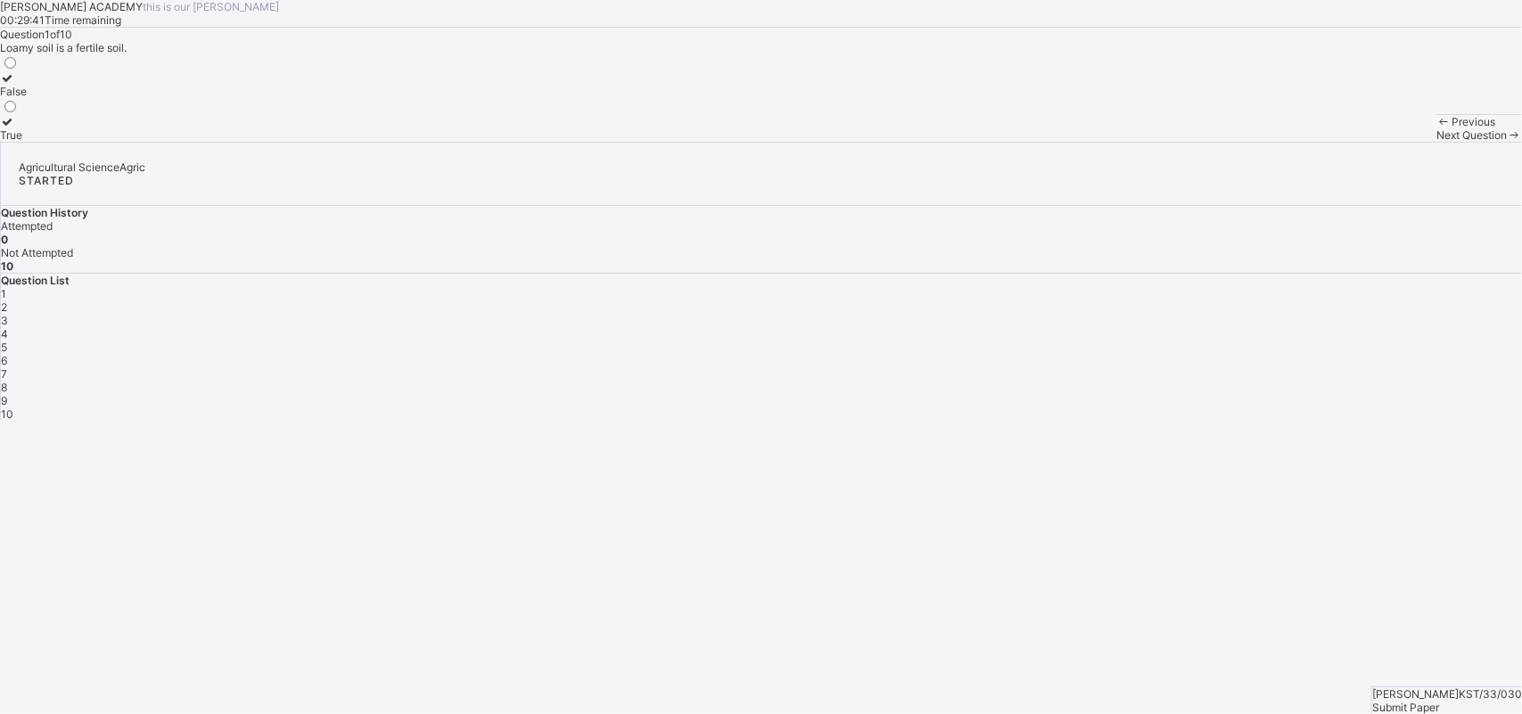
click at [152, 142] on div "Question 1 of 10 Loamy soil is a fertile soil. False True" at bounding box center [761, 85] width 1522 height 114
click at [15, 128] on icon at bounding box center [7, 121] width 15 height 13
click at [1217, 142] on div "Next Question" at bounding box center [1479, 134] width 86 height 13
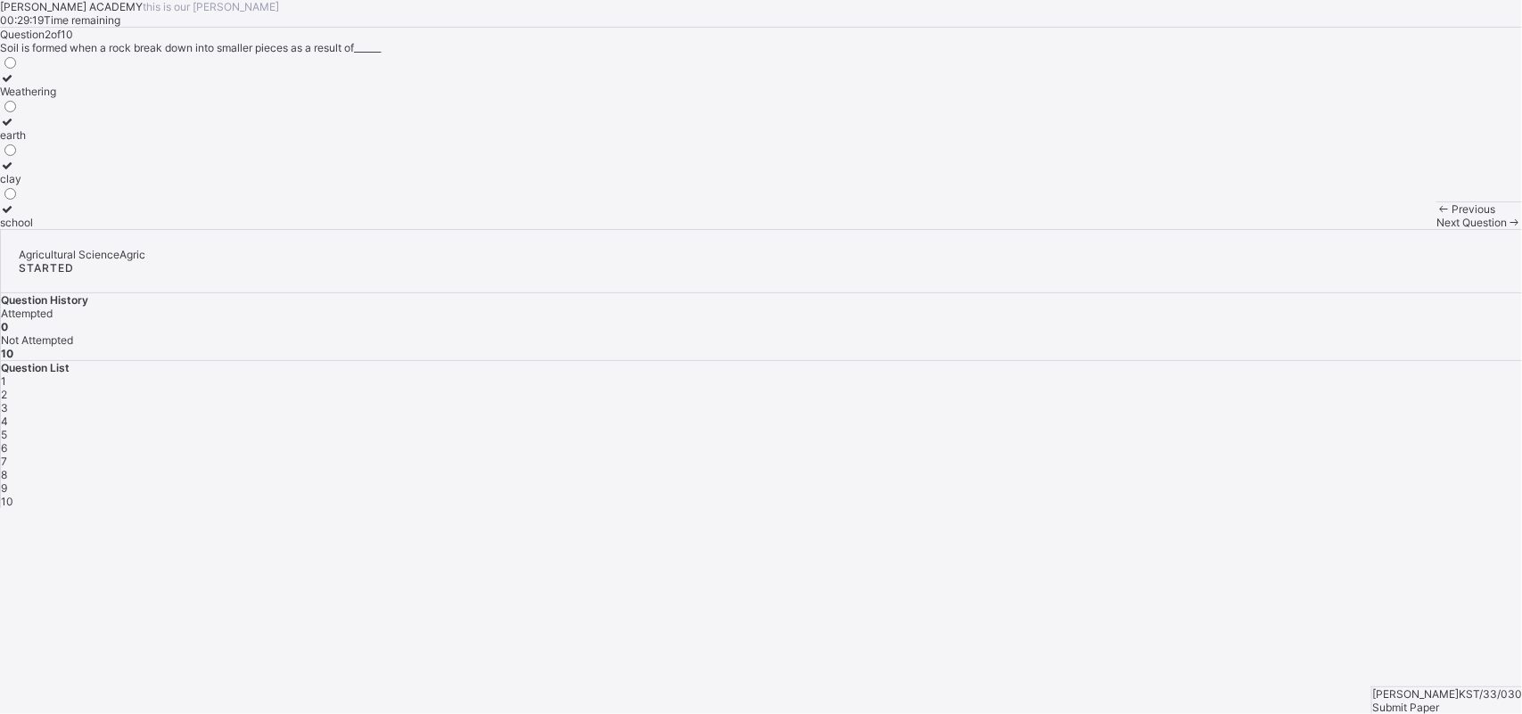
click at [1206, 374] on div "1" at bounding box center [761, 380] width 1521 height 13
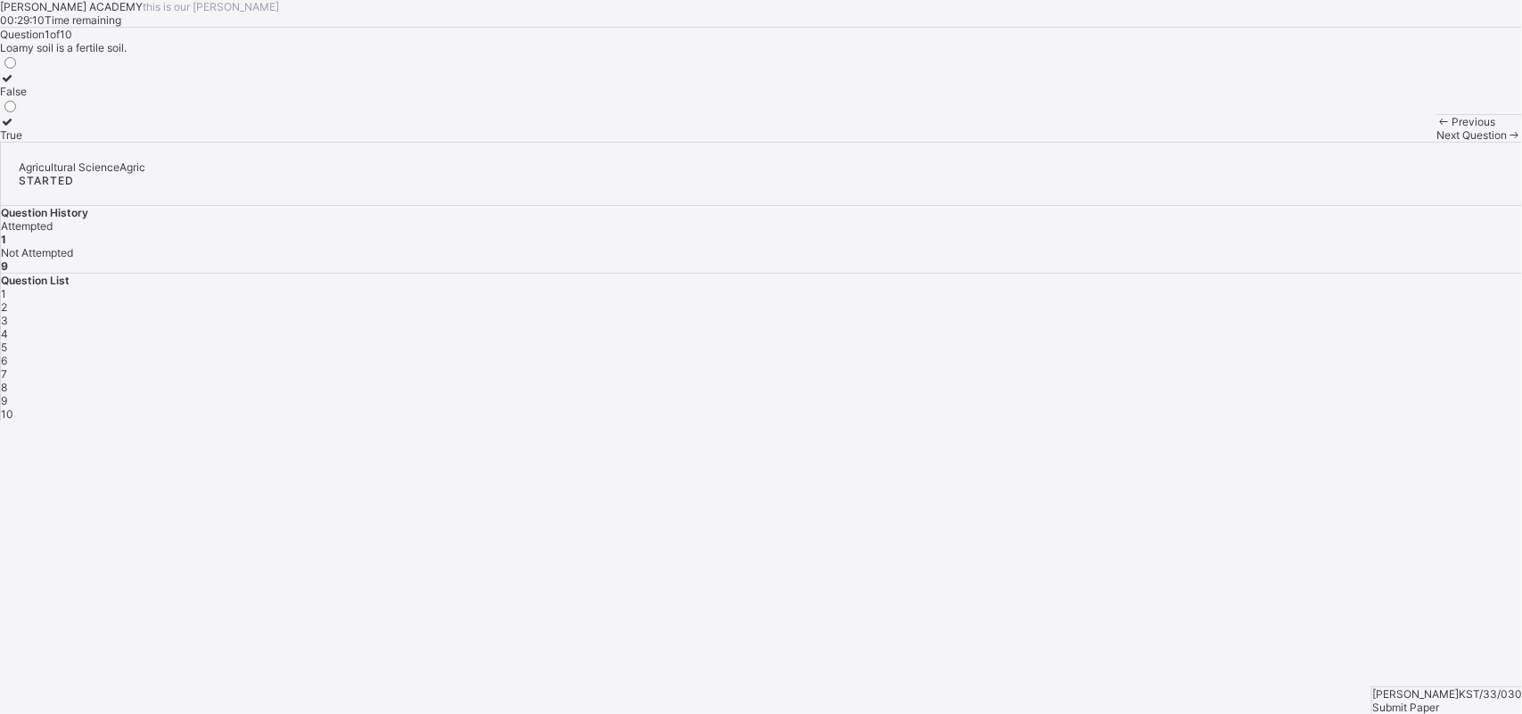
click at [15, 128] on icon at bounding box center [7, 121] width 15 height 13
click at [1217, 142] on div "Next Question" at bounding box center [1479, 134] width 86 height 13
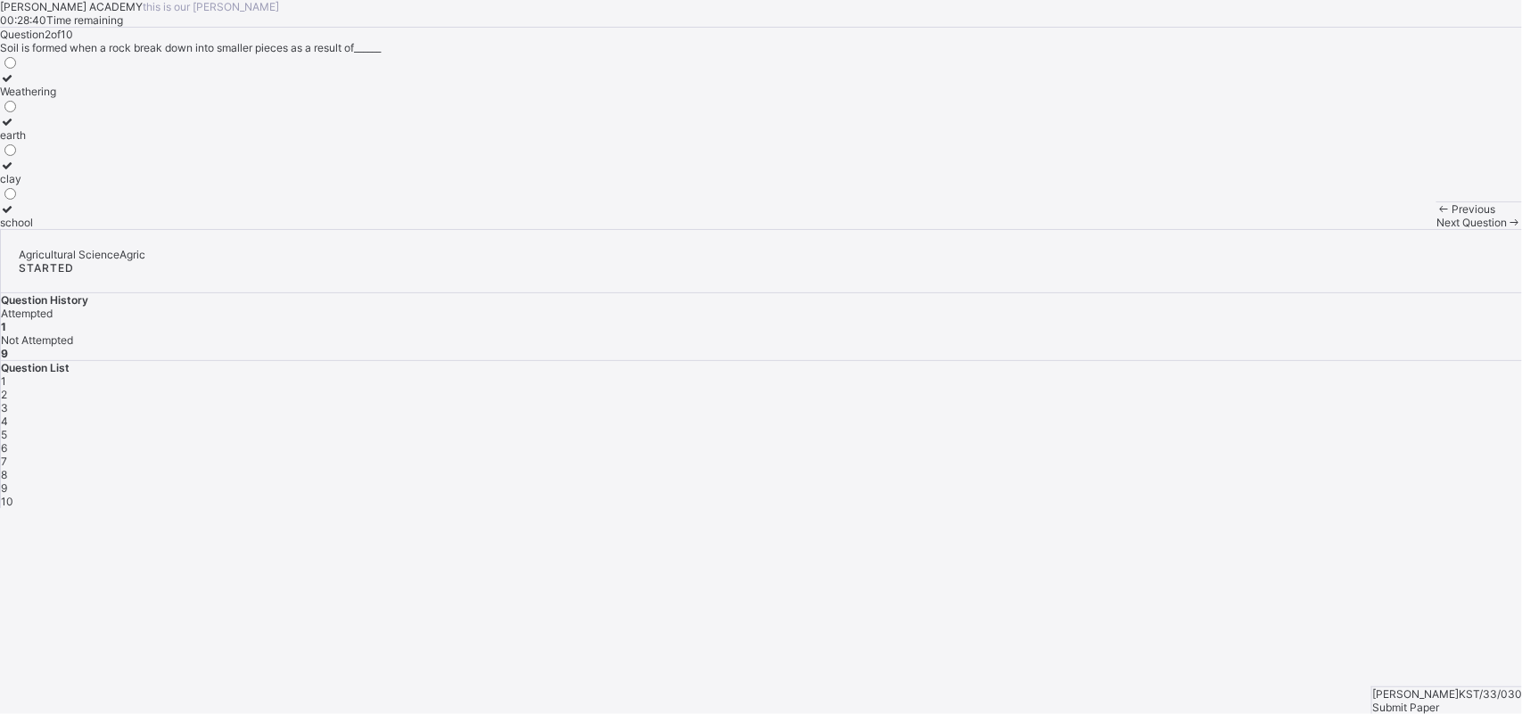
click at [56, 85] on div at bounding box center [28, 77] width 56 height 13
click at [1217, 229] on div "Next Question" at bounding box center [1479, 222] width 86 height 13
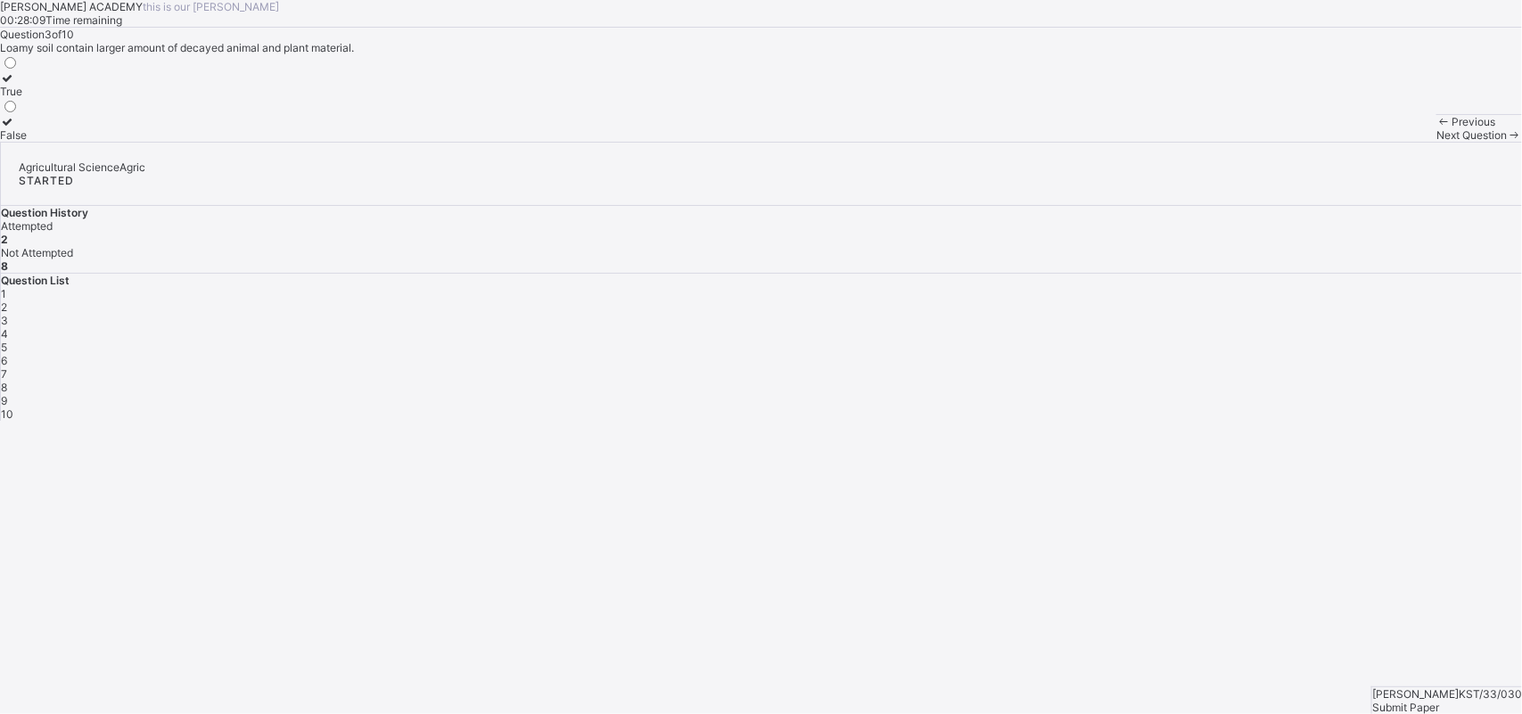
click at [15, 128] on icon at bounding box center [7, 121] width 15 height 13
click at [1217, 142] on span "Next Question" at bounding box center [1471, 134] width 70 height 13
click at [740, 142] on div "[PERSON_NAME] ACADEMY this is our [PERSON_NAME] 00:27:59 Time remaining Questio…" at bounding box center [761, 71] width 1522 height 142
click at [27, 98] on label "False" at bounding box center [13, 84] width 27 height 27
click at [15, 128] on icon at bounding box center [7, 121] width 15 height 13
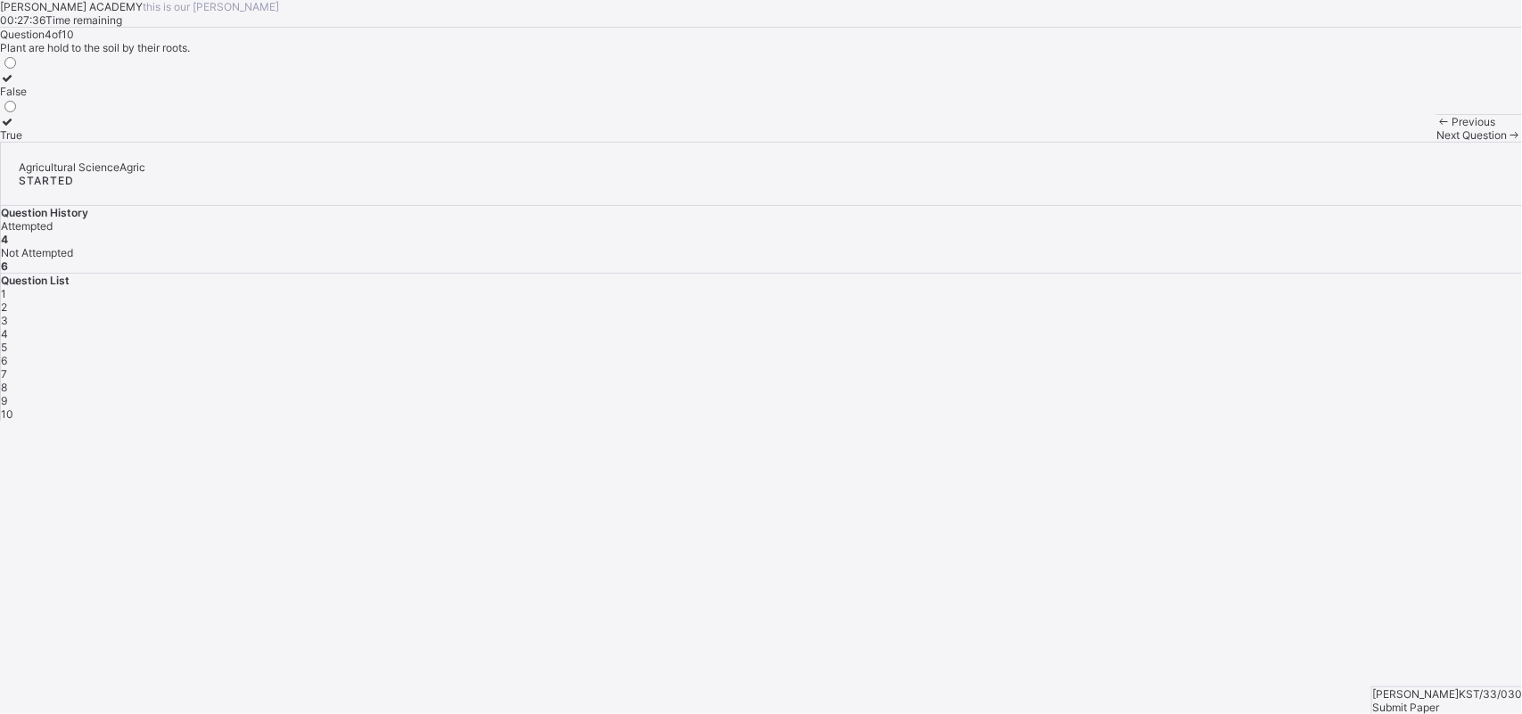
click at [1217, 142] on span "Next Question" at bounding box center [1471, 134] width 70 height 13
click at [15, 85] on icon at bounding box center [7, 77] width 15 height 13
click at [1217, 142] on div "Next Question" at bounding box center [1479, 134] width 86 height 13
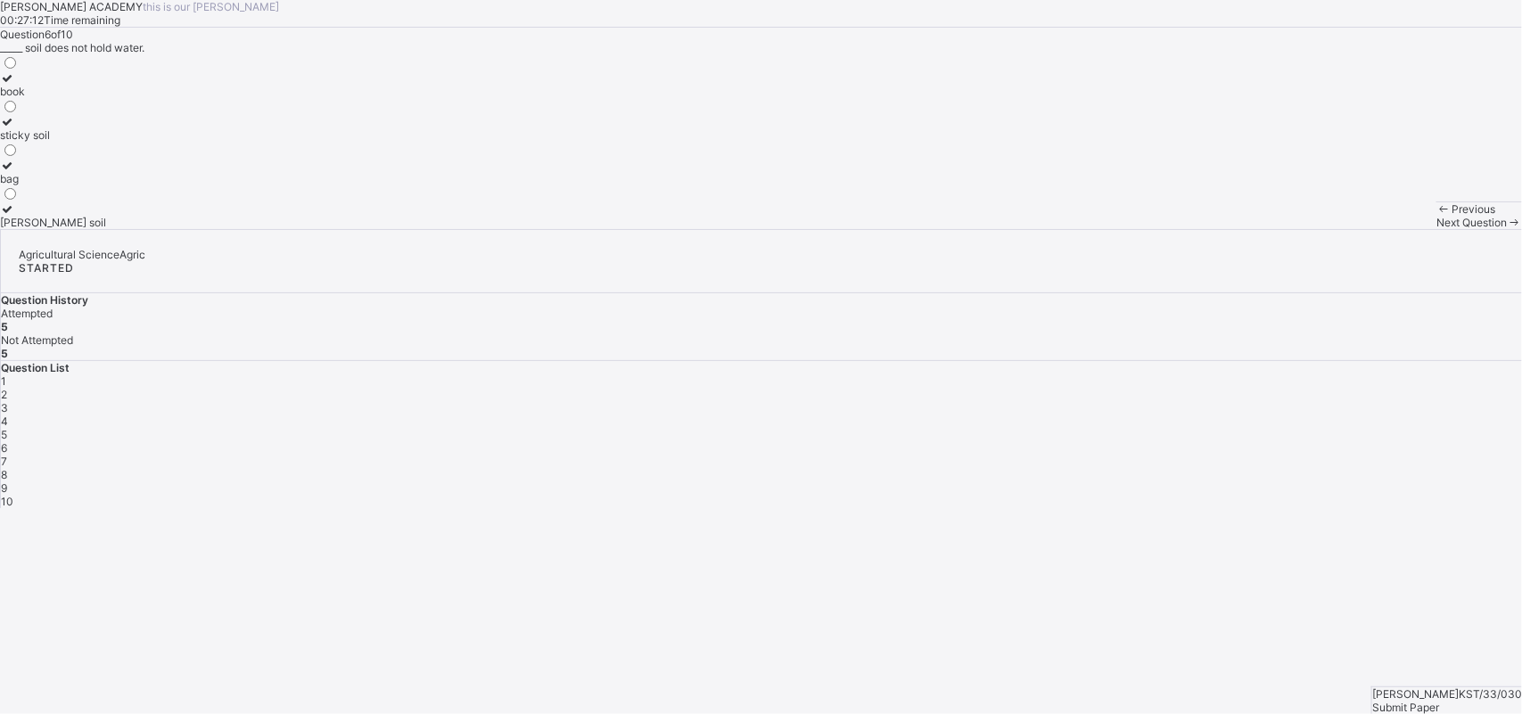
click at [181, 229] on div "[PERSON_NAME] ACADEMY this is our [PERSON_NAME] 00:27:12 Time remaining Questio…" at bounding box center [761, 114] width 1522 height 229
click at [15, 216] on icon at bounding box center [7, 208] width 15 height 13
click at [1217, 229] on span "Next Question" at bounding box center [1471, 222] width 70 height 13
click at [15, 216] on icon at bounding box center [7, 208] width 15 height 13
click at [1217, 229] on span "Next Question" at bounding box center [1471, 222] width 70 height 13
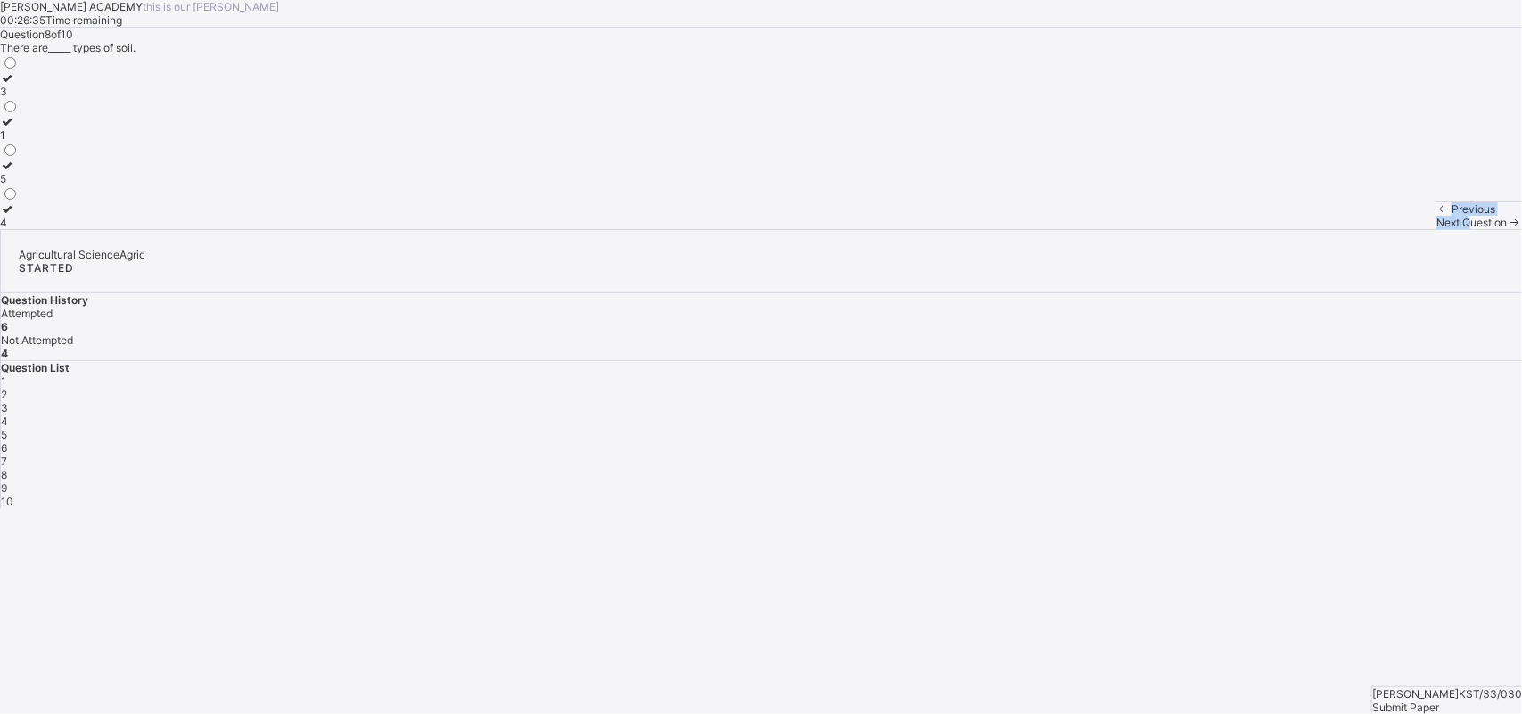
drag, startPoint x: 1031, startPoint y: 677, endPoint x: 716, endPoint y: 482, distance: 370.3
click at [716, 229] on div "[PERSON_NAME] ACADEMY this is our [PERSON_NAME] 00:26:35 Time remaining Questio…" at bounding box center [761, 114] width 1522 height 229
click at [15, 85] on icon at bounding box center [7, 77] width 15 height 13
click at [1217, 229] on div "Next Question" at bounding box center [1479, 222] width 86 height 13
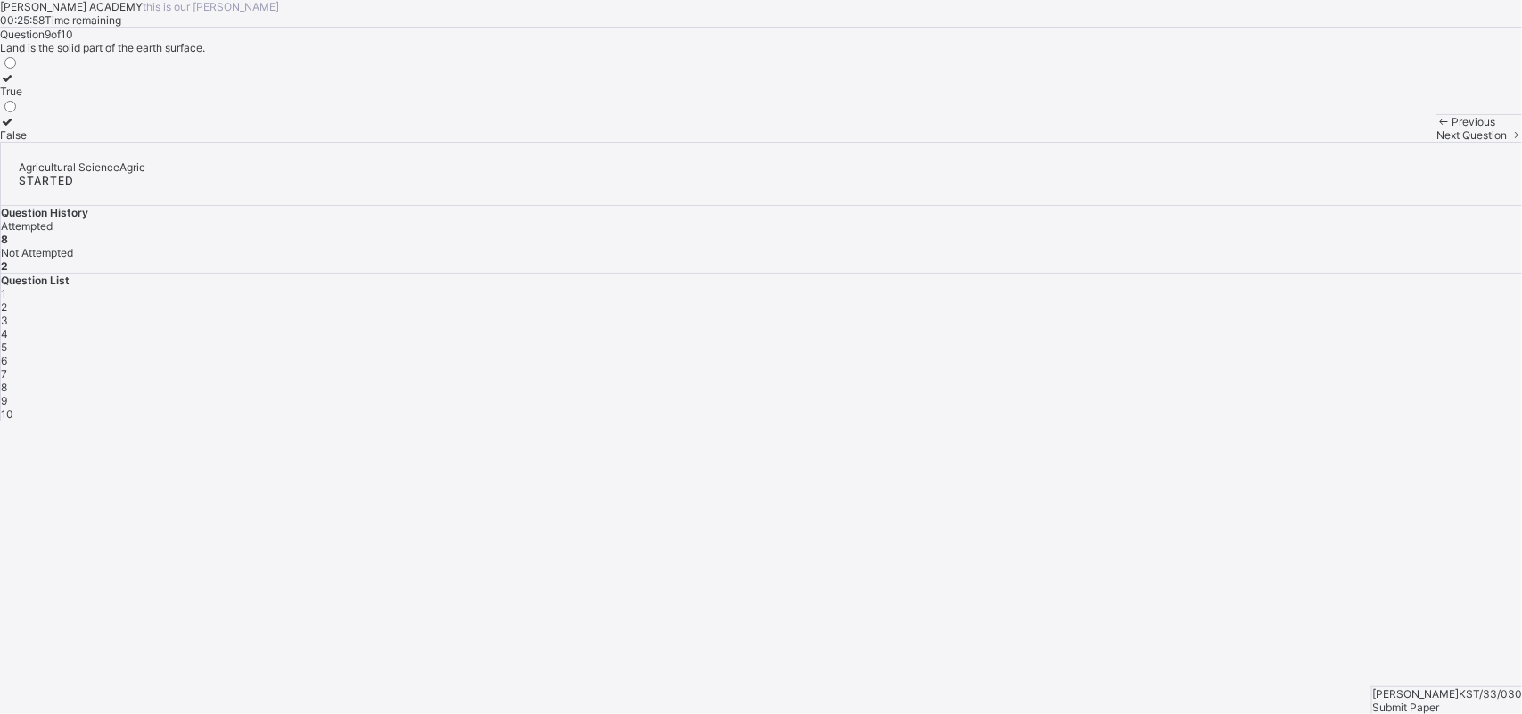
click at [27, 98] on label "True" at bounding box center [13, 84] width 27 height 27
click at [1217, 142] on span "Next Question" at bounding box center [1471, 134] width 70 height 13
click at [15, 85] on icon at bounding box center [7, 77] width 15 height 13
click at [1217, 571] on span "Submit Paper" at bounding box center [1405, 707] width 67 height 13
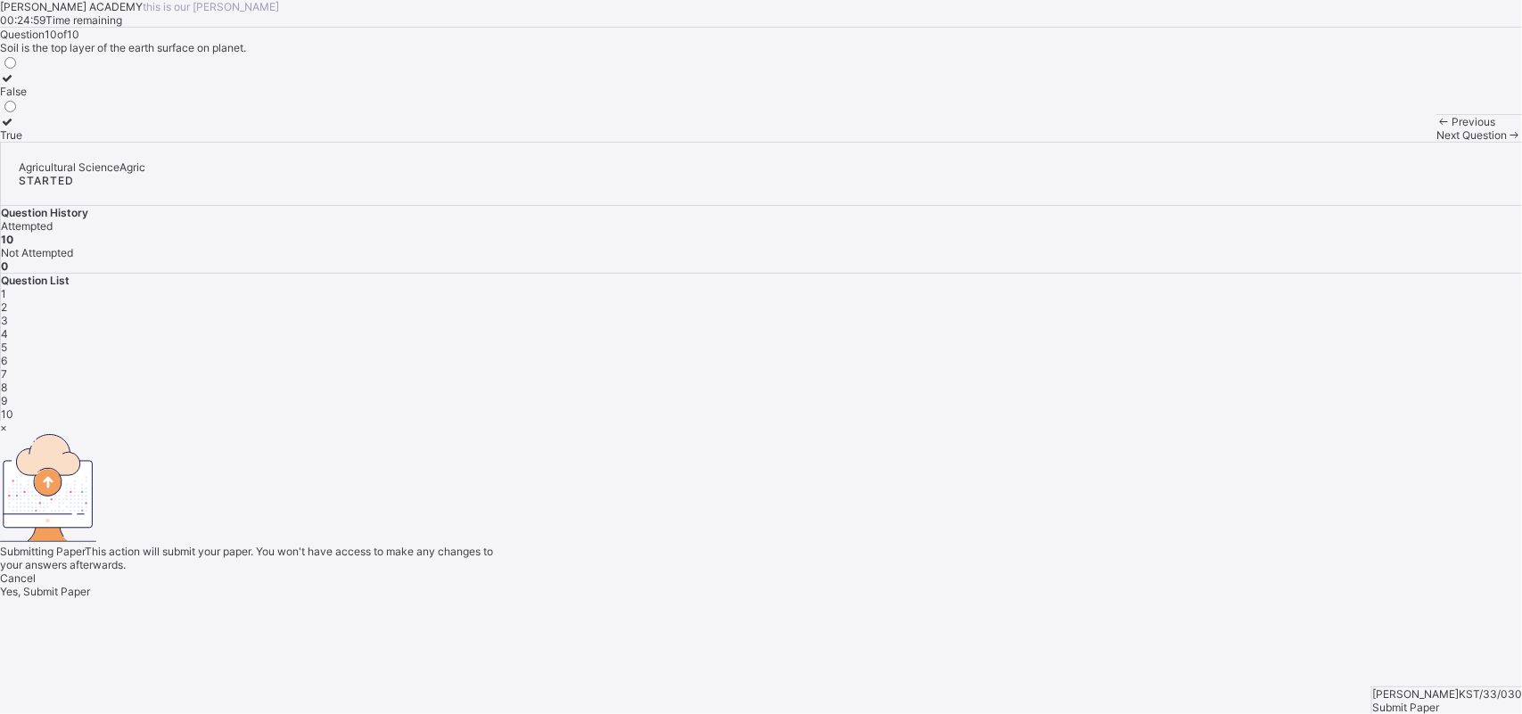
click at [90, 571] on span "Yes, Submit Paper" at bounding box center [45, 591] width 90 height 13
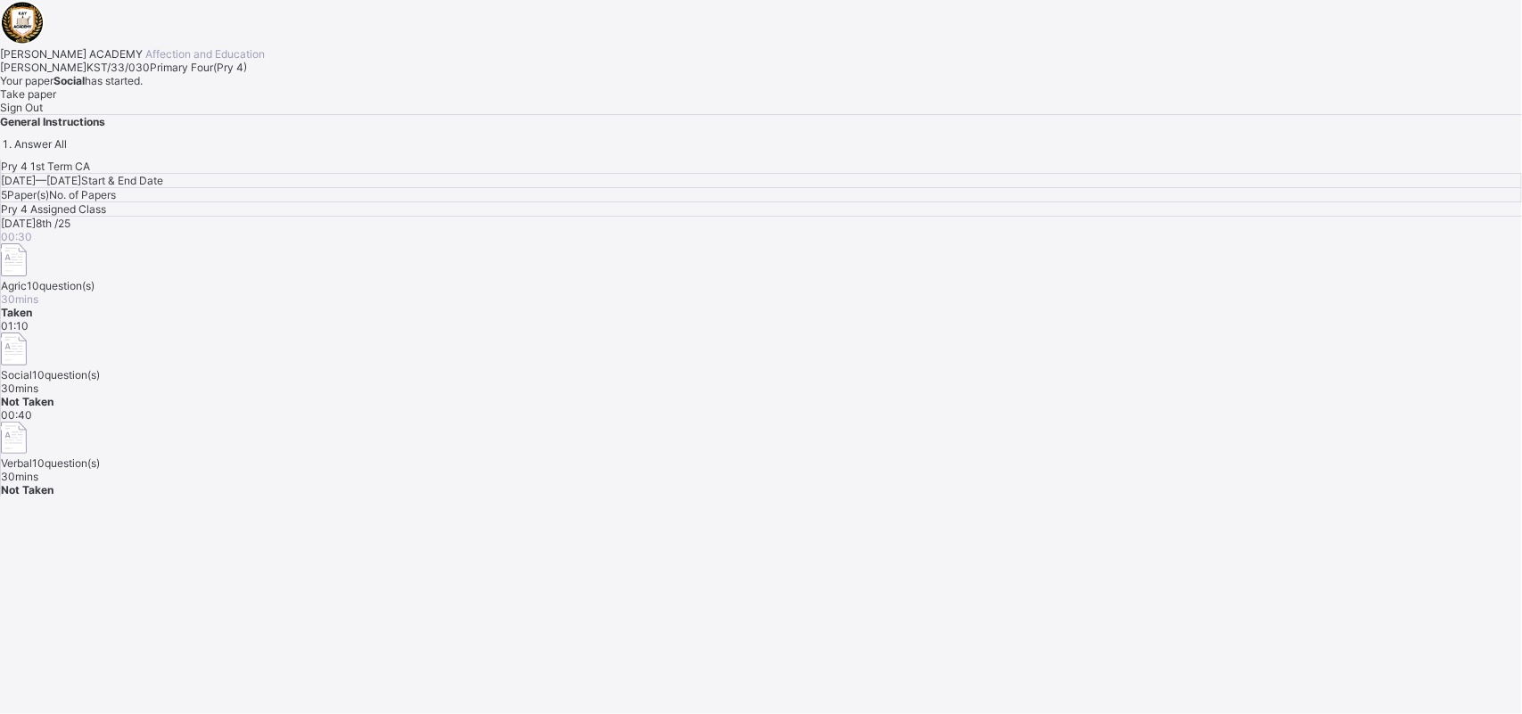
click at [226, 101] on div "Take paper" at bounding box center [761, 93] width 1522 height 13
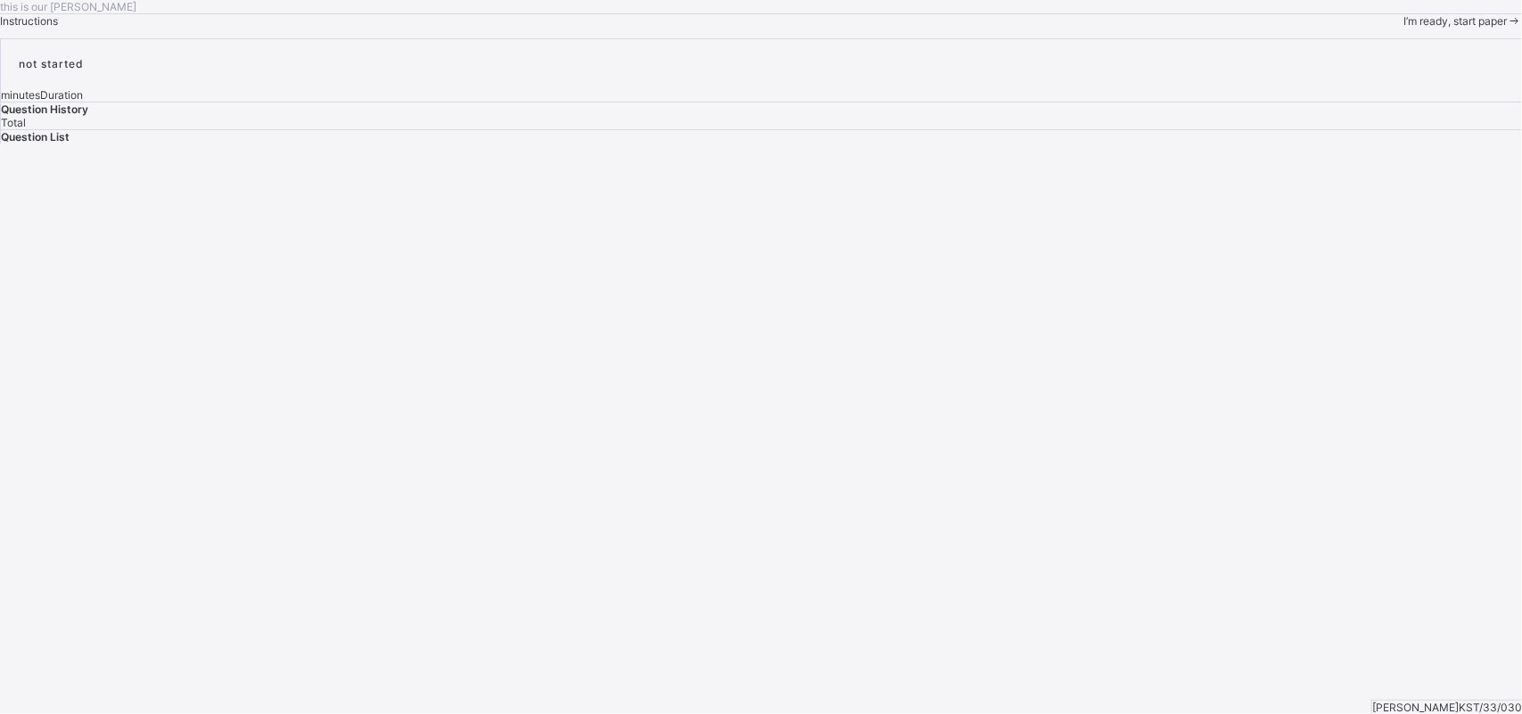
click at [1217, 28] on div "I’m ready, start paper" at bounding box center [1462, 20] width 119 height 13
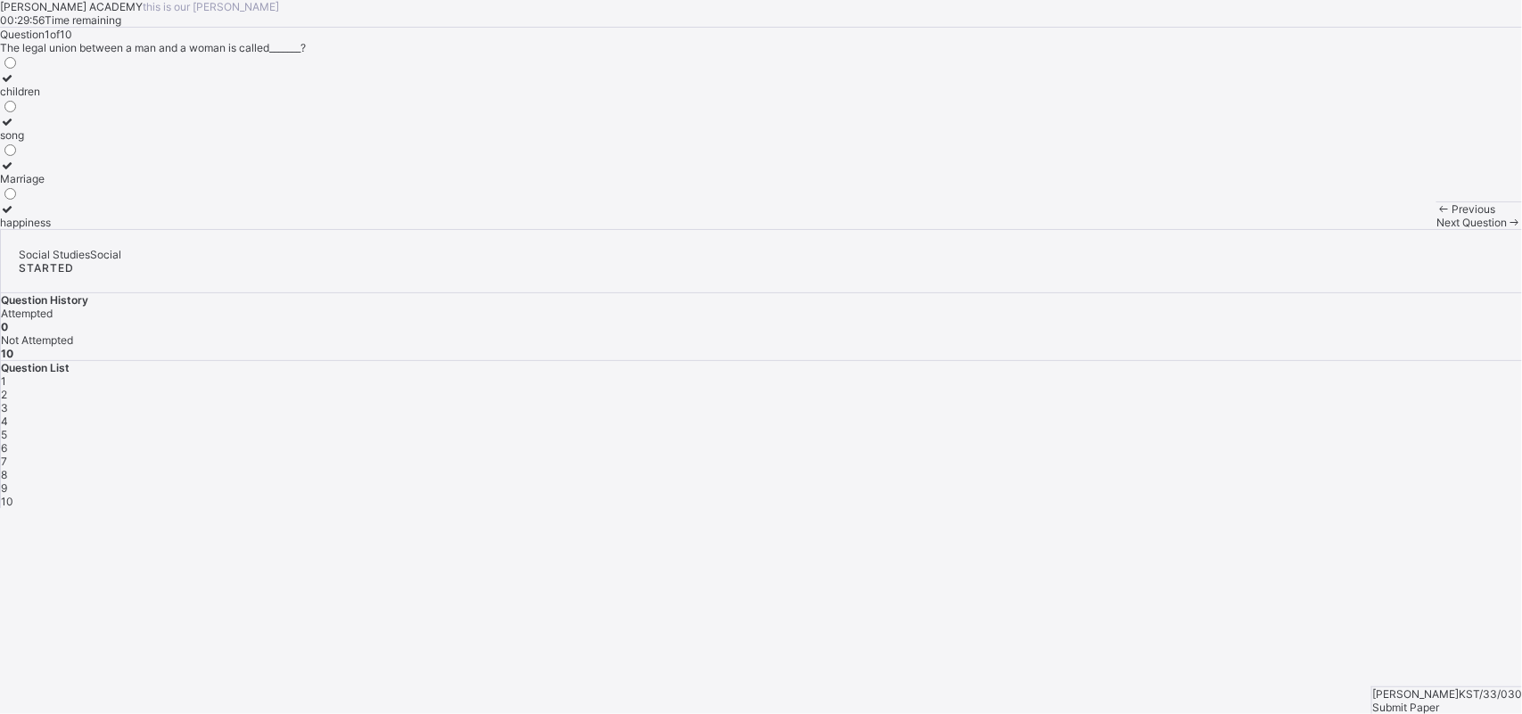
click at [1217, 216] on div "Previous" at bounding box center [1479, 208] width 86 height 13
click at [161, 229] on div "[PERSON_NAME] ACADEMY this is our [PERSON_NAME] 00:29:51 Time remaining Questio…" at bounding box center [761, 114] width 1522 height 229
click at [15, 172] on icon at bounding box center [7, 165] width 15 height 13
click at [1217, 229] on div "Next Question" at bounding box center [1479, 222] width 86 height 13
click at [15, 172] on icon at bounding box center [7, 165] width 15 height 13
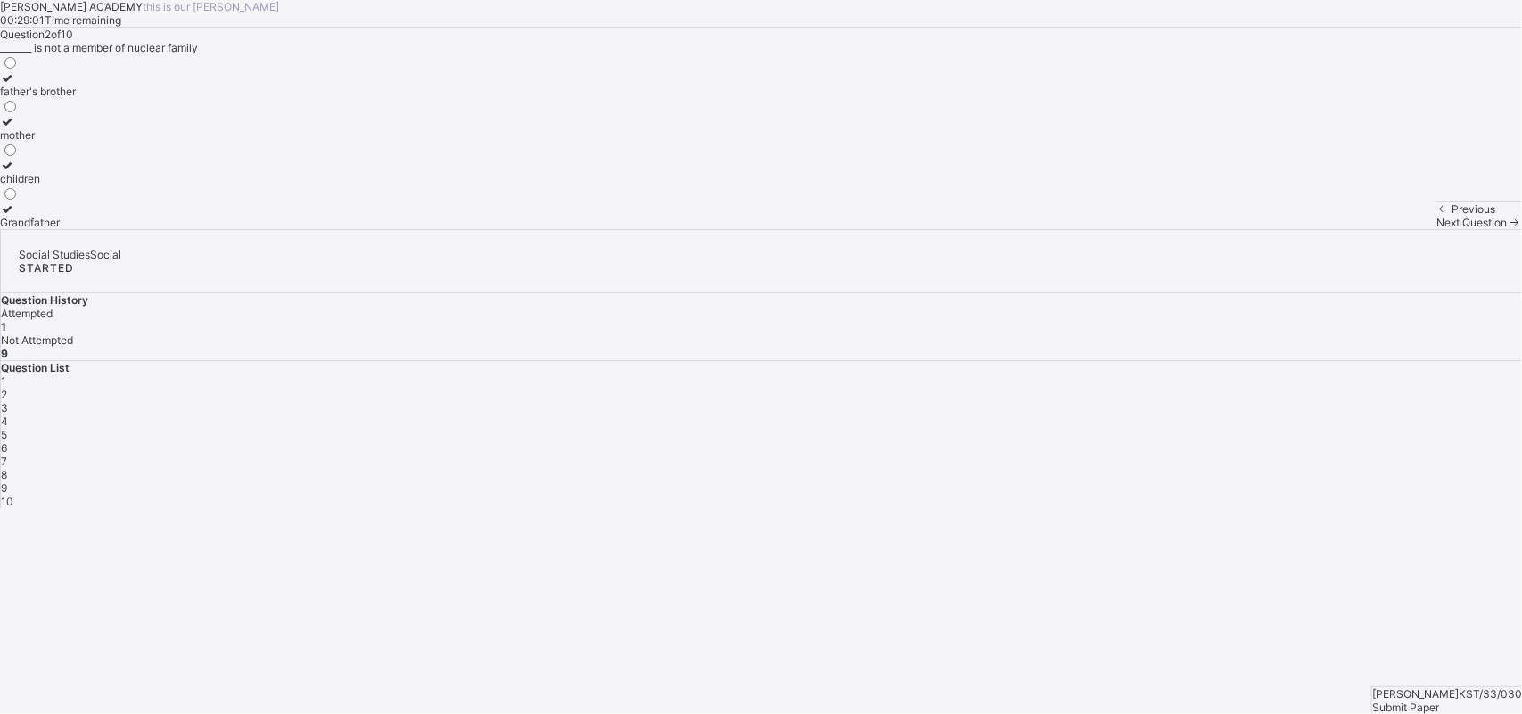
click at [1217, 229] on div "Next Question" at bounding box center [1479, 222] width 86 height 13
click at [1217, 388] on div "2" at bounding box center [761, 394] width 1521 height 13
click at [1217, 229] on span "Next Question" at bounding box center [1471, 222] width 70 height 13
click at [15, 128] on icon at bounding box center [7, 121] width 15 height 13
click at [1217, 229] on div "Next Question" at bounding box center [1479, 222] width 86 height 13
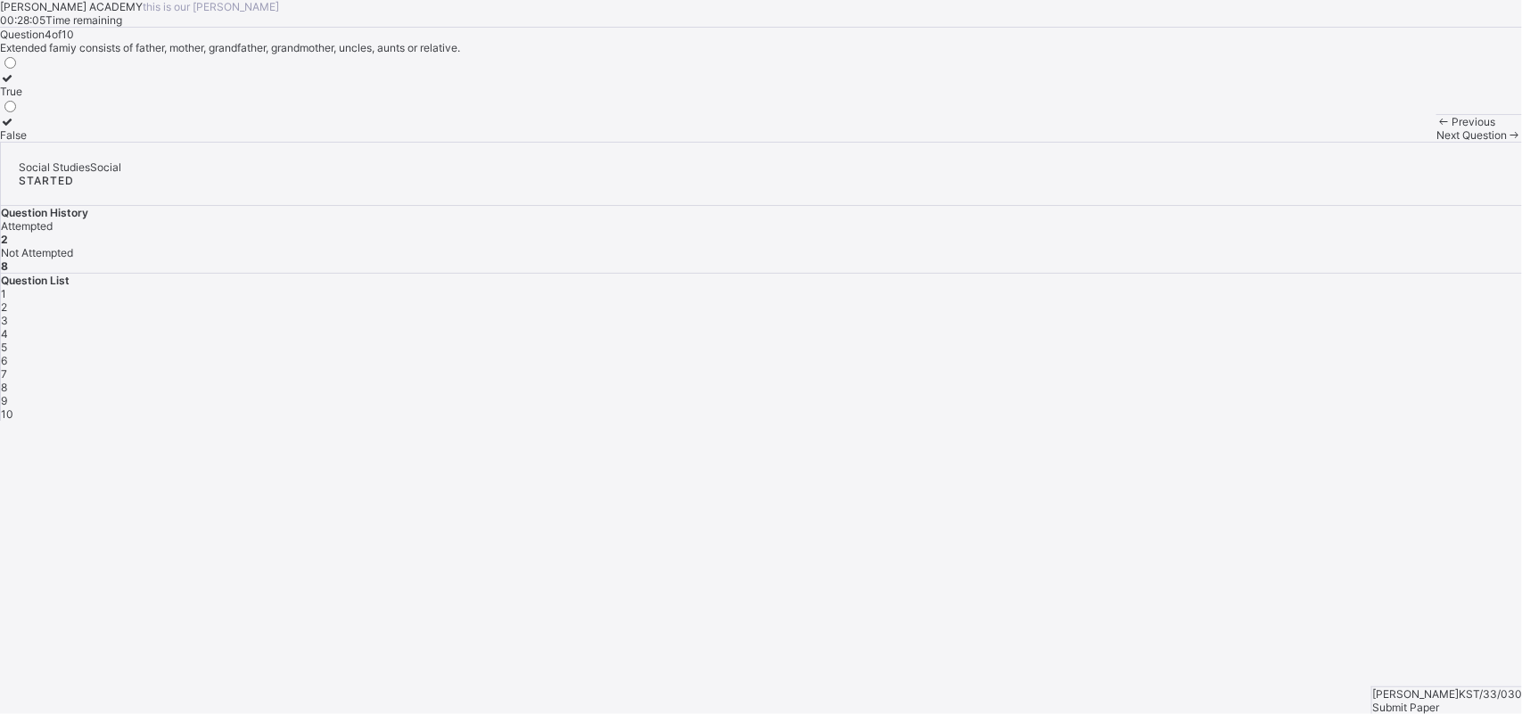
click at [27, 142] on label "False" at bounding box center [13, 128] width 27 height 27
click at [1217, 327] on div "3" at bounding box center [761, 320] width 1521 height 13
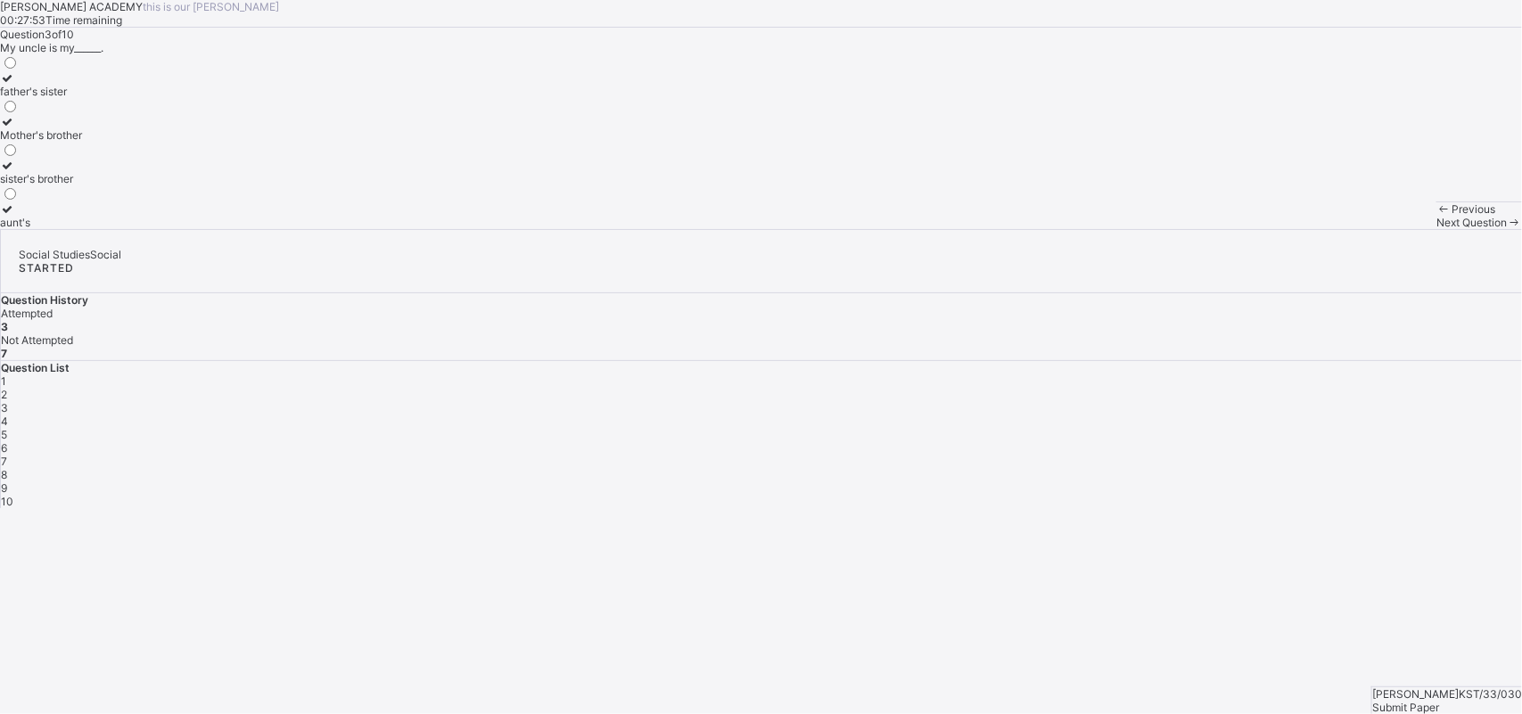
click at [15, 128] on icon at bounding box center [7, 121] width 15 height 13
click at [1217, 229] on div "Previous Next Question" at bounding box center [1479, 215] width 86 height 28
click at [1217, 229] on div "Next Question" at bounding box center [1479, 222] width 86 height 13
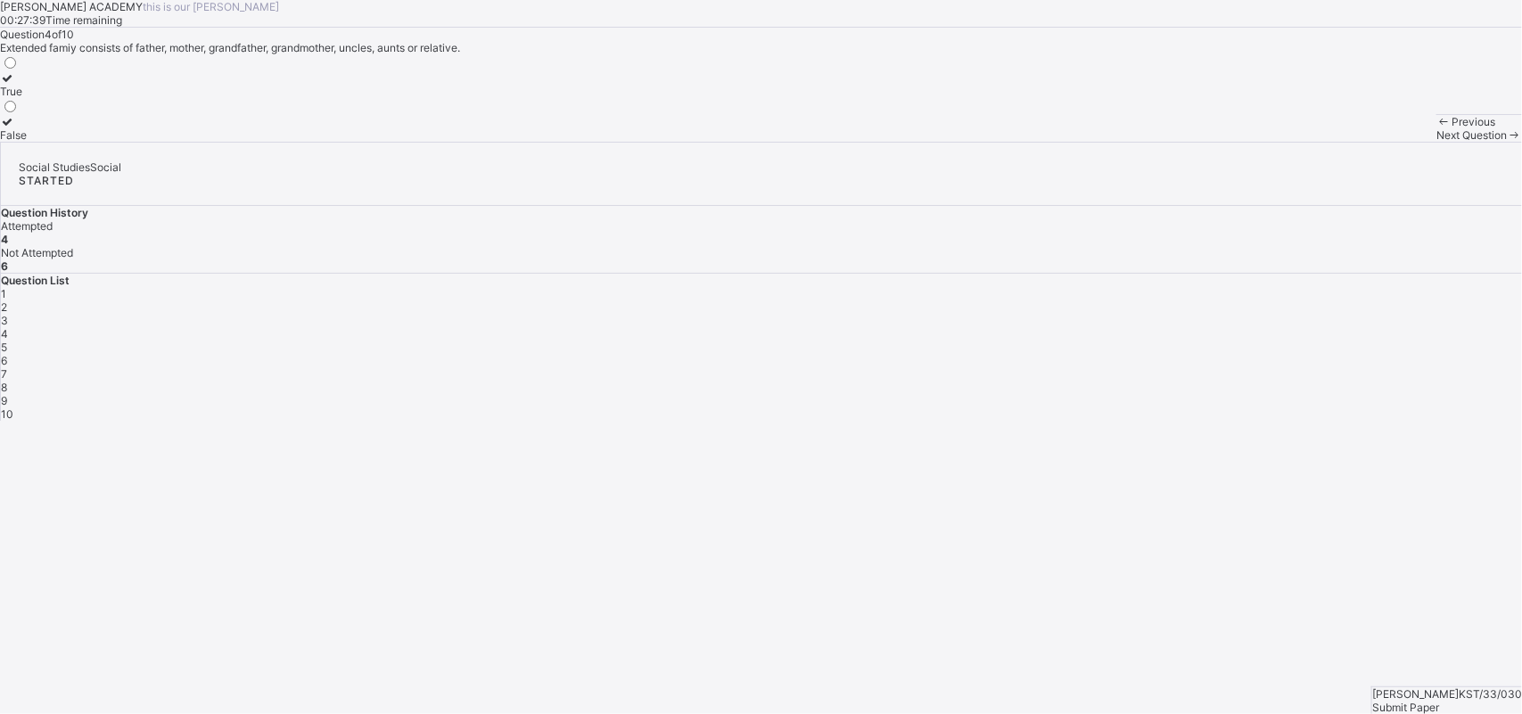
click at [1217, 142] on div "Next Question" at bounding box center [1479, 134] width 86 height 13
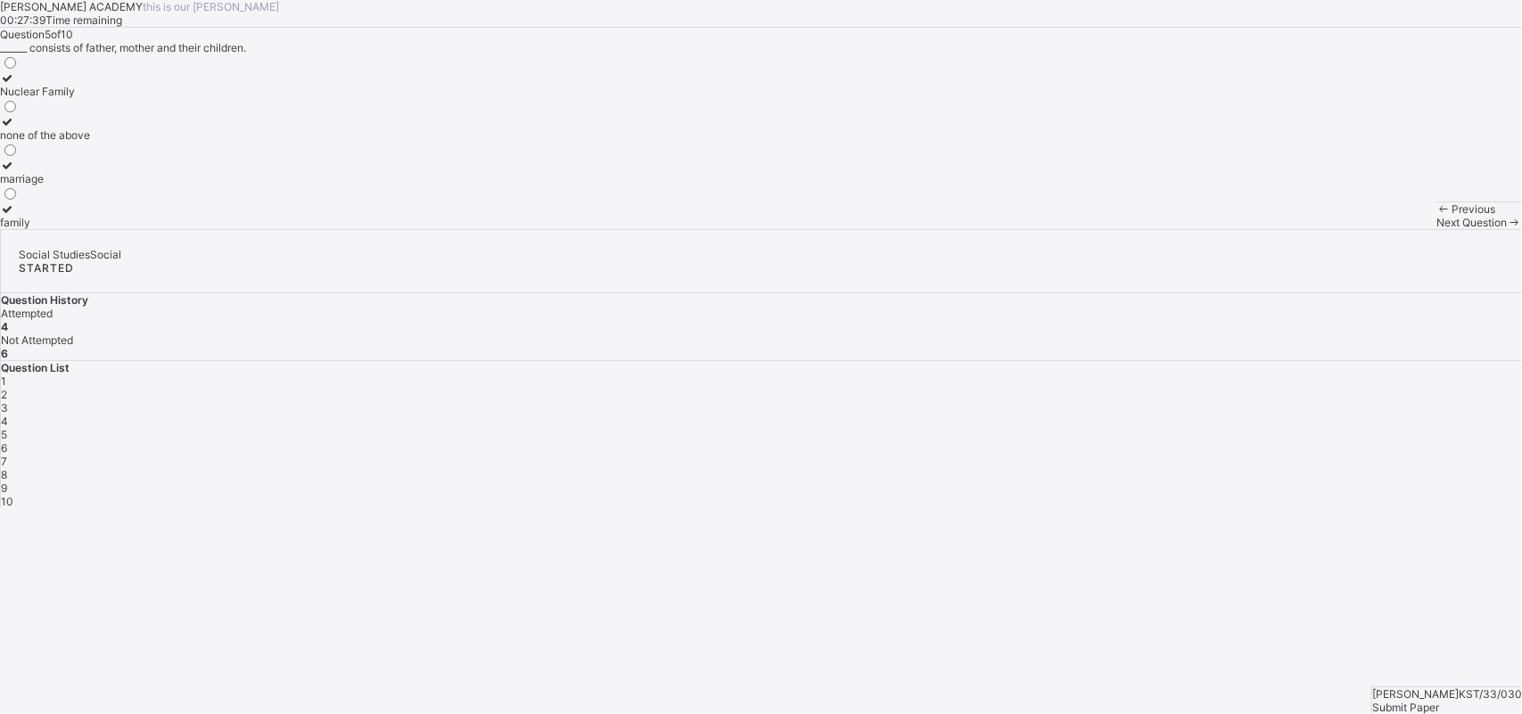
click at [1217, 229] on div "Next Question" at bounding box center [1479, 222] width 86 height 13
click at [1217, 428] on div "5" at bounding box center [761, 434] width 1521 height 13
click at [7, 441] on span "6" at bounding box center [4, 447] width 6 height 13
click at [1217, 374] on div "1 2 3 4 5 6 7 8 9 10" at bounding box center [761, 441] width 1521 height 134
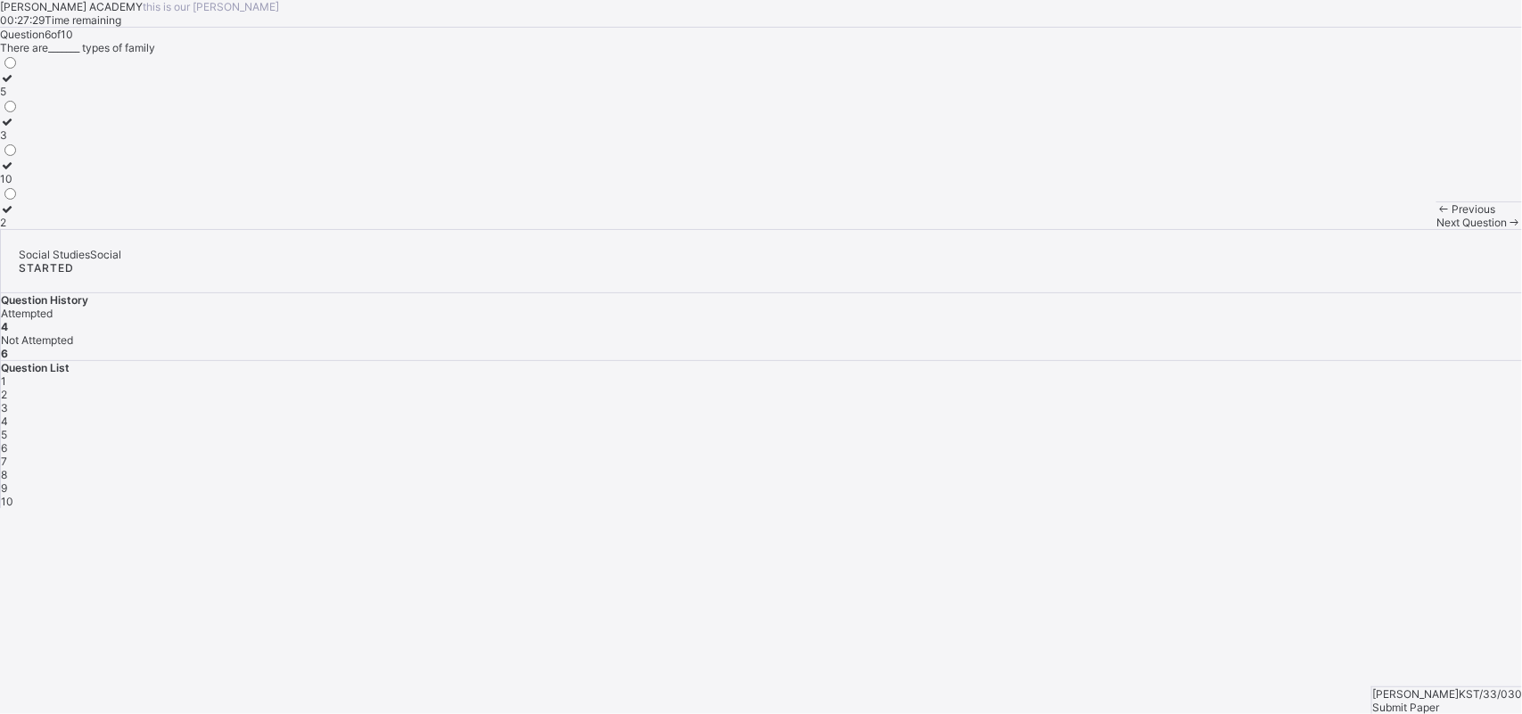
click at [7, 428] on span "5" at bounding box center [4, 434] width 6 height 13
click at [15, 85] on icon at bounding box center [7, 77] width 15 height 13
click at [1217, 229] on div "Next Question" at bounding box center [1479, 222] width 86 height 13
click at [7, 428] on span "5" at bounding box center [4, 434] width 6 height 13
click at [90, 98] on label "Nuclear Family" at bounding box center [45, 84] width 90 height 27
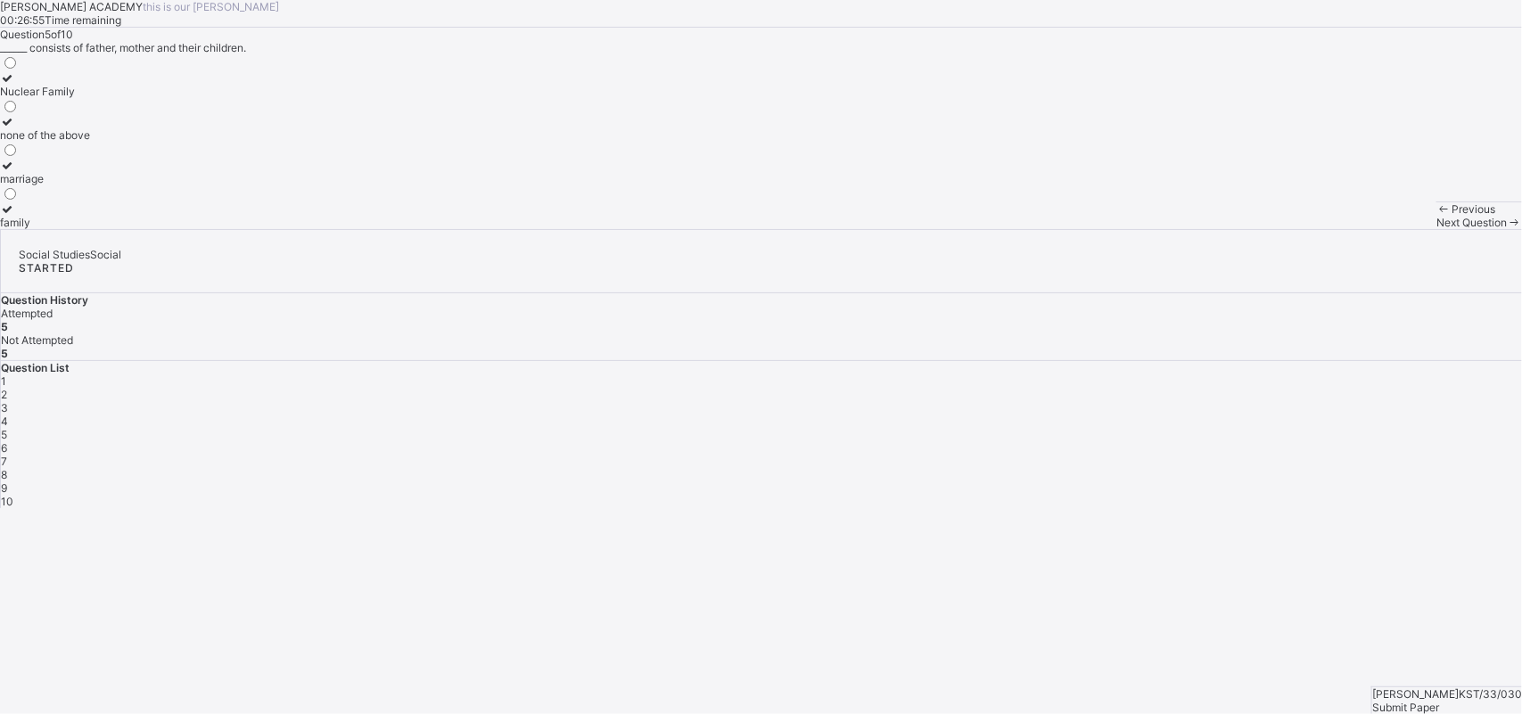
click at [1217, 441] on div "6" at bounding box center [761, 447] width 1521 height 13
click at [15, 128] on icon at bounding box center [7, 121] width 15 height 13
click at [19, 229] on label "2" at bounding box center [9, 215] width 19 height 27
click at [1217, 229] on div "Previous Next Question" at bounding box center [1479, 215] width 86 height 28
click at [1217, 229] on div "Next Question" at bounding box center [1479, 222] width 86 height 13
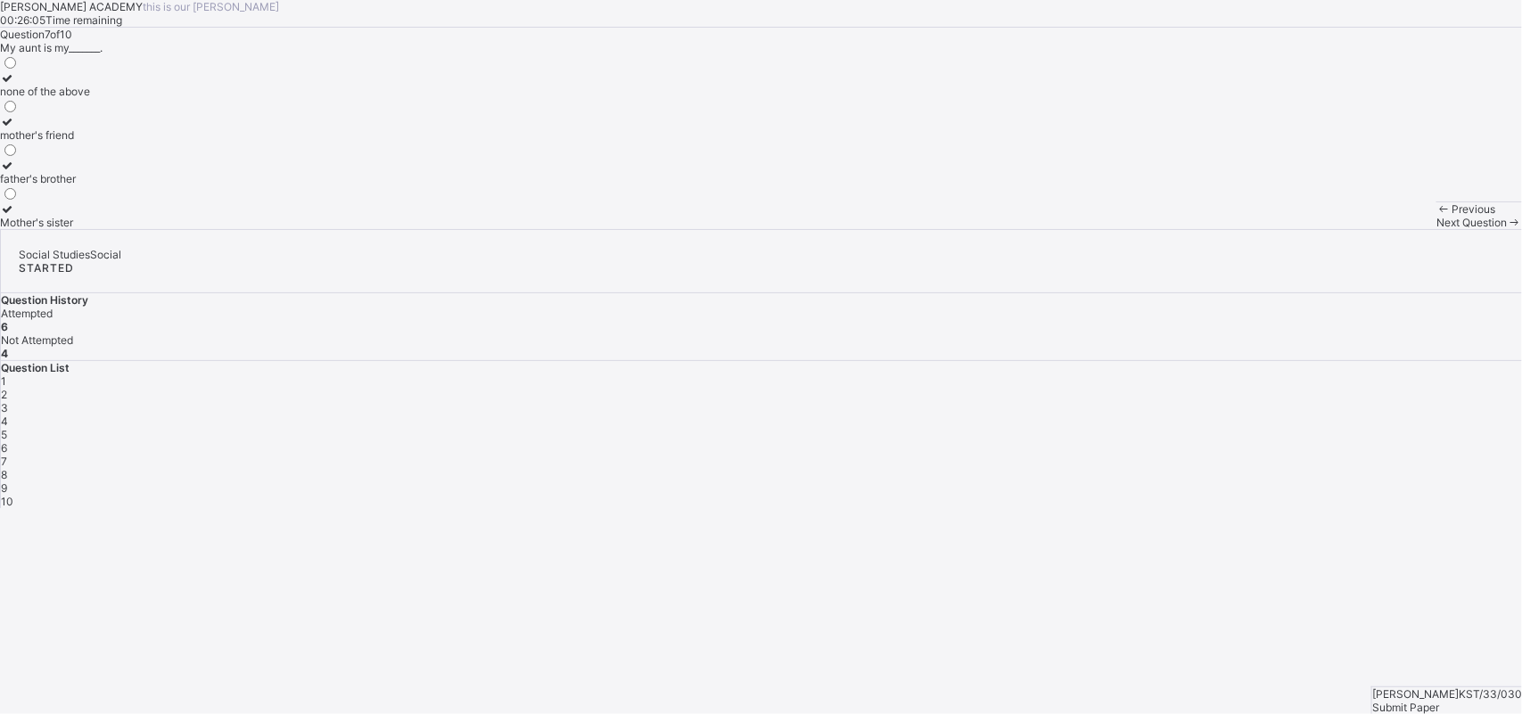
click at [7, 468] on span "8" at bounding box center [4, 474] width 6 height 13
click at [1217, 455] on div "7" at bounding box center [761, 461] width 1521 height 13
click at [90, 142] on label "mother's friend" at bounding box center [45, 128] width 90 height 27
click at [1217, 229] on span "Next Question" at bounding box center [1471, 222] width 70 height 13
click at [7, 455] on span "7" at bounding box center [4, 461] width 6 height 13
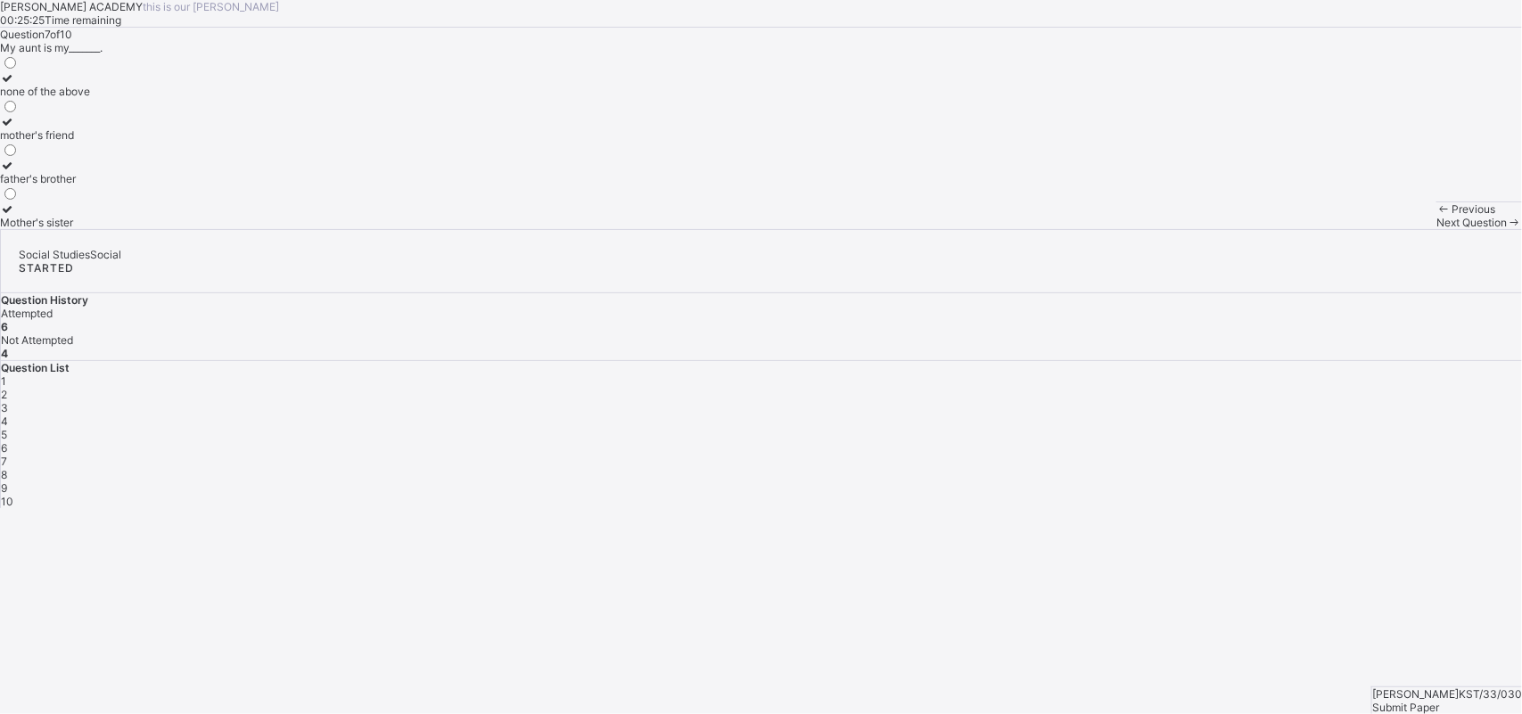
click at [90, 142] on label "mother's friend" at bounding box center [45, 128] width 90 height 27
click at [1195, 468] on div "8" at bounding box center [761, 474] width 1521 height 13
click at [86, 172] on div at bounding box center [43, 165] width 86 height 13
click at [1217, 481] on div "9" at bounding box center [761, 487] width 1521 height 13
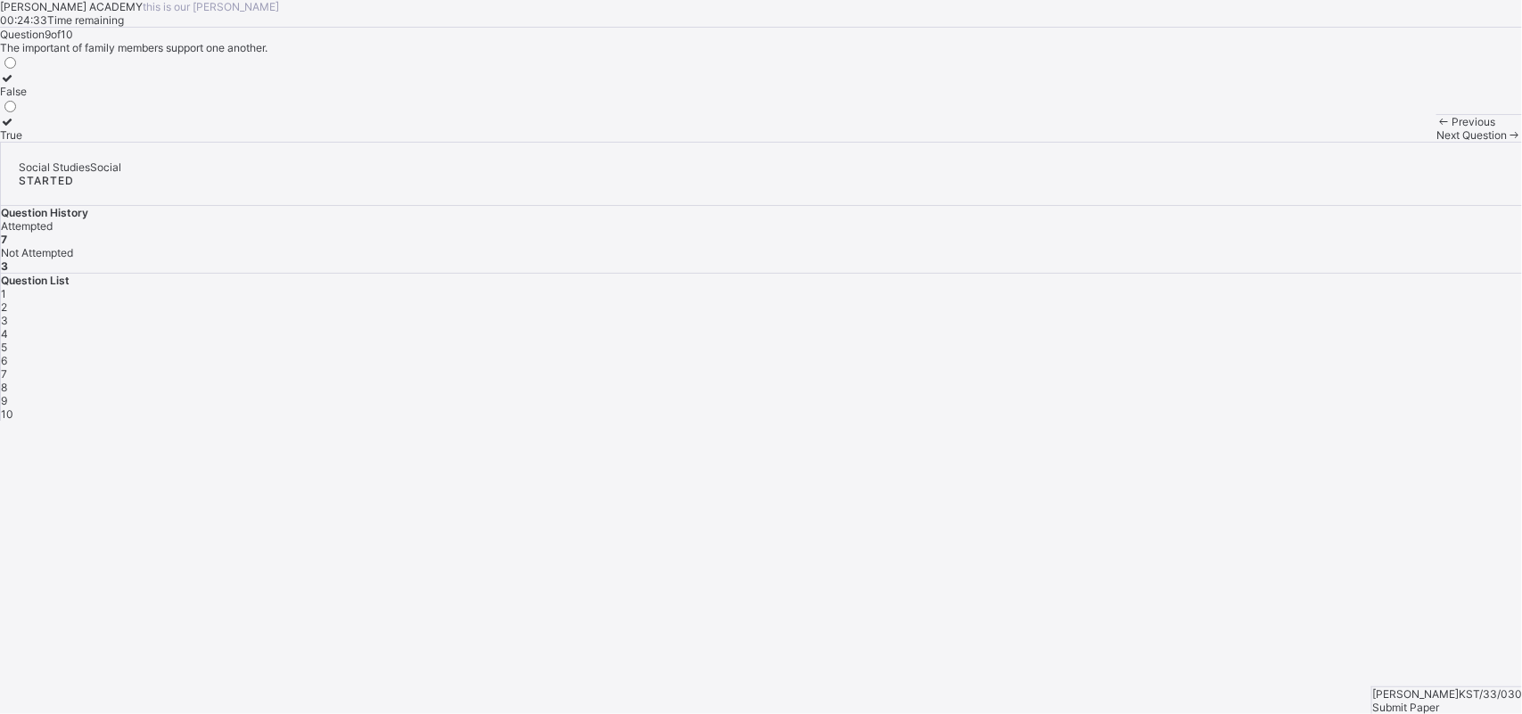
click at [1195, 386] on div "8" at bounding box center [761, 387] width 1521 height 13
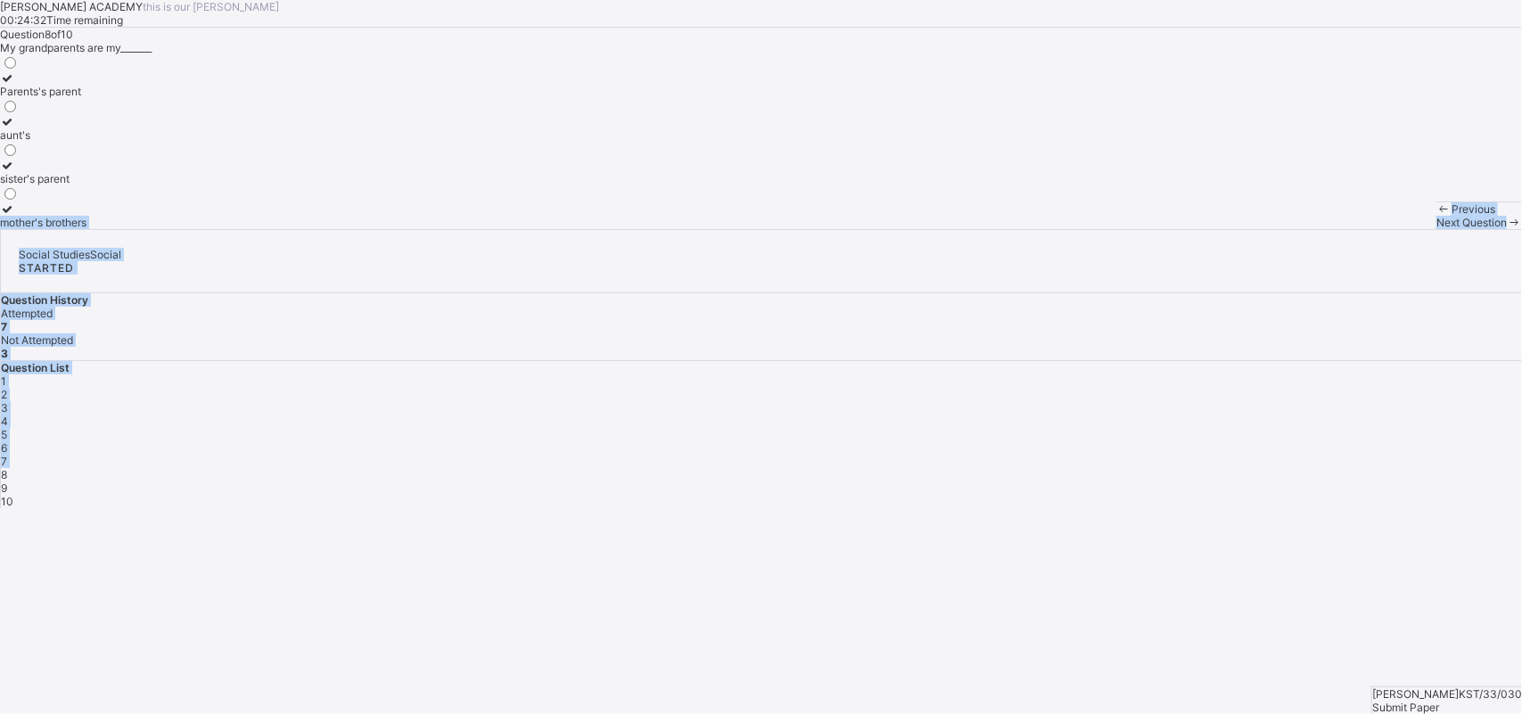
drag, startPoint x: 1195, startPoint y: 386, endPoint x: 811, endPoint y: 359, distance: 385.1
click at [811, 359] on div "[PERSON_NAME] ACADEMY this is our [PERSON_NAME] 00:24:32 Time remaining Questio…" at bounding box center [761, 254] width 1522 height 508
click at [86, 216] on div at bounding box center [43, 208] width 86 height 13
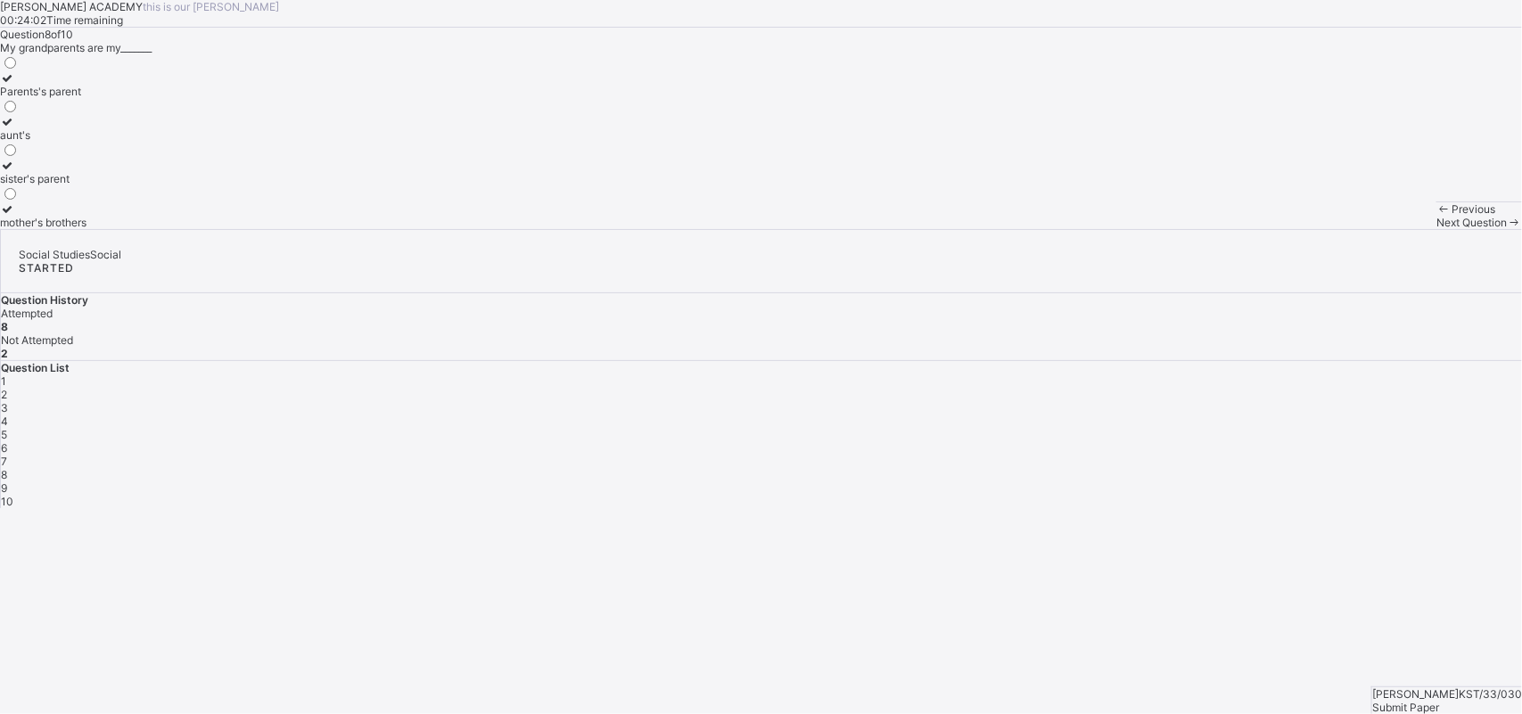
click at [15, 85] on icon at bounding box center [7, 77] width 15 height 13
click at [1217, 229] on span "Next Question" at bounding box center [1471, 222] width 70 height 13
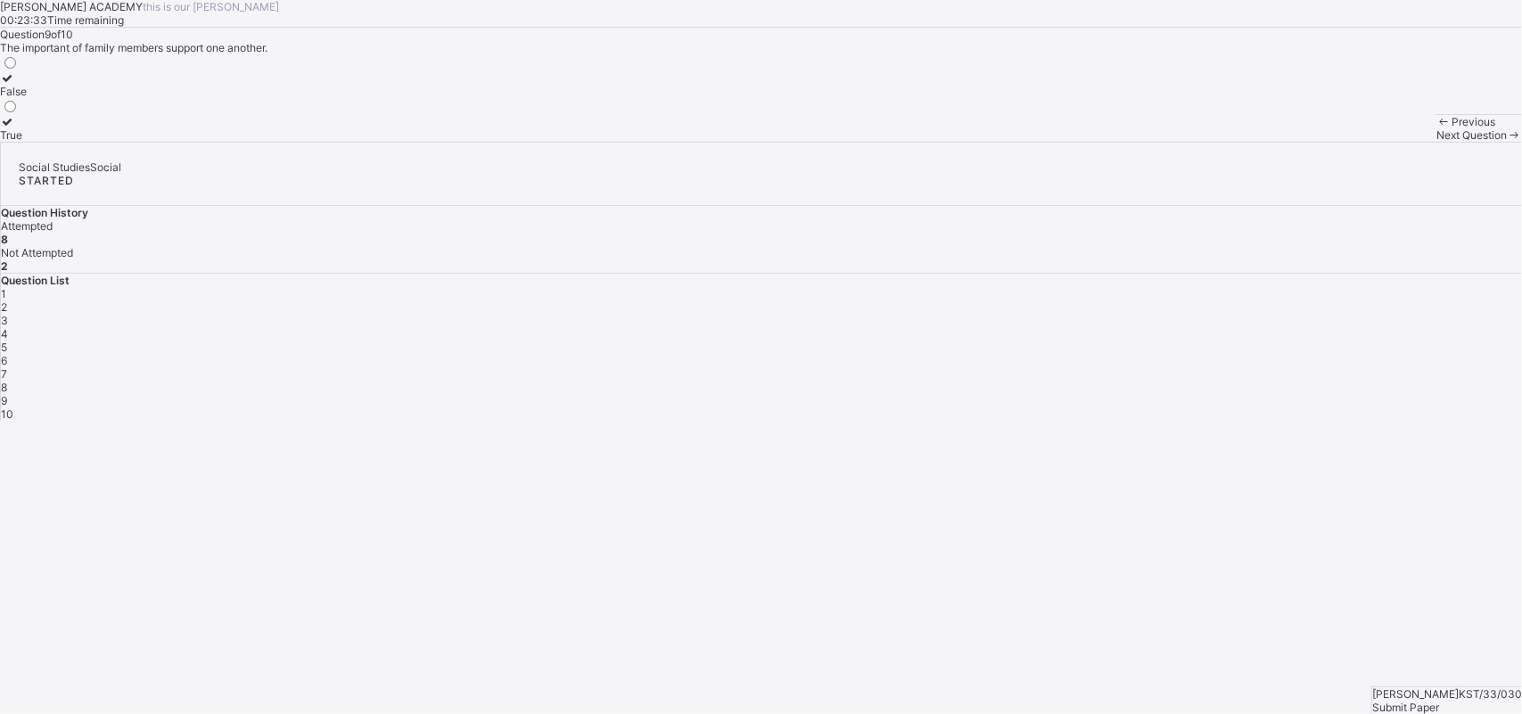
click at [15, 85] on icon at bounding box center [7, 77] width 15 height 13
click at [1217, 142] on span "Next Question" at bounding box center [1471, 134] width 70 height 13
click at [7, 394] on span "9" at bounding box center [4, 400] width 6 height 13
click at [27, 98] on label "False" at bounding box center [13, 84] width 27 height 27
click at [15, 128] on icon at bounding box center [7, 121] width 15 height 13
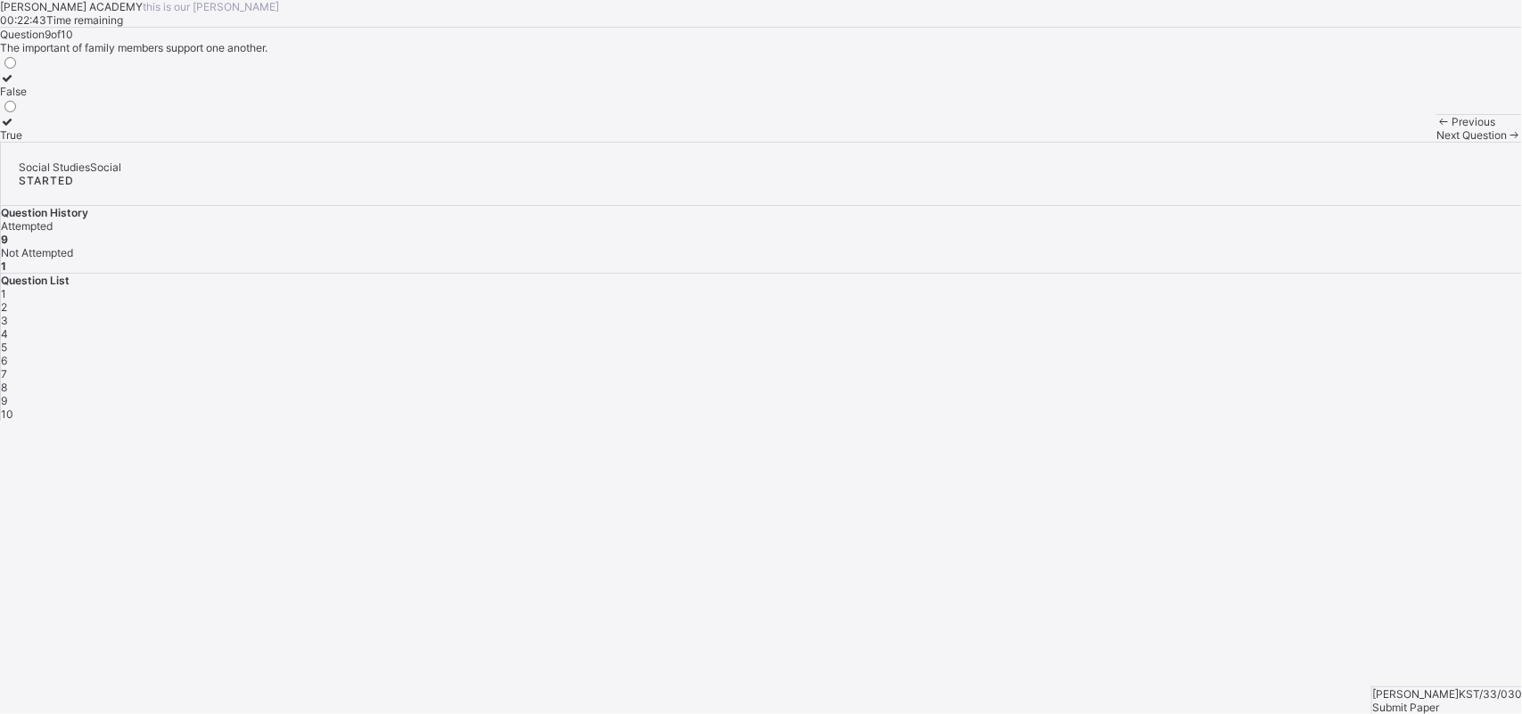
click at [1217, 142] on div "Next Question" at bounding box center [1479, 134] width 86 height 13
click at [27, 98] on label "True" at bounding box center [13, 84] width 27 height 27
click at [15, 128] on icon at bounding box center [7, 121] width 15 height 13
click at [1217, 571] on span "Submit Paper" at bounding box center [1405, 707] width 67 height 13
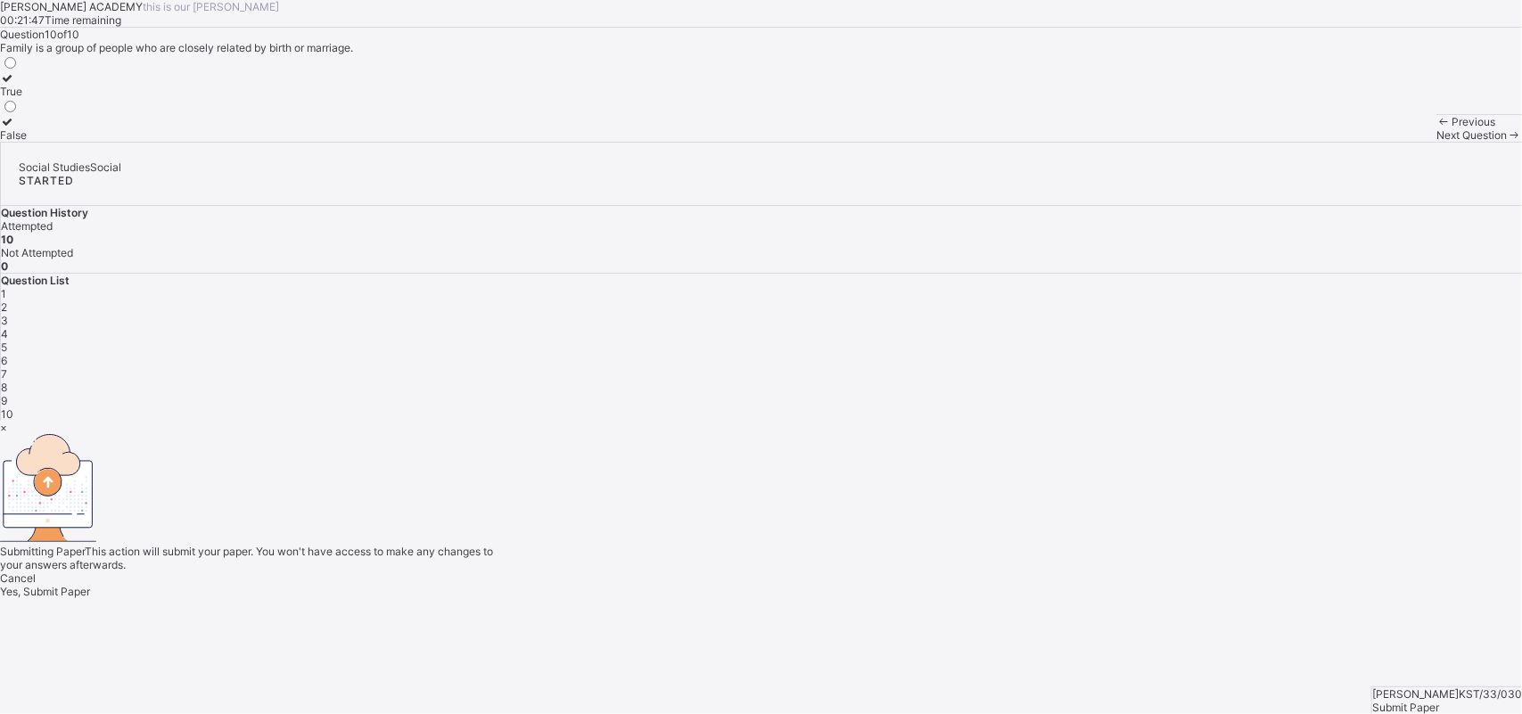
click at [790, 571] on div "Yes, Submit Paper" at bounding box center [761, 591] width 1522 height 13
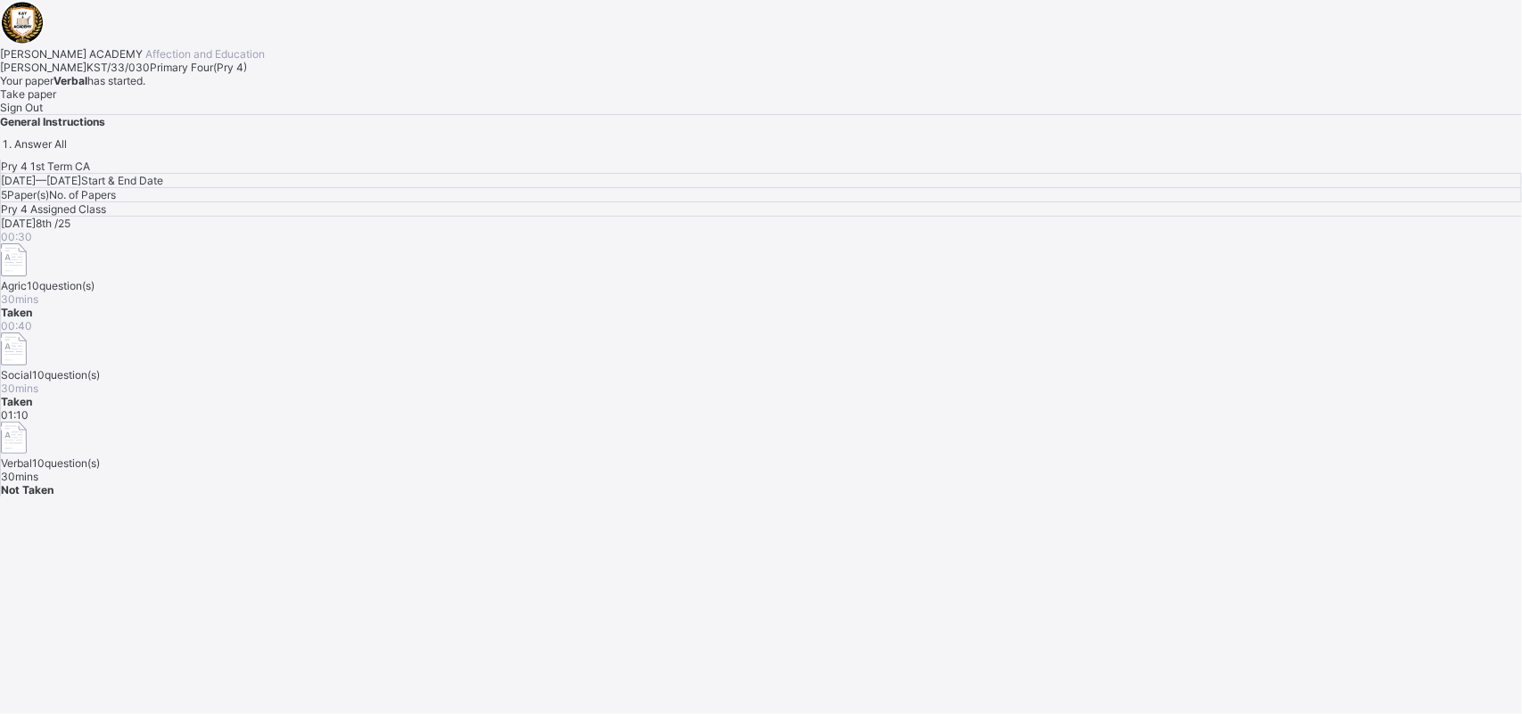
click at [203, 101] on div "Take paper" at bounding box center [761, 93] width 1522 height 13
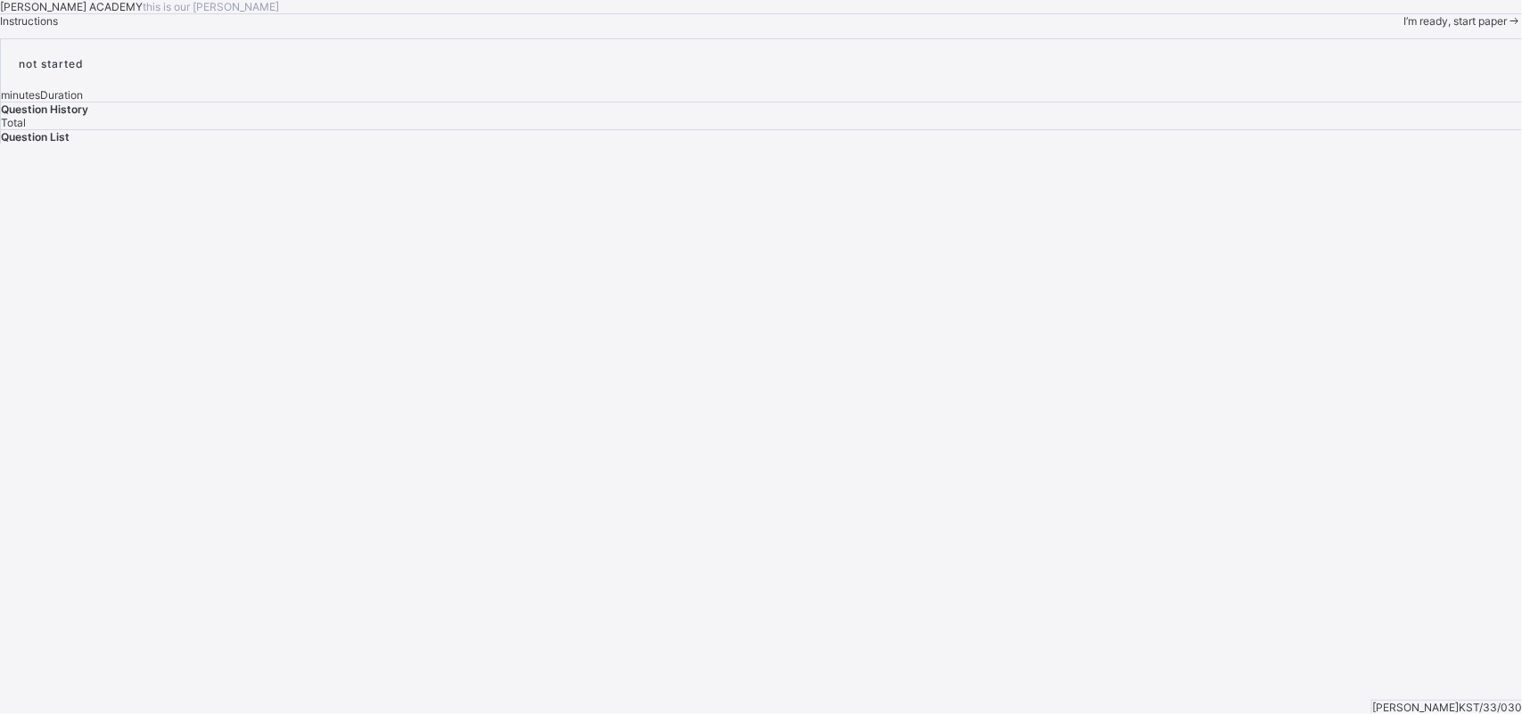
click at [1217, 28] on span "I’m ready, start paper" at bounding box center [1454, 20] width 103 height 13
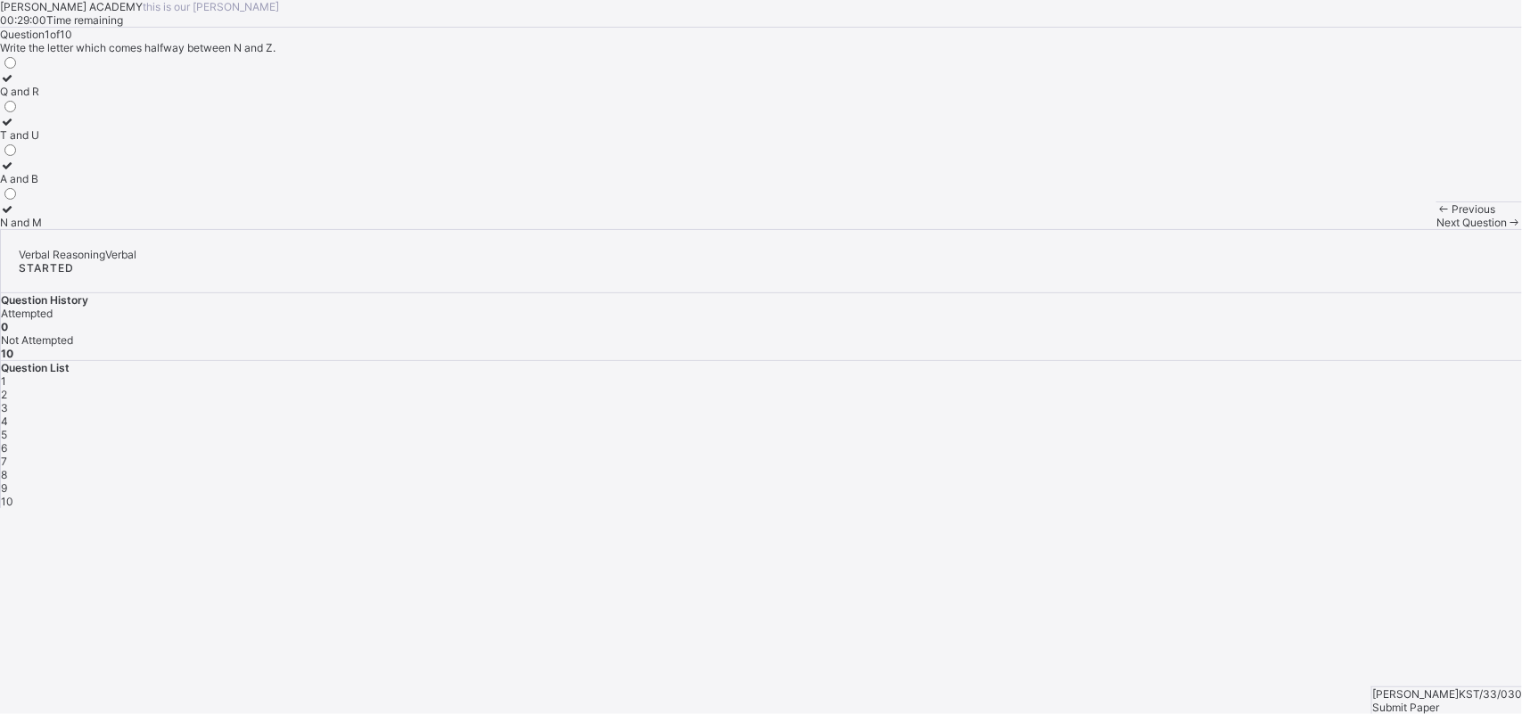
click at [424, 229] on div "[PERSON_NAME] ACADEMY this is our [PERSON_NAME] 00:29:00 Time remaining Questio…" at bounding box center [761, 114] width 1522 height 229
click at [15, 172] on icon at bounding box center [7, 165] width 15 height 13
click at [1217, 229] on span "Next Question" at bounding box center [1471, 222] width 70 height 13
click at [15, 216] on icon at bounding box center [7, 208] width 15 height 13
click at [1217, 229] on div "Next Question" at bounding box center [1479, 222] width 86 height 13
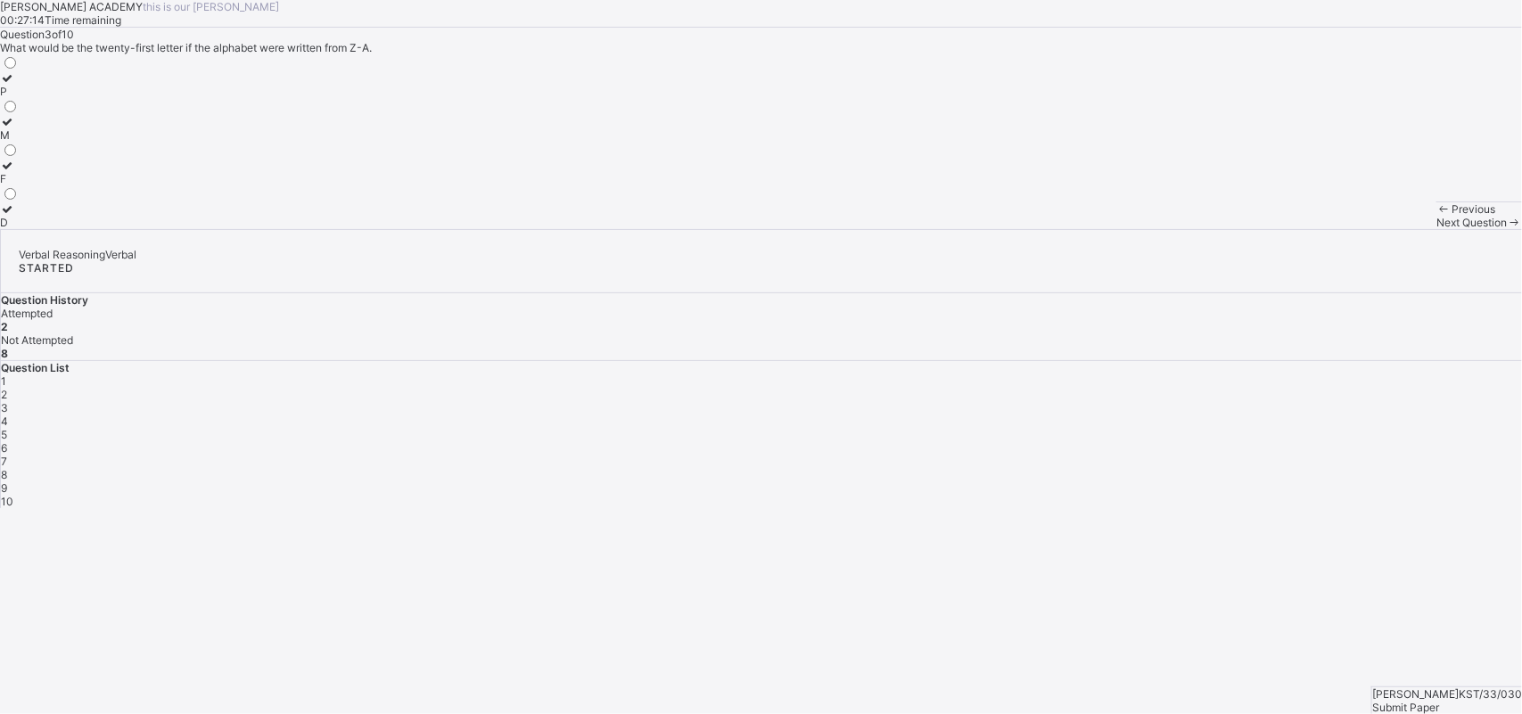
click at [633, 229] on div "[PERSON_NAME] ACADEMY this is our [PERSON_NAME] 00:27:14 Time remaining Questio…" at bounding box center [761, 114] width 1522 height 229
click at [15, 216] on icon at bounding box center [7, 208] width 15 height 13
click at [1217, 229] on span "Next Question" at bounding box center [1471, 222] width 70 height 13
click at [15, 128] on icon at bounding box center [7, 121] width 15 height 13
click at [15, 172] on icon at bounding box center [7, 165] width 15 height 13
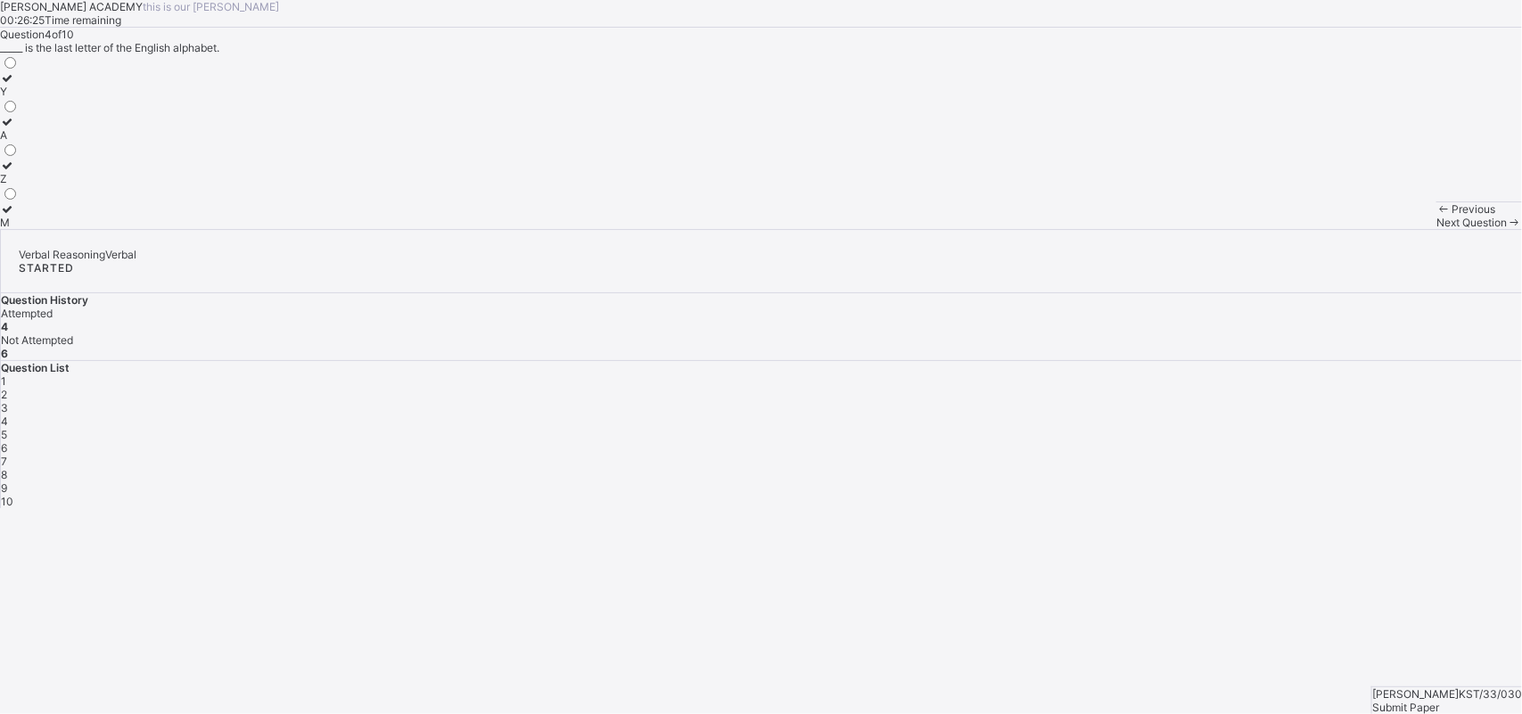
click at [1217, 229] on span "Next Question" at bounding box center [1471, 222] width 70 height 13
click at [19, 142] on label "E" at bounding box center [9, 128] width 19 height 27
click at [1217, 229] on span "Next Question" at bounding box center [1471, 222] width 70 height 13
click at [27, 98] on label "4" at bounding box center [13, 84] width 27 height 27
click at [1217, 229] on div "Next Question" at bounding box center [1479, 222] width 86 height 13
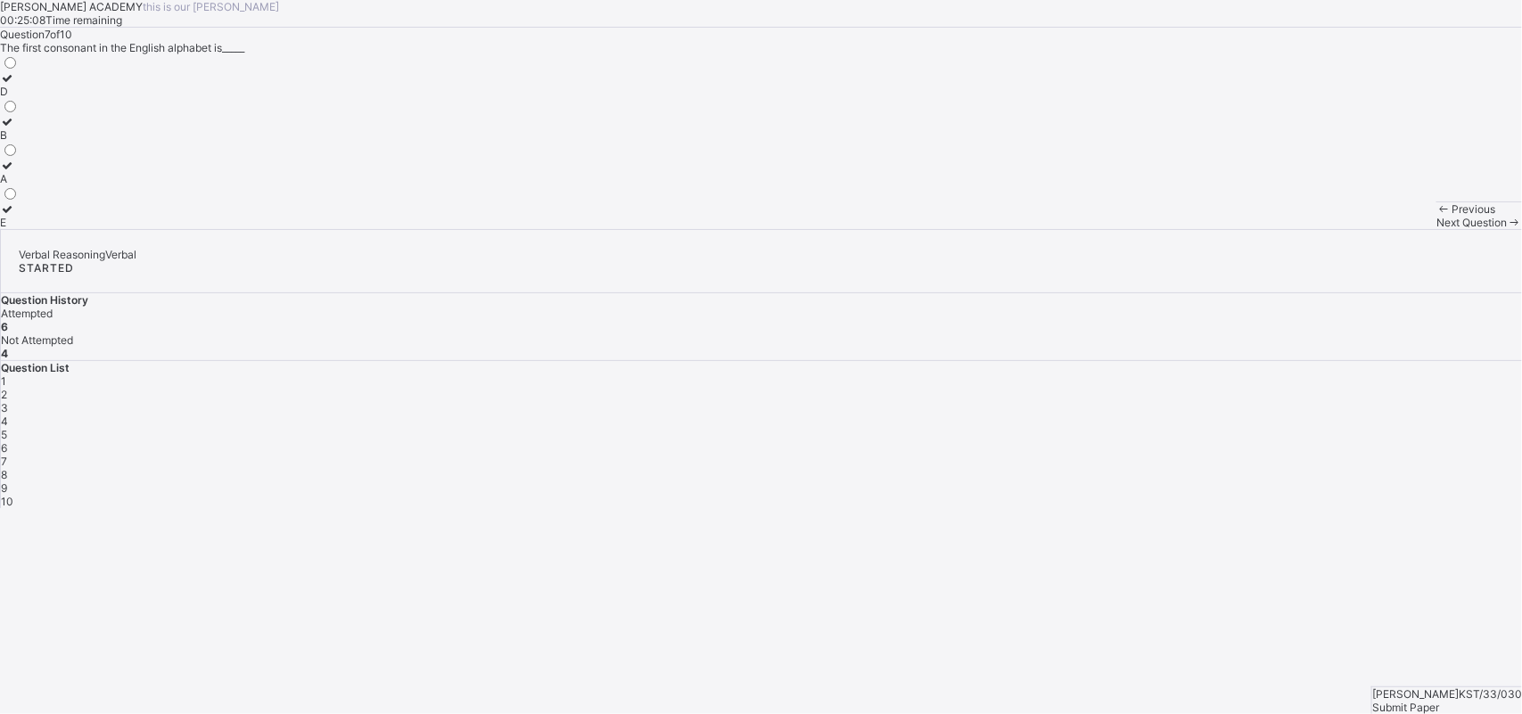
click at [15, 172] on icon at bounding box center [7, 165] width 15 height 13
click at [1217, 229] on div "Next Question" at bounding box center [1479, 222] width 86 height 13
click at [542, 229] on div "31 5 20 21" at bounding box center [761, 141] width 1522 height 175
click at [513, 229] on div "31 5 20 21" at bounding box center [761, 141] width 1522 height 175
click at [15, 216] on icon at bounding box center [7, 208] width 15 height 13
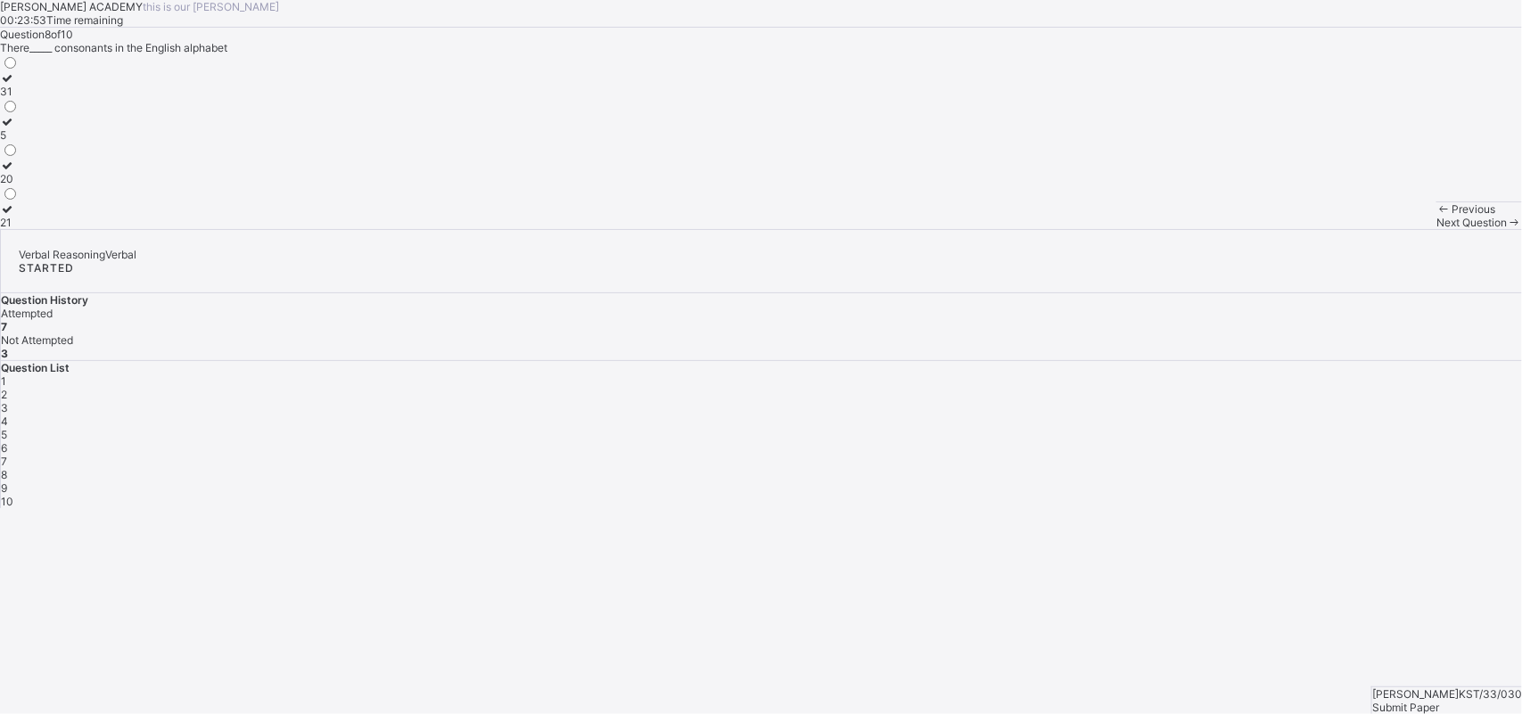
click at [1217, 229] on div "Previous Next Question" at bounding box center [1479, 215] width 86 height 28
click at [1217, 229] on div "Next Question" at bounding box center [1479, 222] width 86 height 13
click at [1193, 468] on div "8" at bounding box center [761, 474] width 1521 height 13
click at [15, 216] on icon at bounding box center [7, 208] width 15 height 13
click at [1217, 229] on div "Next Question" at bounding box center [1479, 222] width 86 height 13
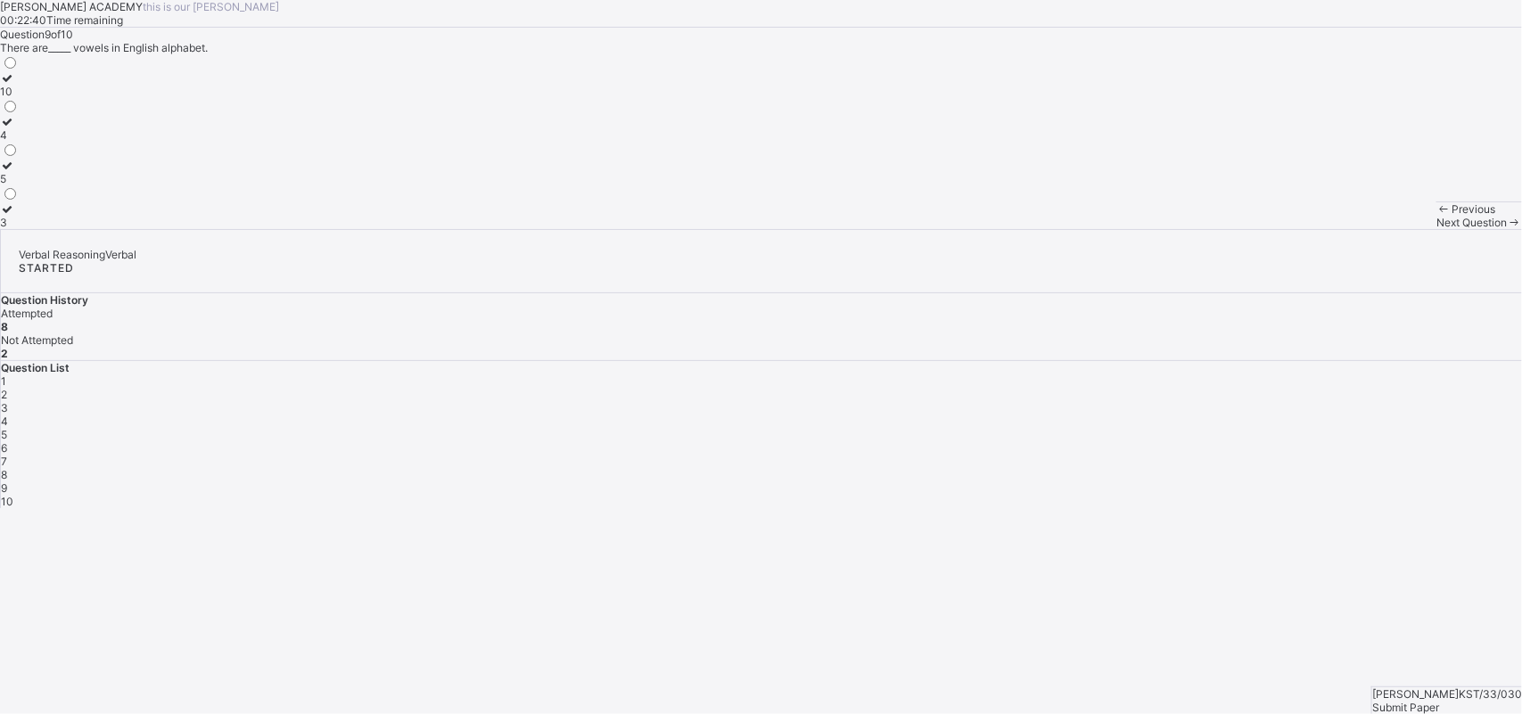
click at [15, 85] on icon at bounding box center [7, 77] width 15 height 13
click at [1217, 229] on span "Next Question" at bounding box center [1471, 222] width 70 height 13
click at [15, 216] on icon at bounding box center [7, 208] width 15 height 13
click at [1217, 571] on div "[PERSON_NAME] KST/33/030 Submit Paper" at bounding box center [1446, 700] width 151 height 28
click at [1217, 571] on div "Submit Paper" at bounding box center [1447, 707] width 150 height 13
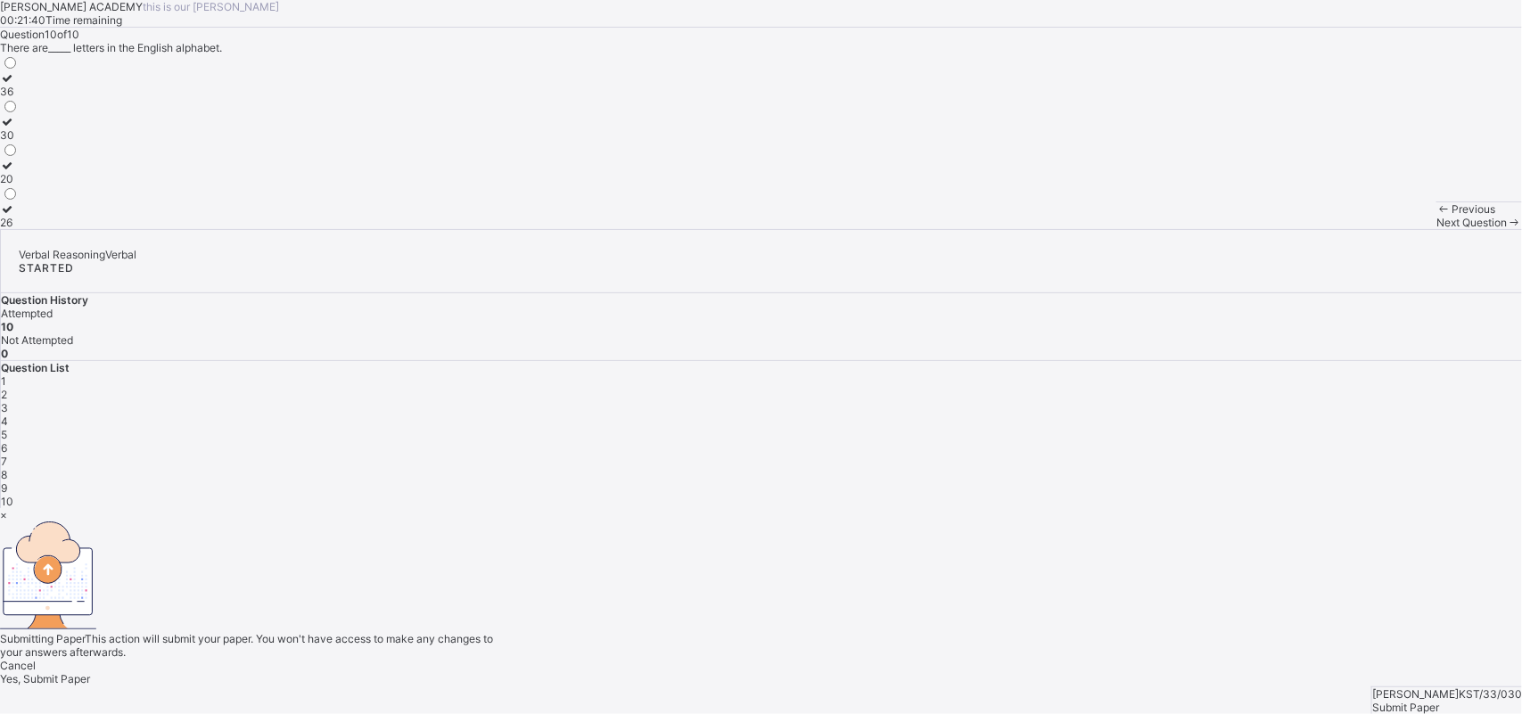
click at [90, 571] on span "Yes, Submit Paper" at bounding box center [45, 678] width 90 height 13
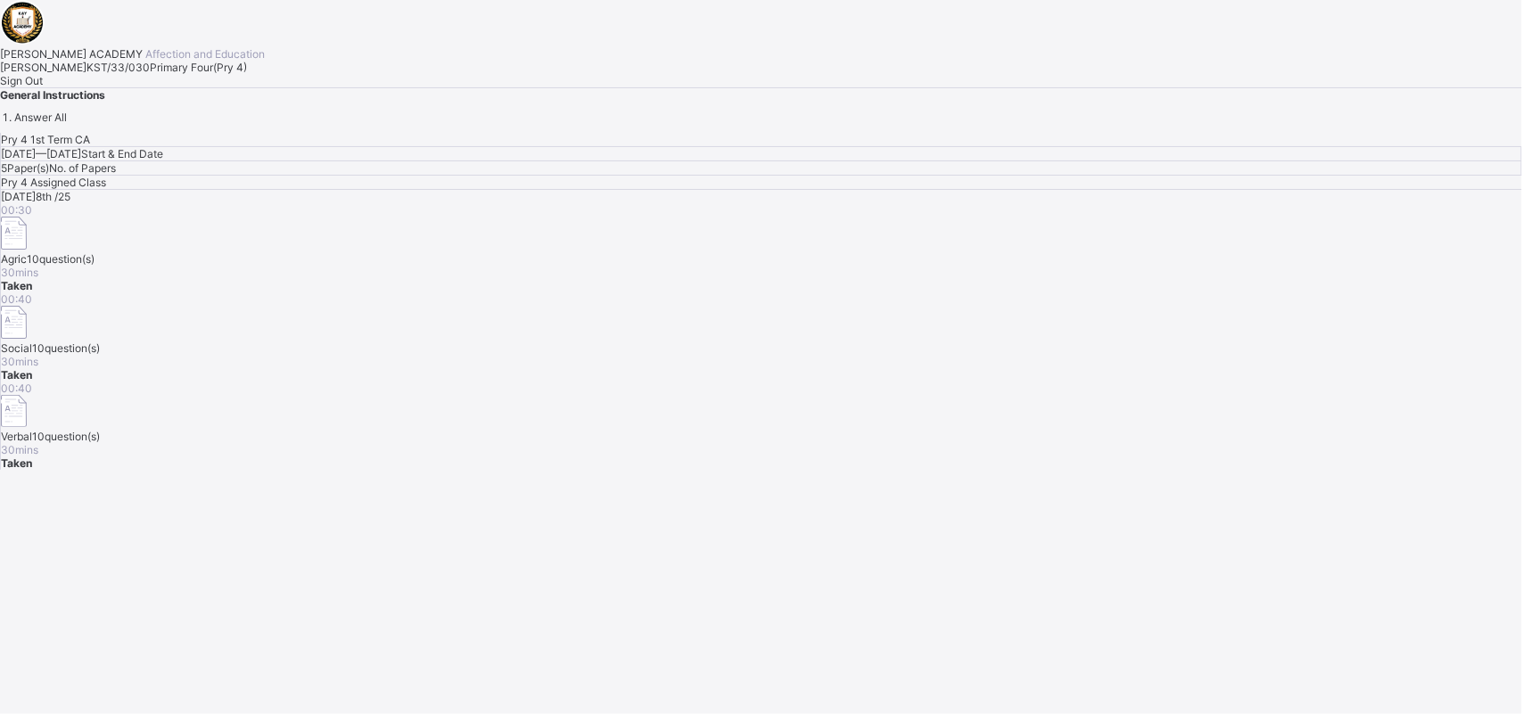
click at [43, 87] on span "Sign Out" at bounding box center [21, 80] width 43 height 13
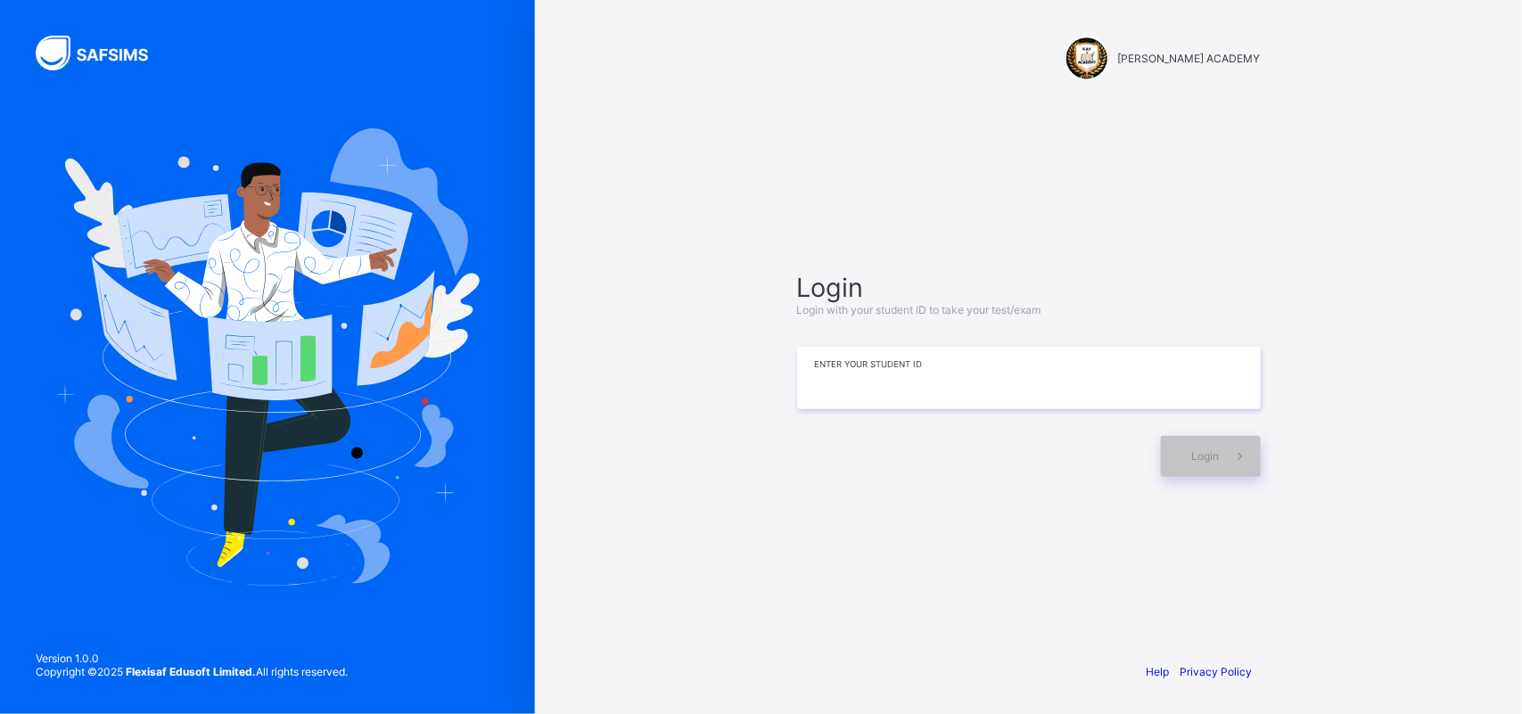
click at [876, 367] on input at bounding box center [1029, 378] width 464 height 62
type input "**********"
click at [1186, 450] on div "Login" at bounding box center [1211, 456] width 100 height 41
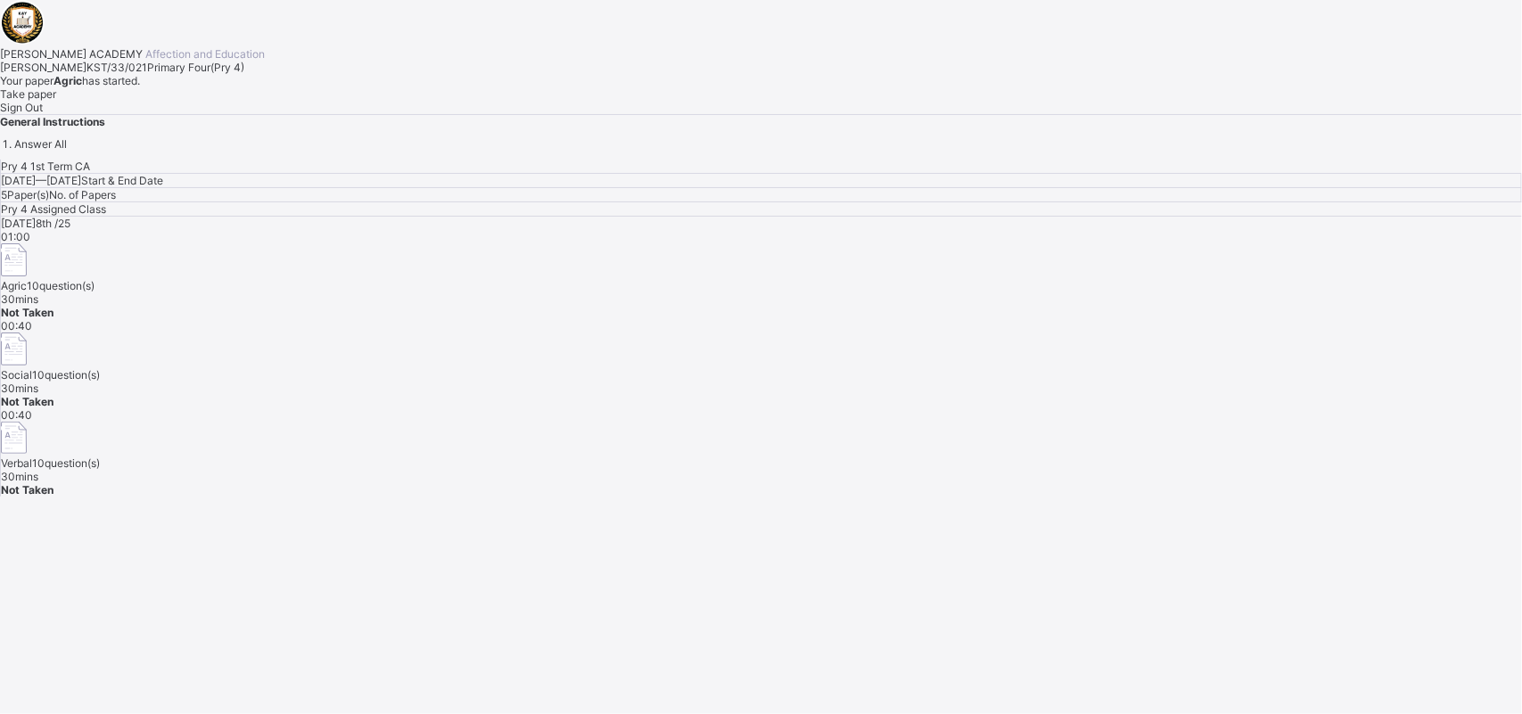
click at [56, 101] on span "Take paper" at bounding box center [28, 93] width 56 height 13
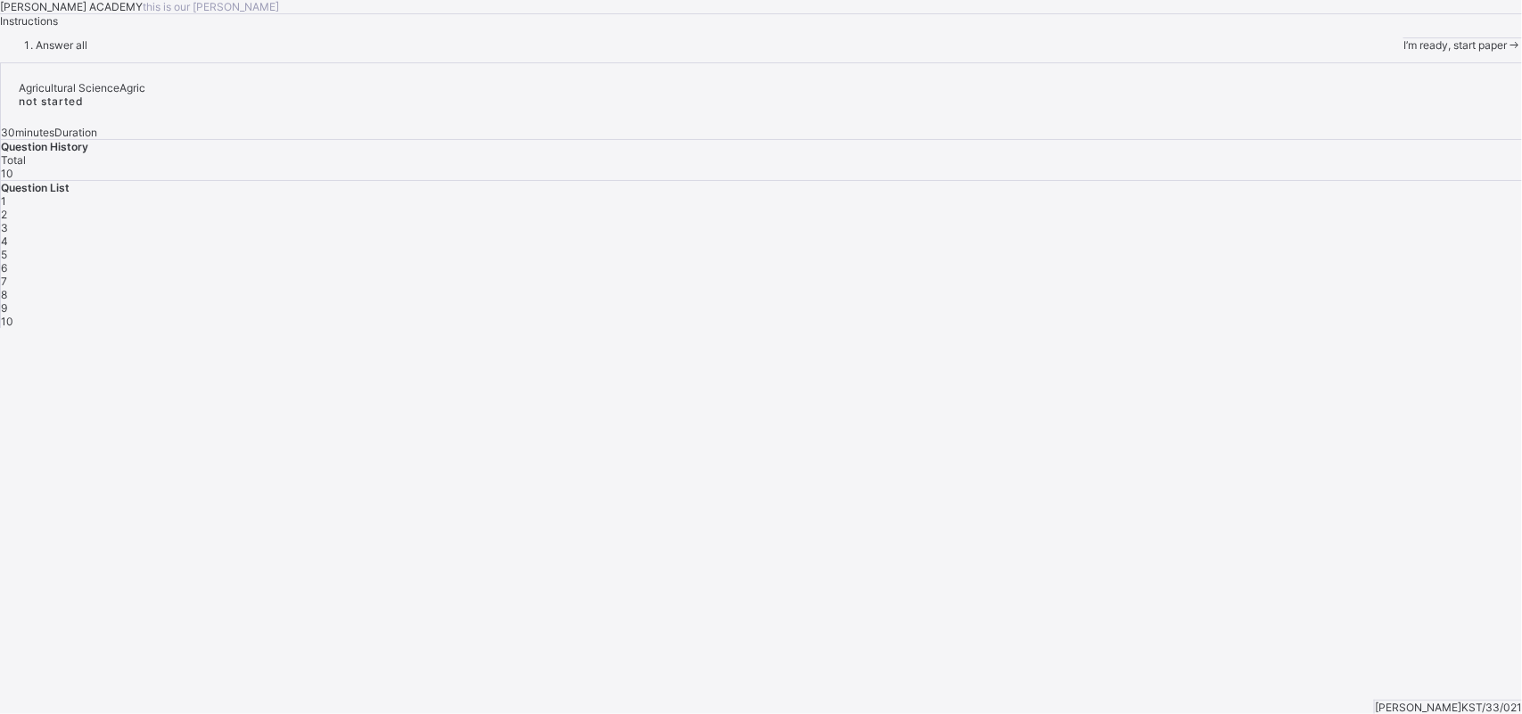
click at [1217, 52] on div "I’m ready, start paper" at bounding box center [1462, 44] width 119 height 14
click at [1217, 52] on div "I’m ready, start paper" at bounding box center [1462, 44] width 119 height 13
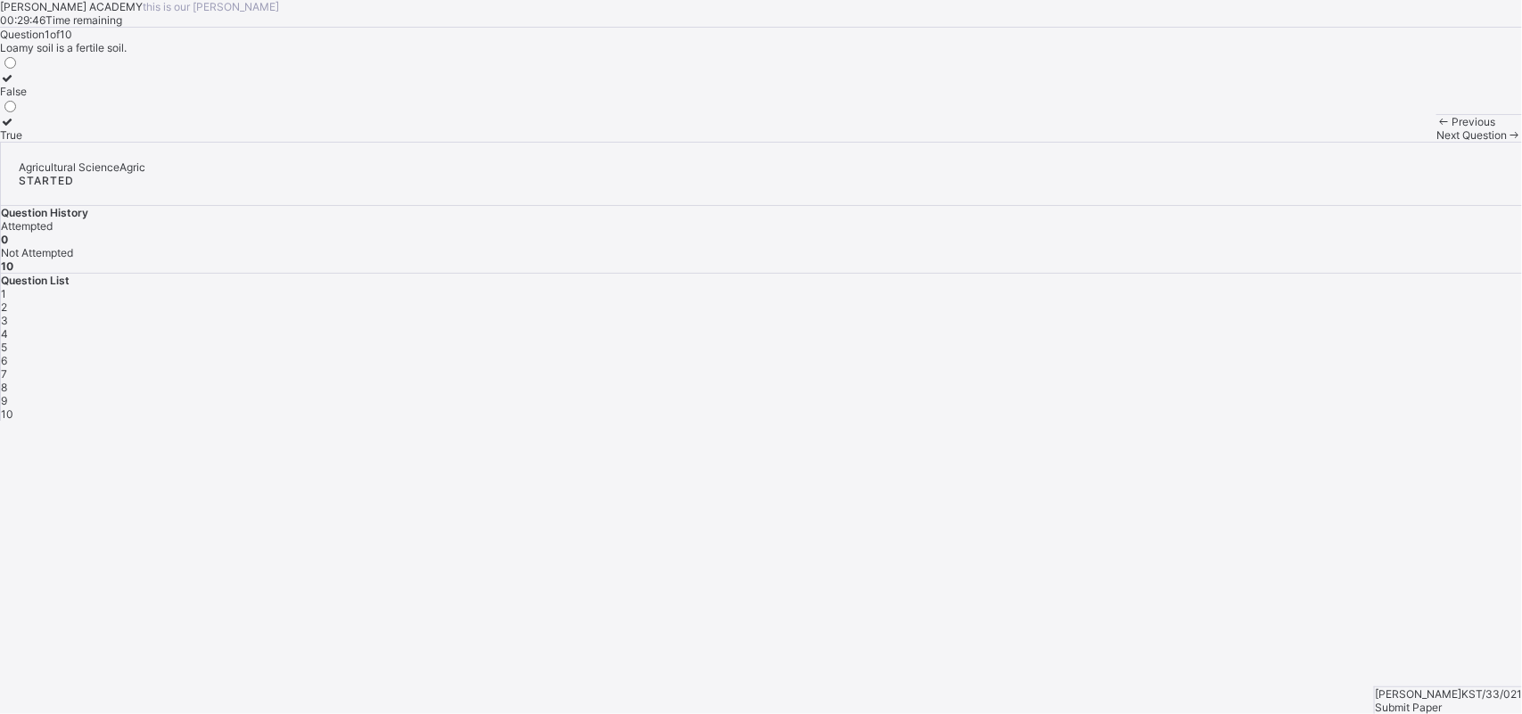
click at [27, 98] on label "False" at bounding box center [13, 84] width 27 height 27
click at [1217, 314] on div "2" at bounding box center [761, 306] width 1521 height 13
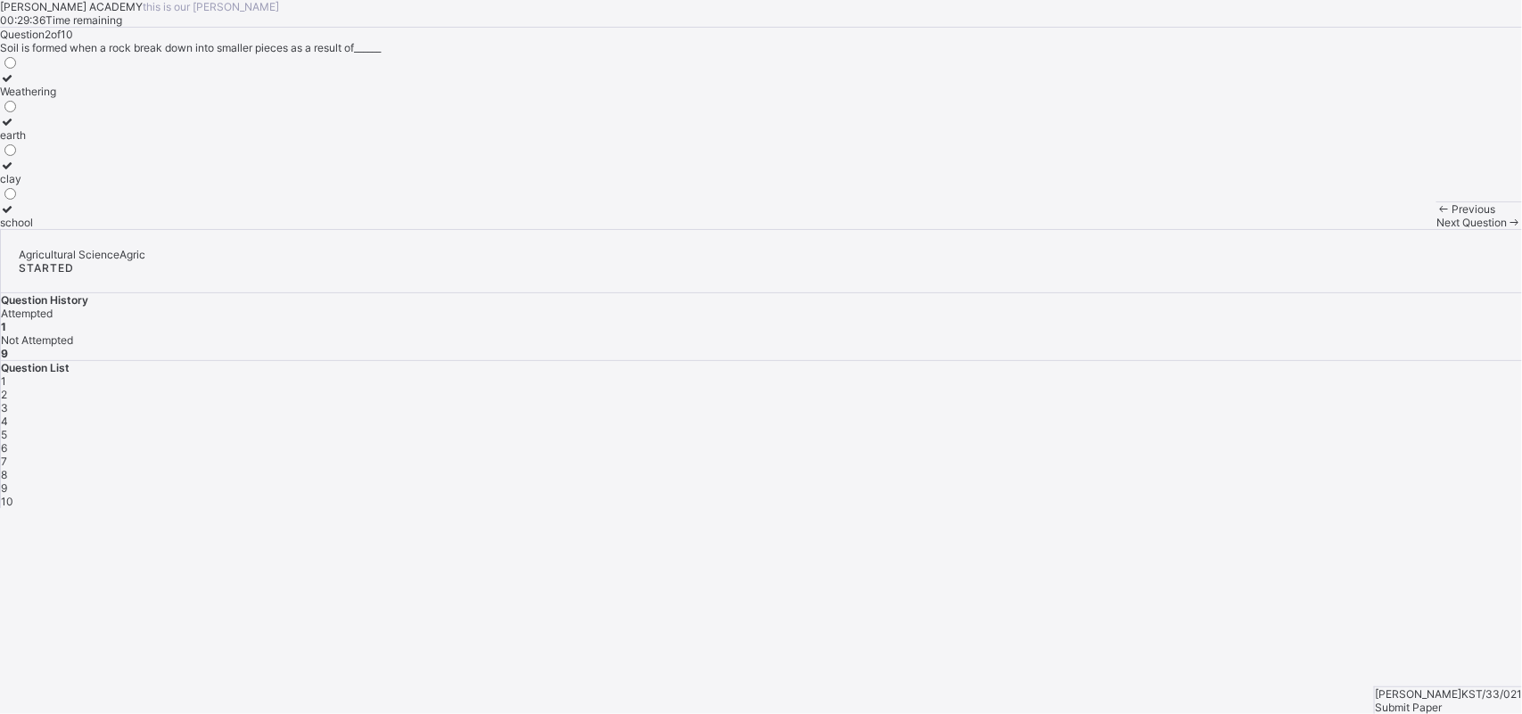
click at [1200, 374] on div "1" at bounding box center [761, 380] width 1521 height 13
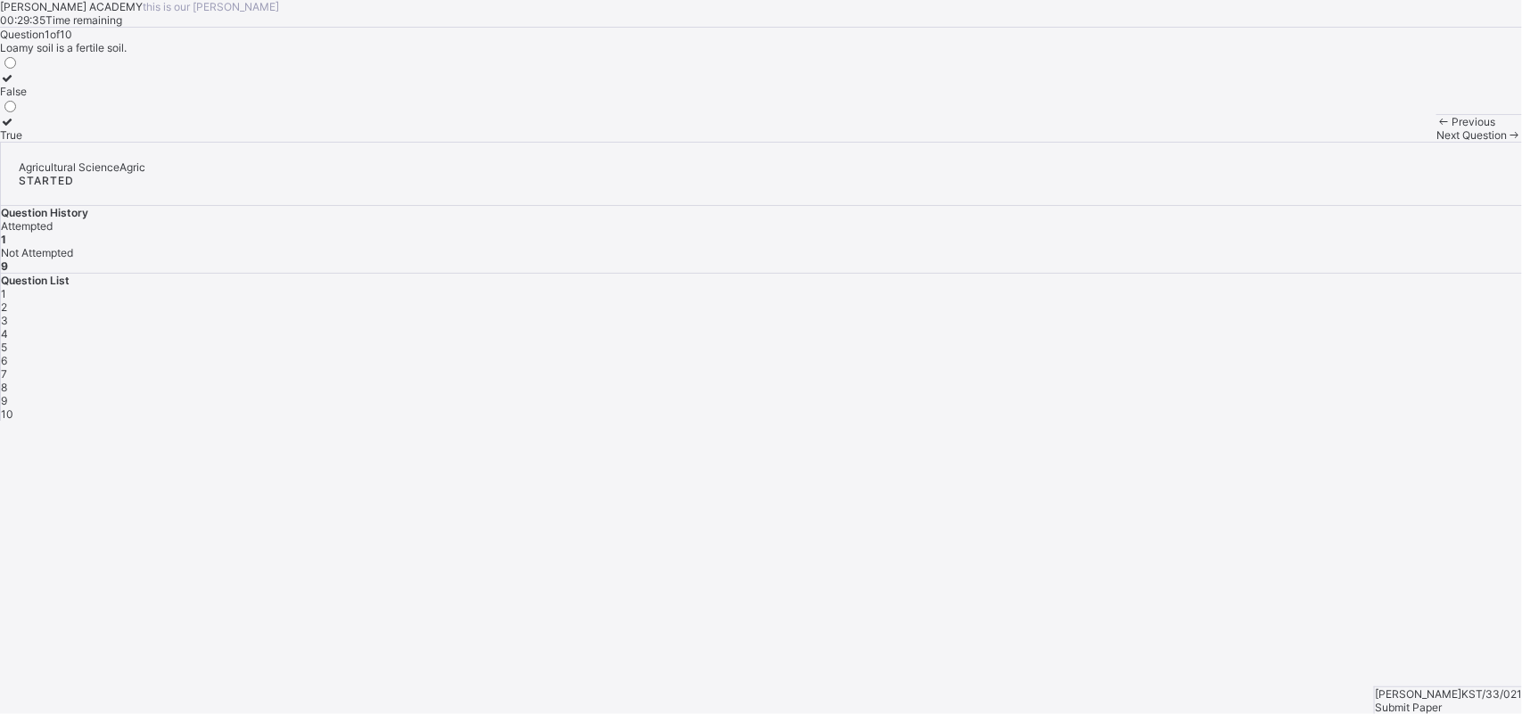
click at [1200, 300] on div "1" at bounding box center [761, 293] width 1521 height 13
click at [27, 142] on div "True" at bounding box center [13, 134] width 27 height 13
click at [1217, 314] on div "2" at bounding box center [761, 306] width 1521 height 13
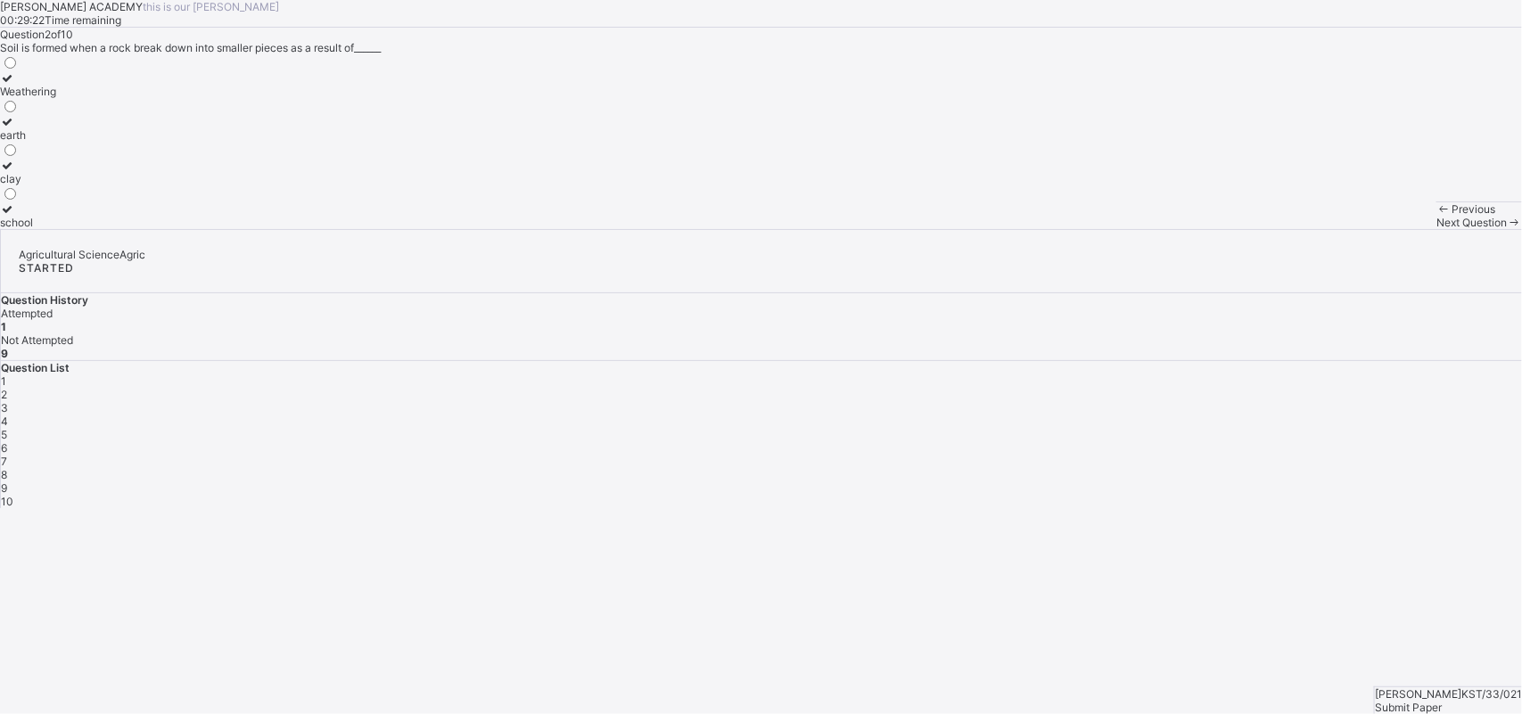
click at [1217, 388] on div "2" at bounding box center [761, 394] width 1521 height 13
click at [56, 185] on div "clay" at bounding box center [28, 178] width 56 height 13
click at [1217, 401] on div "3" at bounding box center [761, 407] width 1521 height 13
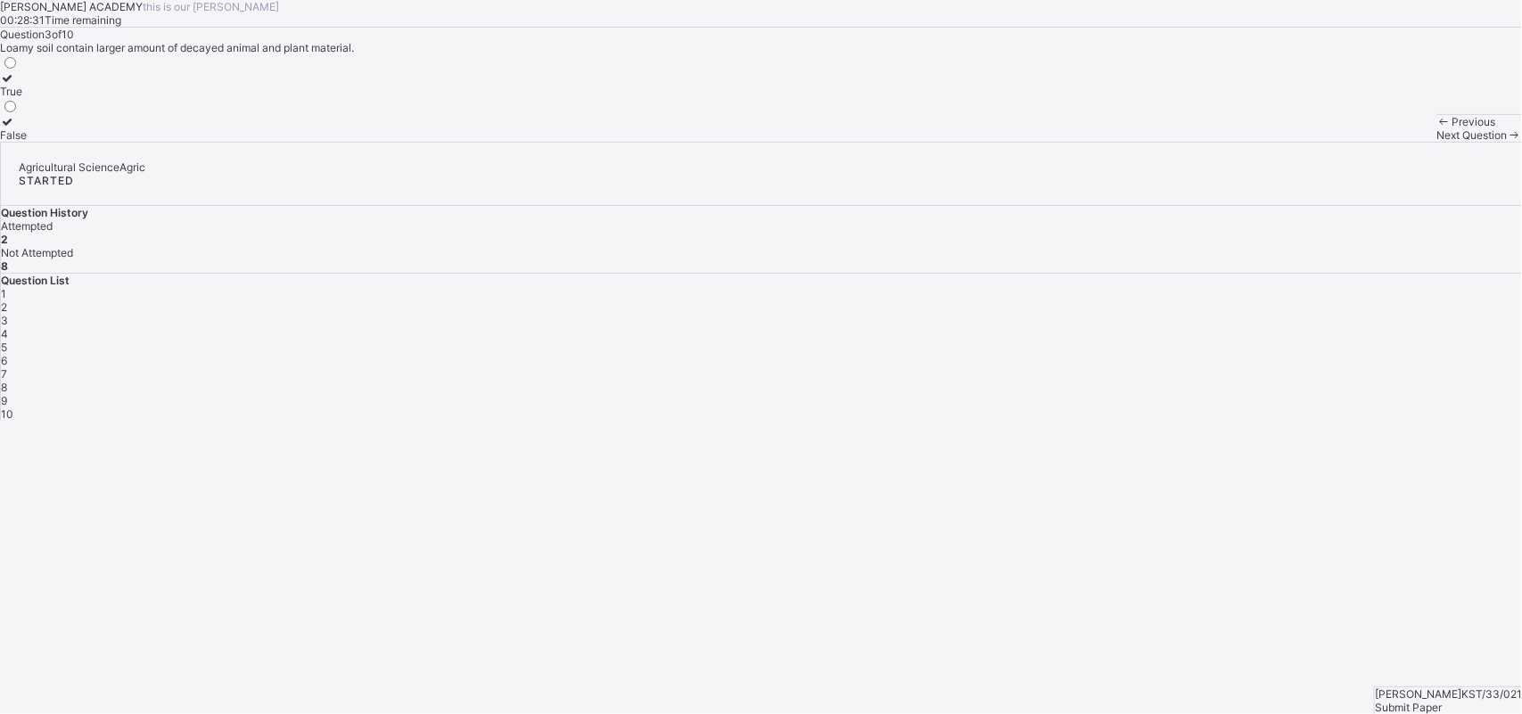
click at [27, 98] on div "True" at bounding box center [13, 91] width 27 height 13
click at [1217, 355] on div "1 2 3 4 5 6 7 8 9 10" at bounding box center [761, 354] width 1521 height 134
click at [1217, 341] on div "4" at bounding box center [761, 333] width 1521 height 13
click at [27, 142] on div "True" at bounding box center [13, 134] width 27 height 13
click at [1217, 354] on div "5" at bounding box center [761, 347] width 1521 height 13
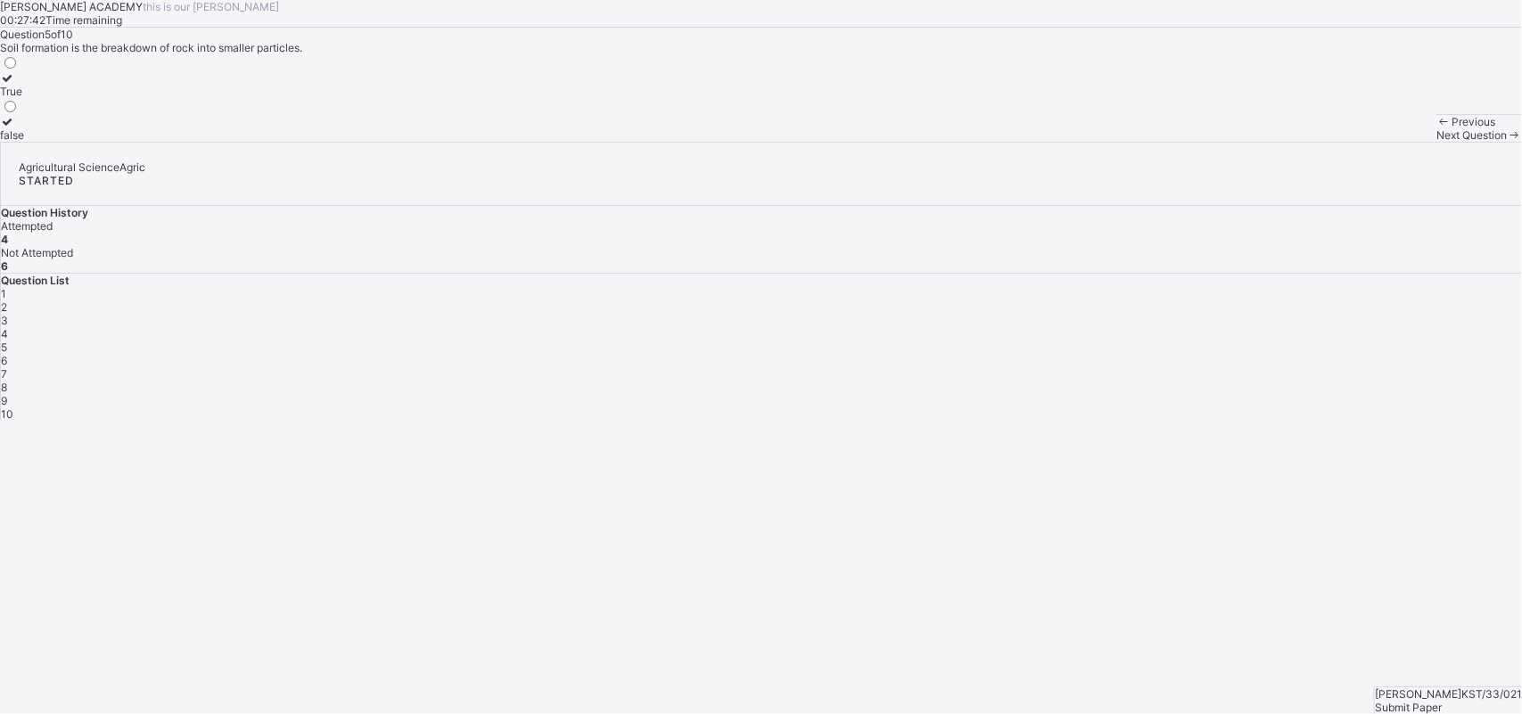
click at [24, 98] on label "True" at bounding box center [12, 84] width 24 height 27
click at [7, 354] on span "6" at bounding box center [4, 360] width 6 height 13
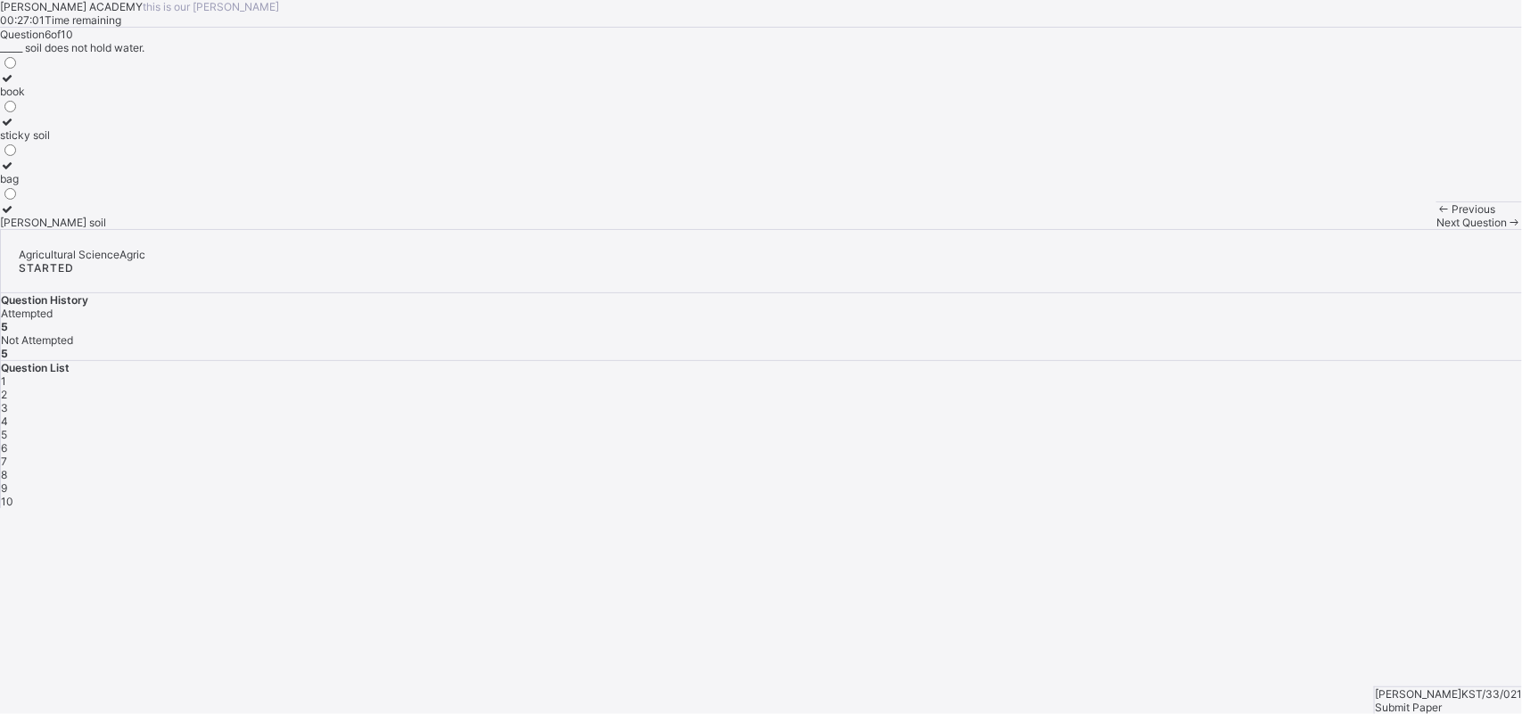
click at [106, 229] on div "[PERSON_NAME] soil" at bounding box center [53, 222] width 106 height 13
click at [1217, 455] on div "7" at bounding box center [761, 461] width 1521 height 13
click at [53, 229] on div "Loamy soil" at bounding box center [26, 222] width 53 height 13
click at [1197, 468] on div "8" at bounding box center [761, 474] width 1521 height 13
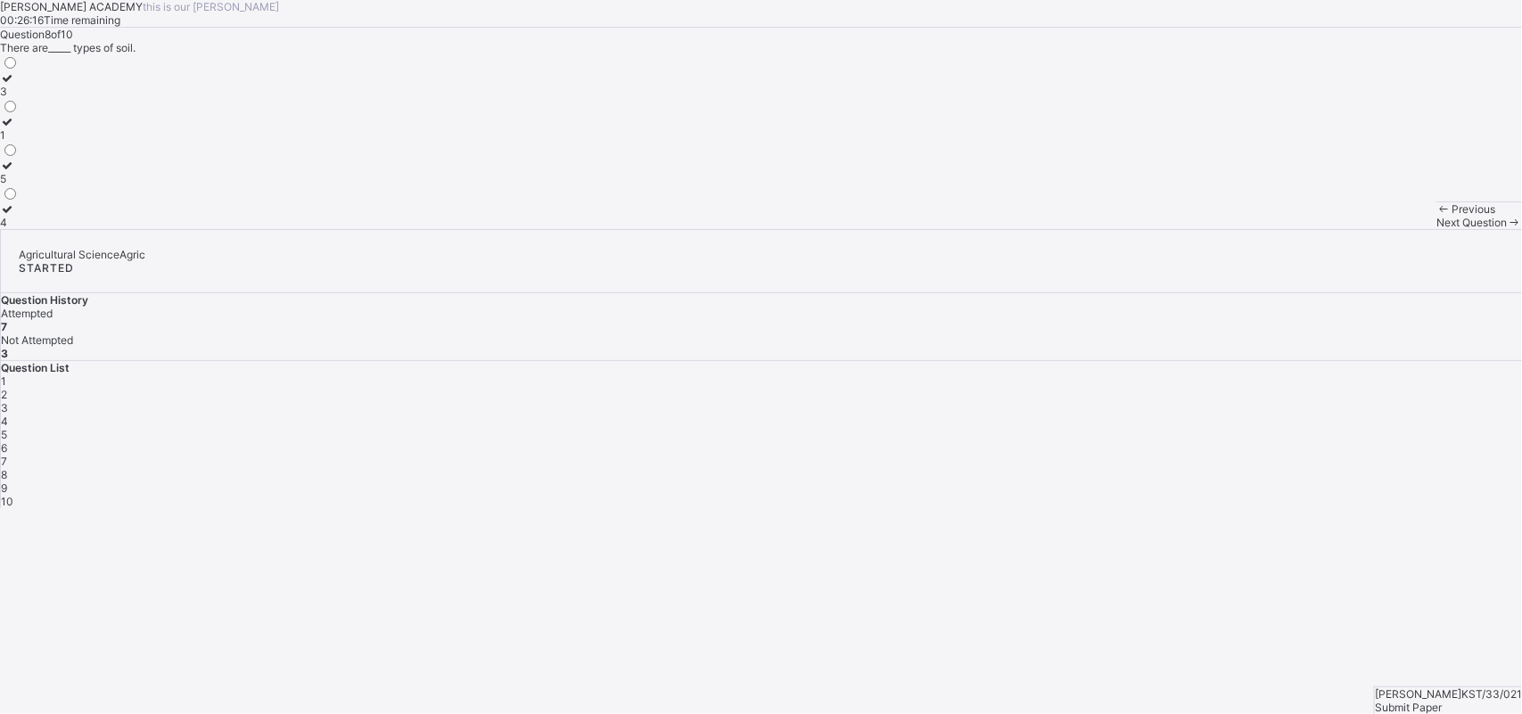
click at [19, 98] on label "3" at bounding box center [9, 84] width 19 height 27
click at [1217, 481] on div "9" at bounding box center [761, 487] width 1521 height 13
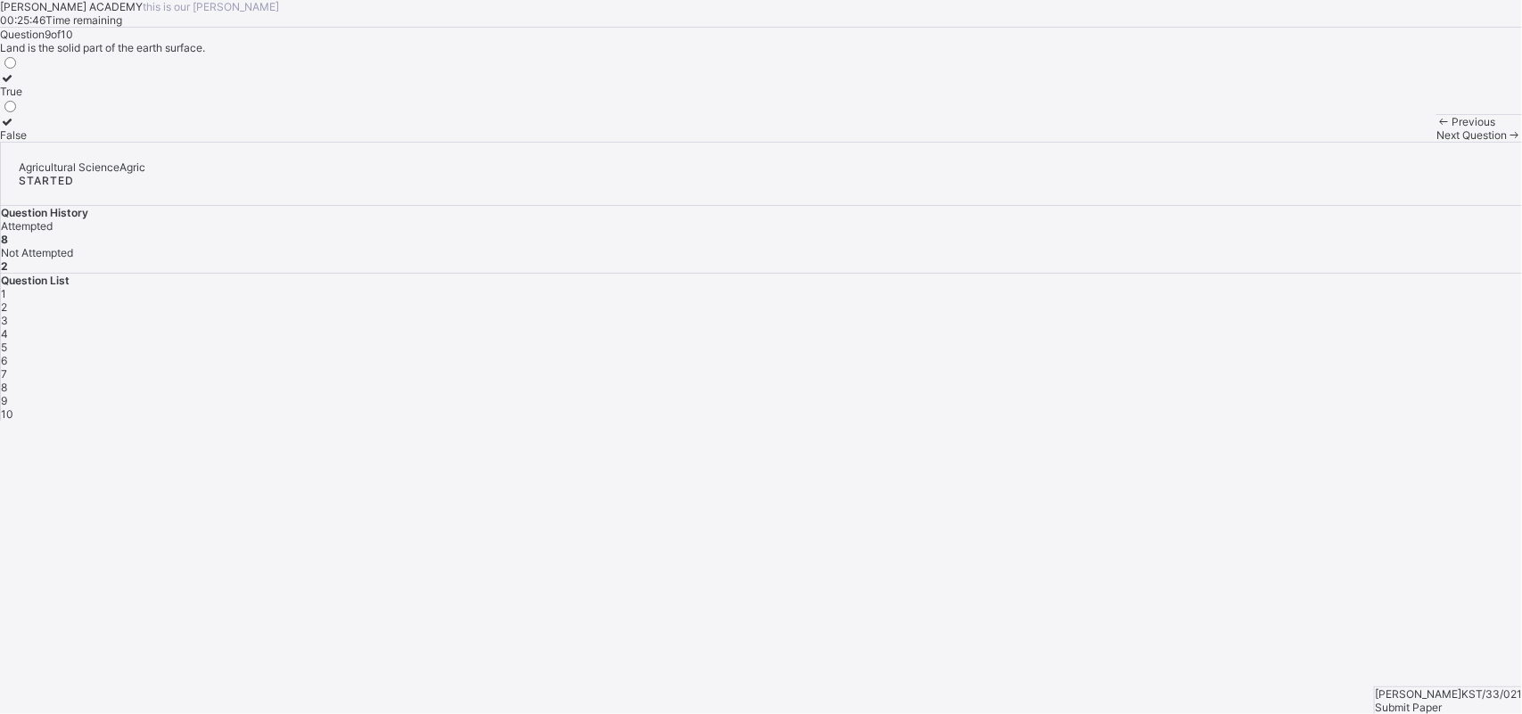
click at [27, 98] on label "True" at bounding box center [13, 84] width 27 height 27
click at [13, 407] on span "10" at bounding box center [7, 413] width 12 height 13
click at [27, 142] on div "True" at bounding box center [13, 134] width 27 height 13
click at [1217, 407] on div "10" at bounding box center [761, 413] width 1521 height 13
click at [1217, 571] on div "Submit Paper" at bounding box center [1448, 707] width 147 height 13
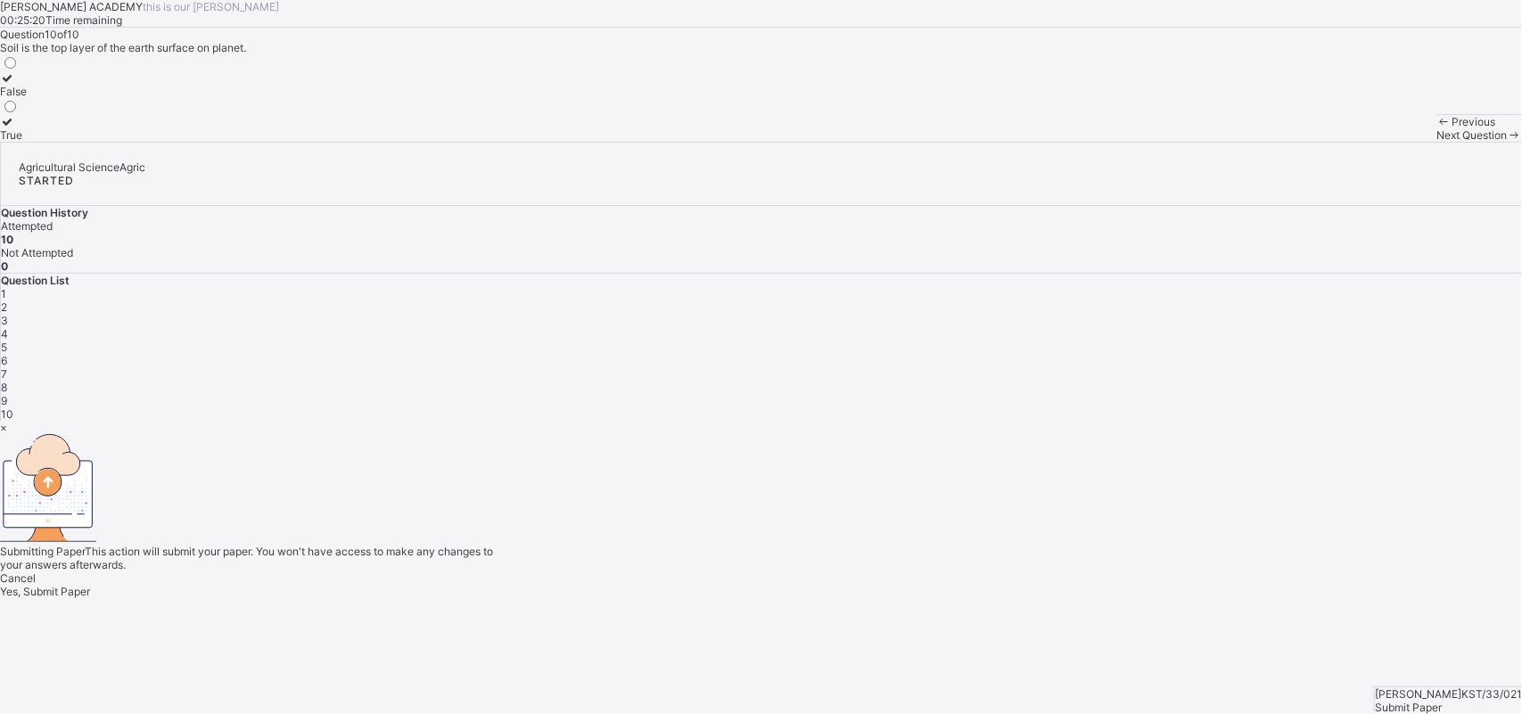
click at [90, 571] on span "Yes, Submit Paper" at bounding box center [45, 591] width 90 height 13
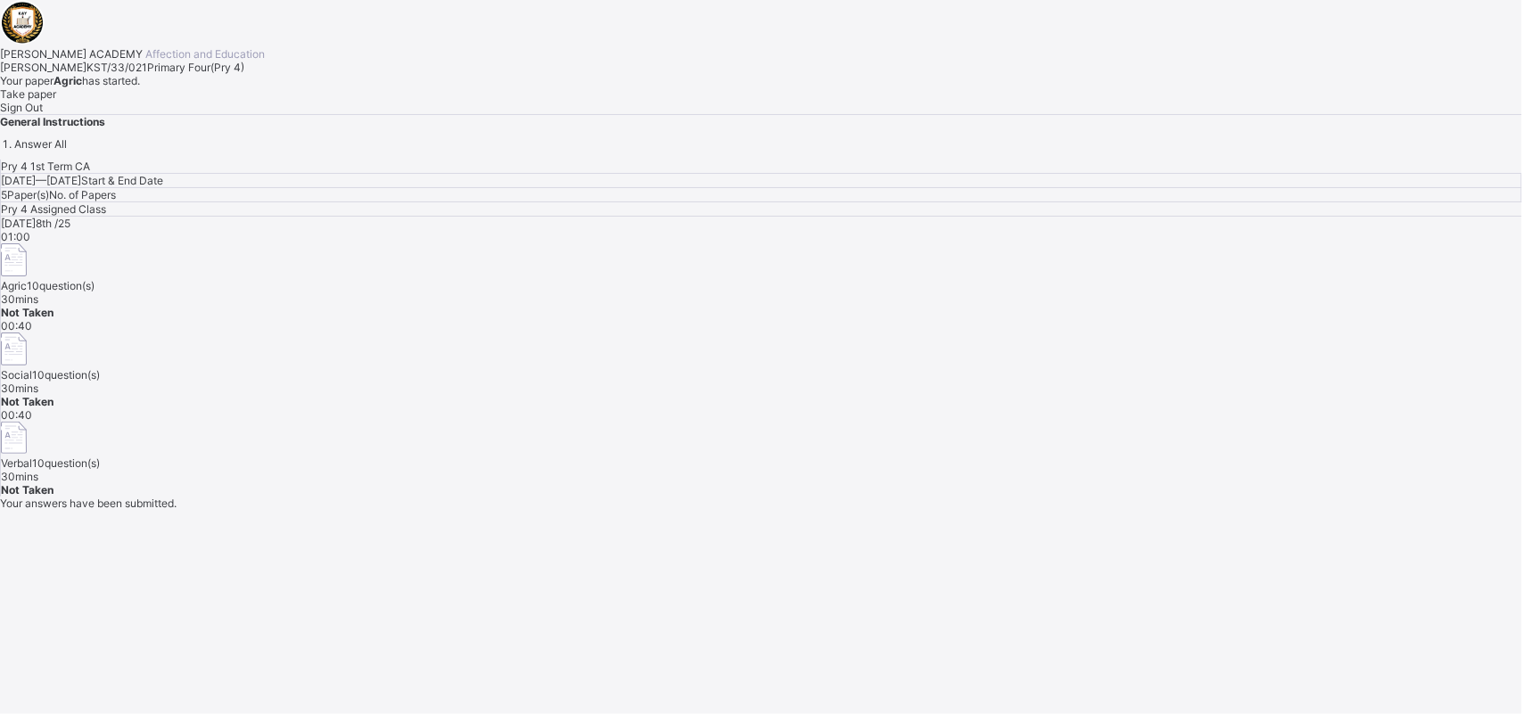
click at [56, 101] on span "Take paper" at bounding box center [28, 93] width 56 height 13
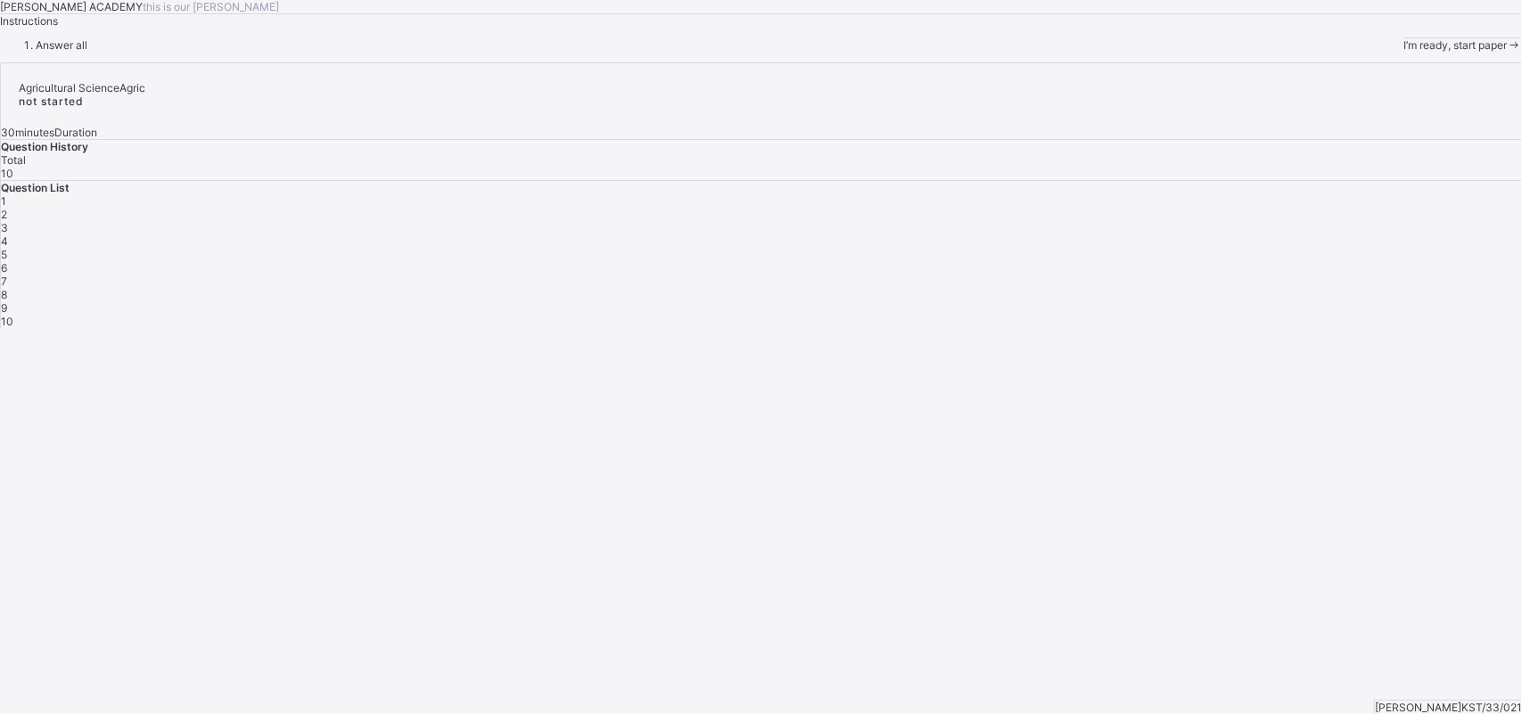
click at [1217, 52] on div "I’m ready, start paper" at bounding box center [1462, 44] width 119 height 13
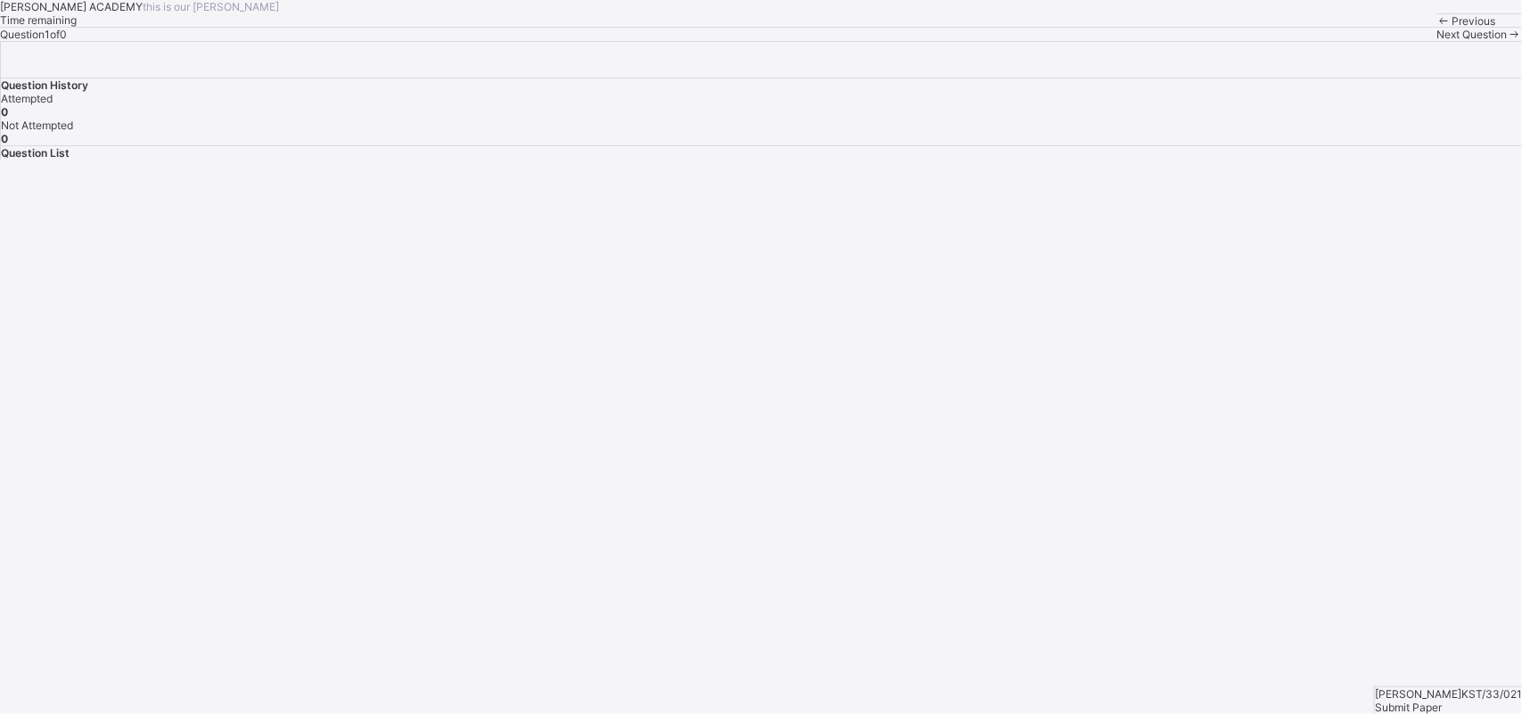
click at [1217, 41] on span "Next Question" at bounding box center [1471, 34] width 70 height 13
click at [70, 160] on span "Question List" at bounding box center [35, 152] width 69 height 13
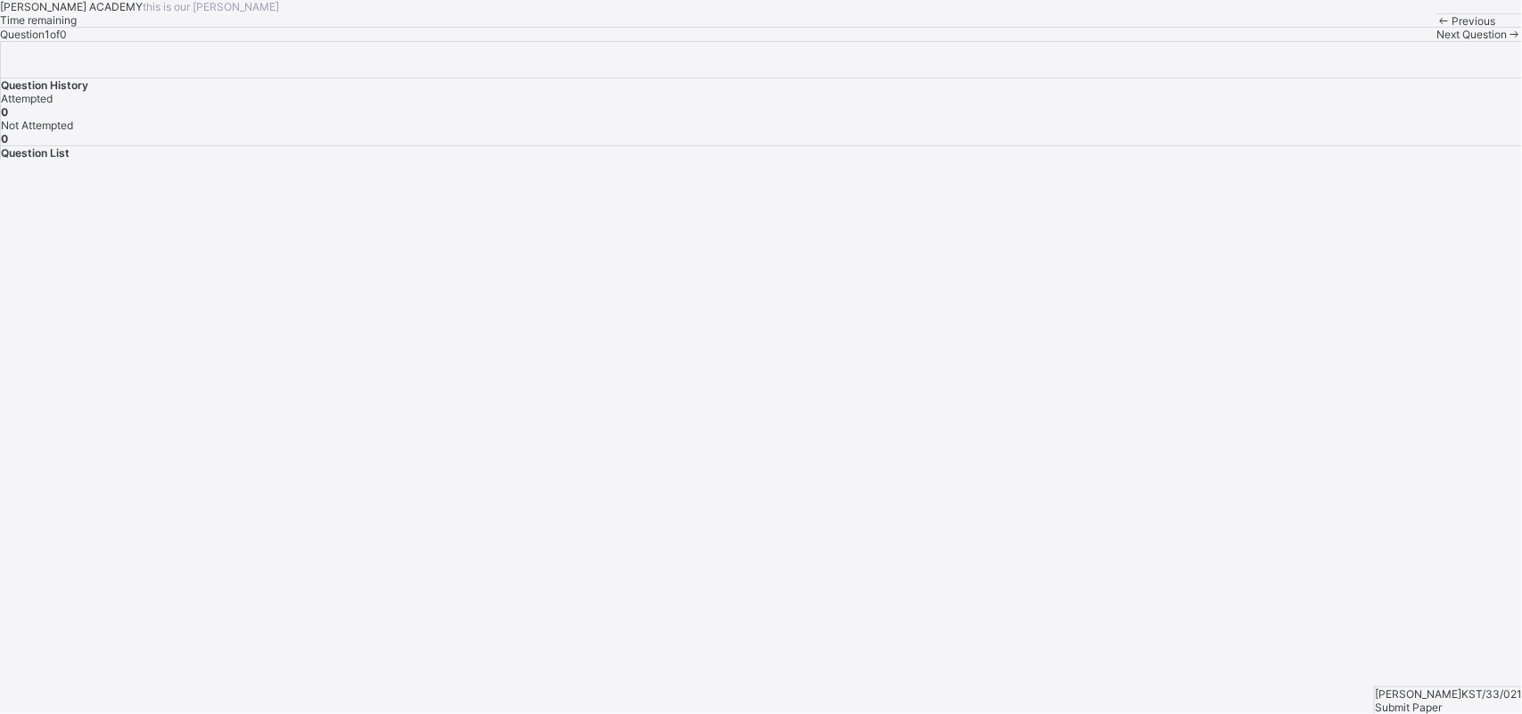
click at [70, 160] on span "Question List" at bounding box center [35, 152] width 69 height 13
click at [1217, 571] on div "[PERSON_NAME] KST/33/021 Submit Paper" at bounding box center [1448, 700] width 148 height 28
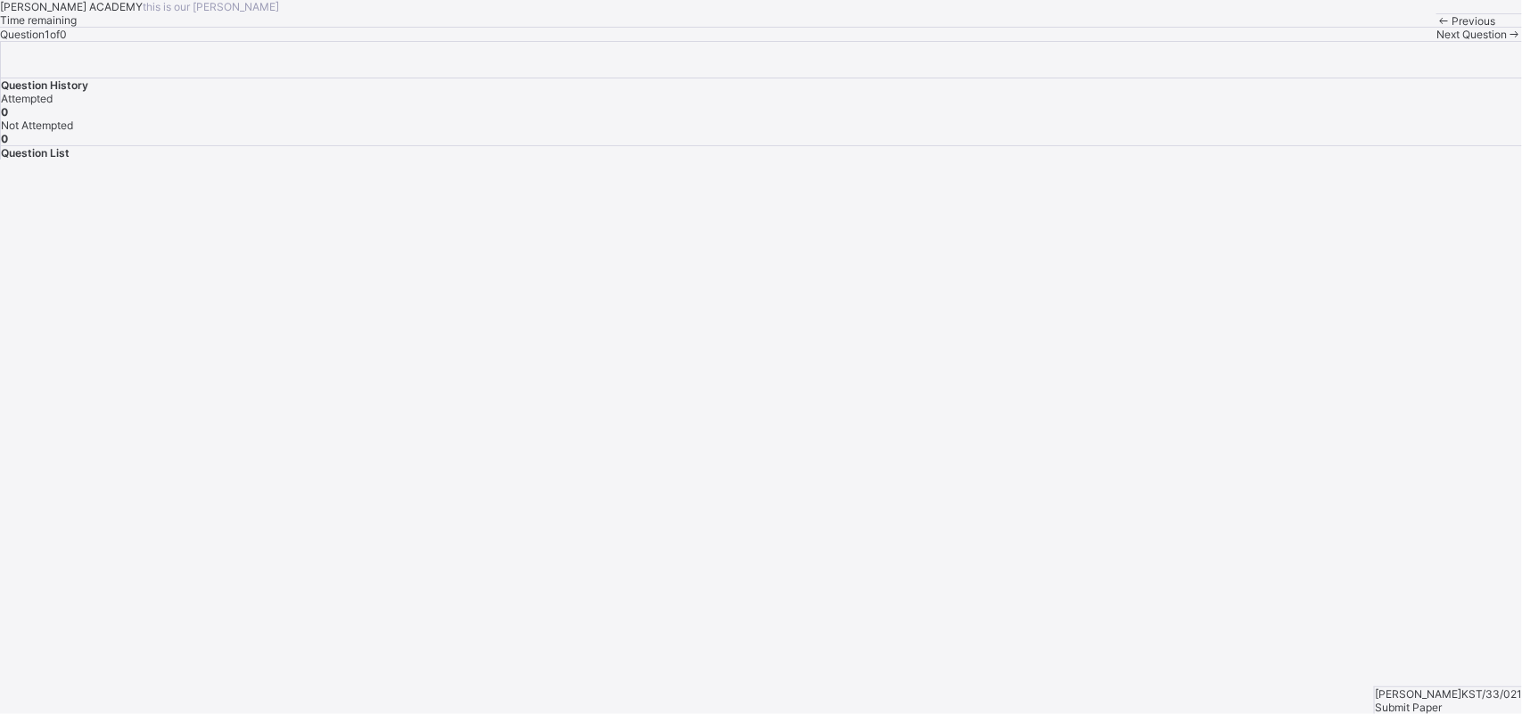
click at [1217, 41] on span "Next Question" at bounding box center [1471, 34] width 70 height 13
click at [1217, 571] on span "Submit Paper" at bounding box center [1408, 707] width 67 height 13
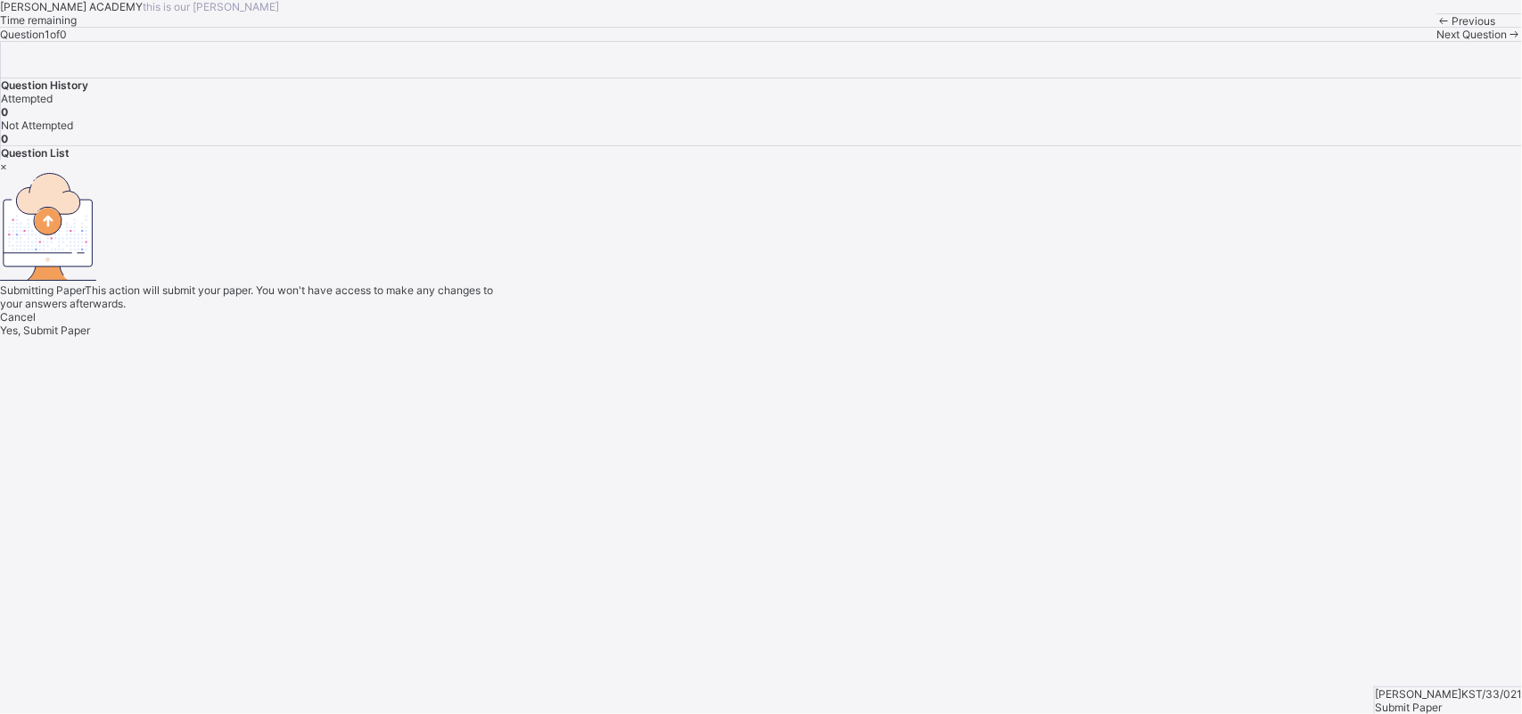
click at [814, 337] on div "Yes, Submit Paper" at bounding box center [761, 330] width 1522 height 13
click at [1005, 173] on div "×" at bounding box center [761, 166] width 1522 height 13
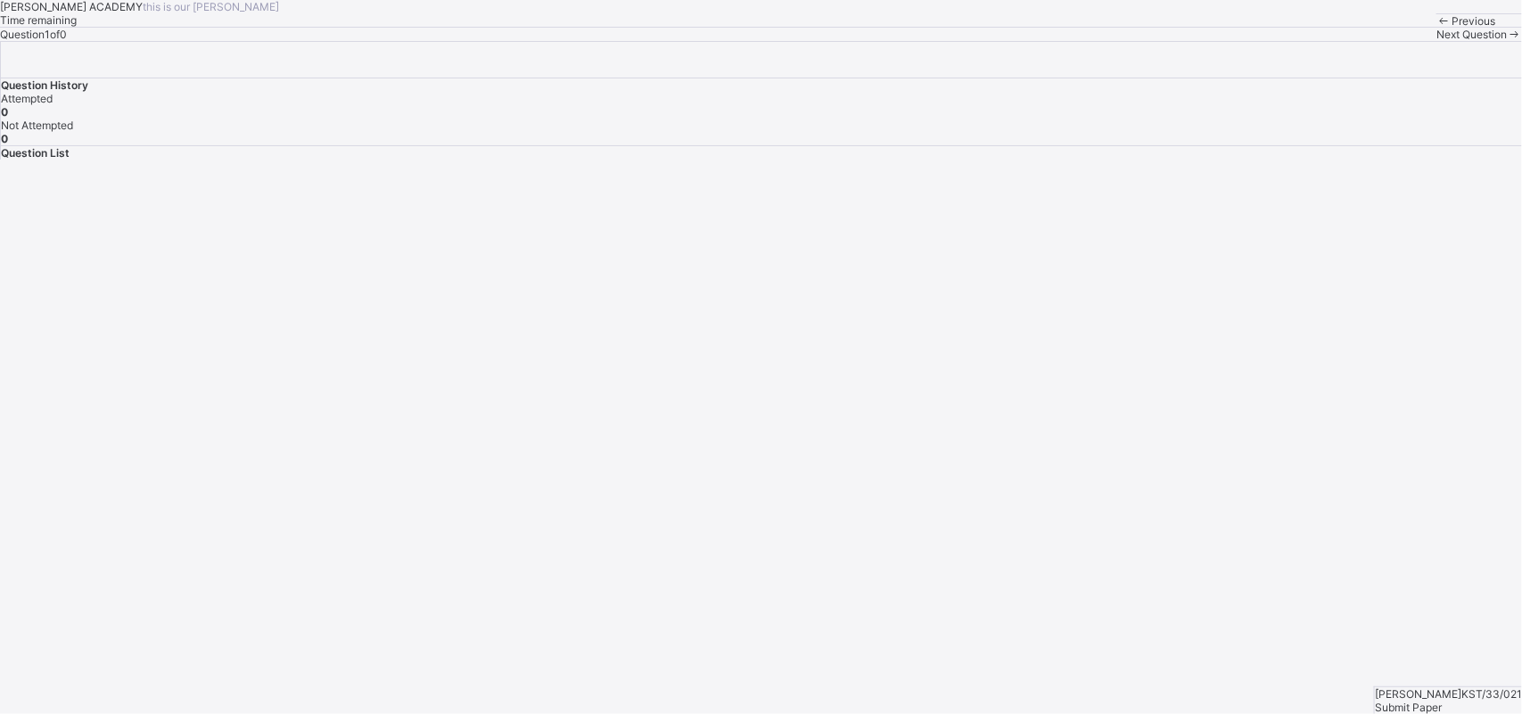
click at [241, 41] on div "[PERSON_NAME] ACADEMY this is our [PERSON_NAME] Time remaining Question 1 of 0 …" at bounding box center [761, 20] width 1522 height 41
click at [1217, 41] on div "Previous Next Question" at bounding box center [1479, 27] width 86 height 28
click at [1217, 41] on span "Next Question" at bounding box center [1471, 34] width 70 height 13
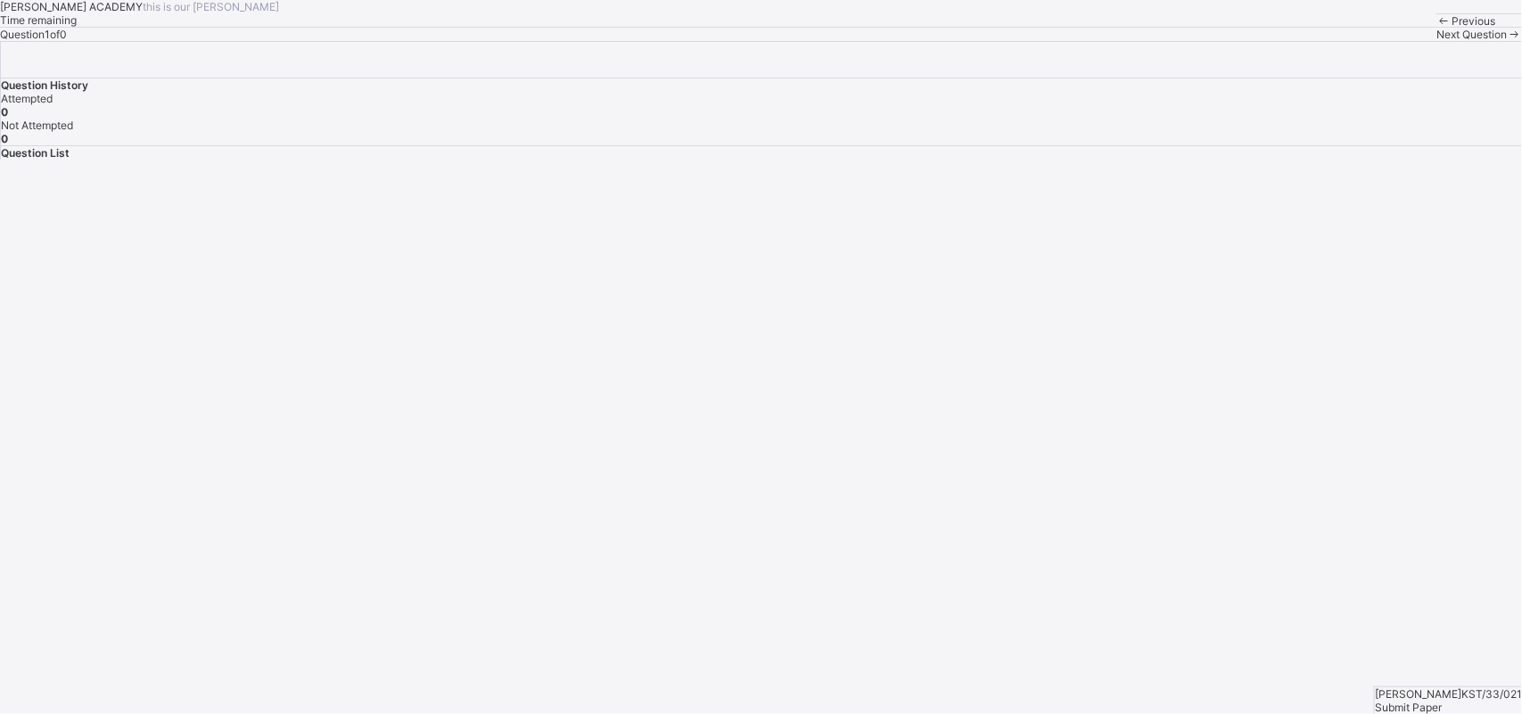
click at [745, 41] on div "[PERSON_NAME] ACADEMY this is our [PERSON_NAME] Time remaining Question 1 of 0 …" at bounding box center [761, 20] width 1522 height 41
click at [300, 41] on div "Question 1 of 0" at bounding box center [761, 34] width 1522 height 13
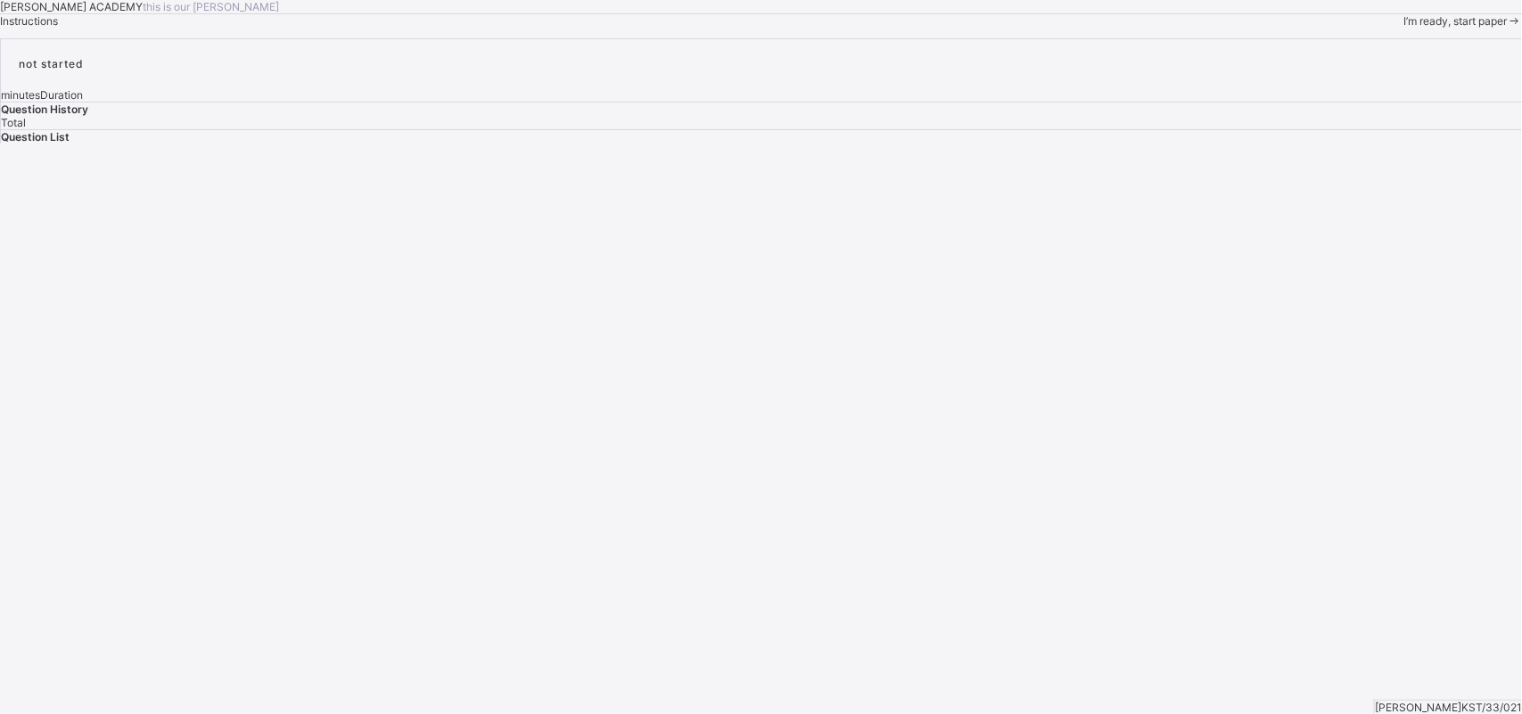
click at [406, 38] on div at bounding box center [761, 38] width 1522 height 0
click at [1217, 41] on span "Next Question" at bounding box center [1471, 34] width 70 height 13
click at [562, 41] on div "[PERSON_NAME] ACADEMY this is our [PERSON_NAME] Time remaining Question 1 of 0 …" at bounding box center [761, 20] width 1522 height 41
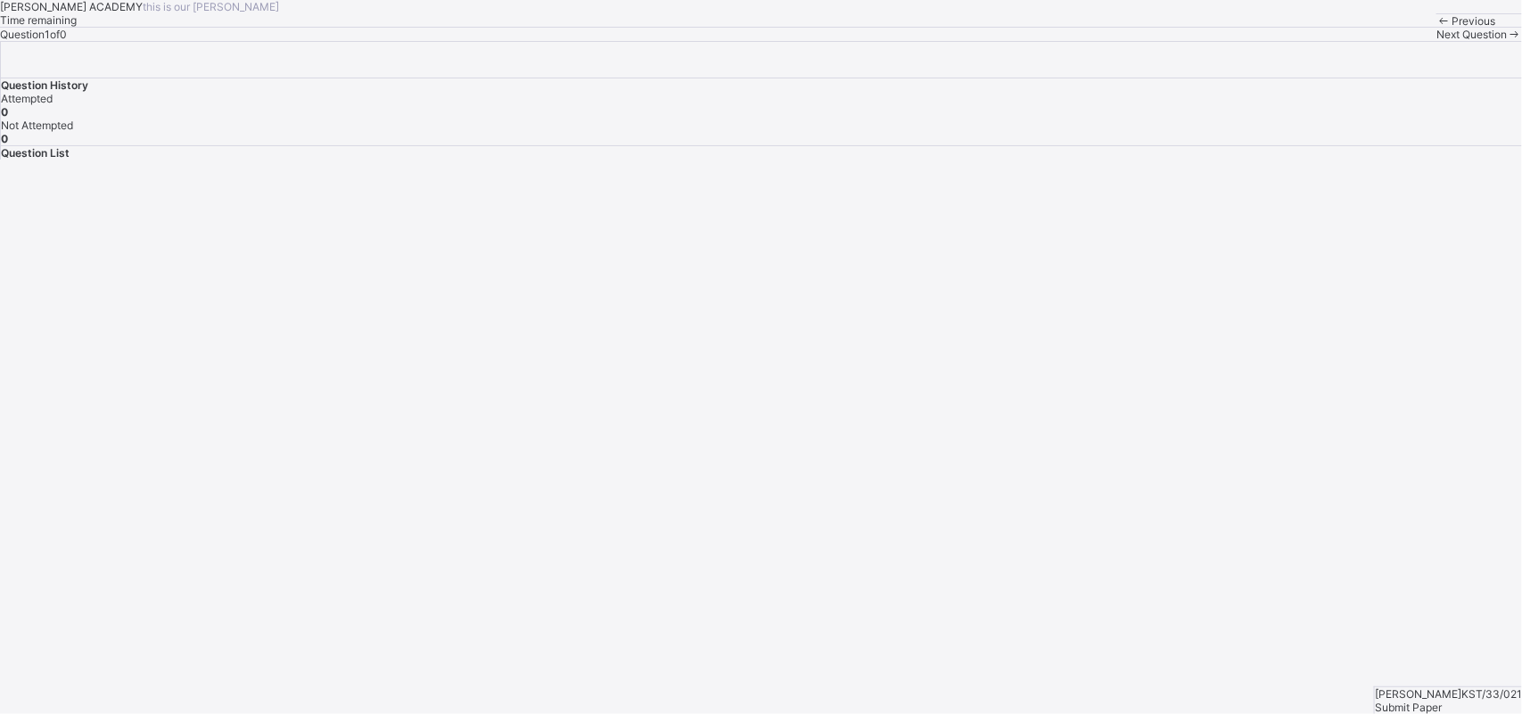
click at [562, 41] on div "[PERSON_NAME] ACADEMY this is our [PERSON_NAME] Time remaining Question 1 of 0 …" at bounding box center [761, 20] width 1522 height 41
click at [508, 41] on div "[PERSON_NAME] ACADEMY this is our [PERSON_NAME] Time remaining Question 1 of 0 …" at bounding box center [761, 20] width 1522 height 41
click at [70, 160] on span "Question List" at bounding box center [35, 152] width 69 height 13
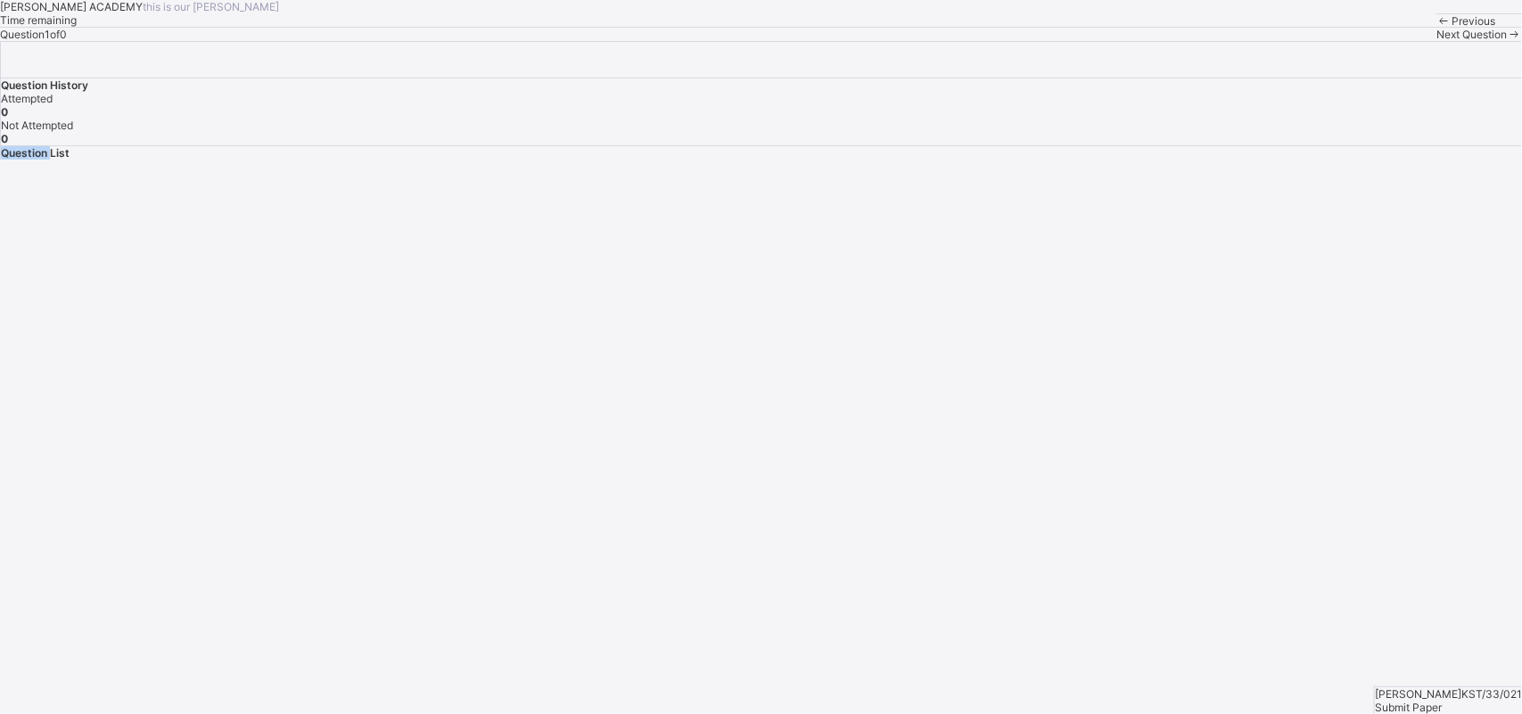
click at [70, 160] on span "Question List" at bounding box center [35, 152] width 69 height 13
click at [1217, 41] on icon at bounding box center [1514, 34] width 15 height 13
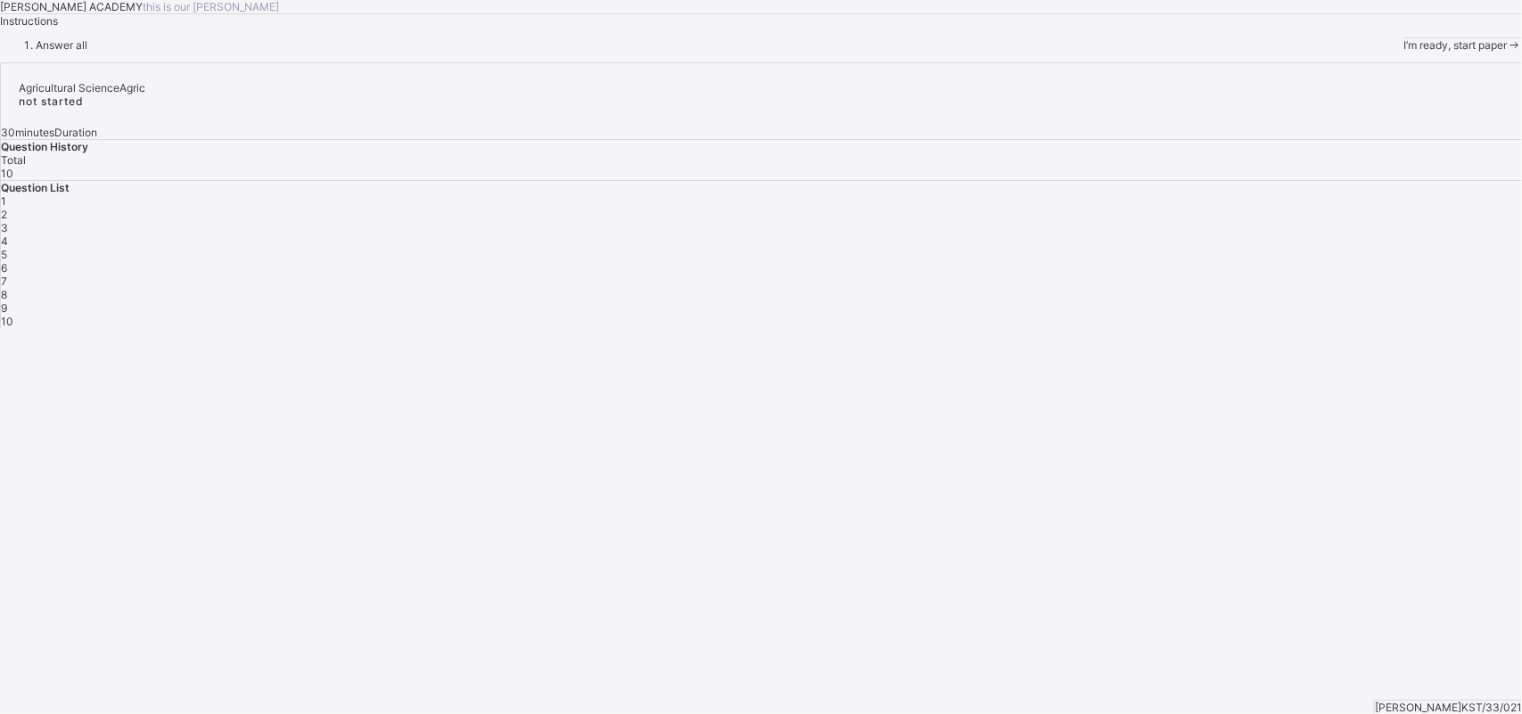
click at [144, 52] on div "Answer all" at bounding box center [761, 44] width 1522 height 13
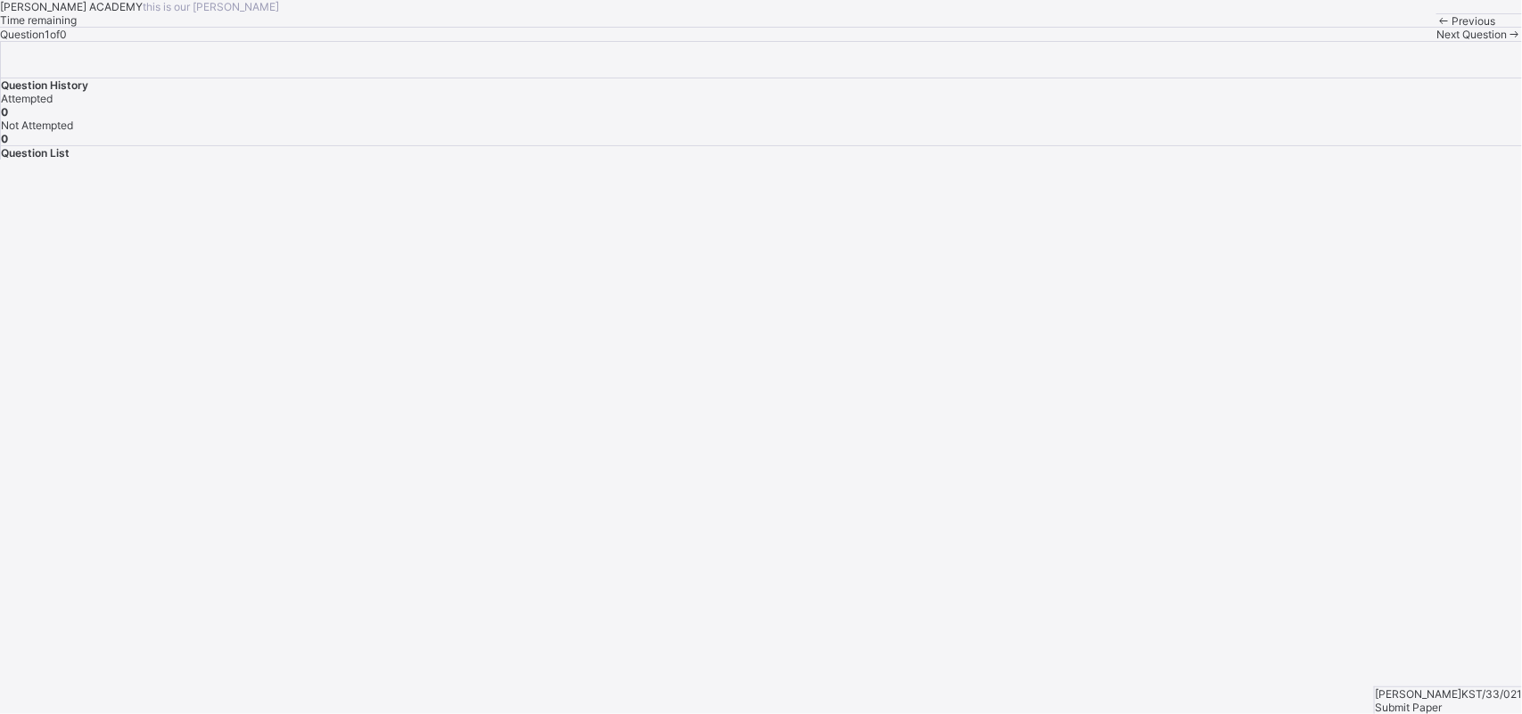
drag, startPoint x: 707, startPoint y: 190, endPoint x: 683, endPoint y: 282, distance: 94.9
click at [683, 41] on div "[PERSON_NAME] ACADEMY this is our [PERSON_NAME] Time remaining Question 1 of 0 …" at bounding box center [761, 20] width 1522 height 41
drag, startPoint x: 821, startPoint y: 260, endPoint x: 734, endPoint y: 268, distance: 87.7
click at [734, 41] on div "[PERSON_NAME] ACADEMY this is our [PERSON_NAME] Time remaining Question 1 of 0 …" at bounding box center [761, 20] width 1522 height 41
